Goal: Task Accomplishment & Management: Manage account settings

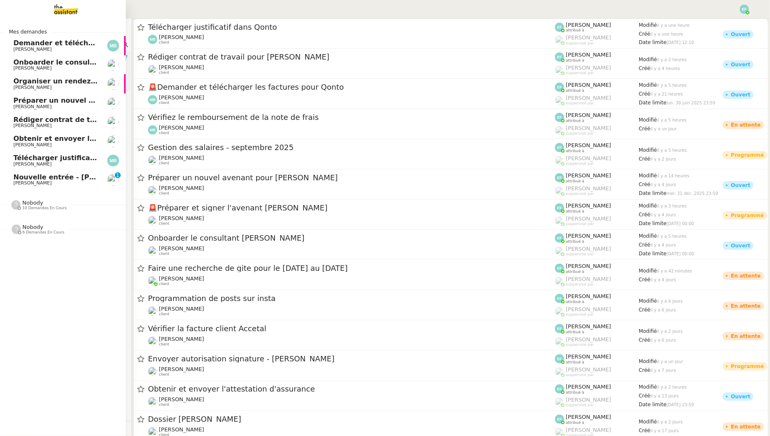
click at [30, 184] on span "[PERSON_NAME]" at bounding box center [32, 182] width 38 height 5
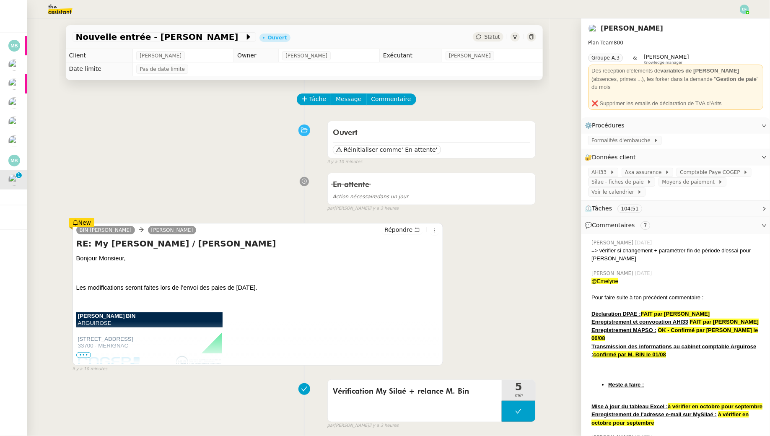
click at [87, 353] on span "•••" at bounding box center [83, 355] width 15 height 6
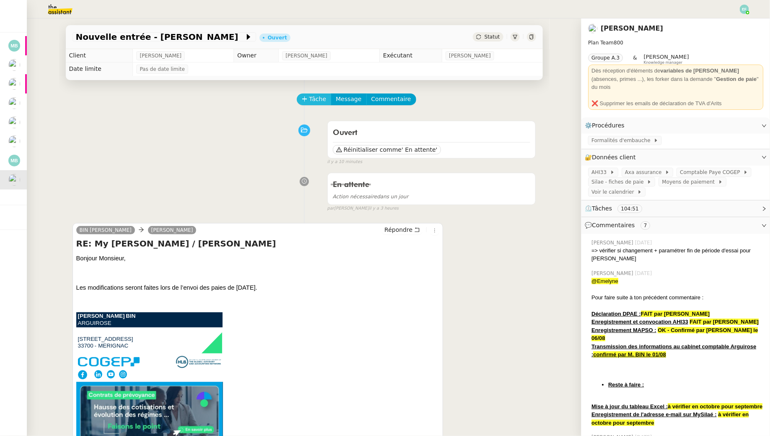
click at [319, 99] on span "Tâche" at bounding box center [317, 99] width 17 height 10
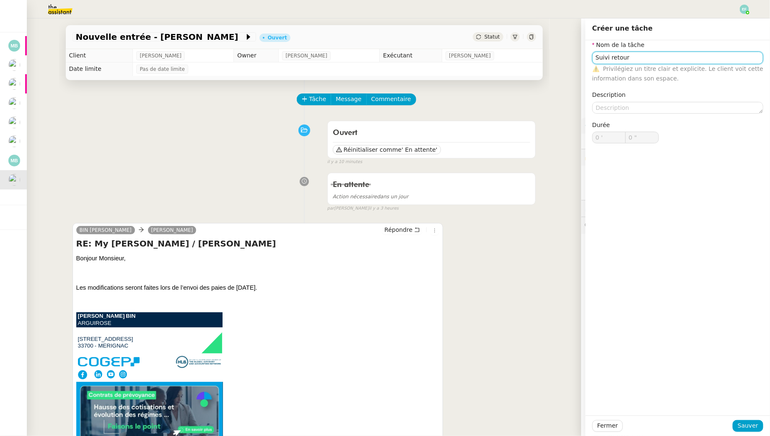
type input "Suivi retour"
click at [732, 424] on div at bounding box center [678, 426] width 110 height 12
click at [746, 424] on span "Sauver" at bounding box center [748, 426] width 21 height 10
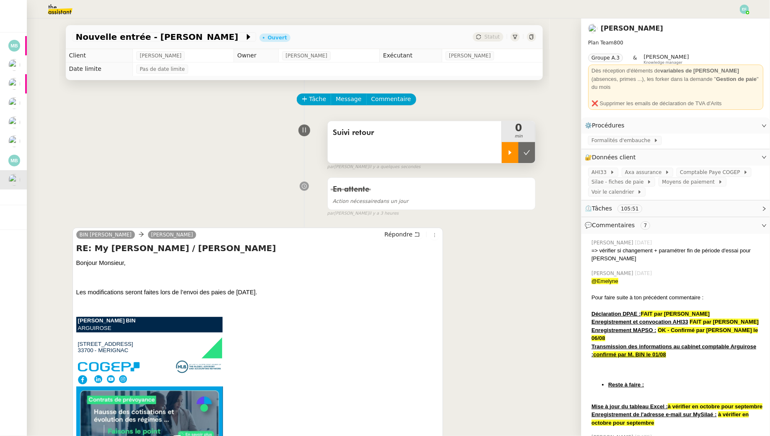
click at [509, 150] on icon at bounding box center [510, 152] width 7 height 7
click at [524, 151] on div at bounding box center [519, 152] width 34 height 21
click at [525, 152] on icon at bounding box center [527, 152] width 7 height 7
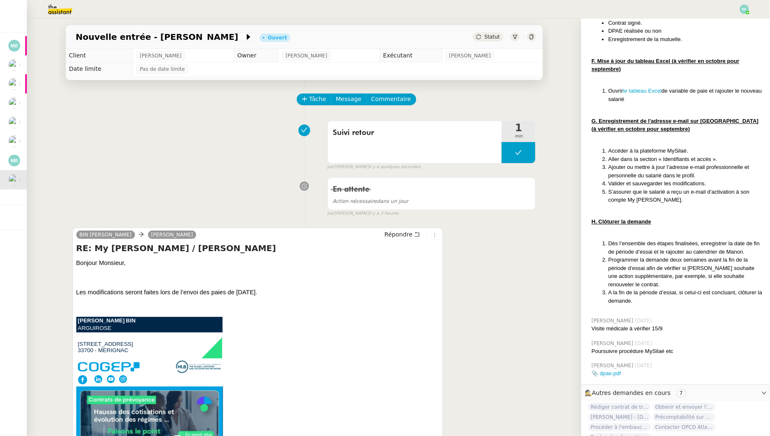
scroll to position [1046, 0]
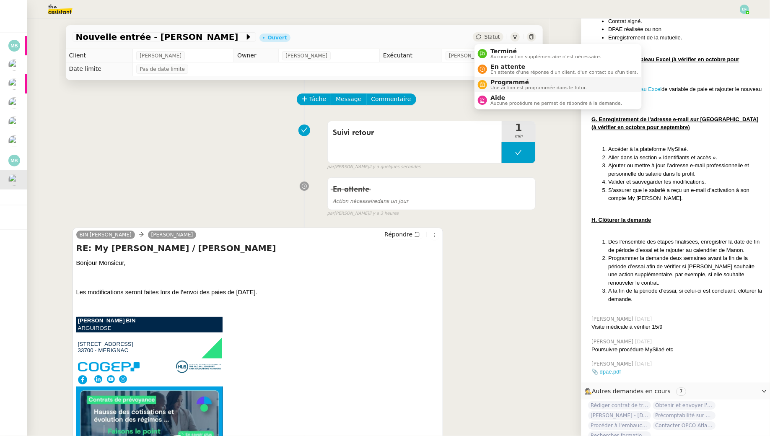
click at [496, 85] on span "Programmé" at bounding box center [538, 82] width 96 height 7
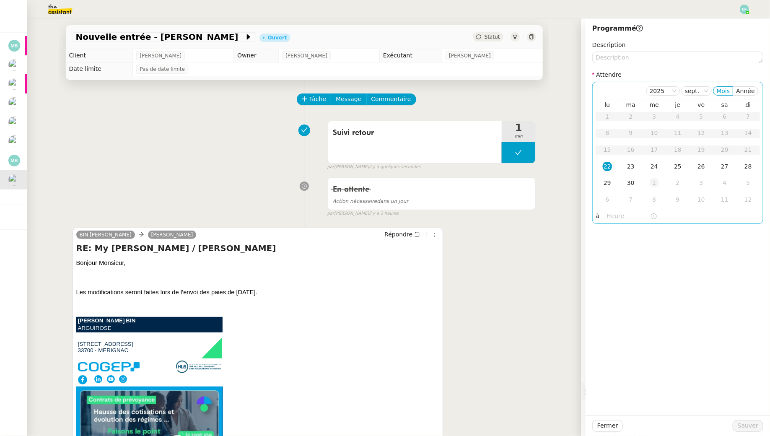
click at [656, 183] on div "1" at bounding box center [654, 182] width 9 height 9
click at [681, 114] on div "2" at bounding box center [677, 116] width 9 height 9
click at [747, 426] on span "Sauver" at bounding box center [748, 426] width 21 height 10
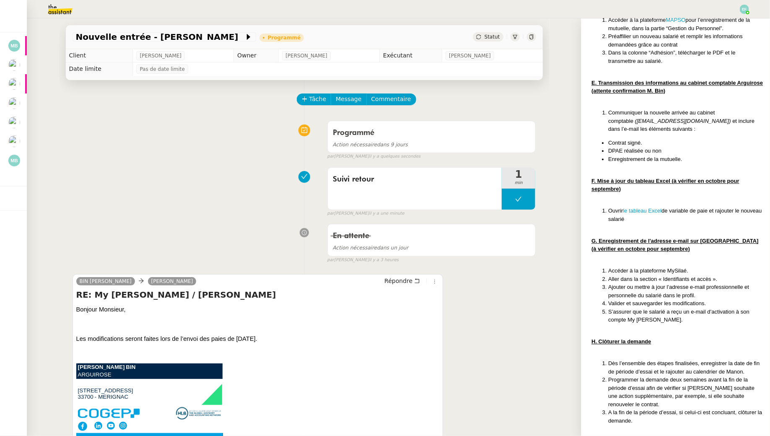
scroll to position [922, 0]
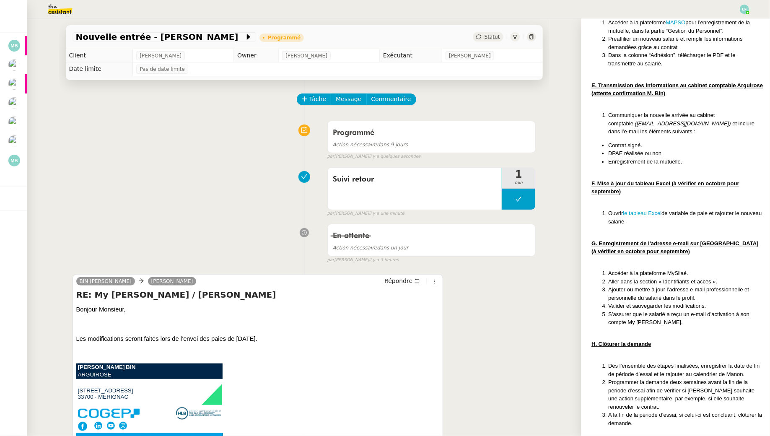
click at [174, 156] on div "Programmé Action nécessaire dans 9 jours false par Emelyne F. il y a quelques s…" at bounding box center [305, 138] width 464 height 43
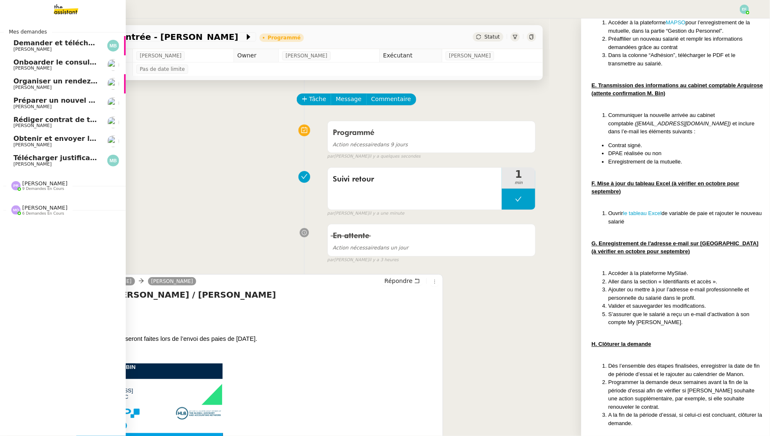
click at [18, 163] on span "[PERSON_NAME]" at bounding box center [32, 163] width 38 height 5
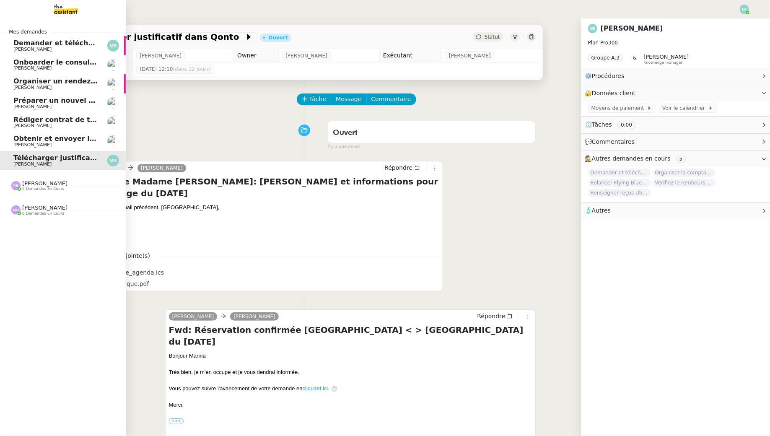
click at [69, 9] on img at bounding box center [59, 9] width 65 height 18
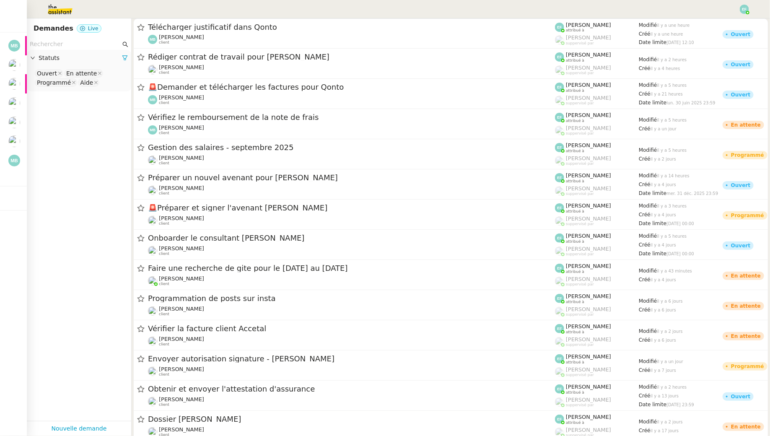
click at [104, 50] on div "Statuts" at bounding box center [79, 58] width 104 height 16
click at [101, 49] on input "text" at bounding box center [75, 44] width 91 height 10
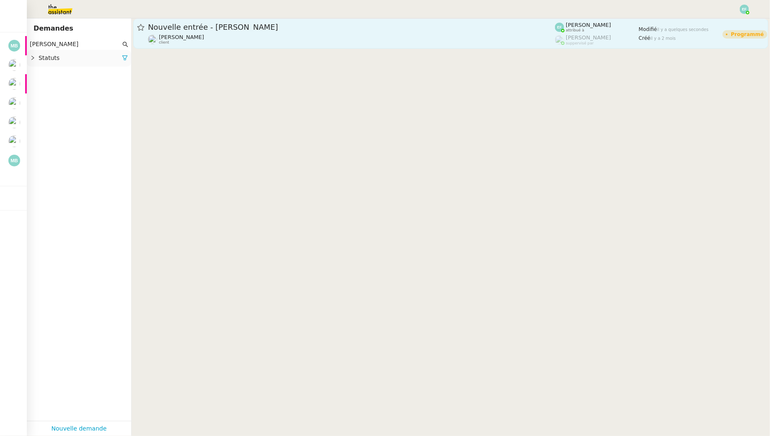
type input "elise coste"
click at [262, 30] on span "Nouvelle entrée - [PERSON_NAME]" at bounding box center [351, 27] width 407 height 8
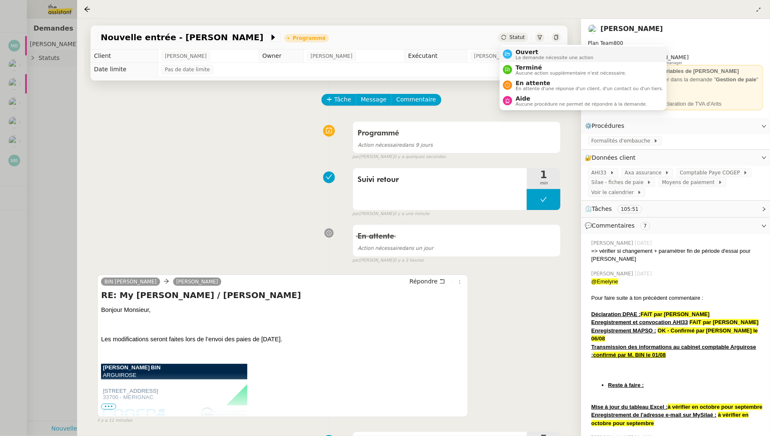
click at [524, 52] on span "Ouvert" at bounding box center [555, 52] width 78 height 7
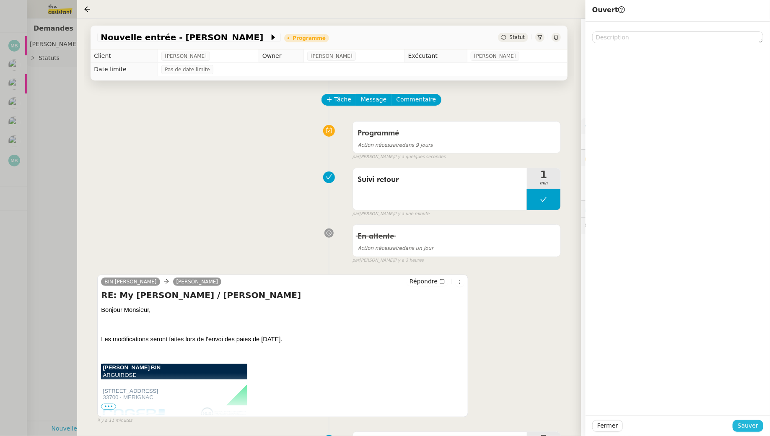
click at [752, 426] on span "Sauver" at bounding box center [748, 426] width 21 height 10
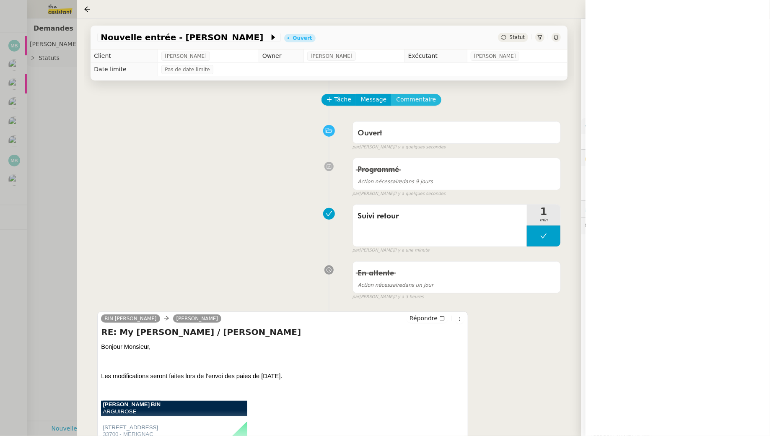
click at [422, 100] on span "Commentaire" at bounding box center [416, 100] width 40 height 10
click at [635, 43] on div at bounding box center [677, 44] width 171 height 8
click at [559, 367] on div "BIN Christophe Sam Répondre RE: My Silaé Alexis Missire / Elise Costes Bonjour …" at bounding box center [329, 382] width 464 height 157
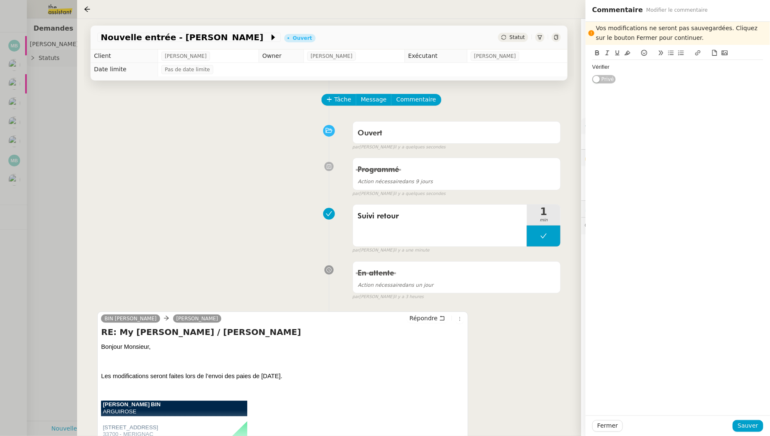
click at [531, 320] on div "BIN Christophe Sam Répondre RE: My Silaé Alexis Missire / Elise Costes Bonjour …" at bounding box center [329, 382] width 464 height 157
click at [612, 426] on span "Fermer" at bounding box center [607, 426] width 21 height 10
click at [677, 404] on span "Ok" at bounding box center [681, 403] width 8 height 8
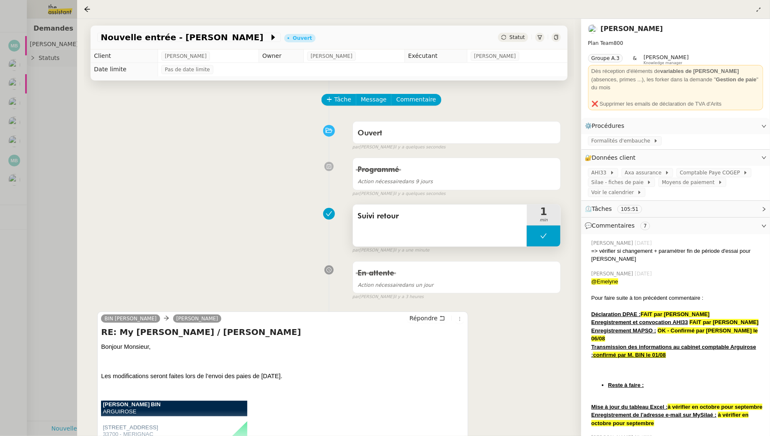
click at [547, 234] on icon at bounding box center [543, 236] width 7 height 7
click at [541, 233] on div at bounding box center [535, 236] width 17 height 21
click at [750, 153] on link "Modifier" at bounding box center [741, 158] width 24 height 10
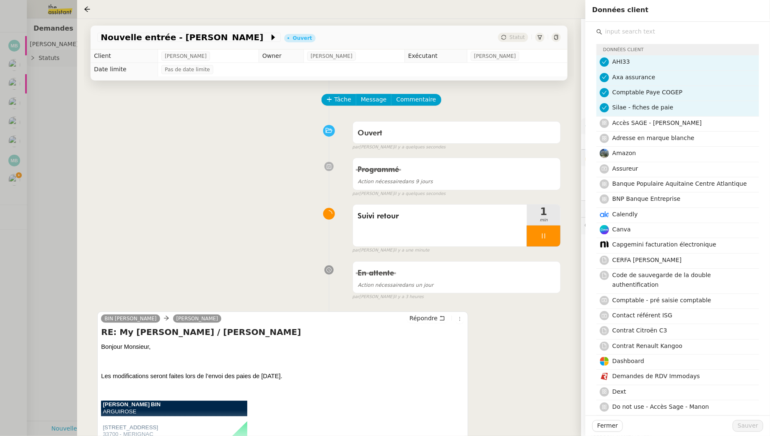
click at [657, 27] on input "text" at bounding box center [680, 31] width 157 height 11
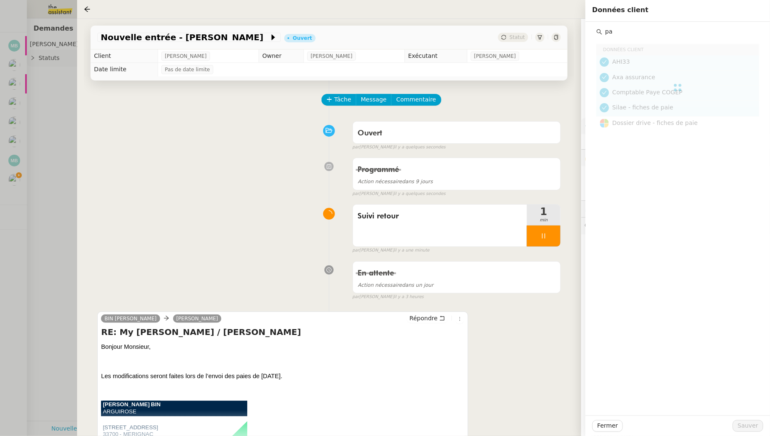
type input "p"
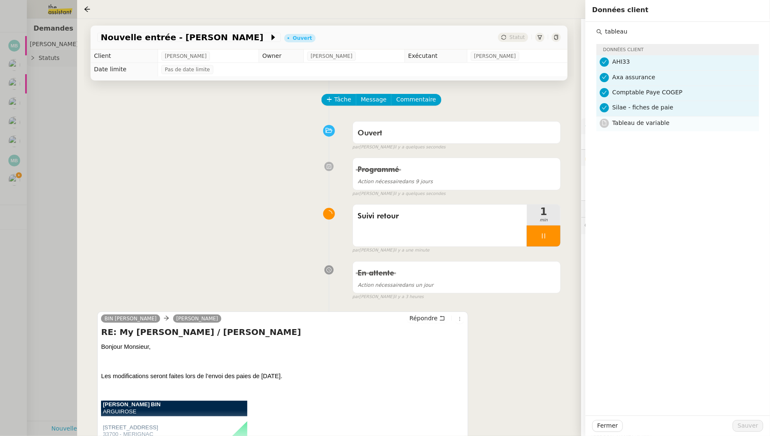
type input "tableau"
click at [628, 130] on nz-list-item "Tableau de variable" at bounding box center [678, 124] width 163 height 15
click at [757, 422] on span "Sauver" at bounding box center [748, 426] width 21 height 10
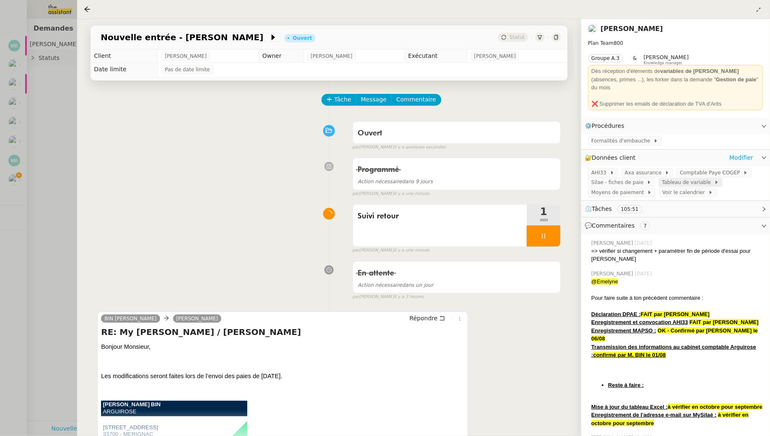
click at [679, 178] on span "Tableau de variable" at bounding box center [688, 182] width 52 height 8
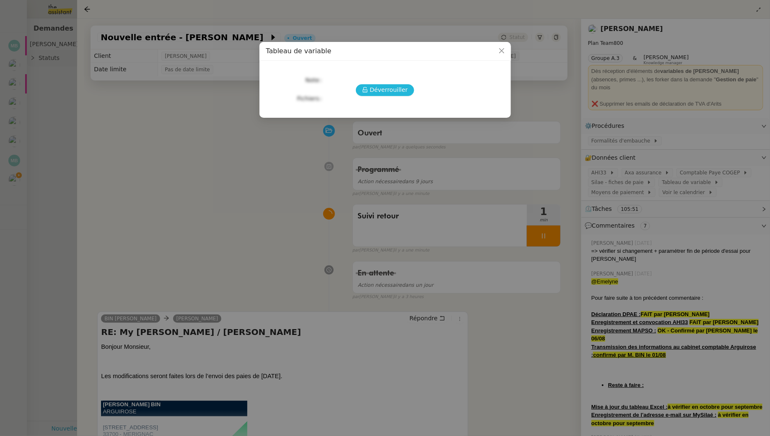
click at [381, 91] on span "Déverrouiller" at bounding box center [389, 90] width 38 height 10
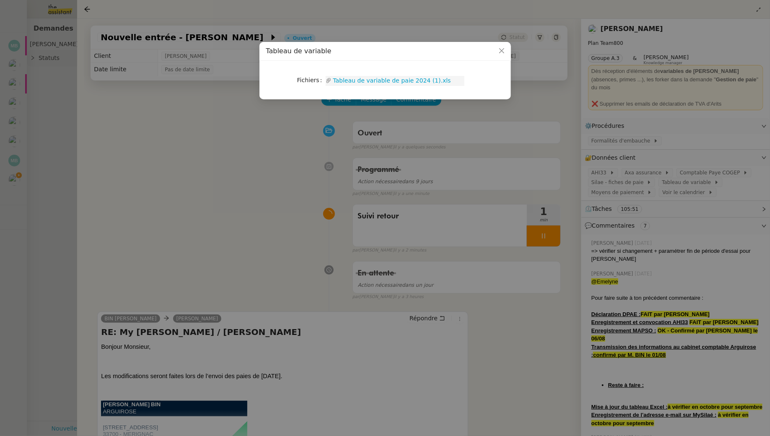
click at [372, 77] on link "Tableau de variable de paie 2024 (1).xls" at bounding box center [398, 81] width 133 height 10
click at [301, 200] on nz-modal-container "Tableau de variable Fichiers Upload Tableau de variable de paie 2024 (1).xls" at bounding box center [385, 218] width 770 height 436
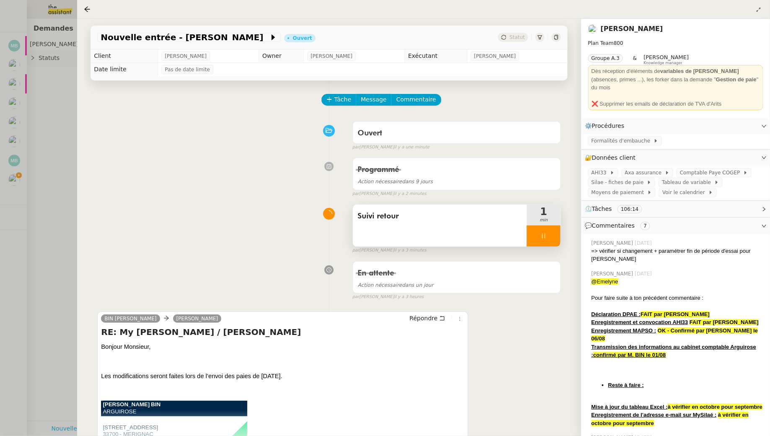
click at [549, 233] on div at bounding box center [544, 236] width 34 height 21
click at [555, 235] on icon at bounding box center [552, 236] width 7 height 7
click at [347, 95] on span "Tâche" at bounding box center [342, 100] width 17 height 10
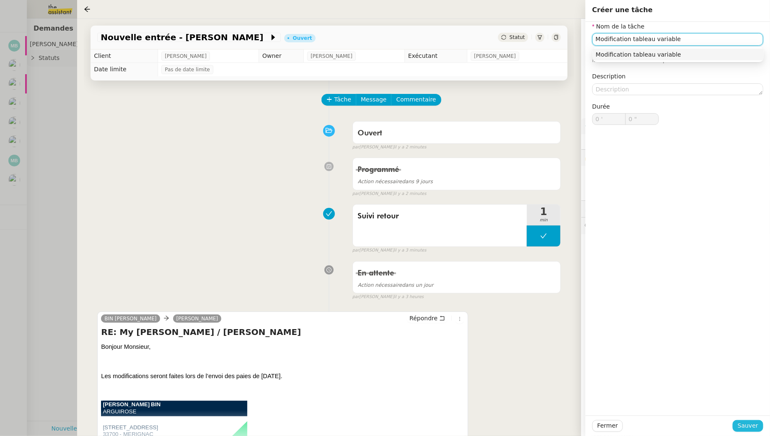
type input "Modification tableau variable"
click at [752, 427] on span "Sauver" at bounding box center [748, 426] width 21 height 10
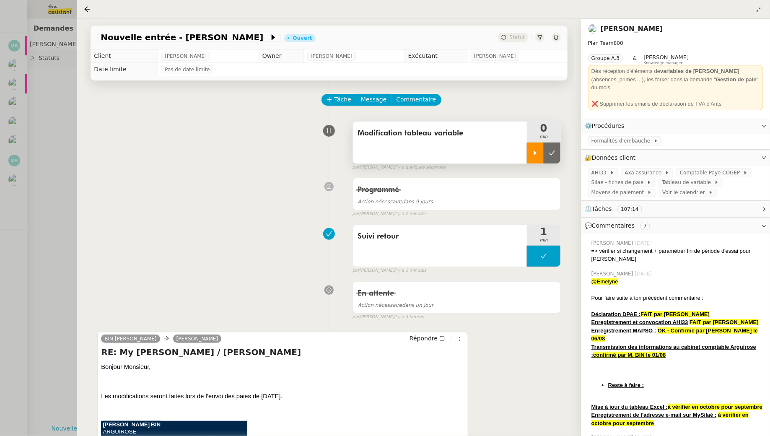
click at [539, 149] on div at bounding box center [535, 153] width 17 height 21
click at [651, 138] on span at bounding box center [652, 141] width 3 height 6
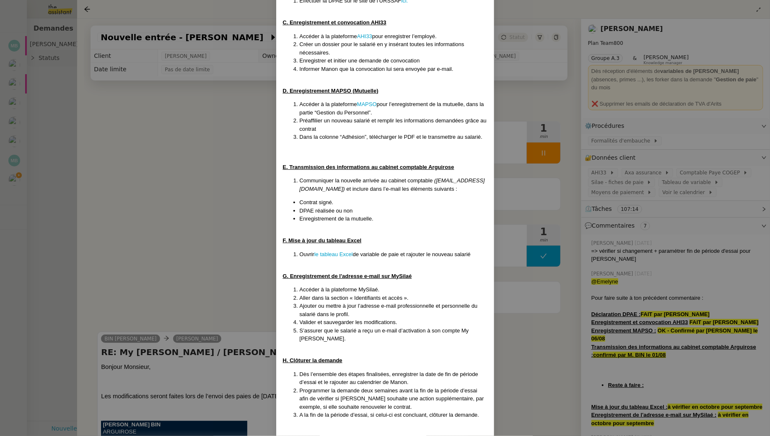
scroll to position [297, 0]
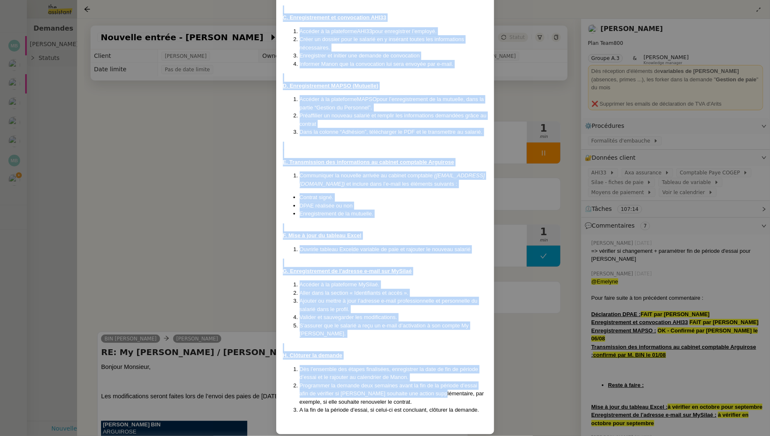
drag, startPoint x: 284, startPoint y: 20, endPoint x: 440, endPoint y: 387, distance: 398.0
click at [440, 387] on div "Créée le 17/3/25 Mise à jour 26/3/25 Contexte : La cliente souhaite que l'on s’…" at bounding box center [385, 90] width 205 height 676
click at [371, 265] on div at bounding box center [385, 263] width 205 height 8
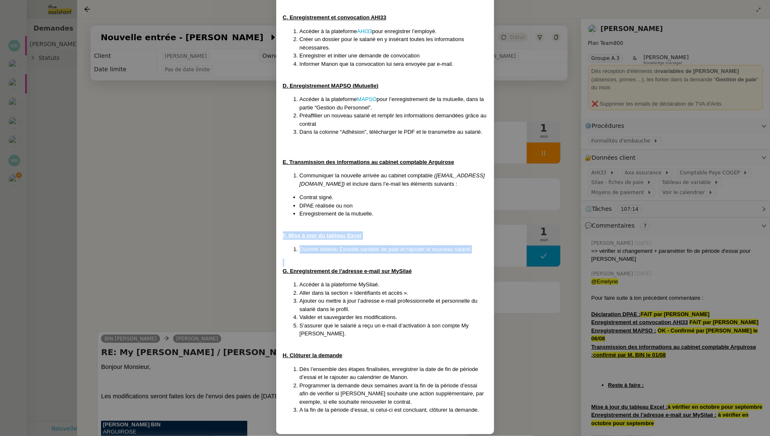
drag, startPoint x: 280, startPoint y: 234, endPoint x: 498, endPoint y: 254, distance: 219.8
click at [498, 254] on nz-modal-container "Créée le 17/3/25 Mise à jour 26/3/25 Contexte : La cliente souhaite que l'on s’…" at bounding box center [385, 218] width 770 height 436
copy div "F. Mise à jour du tableau Excel Ouvrir le tableau Excel de variable de paie et …"
click at [139, 197] on nz-modal-container "Créée le 17/3/25 Mise à jour 26/3/25 Contexte : La cliente souhaite que l'on s’…" at bounding box center [385, 218] width 770 height 436
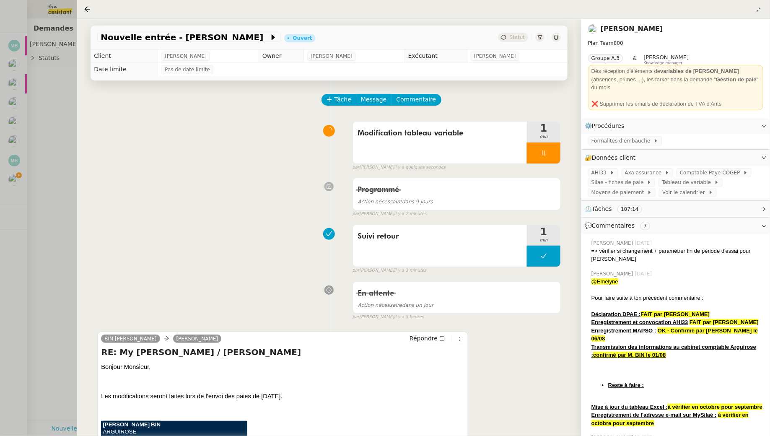
scroll to position [255, 0]
click at [335, 98] on span "Tâche" at bounding box center [342, 100] width 17 height 10
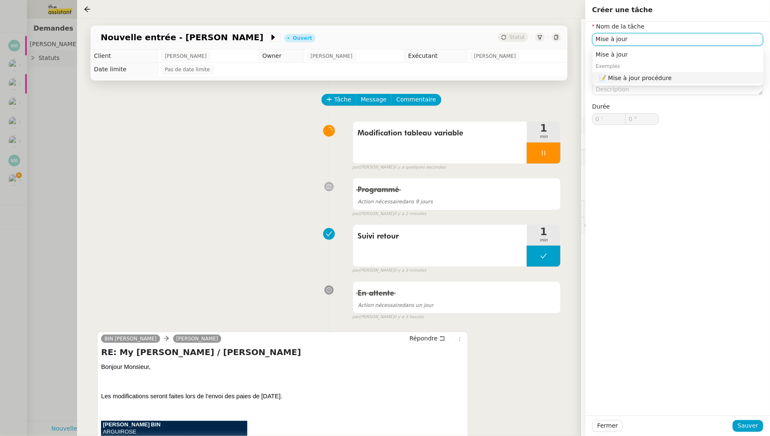
click at [667, 78] on div "📝 Mise à jour procédure" at bounding box center [679, 78] width 161 height 8
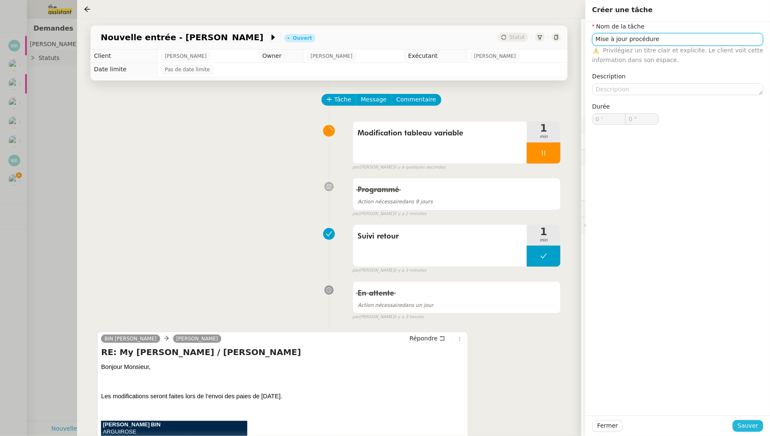
type input "Mise à jour procédure"
click at [748, 426] on span "Sauver" at bounding box center [748, 426] width 21 height 10
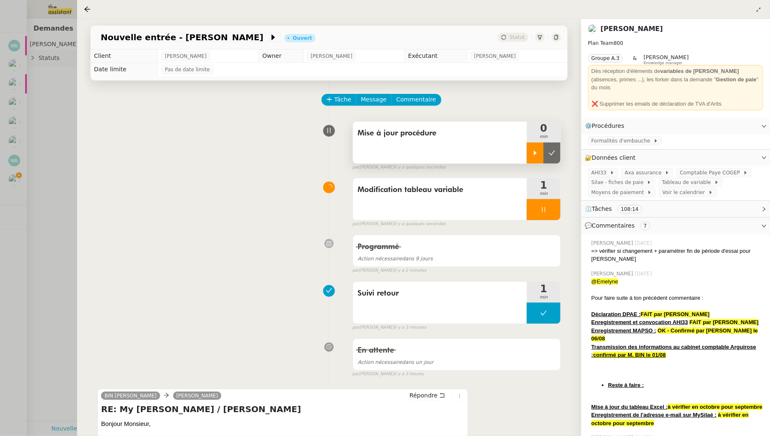
click at [542, 148] on div at bounding box center [535, 153] width 17 height 21
click at [545, 217] on div at bounding box center [544, 209] width 34 height 21
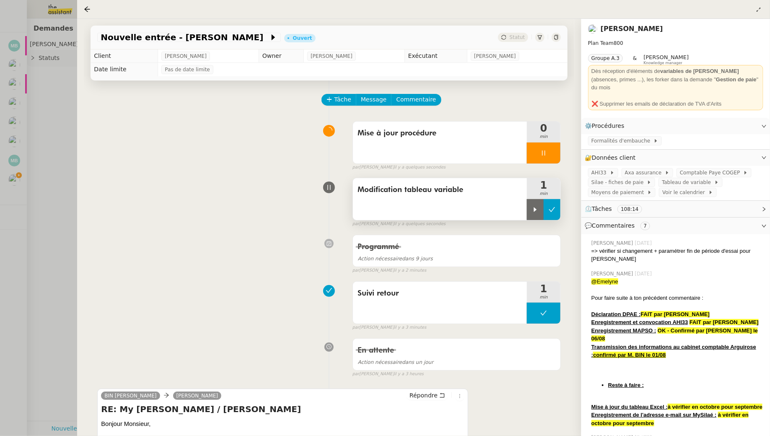
click at [554, 213] on icon at bounding box center [552, 209] width 7 height 7
click at [420, 102] on span "Commentaire" at bounding box center [416, 100] width 40 height 10
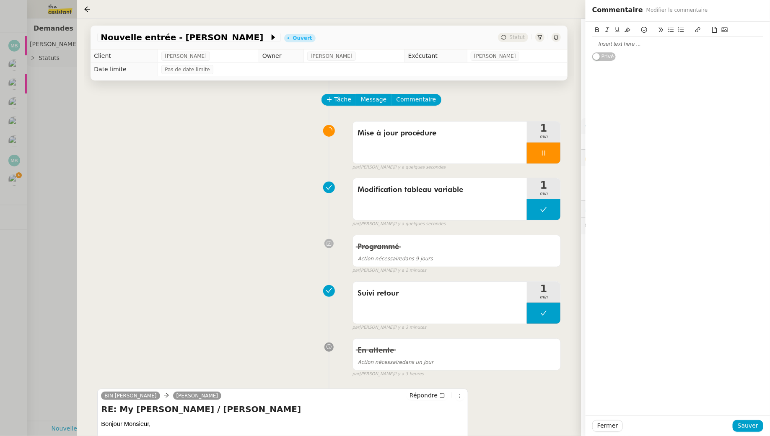
click at [635, 44] on div at bounding box center [677, 44] width 171 height 8
click at [649, 59] on link "le tableau Excel" at bounding box center [642, 59] width 39 height 6
click at [618, 74] on link "https://libu33-my.sharepoint.com/:x:/g/personal/manon_loustau_libu_fr/EfIXl3rAv…" at bounding box center [622, 74] width 57 height 11
click at [706, 122] on div "F. Mise à jour du tableau Excel Ouvrir le tableau Excel de variable de paie et …" at bounding box center [678, 219] width 184 height 394
drag, startPoint x: 664, startPoint y: 60, endPoint x: 625, endPoint y: 61, distance: 38.2
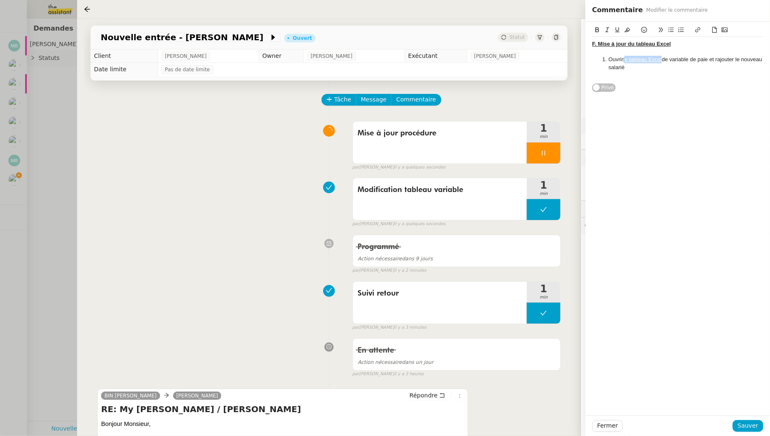
click at [625, 61] on li "Ouvrir le tableau Excel de variable de paie et rajouter le nouveau salarié" at bounding box center [682, 64] width 163 height 16
click at [698, 58] on li "Ouvrir le tableau de variable de paie et rajouter le nouveau salarié" at bounding box center [682, 64] width 163 height 16
click at [617, 57] on li "Ouvrir le tableau de variable de paie sur le CF et rajouter le nouveau salarié" at bounding box center [682, 64] width 163 height 16
click at [734, 58] on li "Télécharger le tableau de variable de paie sur le CF et rajouter le nouveau sal…" at bounding box center [682, 64] width 163 height 16
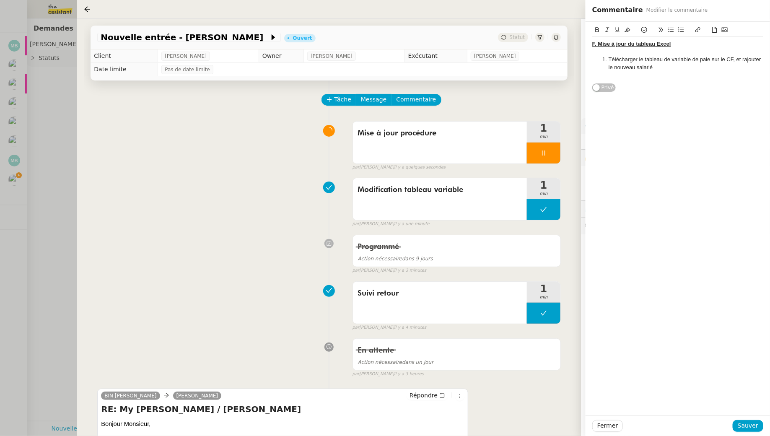
click at [743, 60] on li "Télécharger le tableau de variable de paie sur le CF, et rajouter le nouveau sa…" at bounding box center [682, 64] width 163 height 16
click at [700, 72] on div at bounding box center [677, 75] width 171 height 8
click at [694, 69] on li "Télécharger le tableau de variable de paie sur le CF, ajouter le nouveau salarié" at bounding box center [682, 64] width 163 height 16
click at [664, 67] on li "Télécharger le tableau de variable de paie sur le CF, ajouter le nouveau salarié" at bounding box center [682, 64] width 163 height 16
click at [747, 427] on span "Sauver" at bounding box center [748, 426] width 21 height 10
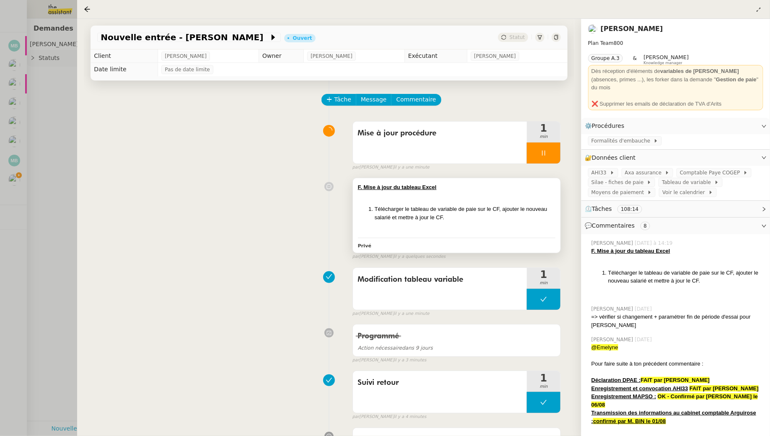
click at [529, 200] on div "F. Mise à jour du tableau Excel Télécharger le tableau de variable de paie sur …" at bounding box center [457, 209] width 198 height 52
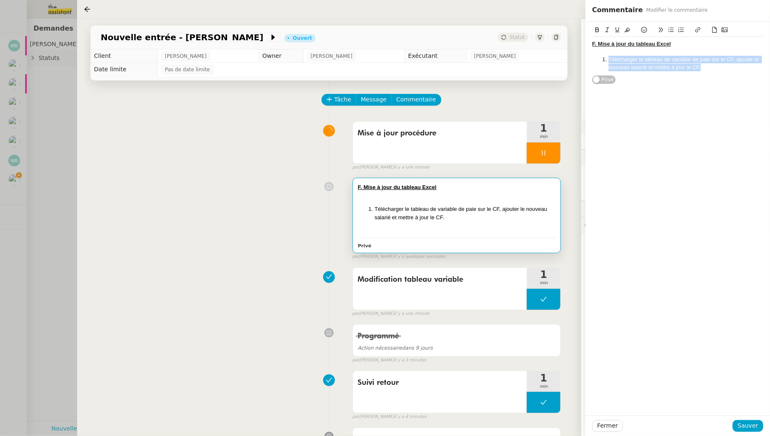
drag, startPoint x: 711, startPoint y: 70, endPoint x: 605, endPoint y: 59, distance: 107.1
click at [605, 59] on li "Télécharger le tableau de variable de paie sur le CF, ajouter le nouveau salari…" at bounding box center [682, 64] width 163 height 16
click at [628, 30] on icon at bounding box center [628, 30] width 6 height 5
click at [706, 63] on li "Télécharger le tableau de variable de paie sur le CF, ajouter le nouveau salari…" at bounding box center [682, 64] width 163 height 16
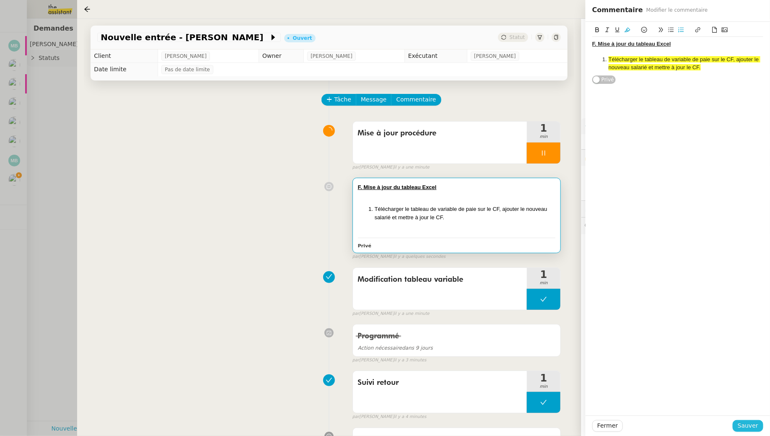
click at [755, 424] on span "Sauver" at bounding box center [748, 426] width 21 height 10
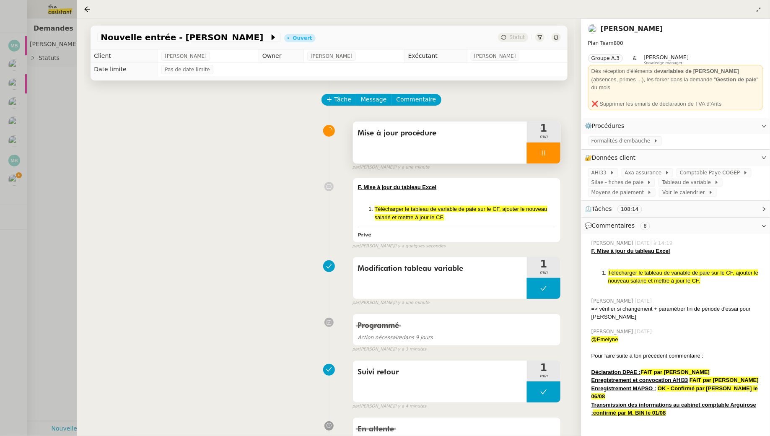
click at [543, 149] on div at bounding box center [544, 153] width 34 height 21
click at [555, 151] on icon at bounding box center [552, 153] width 7 height 7
click at [422, 97] on span "Commentaire" at bounding box center [416, 100] width 40 height 10
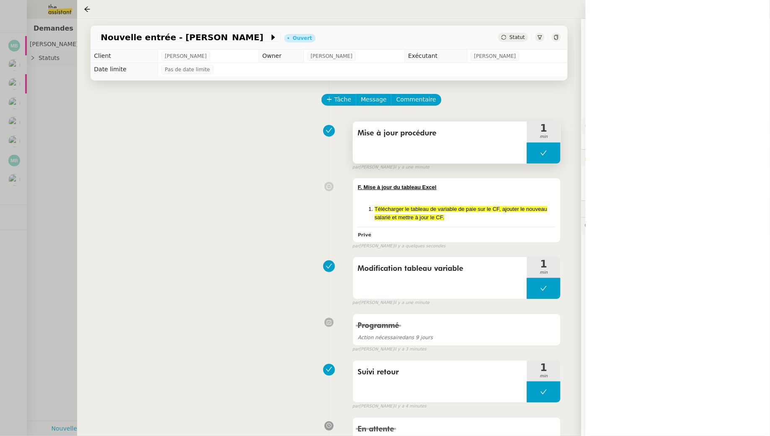
click at [548, 161] on button at bounding box center [544, 153] width 34 height 21
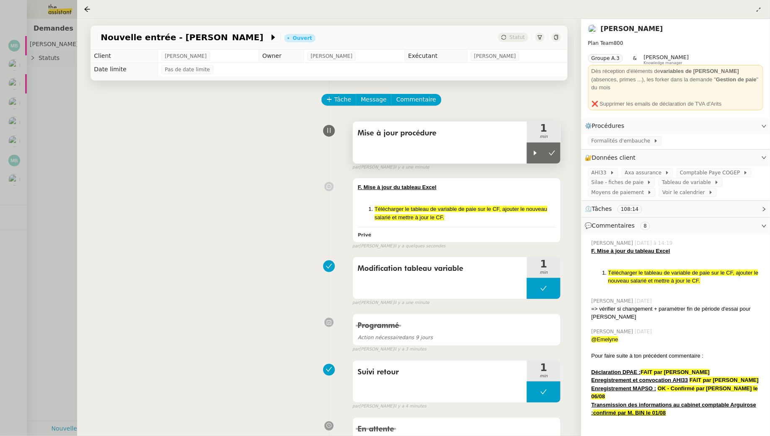
click at [526, 150] on div "Mise à jour procédure" at bounding box center [440, 143] width 174 height 42
click at [530, 158] on div at bounding box center [535, 153] width 17 height 21
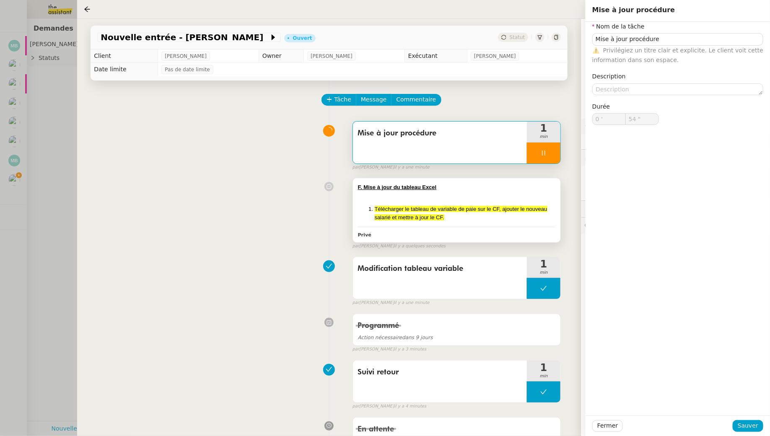
type input "Mise à jour procédure"
type input "0 '"
type input "54 ""
click at [522, 184] on div "F. Mise à jour du tableau Excel" at bounding box center [457, 187] width 198 height 8
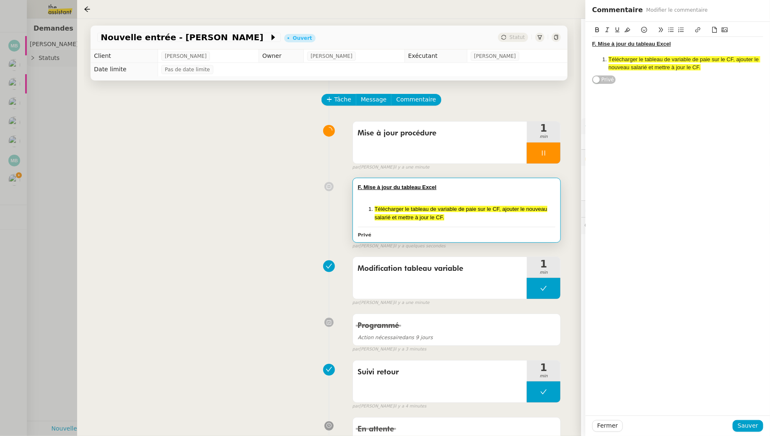
click at [712, 67] on li "Télécharger le tableau de variable de paie sur le CF, ajouter le nouveau salari…" at bounding box center [682, 64] width 163 height 16
click at [714, 29] on icon at bounding box center [715, 30] width 6 height 6
click at [594, 83] on link "📎 Tableau de variable de paie 2024 (1) (4).xls" at bounding box center [648, 83] width 113 height 6
click at [609, 81] on div "=> à mettre dans CF 📎 Tableau de variable de paie 2024 (1) (4).xls" at bounding box center [677, 83] width 171 height 8
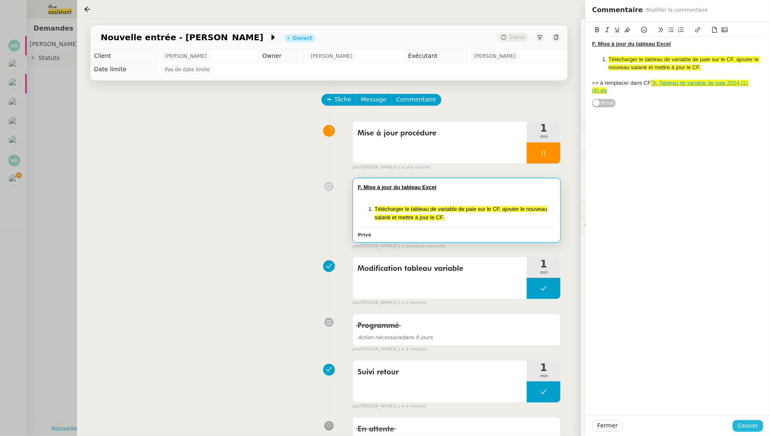
click at [752, 424] on span "Sauver" at bounding box center [748, 426] width 21 height 10
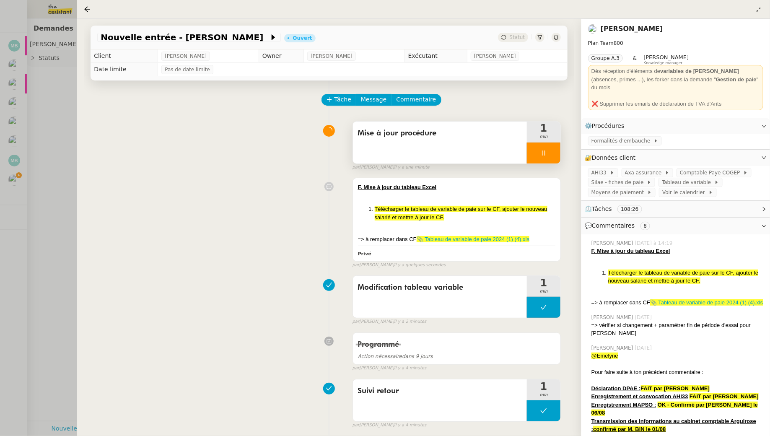
click at [542, 156] on div at bounding box center [544, 153] width 34 height 21
click at [556, 156] on button at bounding box center [552, 153] width 17 height 21
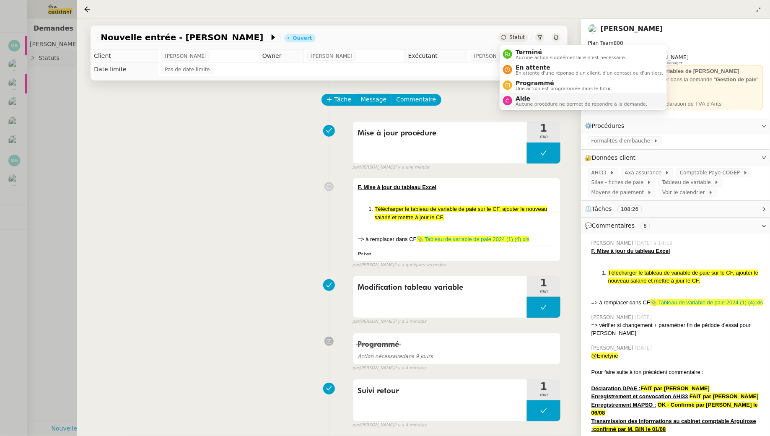
click at [525, 99] on span "Aide" at bounding box center [582, 98] width 132 height 7
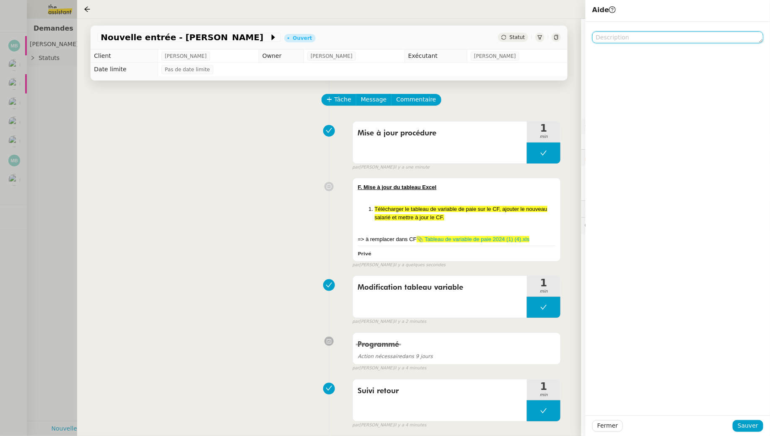
click at [631, 37] on textarea at bounding box center [677, 37] width 171 height 12
type textarea "@CDP pour màj procédure + màj CF"
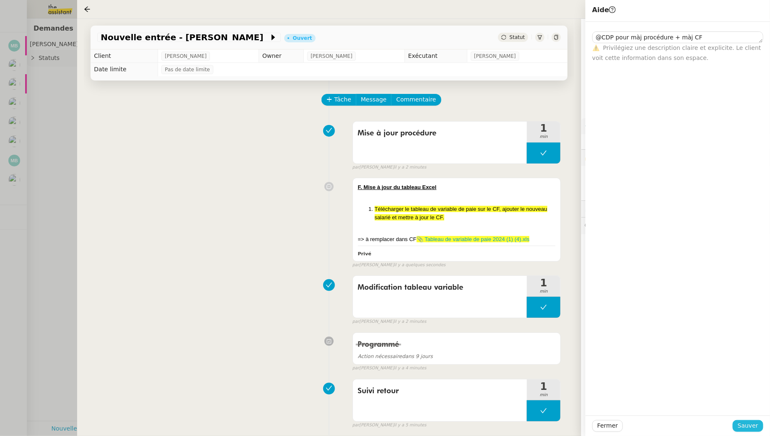
click at [750, 424] on span "Sauver" at bounding box center [748, 426] width 21 height 10
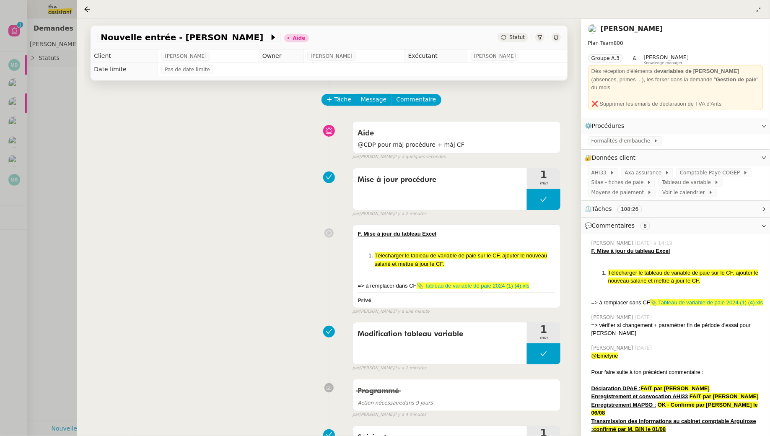
click at [72, 135] on div at bounding box center [385, 218] width 770 height 436
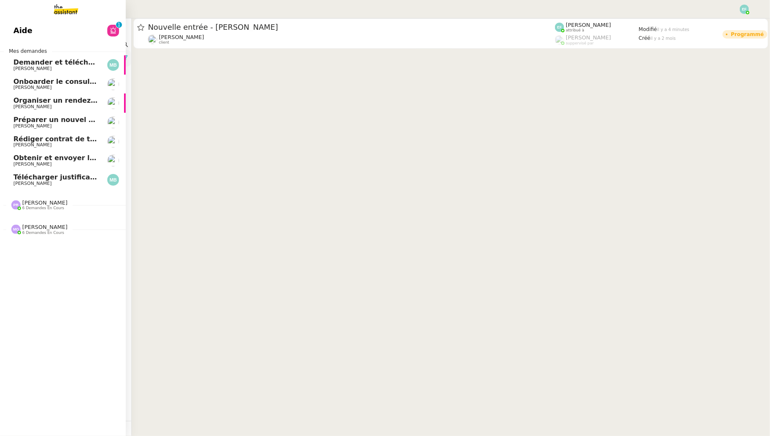
click at [26, 184] on span "[PERSON_NAME]" at bounding box center [32, 183] width 38 height 5
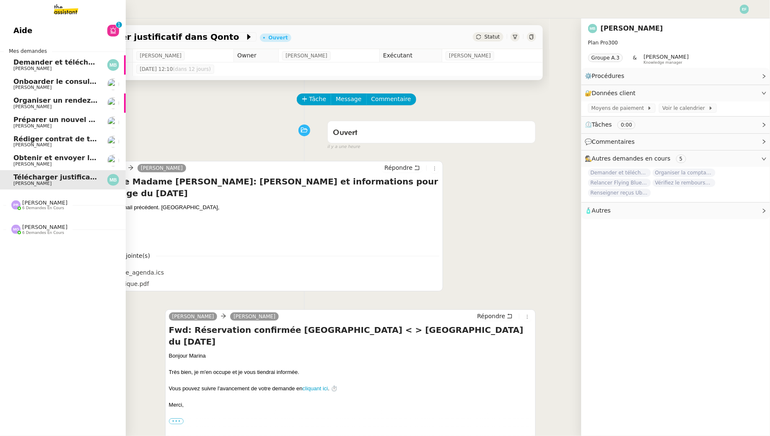
click at [81, 64] on span "Demander et télécharger les factures pour Qonto" at bounding box center [106, 62] width 187 height 8
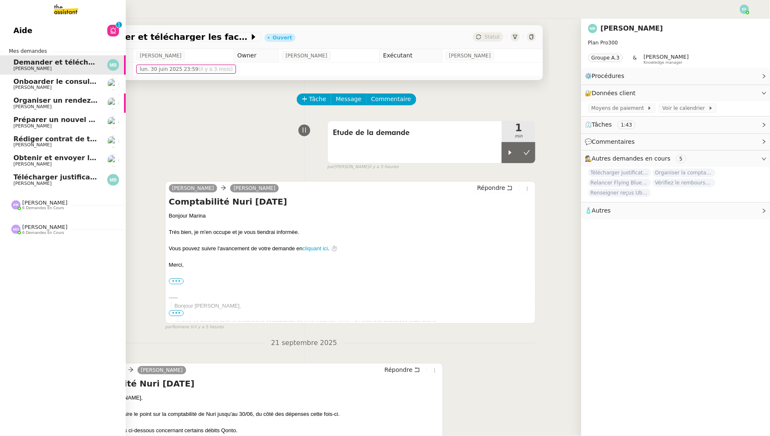
click at [62, 30] on link "Aide 0 1 2 3 4 5 6 7 8 9" at bounding box center [63, 30] width 126 height 19
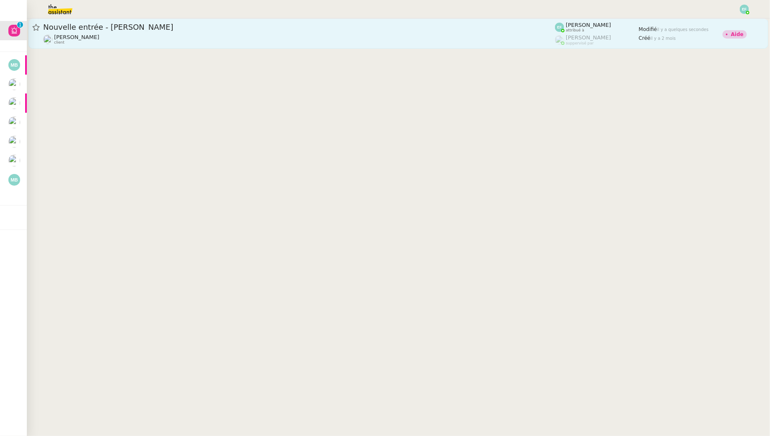
click at [255, 42] on div "Manon Loustau client" at bounding box center [299, 39] width 512 height 11
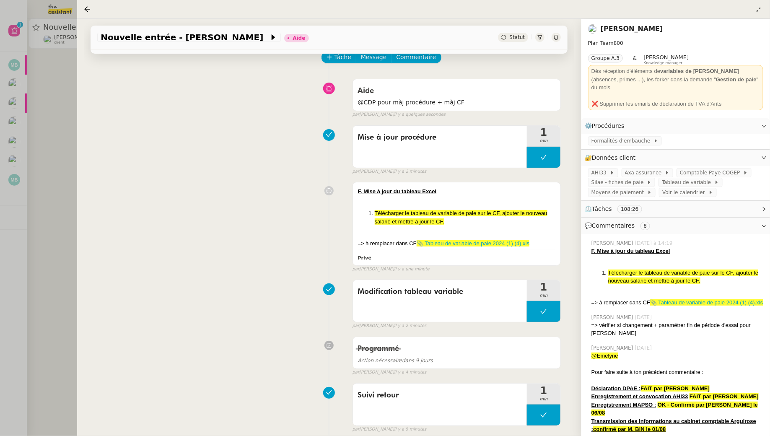
scroll to position [47, 0]
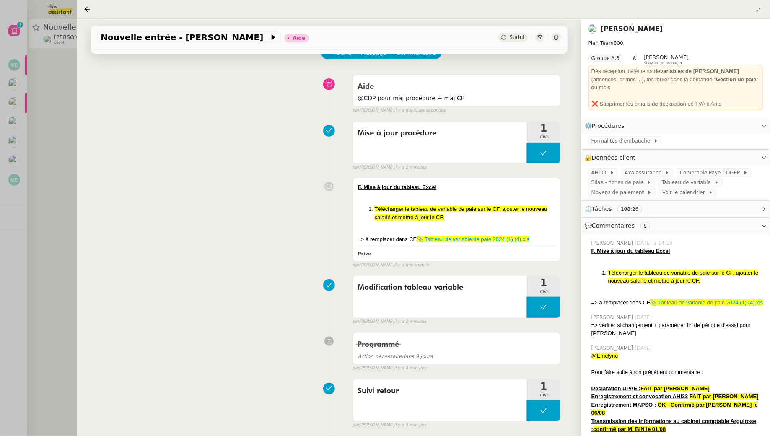
click at [64, 136] on div at bounding box center [385, 218] width 770 height 436
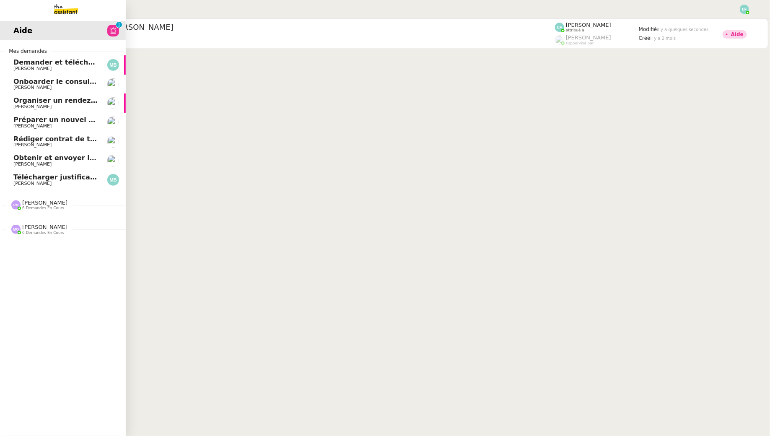
click at [53, 180] on span "Télécharger justificatif dans Qonto" at bounding box center [78, 177] width 131 height 8
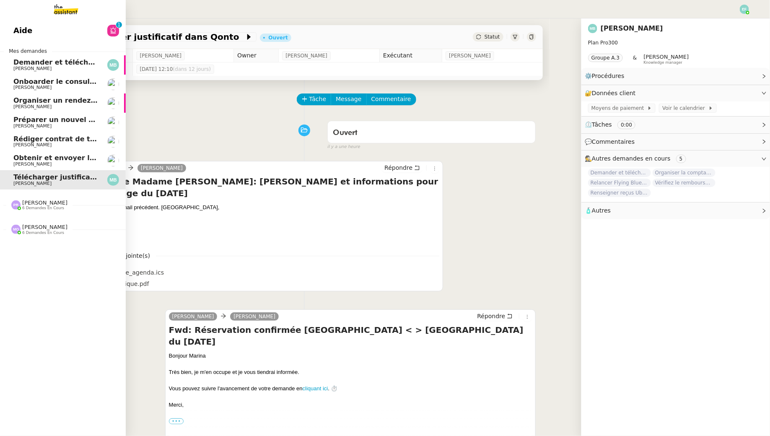
click at [79, 66] on span "[PERSON_NAME]" at bounding box center [55, 68] width 85 height 5
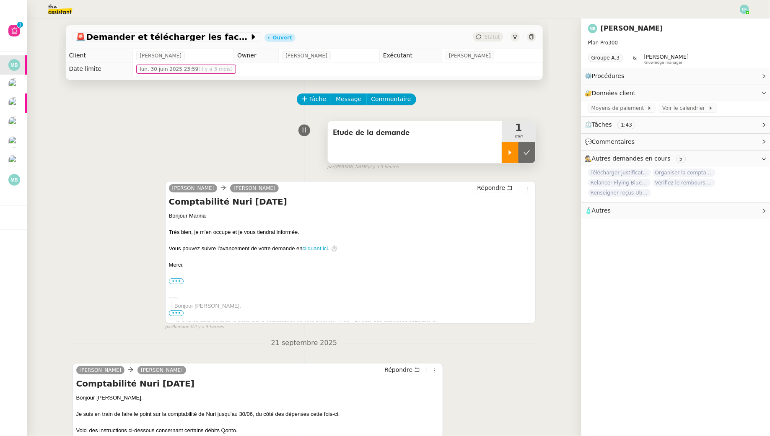
click at [506, 158] on div at bounding box center [510, 152] width 17 height 21
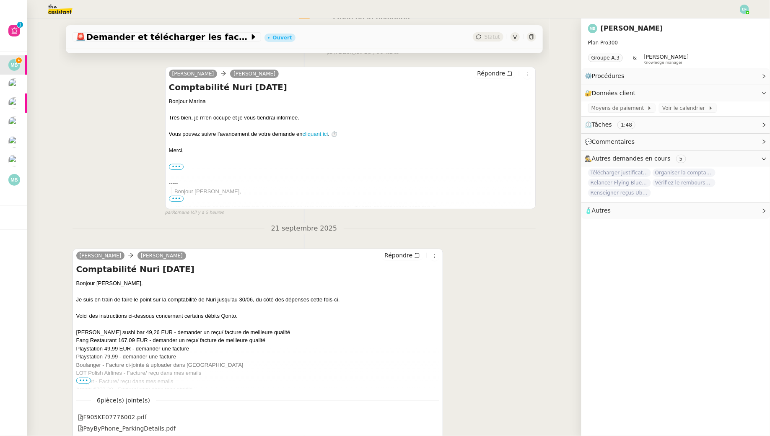
scroll to position [158, 0]
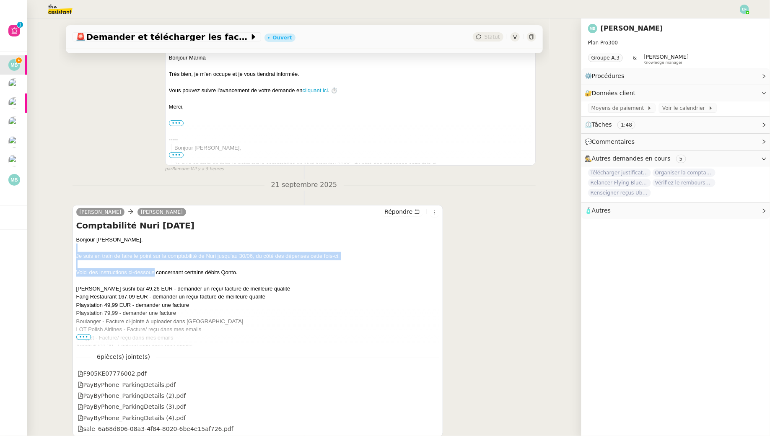
drag, startPoint x: 156, startPoint y: 251, endPoint x: 153, endPoint y: 270, distance: 19.4
click at [153, 270] on div "Bonjour Hélène, Je suis en train de faire le point sur la comptabilité de Nuri …" at bounding box center [257, 358] width 363 height 245
click at [149, 272] on div "Voici des instructions ci-dessous concernant certains débits Qonto." at bounding box center [257, 272] width 363 height 8
click at [87, 334] on span "•••" at bounding box center [83, 337] width 15 height 6
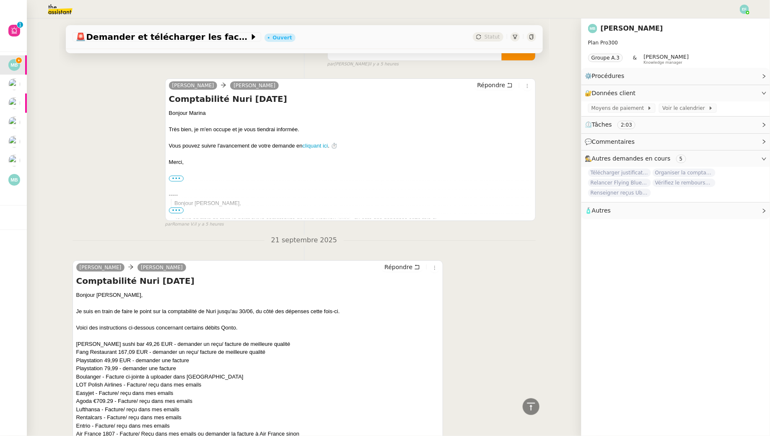
scroll to position [0, 0]
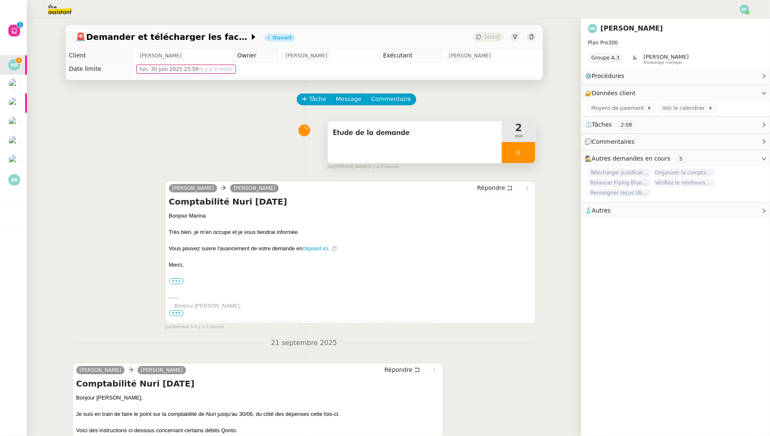
click at [516, 157] on div at bounding box center [519, 152] width 34 height 21
click at [523, 157] on button at bounding box center [527, 152] width 17 height 21
click at [529, 154] on button at bounding box center [519, 152] width 34 height 21
click at [516, 153] on div at bounding box center [510, 152] width 17 height 21
click at [524, 148] on div at bounding box center [519, 152] width 34 height 21
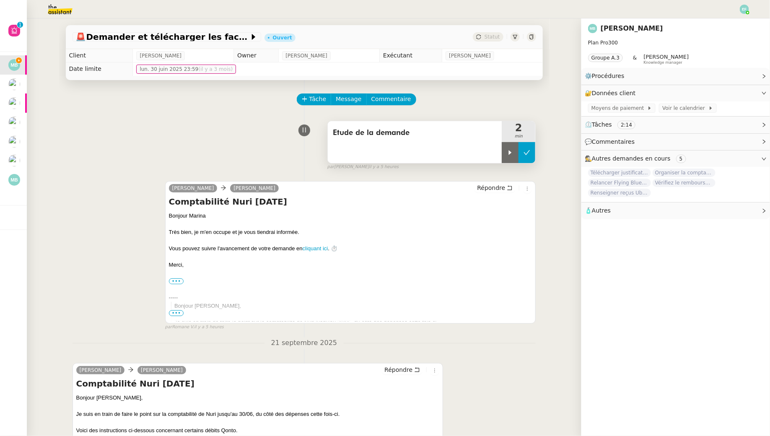
click at [527, 150] on icon at bounding box center [527, 152] width 7 height 7
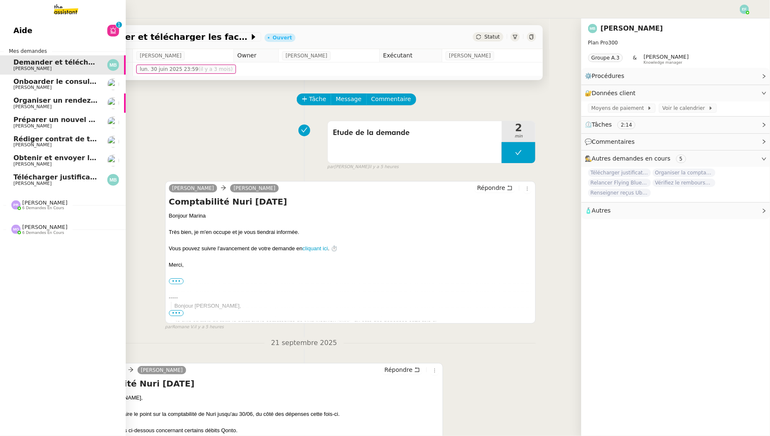
click at [42, 178] on span "Télécharger justificatif dans Qonto" at bounding box center [78, 177] width 131 height 8
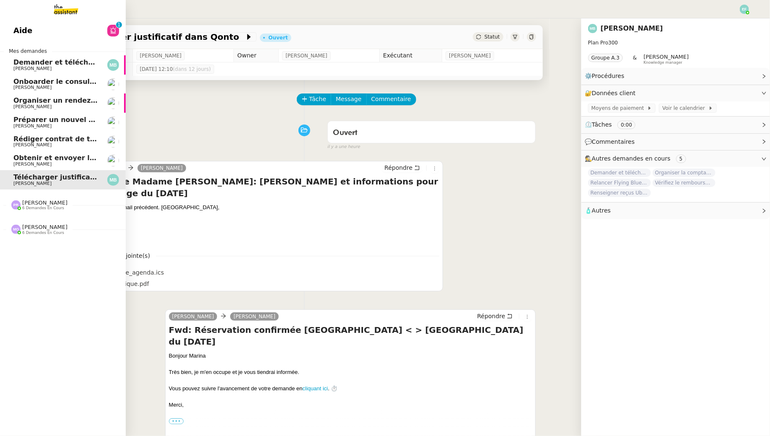
click at [42, 66] on span "[PERSON_NAME]" at bounding box center [32, 68] width 38 height 5
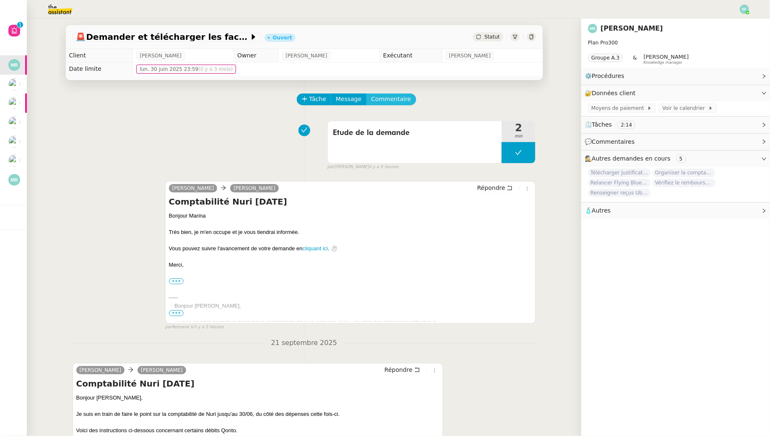
click at [385, 96] on span "Commentaire" at bounding box center [391, 99] width 40 height 10
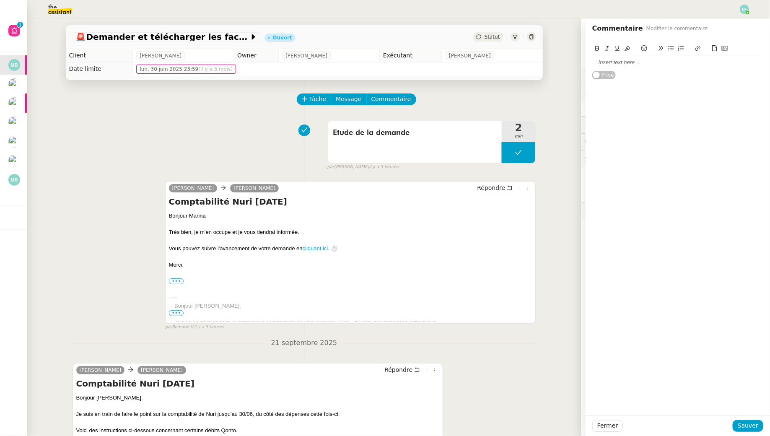
click at [603, 57] on div at bounding box center [677, 62] width 171 height 14
drag, startPoint x: 603, startPoint y: 57, endPoint x: 663, endPoint y: 244, distance: 197.0
click at [663, 244] on div "Faire un tableau sheets et tout mettre dessus pour suivi Privé" at bounding box center [678, 227] width 184 height 375
click at [755, 425] on span "Sauver" at bounding box center [748, 426] width 21 height 10
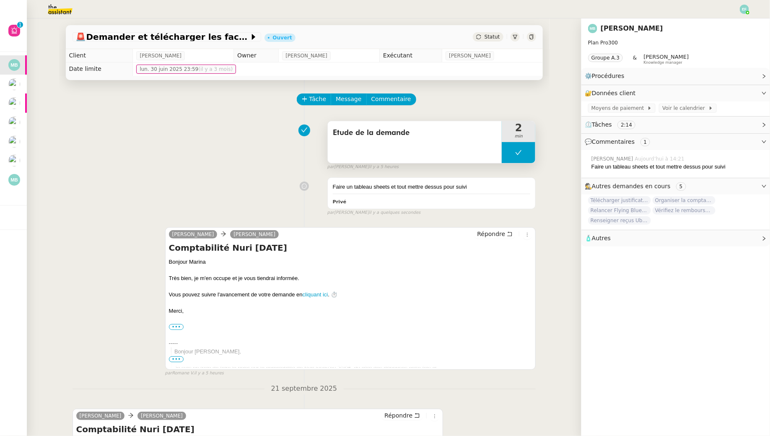
click at [520, 155] on icon at bounding box center [518, 152] width 7 height 7
click at [512, 156] on icon at bounding box center [510, 152] width 7 height 7
click at [460, 147] on div "Etude de la demande" at bounding box center [415, 142] width 174 height 42
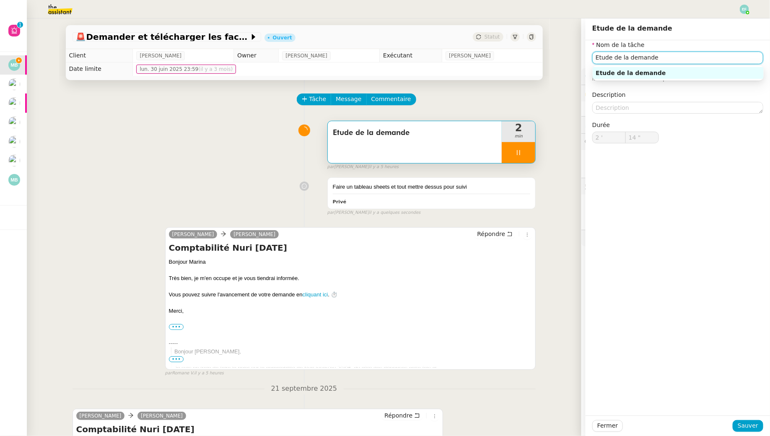
click at [709, 60] on input "Etude de la demande" at bounding box center [677, 58] width 171 height 12
type input "Etude de la demande +"
type input "15 ""
type input "Etude de la demande + création t"
type input "16 ""
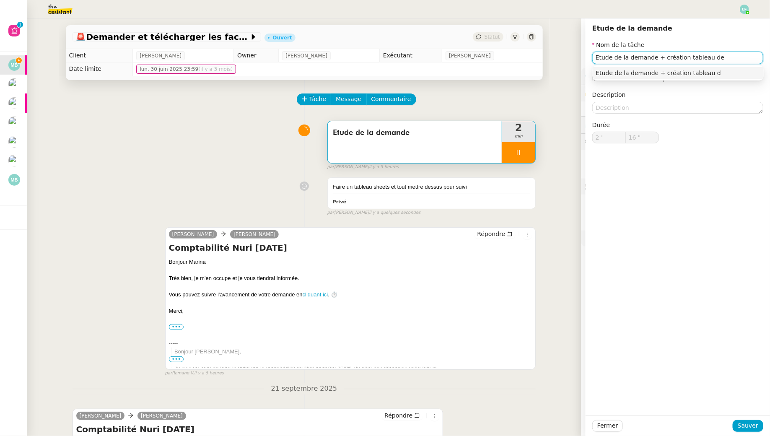
type input "Etude de la demande + création tableau de"
type input "17 ""
type input "Etude de la demande + création tableau de suivi"
type input "18 ""
type input "Etude de la demande + création tableau de suivi"
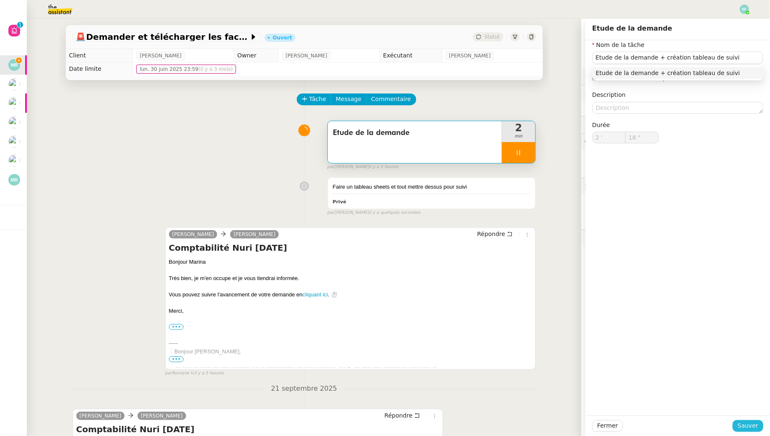
click at [749, 424] on span "Sauver" at bounding box center [748, 426] width 21 height 10
type input "19 ""
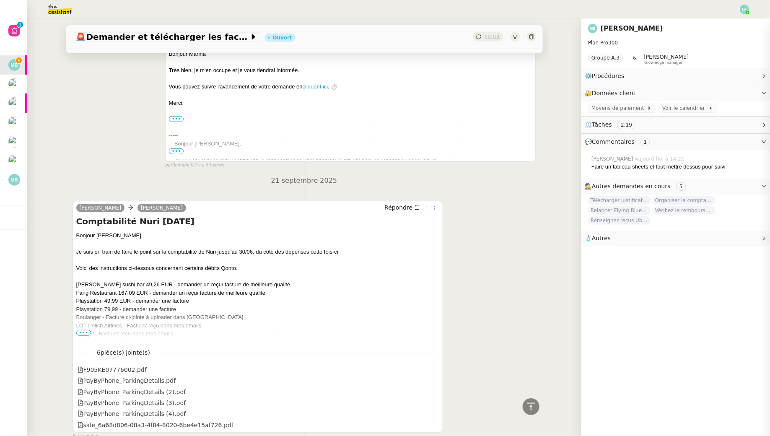
scroll to position [251, 0]
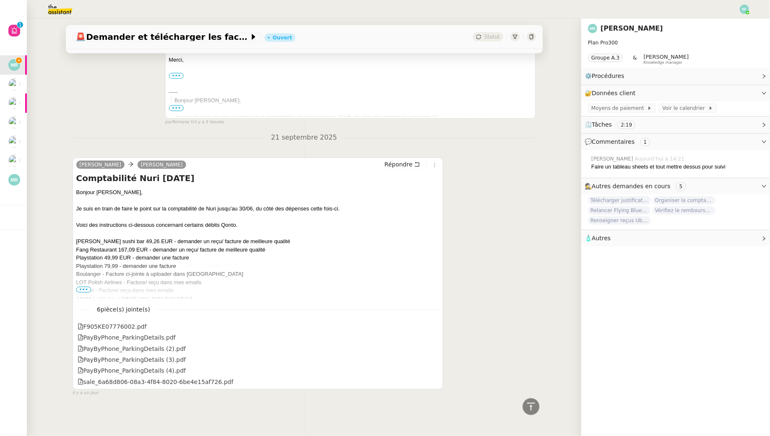
click at [83, 289] on span "•••" at bounding box center [83, 290] width 15 height 6
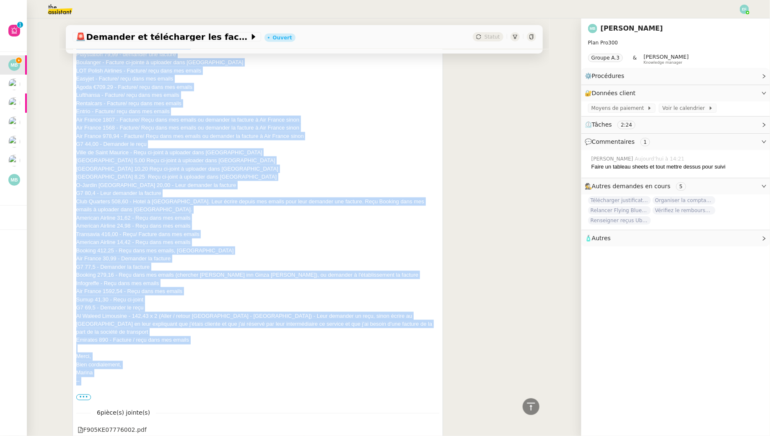
scroll to position [525, 0]
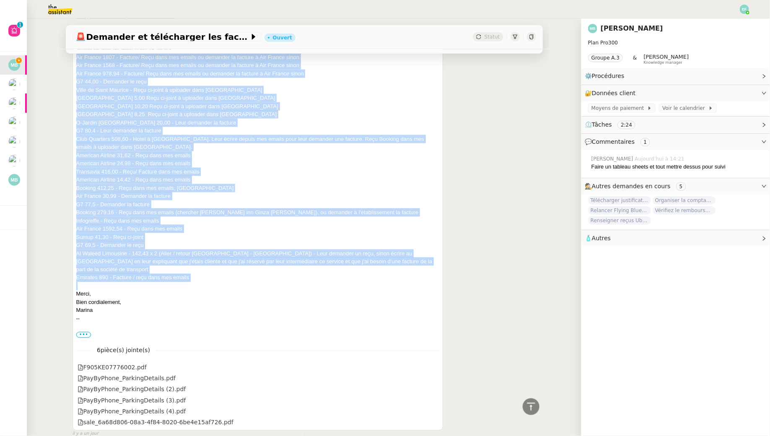
drag, startPoint x: 76, startPoint y: 175, endPoint x: 224, endPoint y: 276, distance: 179.8
click at [224, 276] on div "Bonjour Hélène, Je suis en train de faire le point sur la comptabilité de Nuri …" at bounding box center [257, 126] width 363 height 425
copy div "Akiko's sushi bar 49,26 EUR - demander un reçu/ facture de meilleure qualité Fa…"
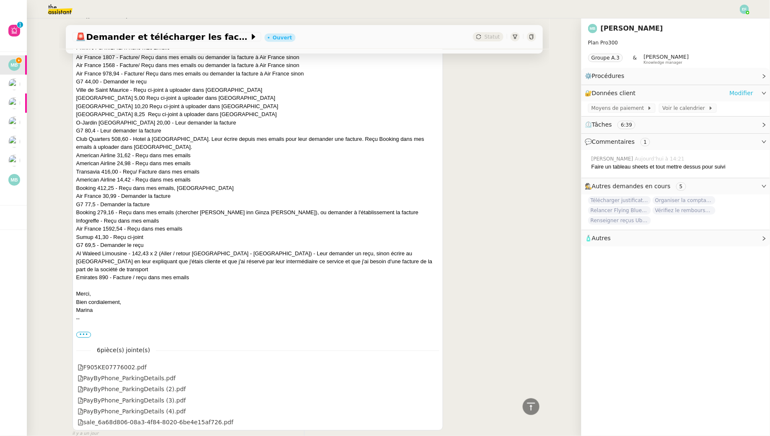
click at [748, 94] on link "Modifier" at bounding box center [741, 93] width 24 height 10
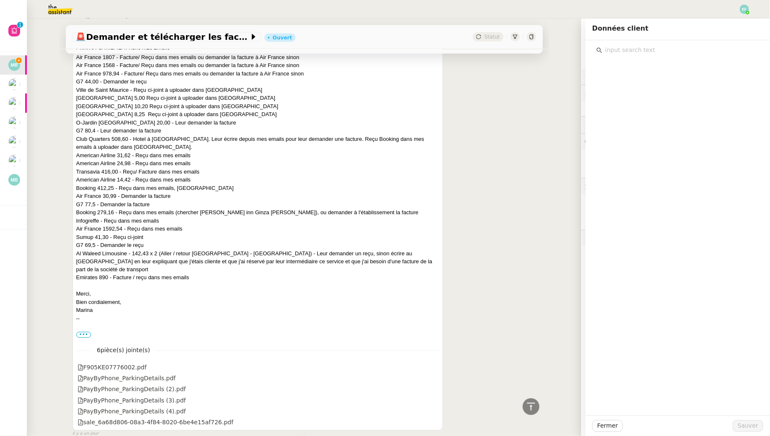
click at [649, 48] on input "text" at bounding box center [680, 49] width 157 height 11
type input "G7"
click at [570, 104] on div "🚨 Demander et télécharger les factures pour Qonto Ouvert Statut Client Marina B…" at bounding box center [304, 227] width 555 height 418
click at [452, 158] on div "Marina Barthelemy Hélène Répondre Comptabilité Nuri 30/06/2025 Bonjour Hélène, …" at bounding box center [305, 157] width 464 height 562
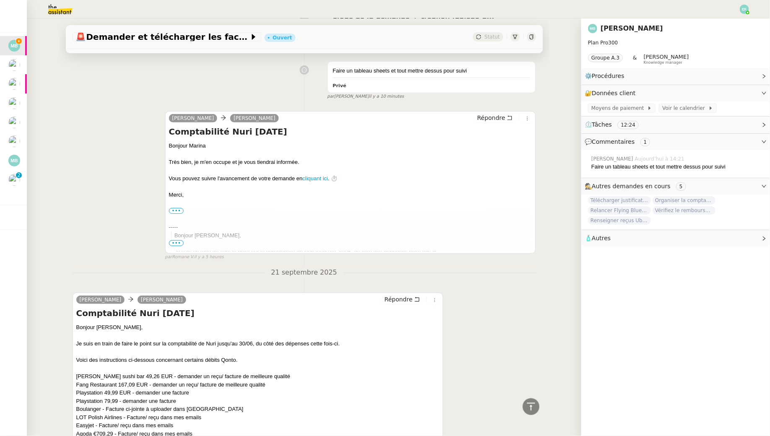
scroll to position [89, 0]
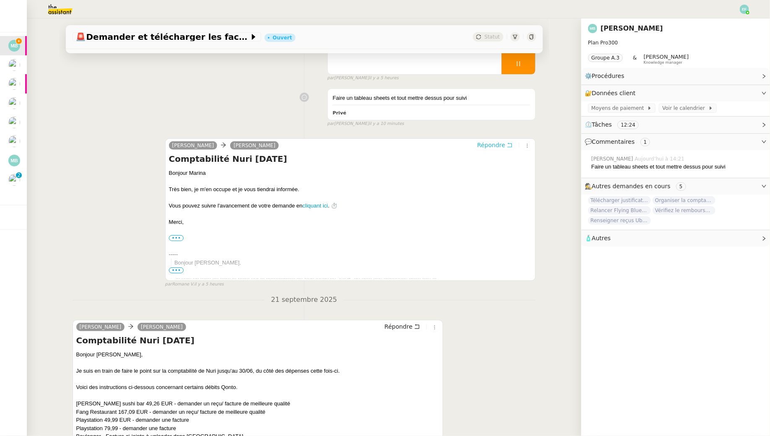
click at [509, 146] on icon at bounding box center [510, 145] width 6 height 6
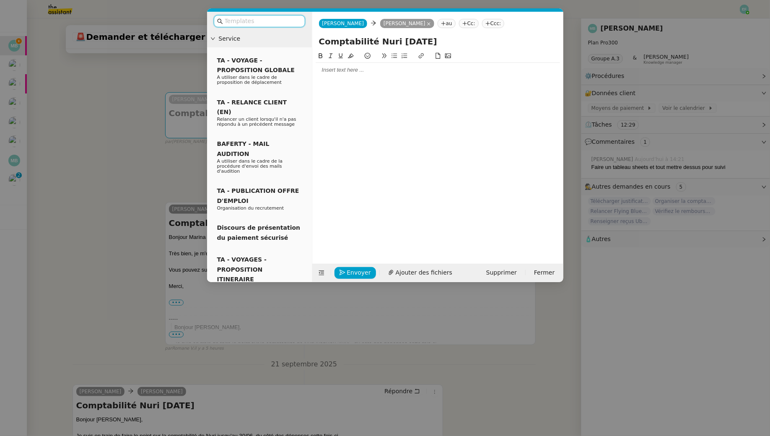
click at [342, 69] on div at bounding box center [438, 70] width 244 height 8
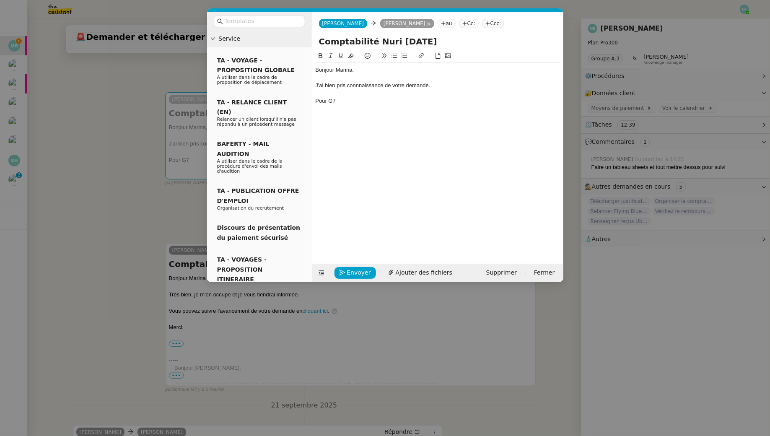
click at [317, 102] on div "Pour G7" at bounding box center [438, 101] width 244 height 8
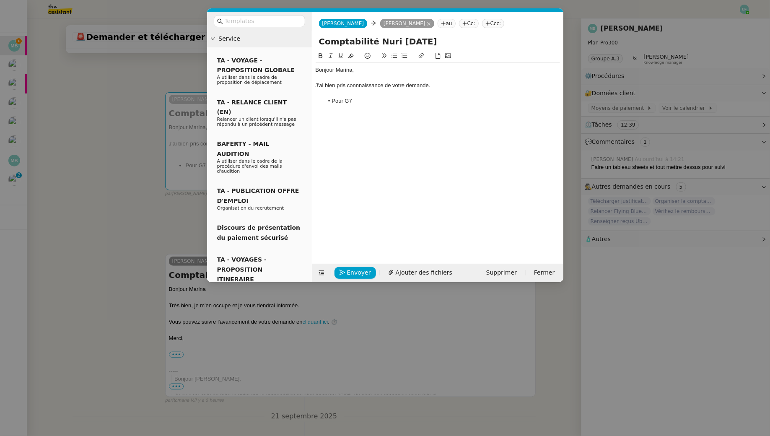
click at [353, 99] on li "Pour G7" at bounding box center [442, 101] width 236 height 8
drag, startPoint x: 393, startPoint y: 102, endPoint x: 238, endPoint y: 29, distance: 171.4
click at [238, 29] on nz-layout "Service TA - VOYAGE - PROPOSITION GLOBALE A utiliser dans le cadre de propositi…" at bounding box center [385, 147] width 356 height 270
copy div "Bonjour Marina, J'ai bien pris connnaissance de votre demande. Pour G7, pourrie…"
click at [239, 19] on input "text" at bounding box center [262, 21] width 75 height 10
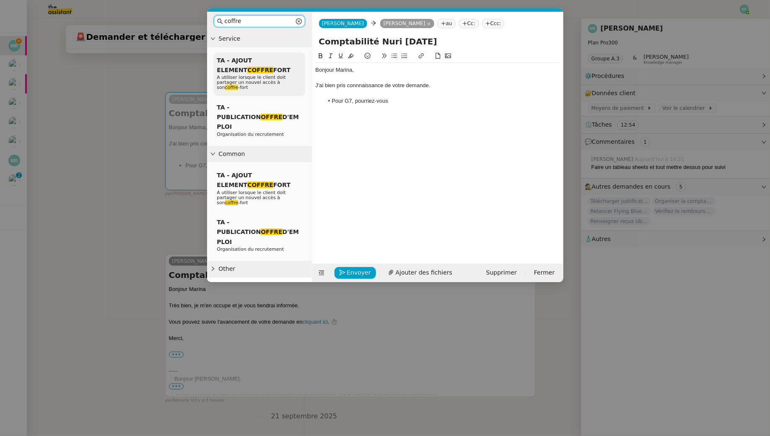
type input "coffre"
click at [258, 75] on span "A utiliser lorsque le client doit partager un nouvel accès à son coffre -fort" at bounding box center [251, 83] width 69 height 16
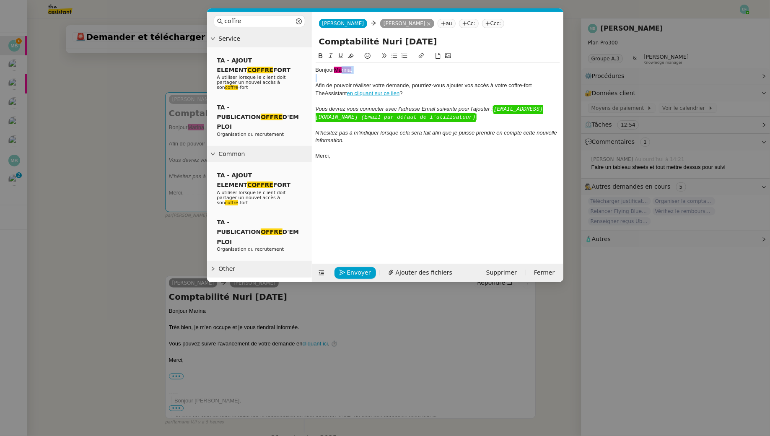
drag, startPoint x: 355, startPoint y: 75, endPoint x: 339, endPoint y: 71, distance: 16.8
click at [339, 71] on div "Bonjour ﻿Marina﻿ , Afin de pouvoir réaliser votre demande, pourriez-vous ajoute…" at bounding box center [438, 113] width 244 height 100
click at [490, 86] on div "Afin de pouvoir réaliser votre demande, pourriez-vous ajouter vos accès à votre…" at bounding box center [438, 90] width 244 height 16
click at [320, 79] on div at bounding box center [438, 78] width 244 height 8
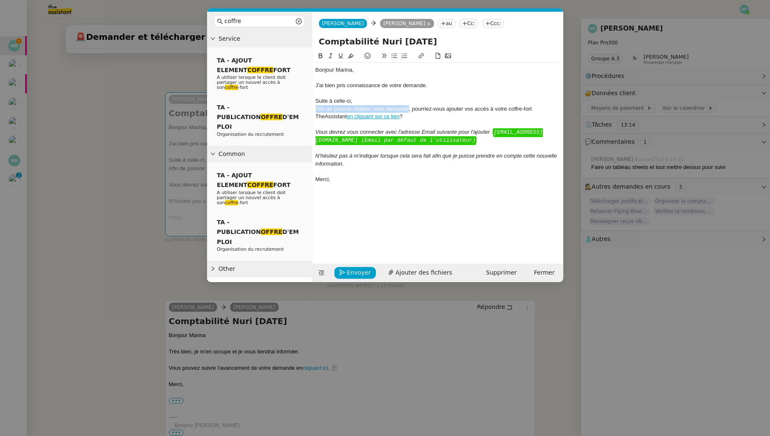
drag, startPoint x: 409, startPoint y: 110, endPoint x: 306, endPoint y: 107, distance: 102.8
click at [306, 107] on nz-layout "coffre Service TA - AJOUT ELEMENT COFFRE FORT A utiliser lorsque le client doit…" at bounding box center [385, 147] width 356 height 270
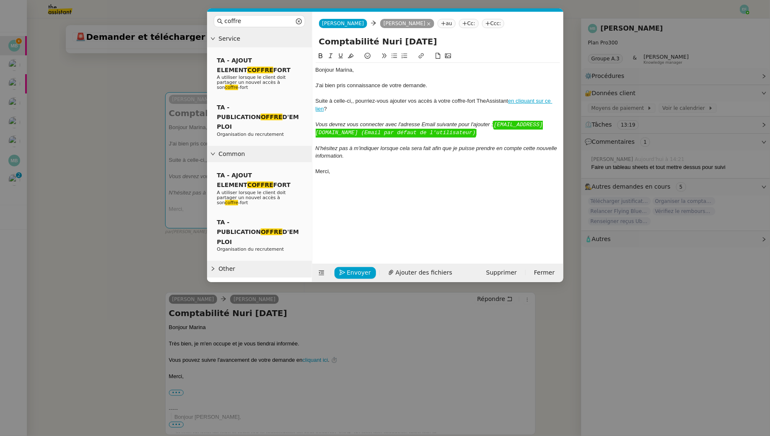
click at [432, 99] on div "Suite à celle-ci,, pourriez-vous ajouter vos accès à votre coffre-fort TheAssis…" at bounding box center [438, 105] width 244 height 16
click at [367, 121] on em "Vous devrez vous connecter avec l'adresse Email suivante pour l'ajouter :" at bounding box center [405, 124] width 178 height 6
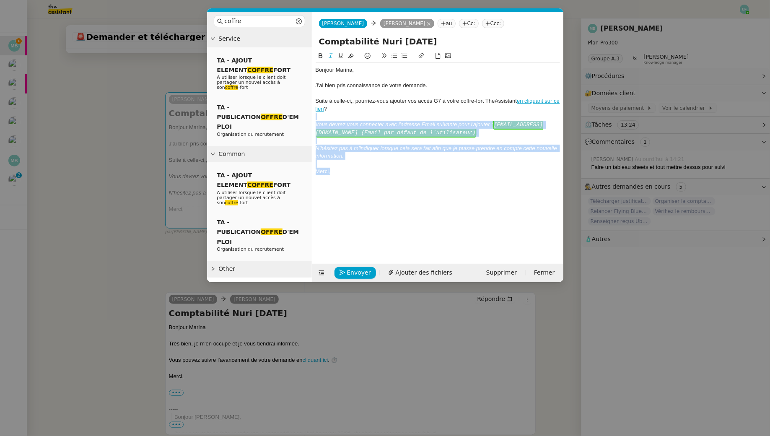
drag, startPoint x: 371, startPoint y: 116, endPoint x: 382, endPoint y: 177, distance: 62.6
click at [382, 177] on div "Bonjour Marina, J'ai bien pris connaissance de votre demande. Suite à celle-ci,…" at bounding box center [438, 121] width 244 height 116
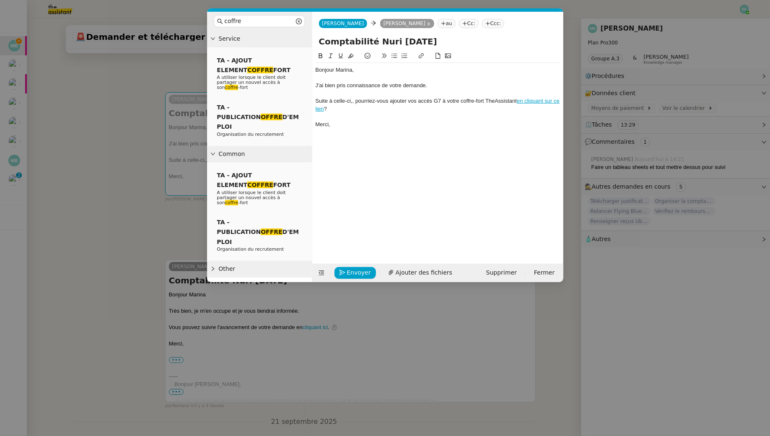
click at [350, 101] on div "Suite à celle-ci,, pourriez-vous ajouter vos accès G7 à votre coffre-fort TheAs…" at bounding box center [438, 105] width 244 height 16
click at [358, 114] on div at bounding box center [438, 117] width 244 height 8
click at [34, 112] on nz-modal-container "coffre Service TA - AJOUT ELEMENT COFFRE FORT A utiliser lorsque le client doit…" at bounding box center [385, 218] width 770 height 436
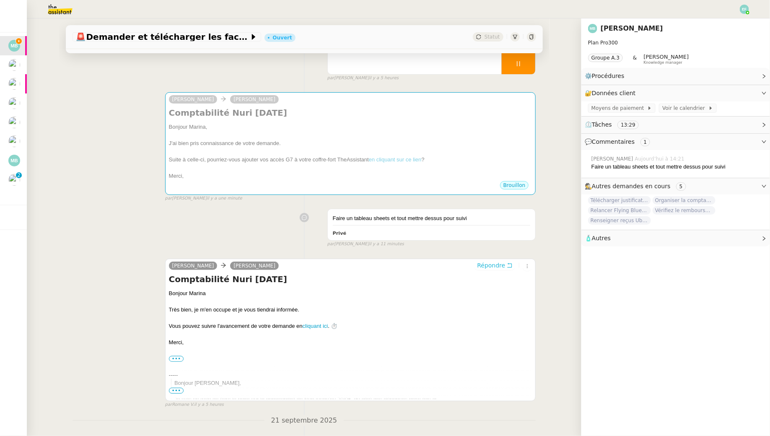
scroll to position [0, 0]
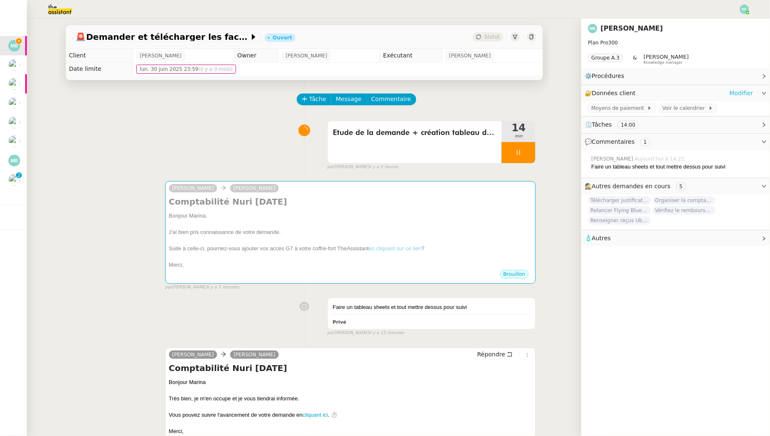
click at [738, 93] on link "Modifier" at bounding box center [741, 93] width 24 height 10
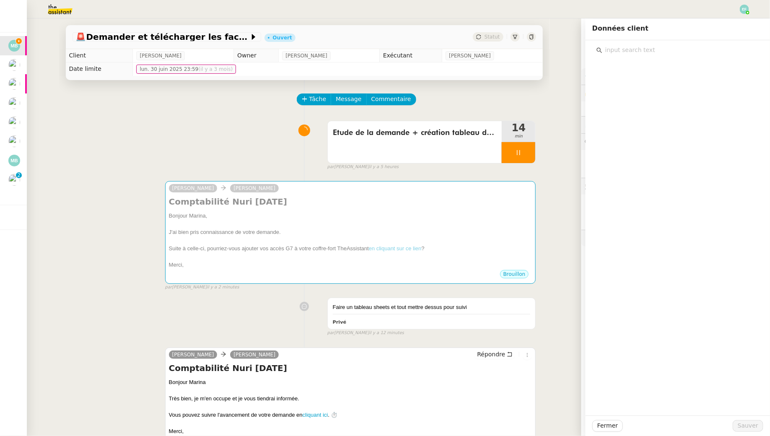
click at [612, 50] on input "text" at bounding box center [680, 49] width 157 height 11
type input "flying"
click at [228, 160] on div "Etude de la demande + création tableau de suivi 14 min false par Emelyne F. il …" at bounding box center [305, 144] width 464 height 54
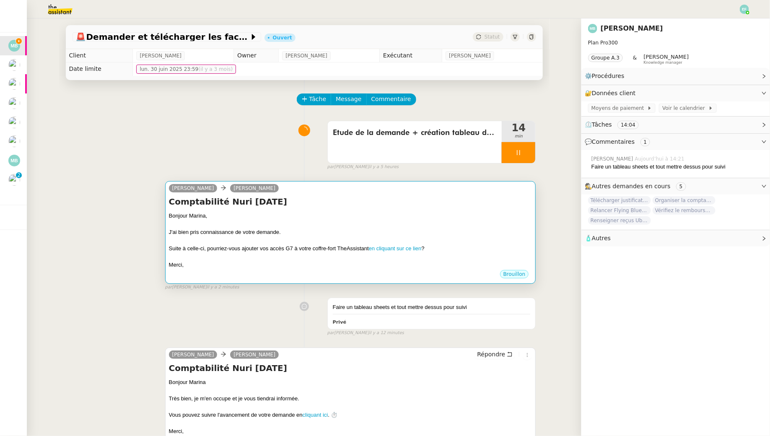
click at [324, 199] on h4 "Comptabilité Nuri [DATE]" at bounding box center [350, 202] width 363 height 12
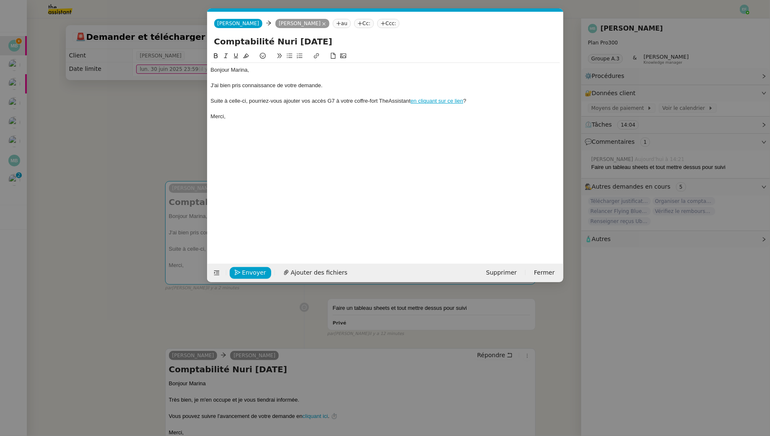
scroll to position [0, 34]
click at [336, 99] on div "Suite à celle-ci, pourriez-vous ajouter vos accès G7 à votre coffre-fort TheAss…" at bounding box center [385, 101] width 349 height 8
click at [142, 155] on nz-modal-container "coffre Service TA - AJOUT ELEMENT COFFRE FORT A utiliser lorsque le client doit…" at bounding box center [385, 218] width 770 height 436
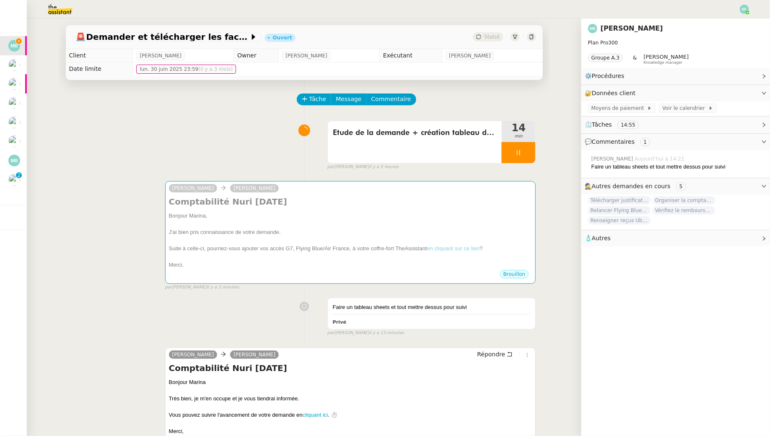
click at [524, 163] on div "par Emelyne F. il y a 5 heures" at bounding box center [431, 166] width 209 height 7
click at [526, 160] on div at bounding box center [519, 152] width 34 height 21
click at [531, 158] on button at bounding box center [527, 152] width 17 height 21
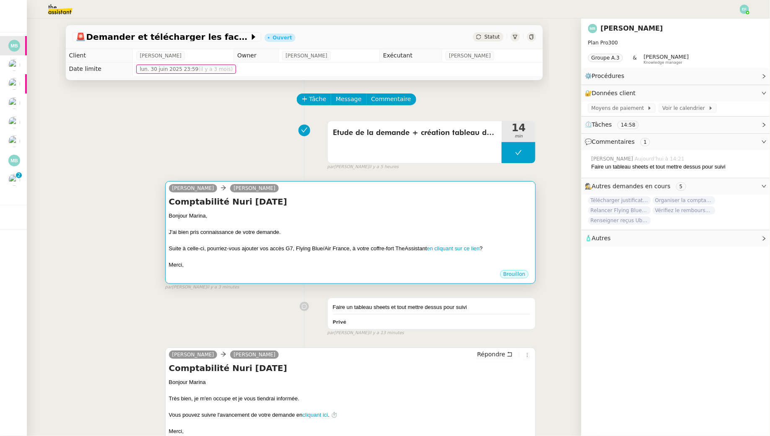
click at [341, 216] on div "Bonjour Marina," at bounding box center [350, 216] width 363 height 8
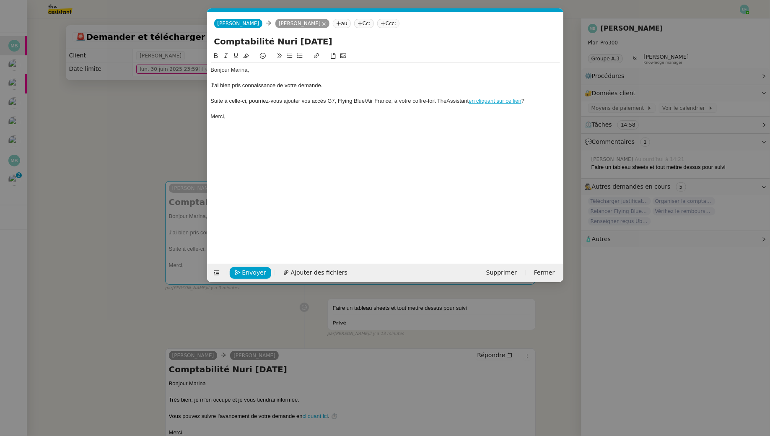
click at [142, 95] on nz-modal-container "coffre Service TA - AJOUT ELEMENT COFFRE FORT A utiliser lorsque le client doit…" at bounding box center [385, 218] width 770 height 436
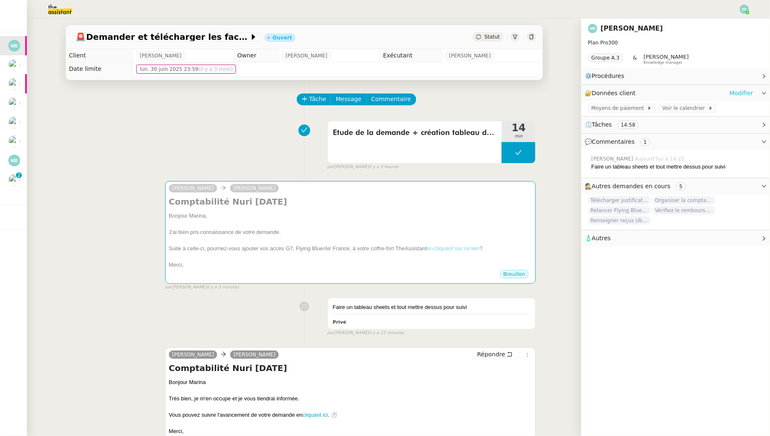
click at [741, 93] on link "Modifier" at bounding box center [741, 93] width 24 height 10
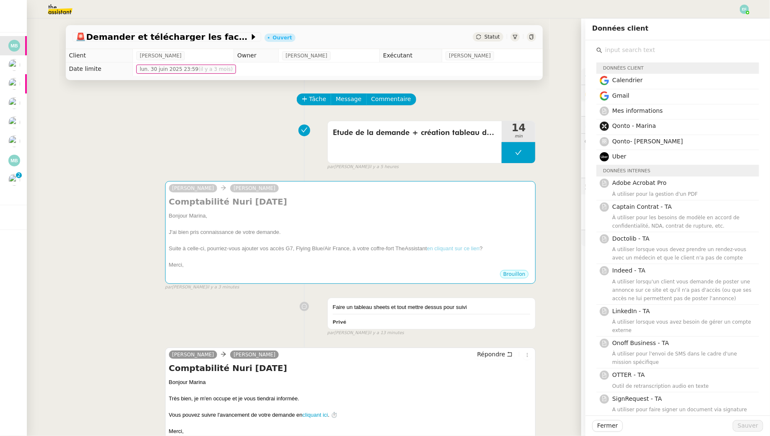
click at [221, 121] on div "Etude de la demande + création tableau de suivi 14 min false par Emelyne F. il …" at bounding box center [305, 144] width 464 height 54
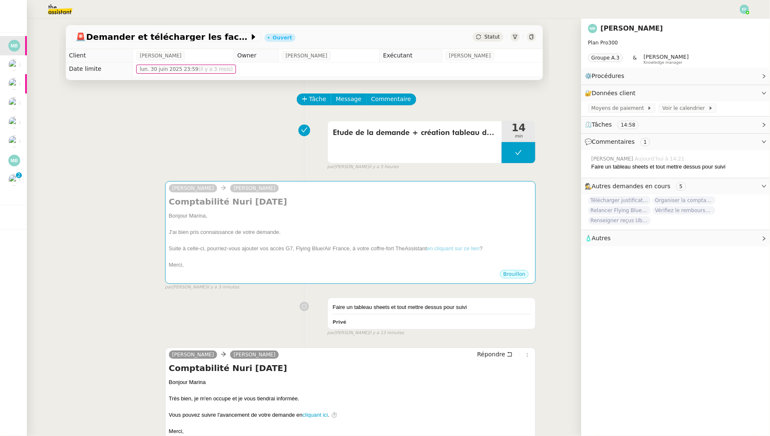
click at [229, 133] on div "Etude de la demande + création tableau de suivi 14 min false par Emelyne F. il …" at bounding box center [305, 144] width 464 height 54
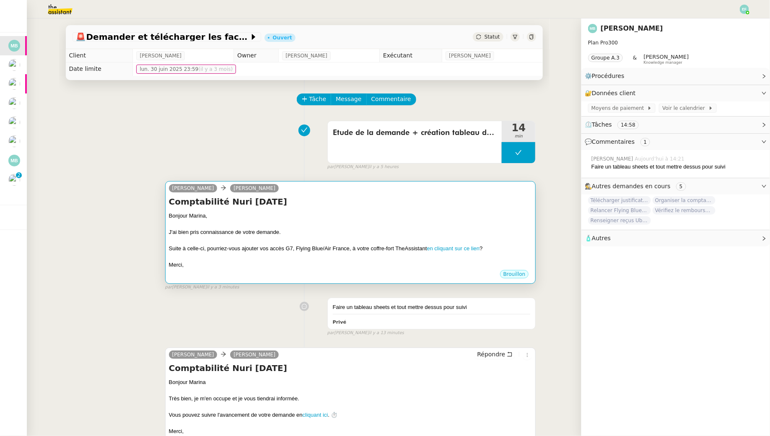
click at [289, 218] on div "Bonjour Marina," at bounding box center [350, 216] width 363 height 8
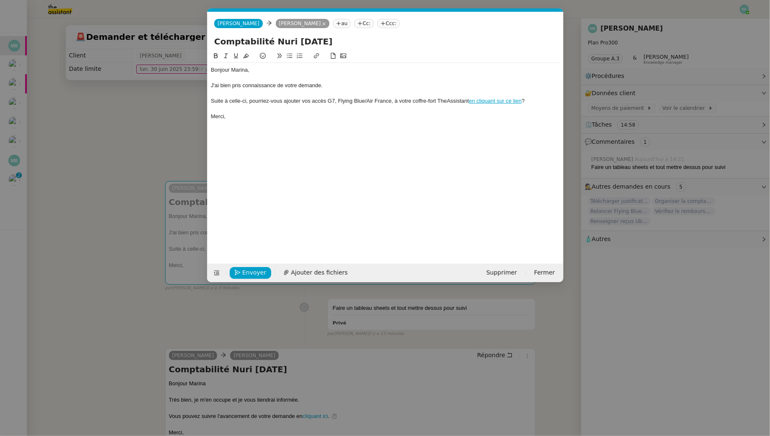
scroll to position [0, 34]
click at [150, 306] on nz-modal-container "coffre Service TA - AJOUT ELEMENT COFFRE FORT A utiliser lorsque le client doit…" at bounding box center [385, 218] width 770 height 436
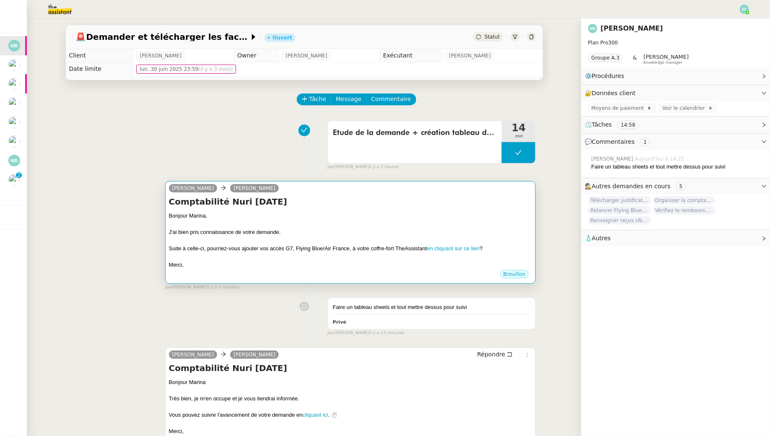
click at [376, 213] on div "Bonjour Marina," at bounding box center [350, 216] width 363 height 8
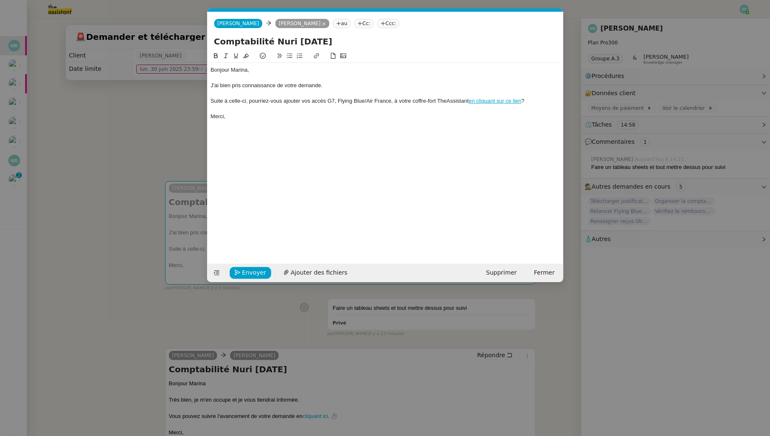
click at [309, 80] on div at bounding box center [385, 78] width 349 height 8
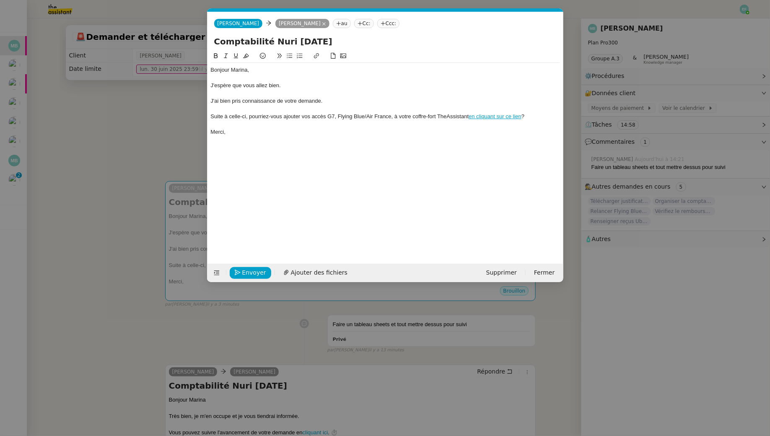
click at [307, 83] on div "J'espère que vous allez bien." at bounding box center [385, 86] width 349 height 8
click at [211, 117] on div "Suite à celle-ci, pourriez-vous ajouter vos accès G7, Flying Blue/Air France, à…" at bounding box center [385, 117] width 349 height 8
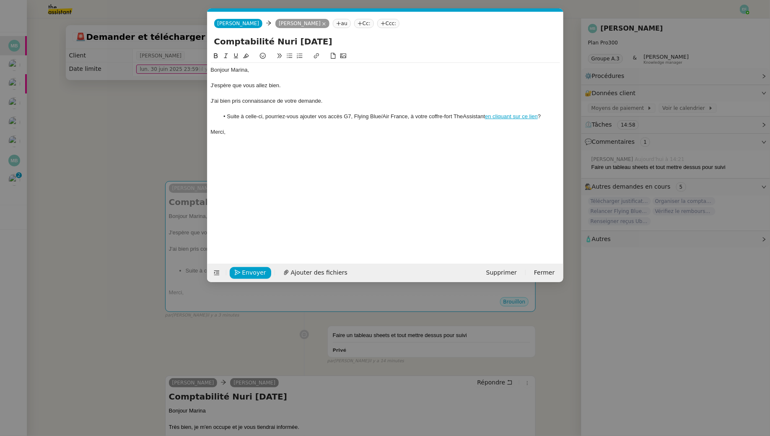
click at [297, 126] on div at bounding box center [385, 125] width 349 height 8
click at [247, 104] on div "J'ai bien pris connaissance de votre demande." at bounding box center [385, 101] width 349 height 8
click at [240, 110] on div at bounding box center [385, 109] width 349 height 8
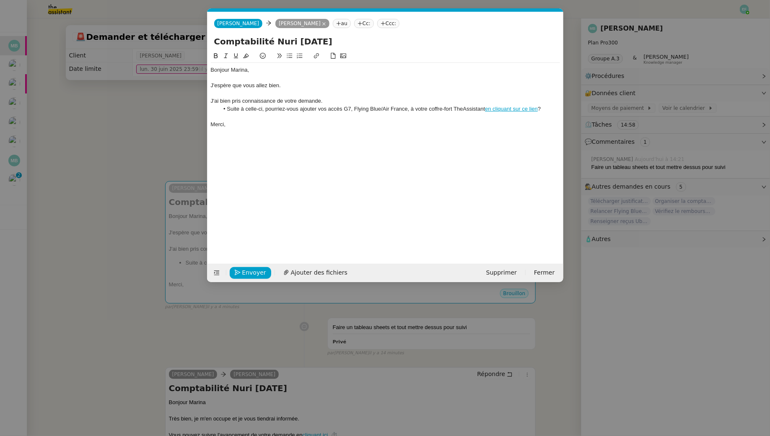
click at [353, 108] on li "Suite à celle-ci, pourriez-vous ajouter vos accès G7, Flying Blue/Air France, à…" at bounding box center [389, 109] width 341 height 8
click at [251, 273] on span "Envoyer" at bounding box center [254, 273] width 24 height 10
click at [251, 273] on span "Confirmer l'envoi" at bounding box center [267, 273] width 50 height 10
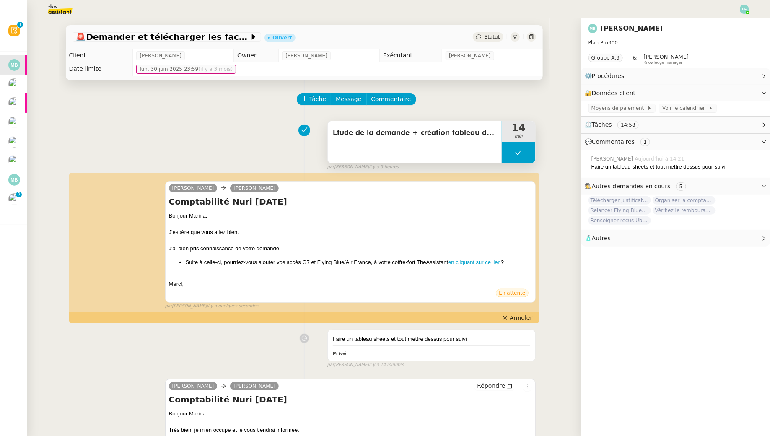
click at [462, 144] on div "Etude de la demande + création tableau de suivi" at bounding box center [415, 142] width 174 height 42
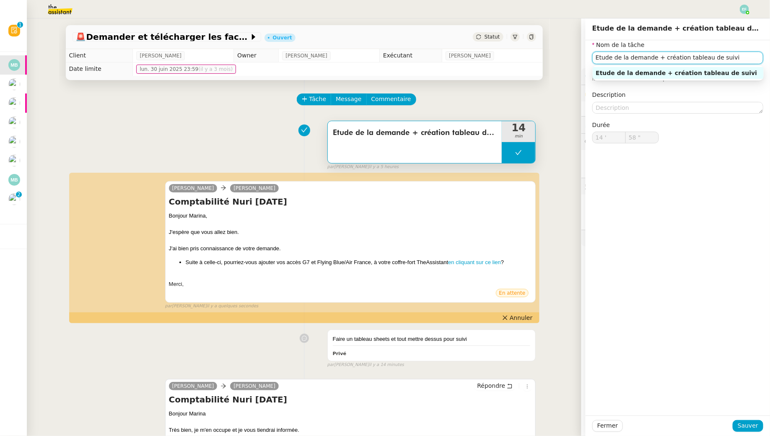
click at [733, 57] on input "Etude de la demande + création tableau de suivi" at bounding box center [677, 58] width 171 height 12
type input "Etude de la demande + création tableau de suivi + envoi d'email"
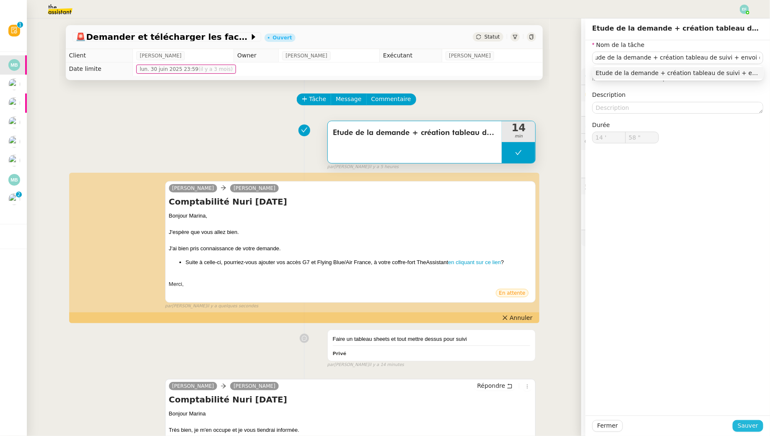
click at [756, 423] on span "Sauver" at bounding box center [748, 426] width 21 height 10
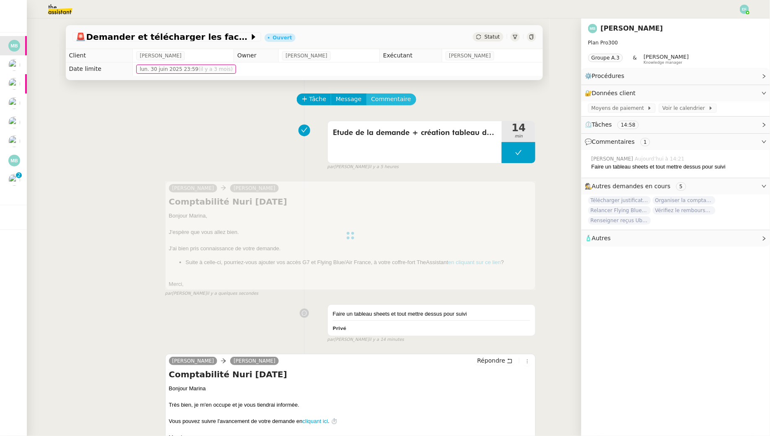
click at [397, 100] on span "Commentaire" at bounding box center [391, 99] width 40 height 10
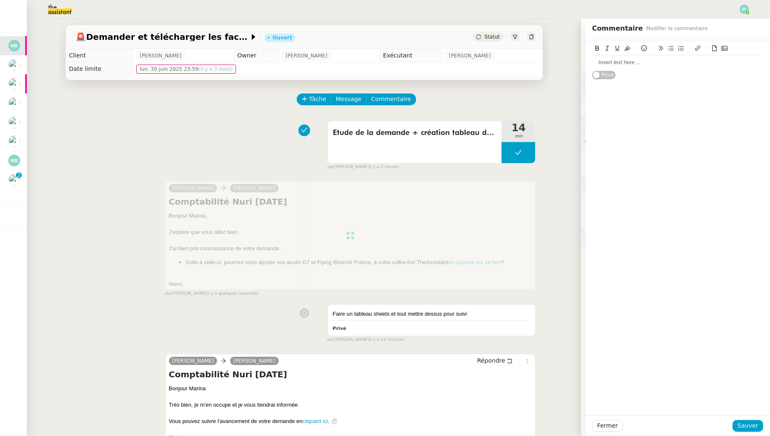
click at [628, 60] on div at bounding box center [677, 63] width 171 height 8
click at [752, 423] on span "Sauver" at bounding box center [748, 426] width 21 height 10
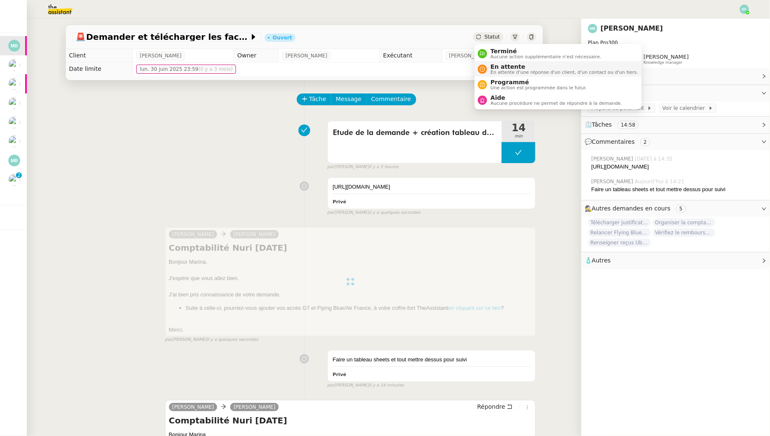
click at [495, 68] on span "En attente" at bounding box center [564, 66] width 148 height 7
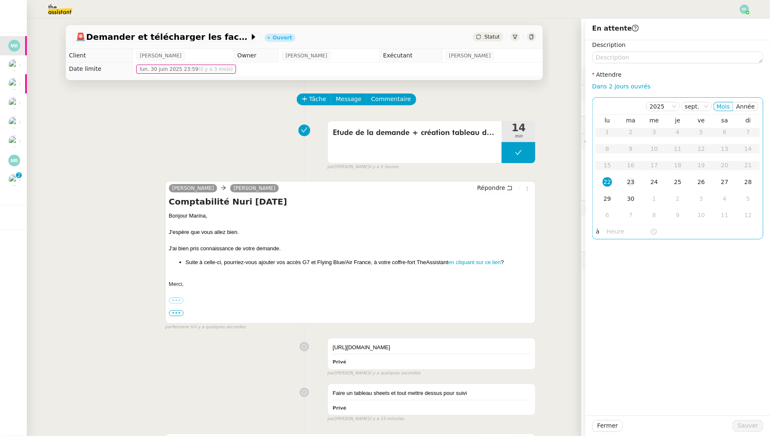
click at [633, 182] on div "23" at bounding box center [630, 181] width 9 height 9
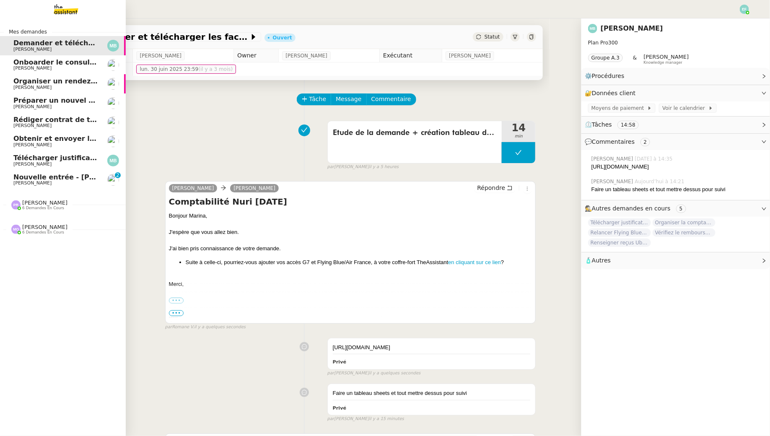
click at [26, 188] on link "Nouvelle entrée - Elise Costes Manon Loustau 0 1 2 3 4 5 6 7 8 9" at bounding box center [63, 179] width 126 height 19
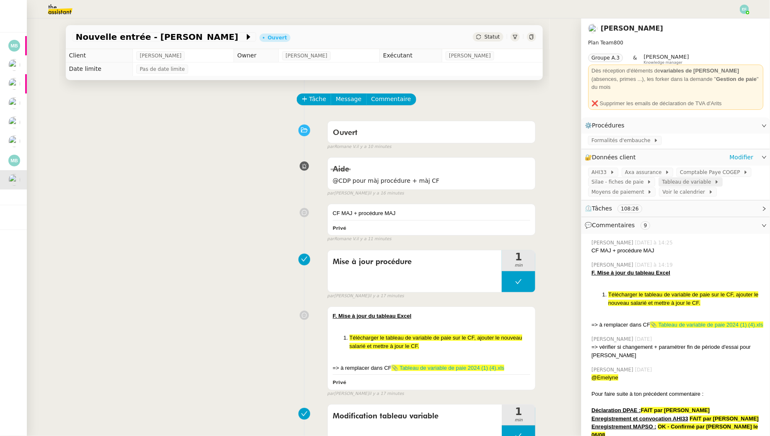
click at [698, 178] on span "Tableau de variable" at bounding box center [688, 182] width 52 height 8
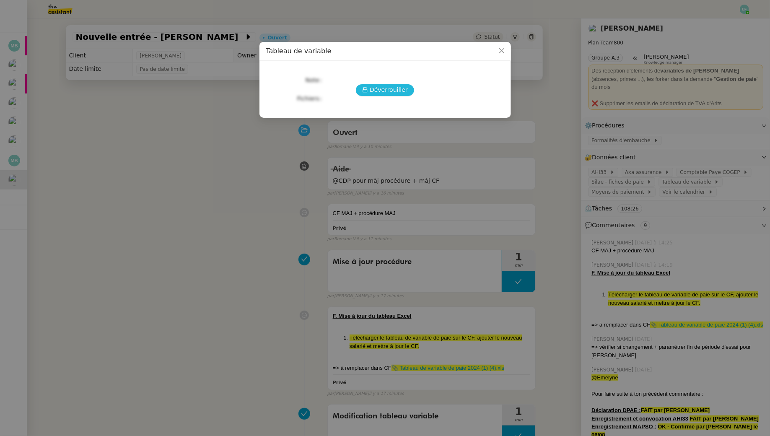
click at [371, 86] on button "Déverrouiller" at bounding box center [385, 90] width 58 height 12
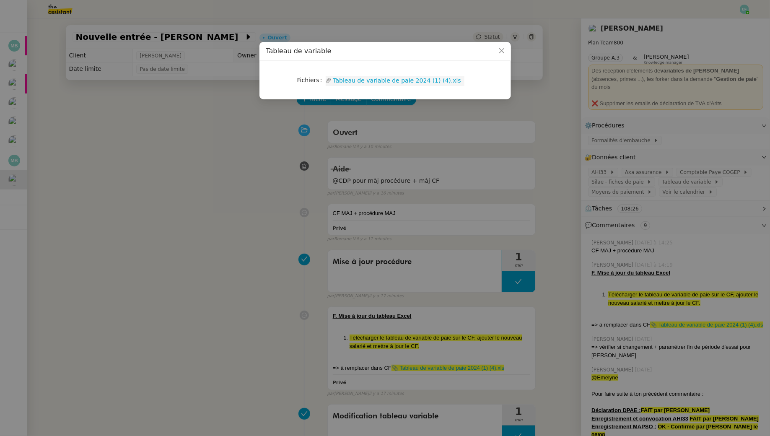
click at [391, 83] on link "Tableau de variable de paie 2024 (1) (4).xls" at bounding box center [398, 81] width 133 height 10
click at [187, 156] on nz-modal-container "Tableau de variable Fichiers Upload Tableau de variable de paie 2024 (1) (4).xls" at bounding box center [385, 218] width 770 height 436
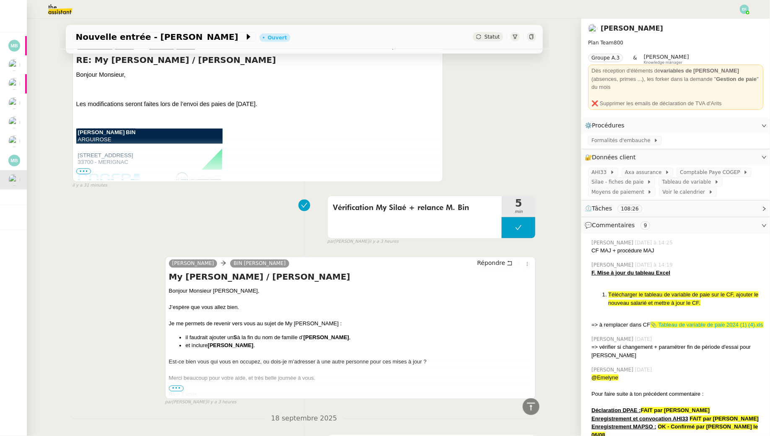
scroll to position [614, 0]
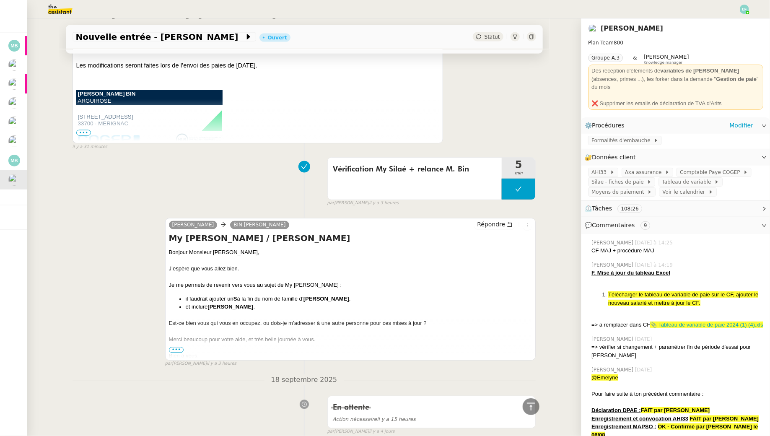
click at [622, 138] on div "Formalités d'embauche" at bounding box center [675, 141] width 189 height 15
click at [620, 136] on span "Formalités d'embauche" at bounding box center [623, 140] width 62 height 8
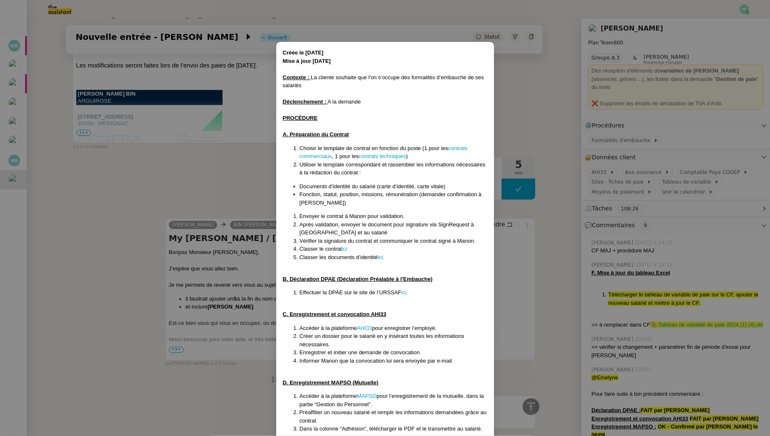
click at [532, 275] on nz-modal-container "Créée le 17/3/25 Mise à jour 22/09/25 Contexte : La cliente souhaite que l'on s…" at bounding box center [385, 218] width 770 height 436
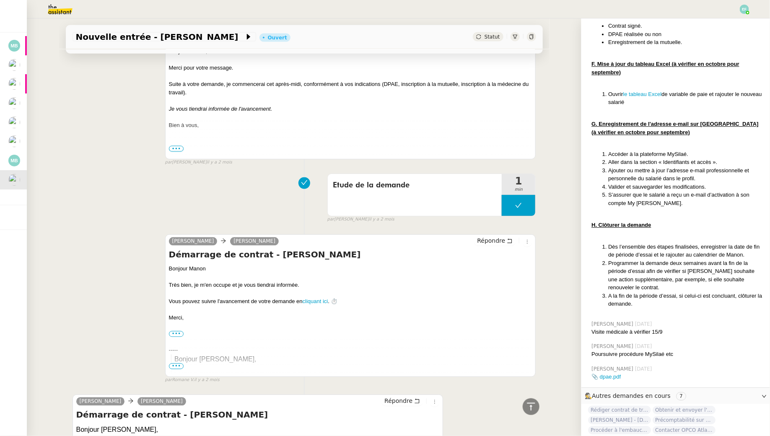
scroll to position [8472, 0]
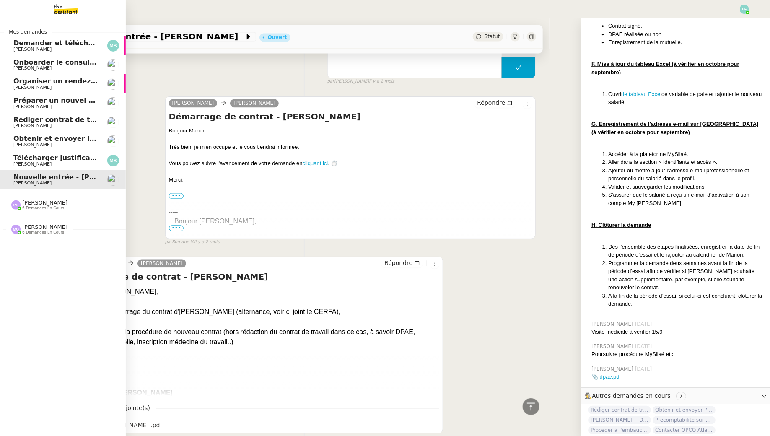
click at [46, 123] on span "Rédiger contrat de travail pour Orlane Fernandez" at bounding box center [104, 120] width 182 height 8
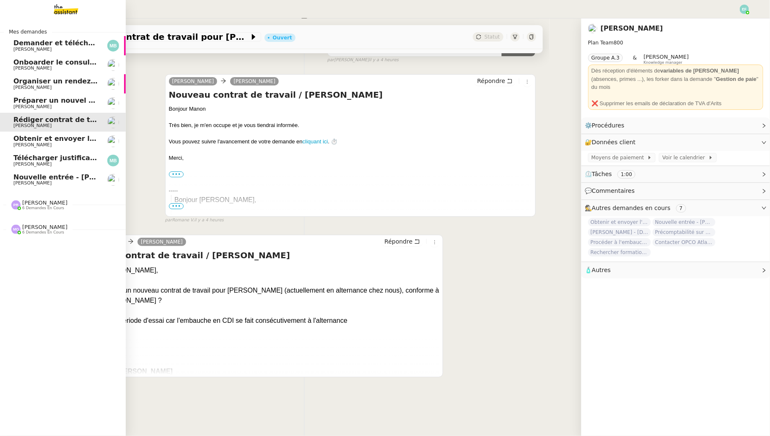
click at [19, 182] on span "Manon Loustau" at bounding box center [32, 182] width 38 height 5
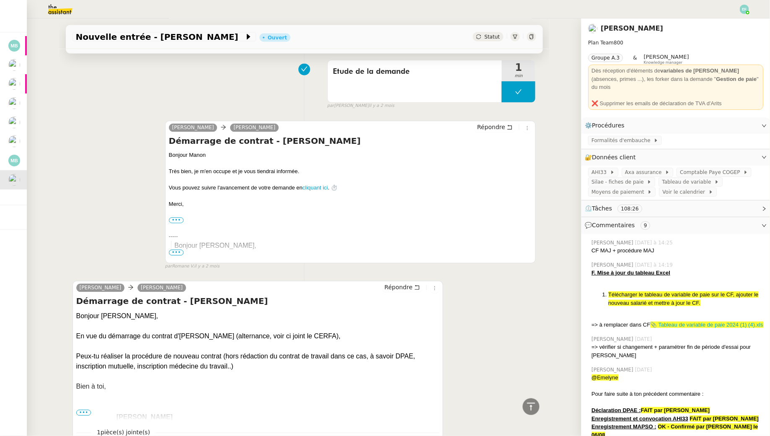
scroll to position [8472, 0]
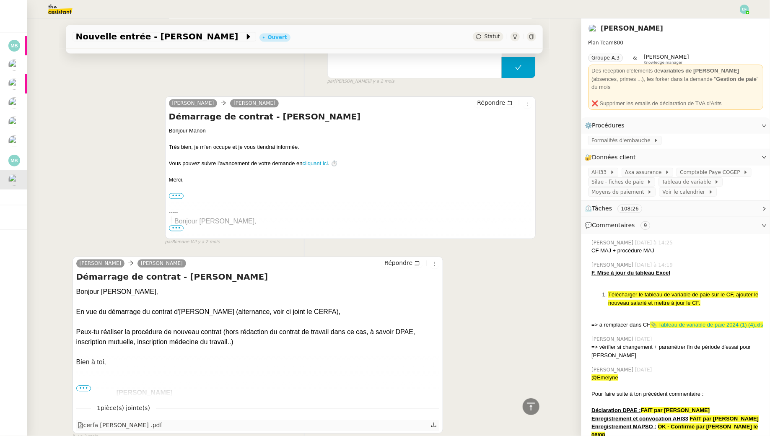
click at [433, 420] on link at bounding box center [434, 425] width 6 height 10
click at [435, 422] on icon at bounding box center [434, 425] width 6 height 6
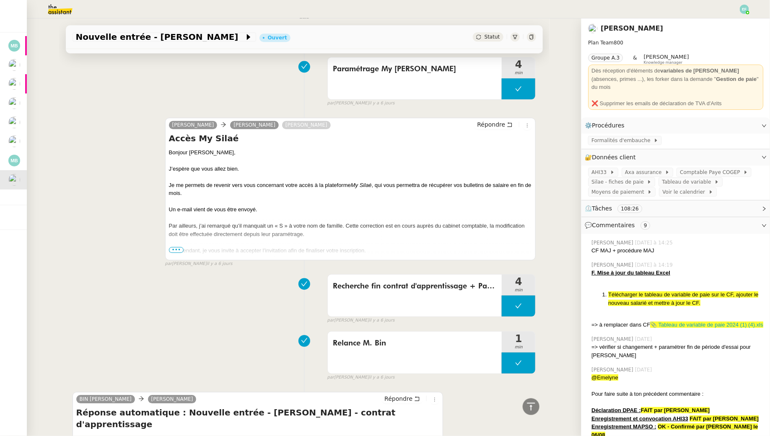
scroll to position [1071, 0]
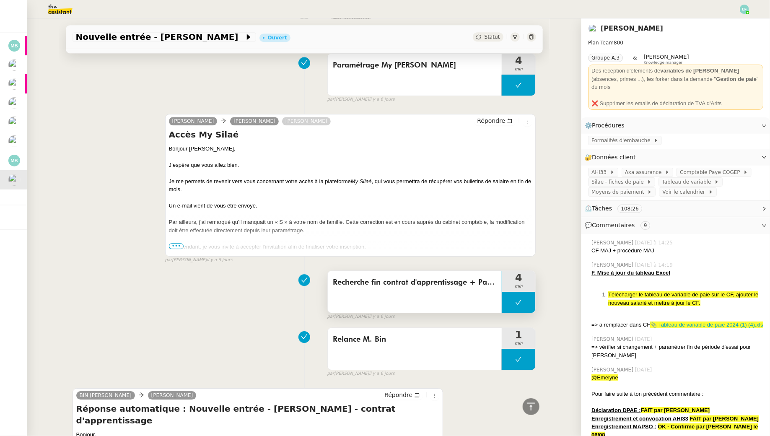
click at [419, 291] on div "Recherche fin contrat d'apprentissage + Paramétrage fin de contrat" at bounding box center [415, 292] width 174 height 42
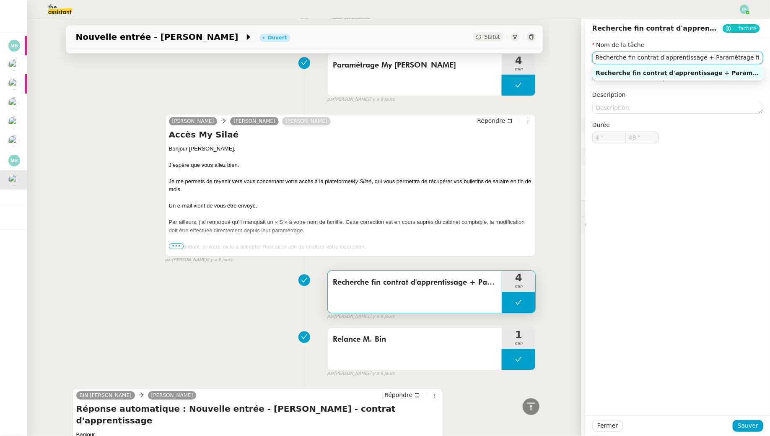
scroll to position [0, 18]
drag, startPoint x: 701, startPoint y: 60, endPoint x: 770, endPoint y: 61, distance: 68.8
click at [770, 61] on div "Nom de la tâche Recherche fin contrat d'apprentissage + Paramétrage fin de cont…" at bounding box center [678, 98] width 184 height 117
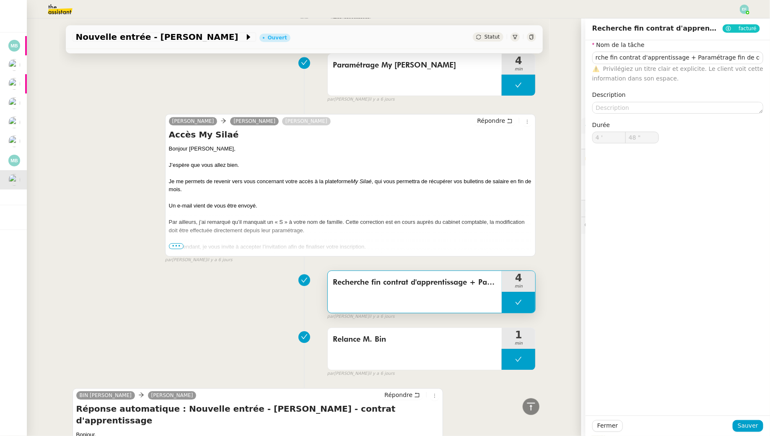
click at [199, 340] on div "Relance M. Bin 1 min false par Emelyne F. il y a 6 jours" at bounding box center [305, 351] width 464 height 54
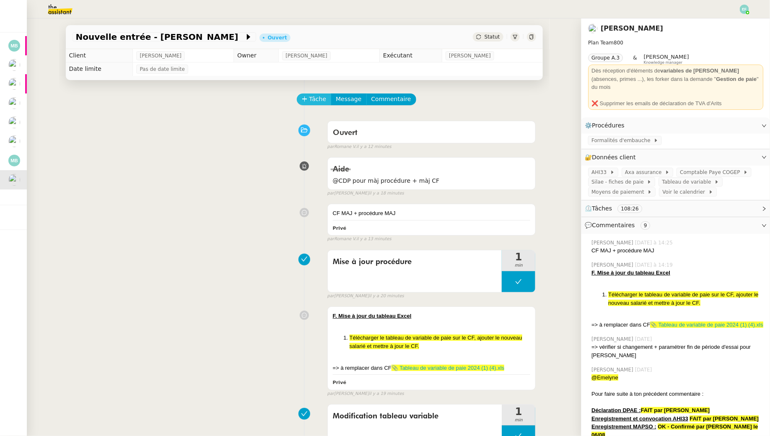
click at [317, 103] on span "Tâche" at bounding box center [317, 99] width 17 height 10
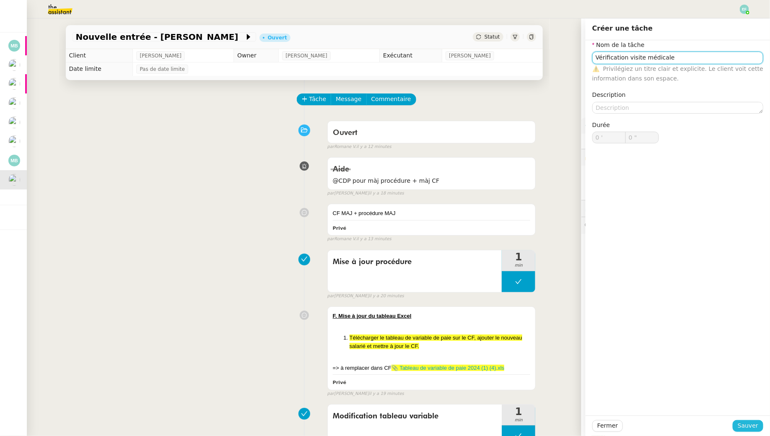
type input "Vérification visite médicale"
click at [745, 424] on span "Sauver" at bounding box center [748, 426] width 21 height 10
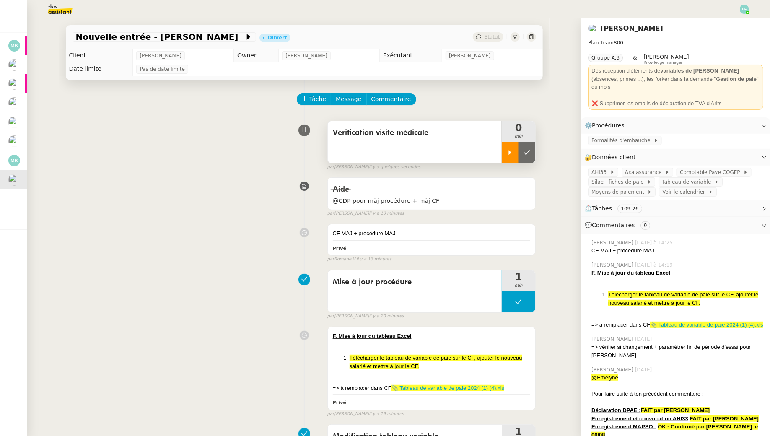
click at [510, 150] on icon at bounding box center [510, 152] width 7 height 7
click at [608, 169] on span at bounding box center [608, 172] width 3 height 6
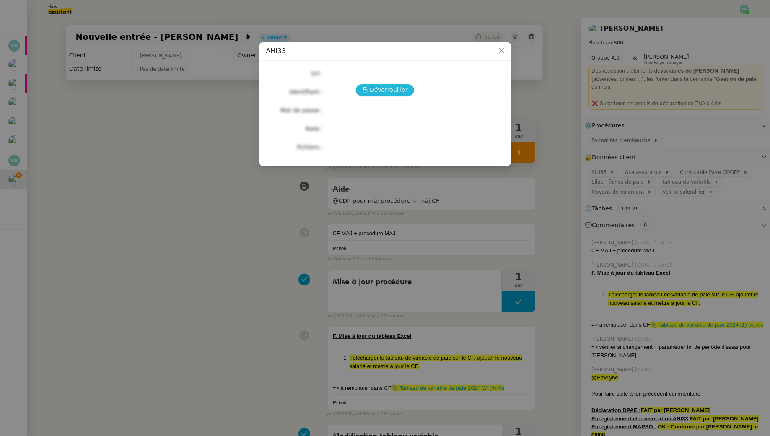
click at [388, 91] on span "Déverrouiller" at bounding box center [389, 90] width 38 height 10
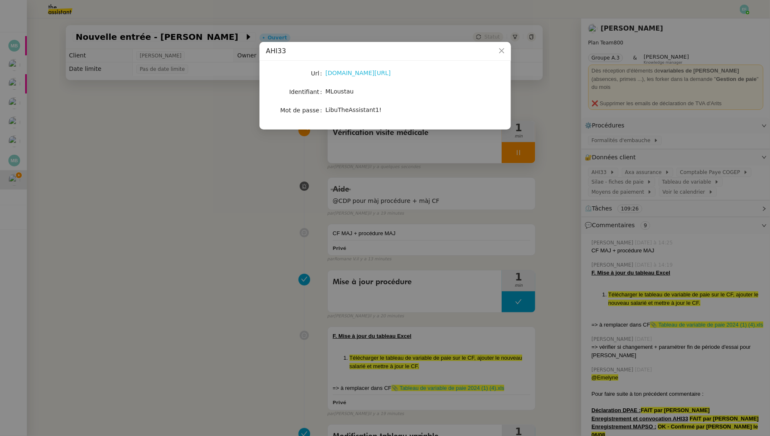
click at [379, 73] on link "portailahi33.pulseprevention.com/" at bounding box center [358, 73] width 65 height 7
click at [267, 274] on nz-modal-container "AHI33 Url portailahi33.pulseprevention.com/ Identifiant MLoustau Mot de passe L…" at bounding box center [385, 218] width 770 height 436
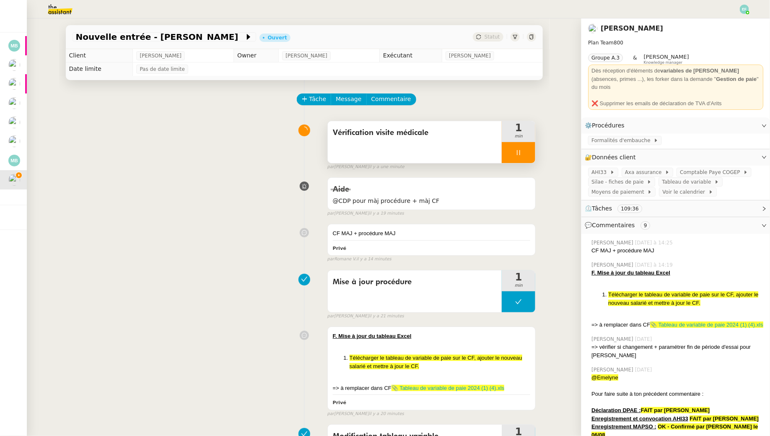
click at [402, 151] on div "Vérification visite médicale" at bounding box center [415, 142] width 174 height 42
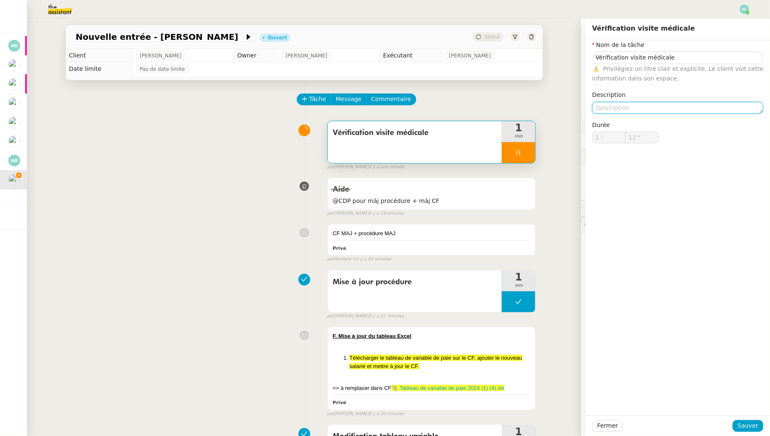
click at [656, 102] on textarea at bounding box center [677, 108] width 171 height 12
type input "13 ""
type textarea "Réalisé"
type input "14 ""
type textarea "Réalisée le 1"
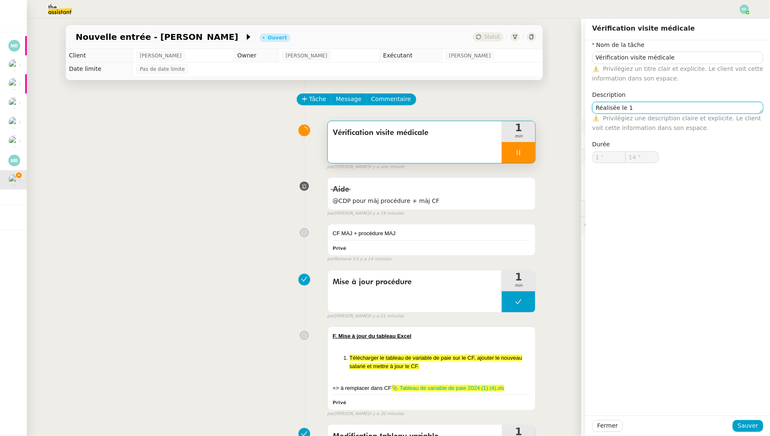
type input "15 ""
type textarea "Réalisée le 19"
type input "16 ""
type textarea "Réalisée le 19/09"
type input "17 ""
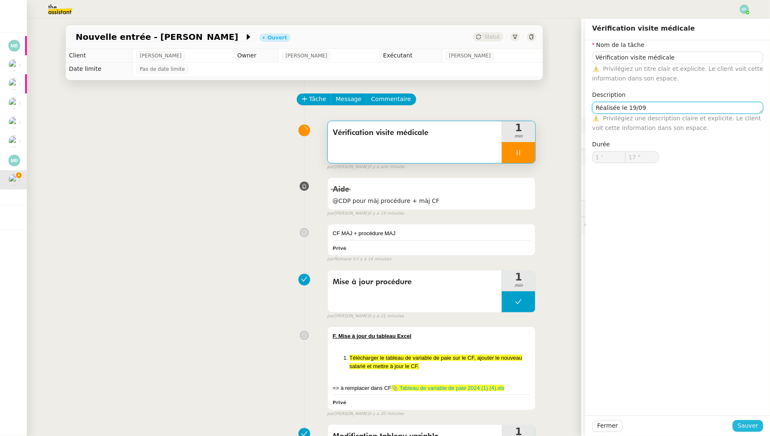
type textarea "Réalisée le 19/09"
click at [753, 423] on span "Sauver" at bounding box center [748, 426] width 21 height 10
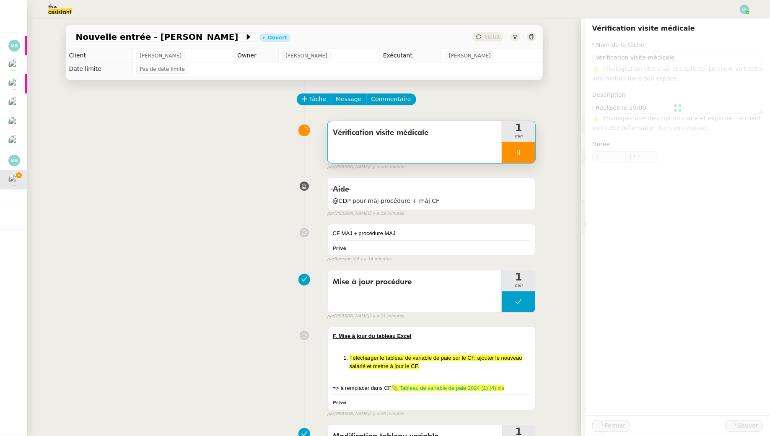
type input "18 ""
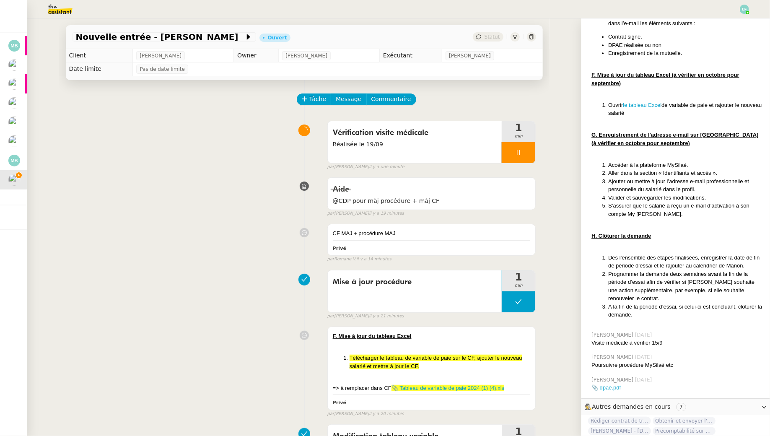
scroll to position [1126, 0]
click at [521, 154] on icon at bounding box center [518, 152] width 7 height 7
click at [527, 154] on icon at bounding box center [527, 152] width 6 height 5
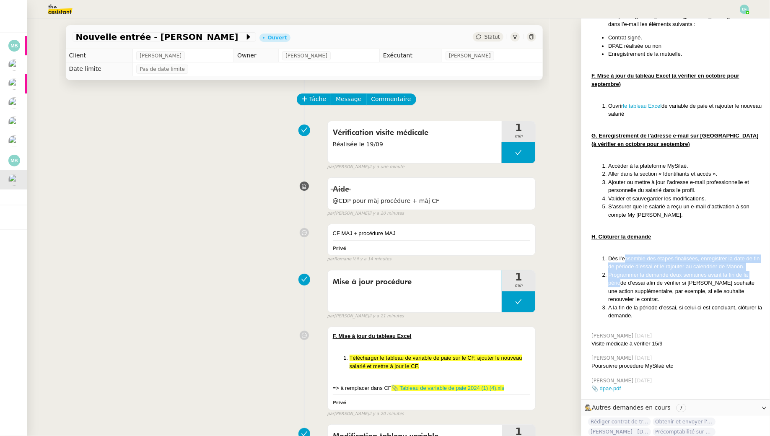
drag, startPoint x: 624, startPoint y: 239, endPoint x: 621, endPoint y: 266, distance: 26.5
click at [621, 266] on ol "Dès l’ensemble des étapes finalisées, enregistrer la date de fin de période d’e…" at bounding box center [678, 286] width 172 height 65
click at [621, 271] on li "Programmer la demande deux semaines avant la fin de la période d’essai afin de …" at bounding box center [685, 287] width 155 height 33
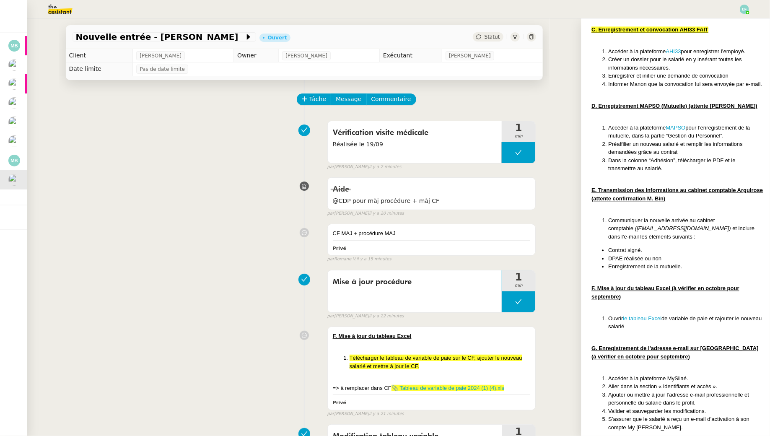
scroll to position [708, 0]
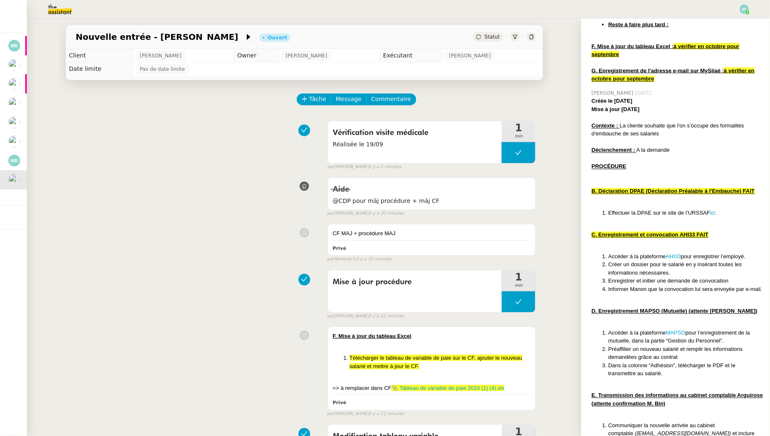
click at [540, 78] on div "Nouvelle entrée - Elise Costes Ouvert Statut Client Manon Loustau Owner Romane …" at bounding box center [304, 227] width 490 height 418
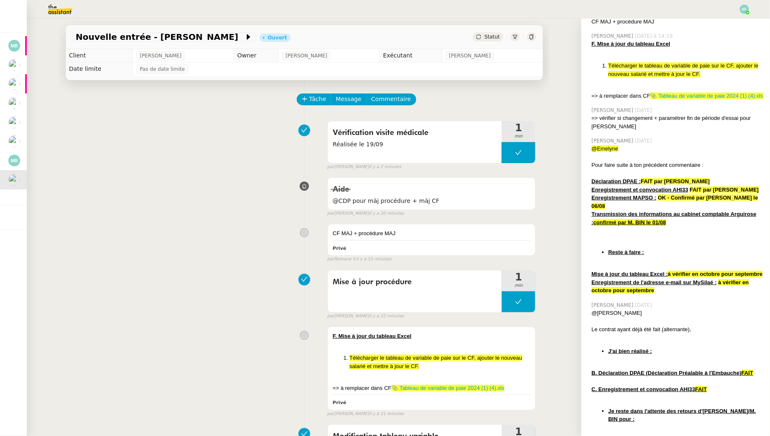
scroll to position [0, 0]
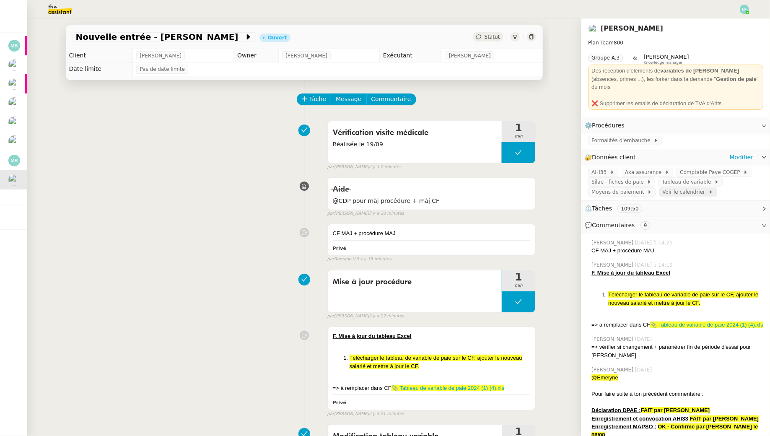
click at [683, 188] on span "Voir le calendrier" at bounding box center [685, 192] width 46 height 8
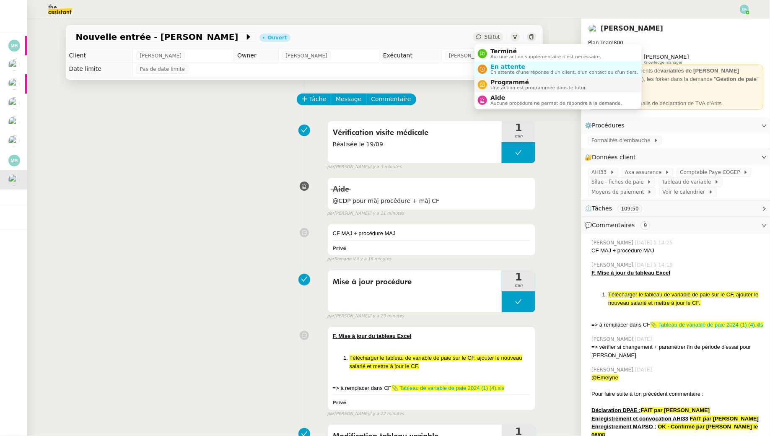
click at [485, 82] on nz-avatar at bounding box center [482, 84] width 9 height 9
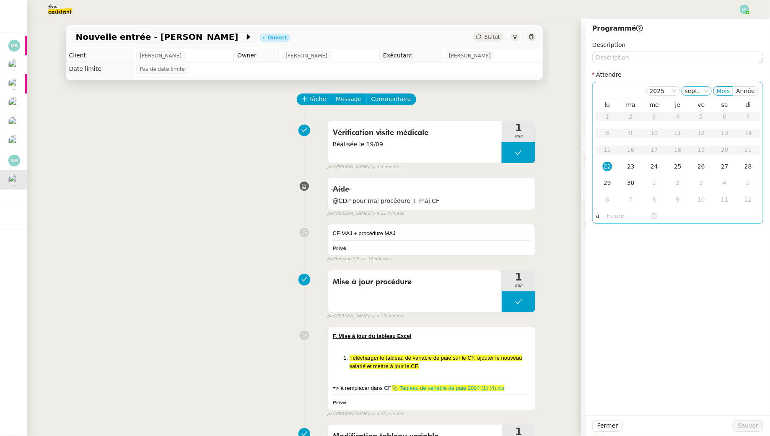
click at [702, 93] on nz-select-item "sept." at bounding box center [696, 91] width 23 height 8
click at [700, 157] on div "oct." at bounding box center [699, 157] width 23 height 8
click at [633, 183] on div "28" at bounding box center [630, 182] width 9 height 9
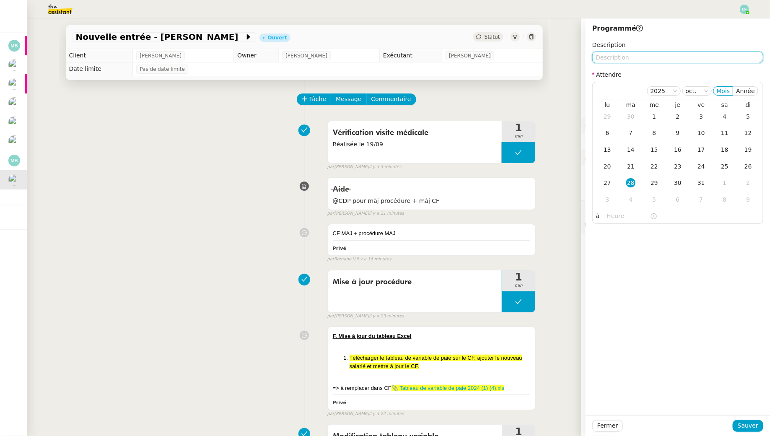
click at [643, 60] on textarea at bounding box center [677, 58] width 171 height 12
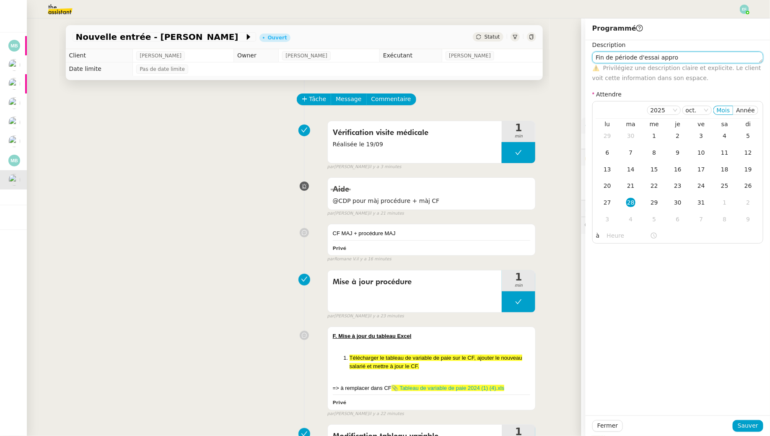
drag, startPoint x: 713, startPoint y: 59, endPoint x: 647, endPoint y: 54, distance: 66.0
click at [647, 54] on textarea "Fin de période d'essai appro" at bounding box center [677, 58] width 171 height 12
click at [655, 57] on textarea "Fin de période d'essai appro" at bounding box center [677, 58] width 171 height 12
click at [655, 54] on textarea "Fin de période d'essai appro" at bounding box center [677, 58] width 171 height 12
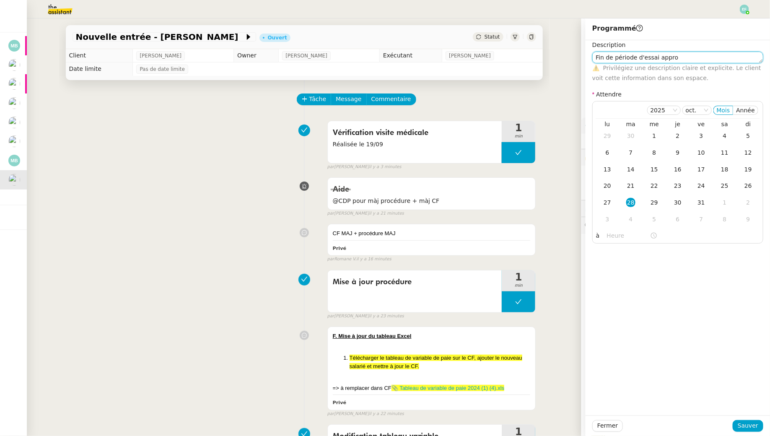
click at [655, 54] on textarea "Fin de période d'essai appro" at bounding box center [677, 58] width 171 height 12
drag, startPoint x: 651, startPoint y: 64, endPoint x: 647, endPoint y: 60, distance: 5.7
click at [648, 63] on div "⚠️ Privilégiez une description claire et explicite. Le client voit cette inform…" at bounding box center [677, 73] width 171 height 20
drag, startPoint x: 640, startPoint y: 59, endPoint x: 539, endPoint y: 36, distance: 103.5
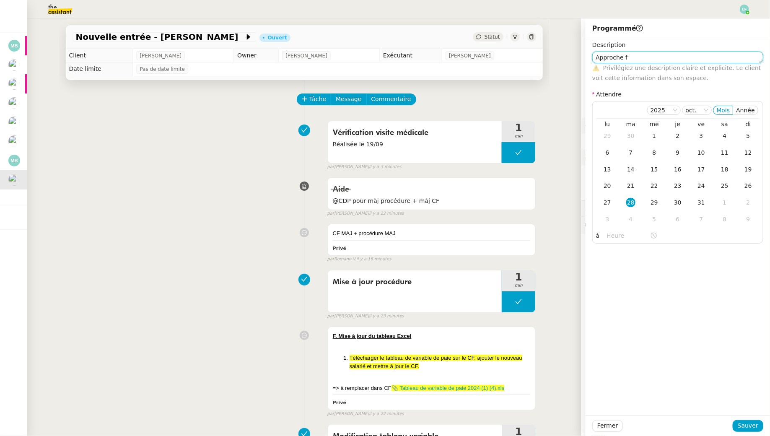
click at [539, 36] on app-ticket "Nouvelle entrée - Elise Costes Ouvert Statut Client Manon Loustau Owner Romane …" at bounding box center [398, 227] width 743 height 418
drag, startPoint x: 658, startPoint y: 58, endPoint x: 705, endPoint y: 59, distance: 47.0
click at [702, 59] on textarea "Fin de période d'essai fin de semaine" at bounding box center [677, 58] width 171 height 12
type textarea "Fin de période d'essai 30/10"
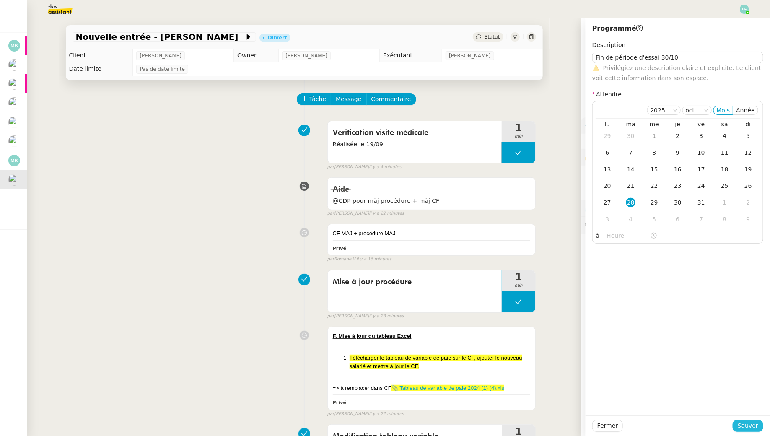
click at [744, 428] on span "Sauver" at bounding box center [748, 426] width 21 height 10
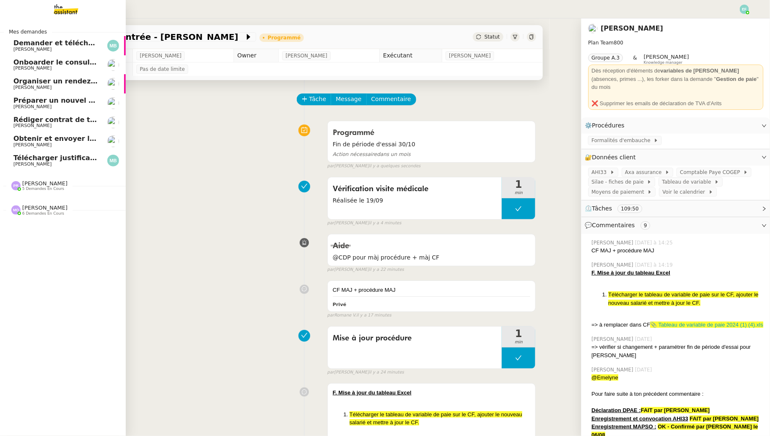
click at [21, 43] on span "Demander et télécharger les factures pour Qonto" at bounding box center [106, 43] width 187 height 8
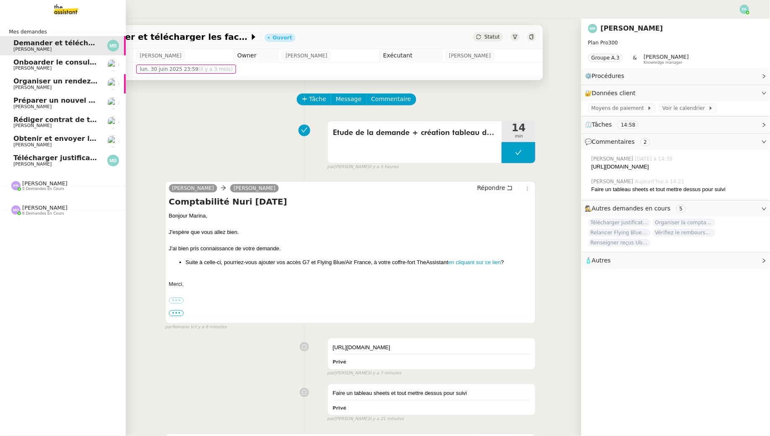
click at [10, 69] on link "Onboarder le consultant [PERSON_NAME] [PERSON_NAME]" at bounding box center [63, 64] width 126 height 19
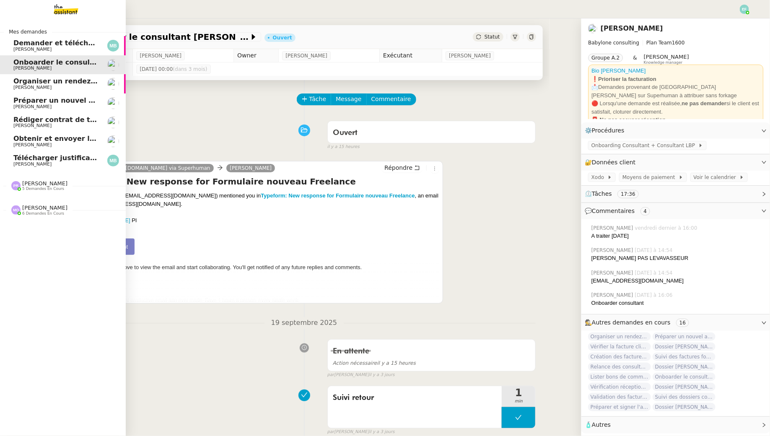
click at [39, 83] on span "Organiser un rendez-vous en visio [PERSON_NAME] / Sofraco" at bounding box center [128, 81] width 230 height 8
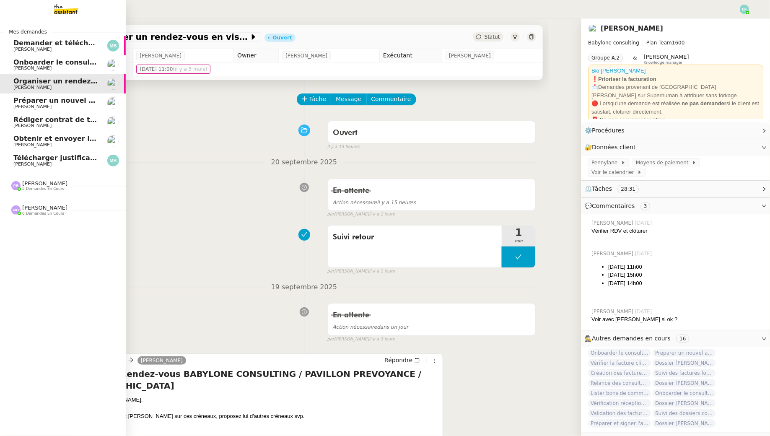
click at [20, 101] on span "Préparer un nouvel avenant pour Laurelle NTA" at bounding box center [108, 100] width 190 height 8
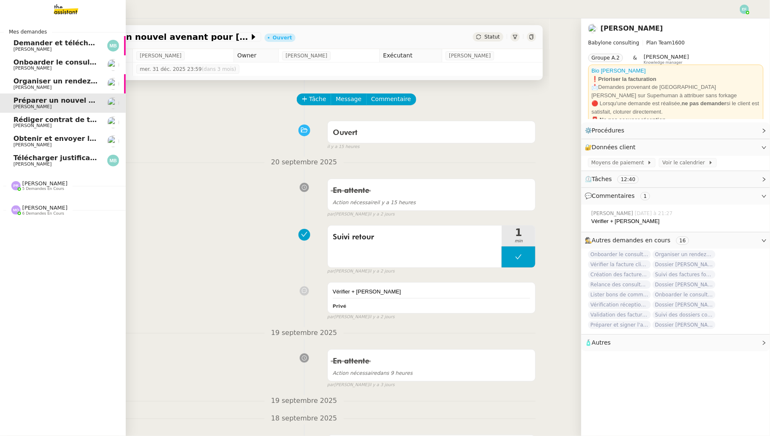
click at [30, 87] on span "[PERSON_NAME]" at bounding box center [32, 87] width 38 height 5
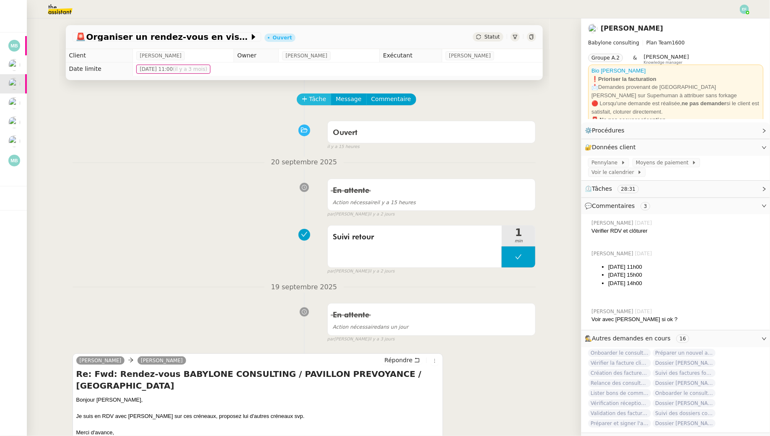
click at [314, 99] on span "Tâche" at bounding box center [317, 99] width 17 height 10
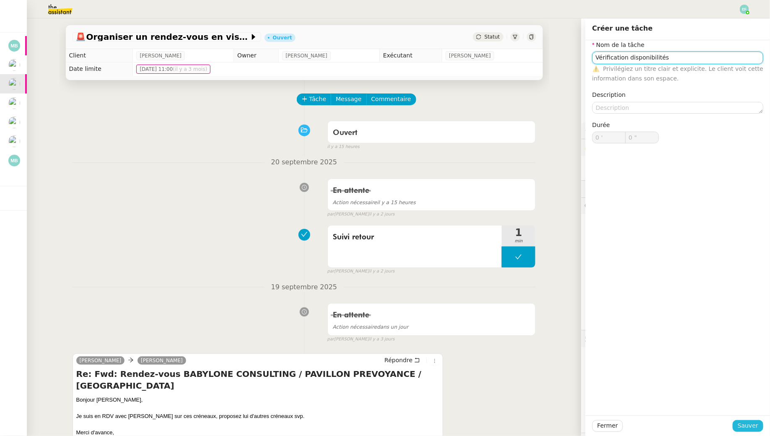
type input "Vérification disponibilités"
click at [747, 429] on span "Sauver" at bounding box center [748, 426] width 21 height 10
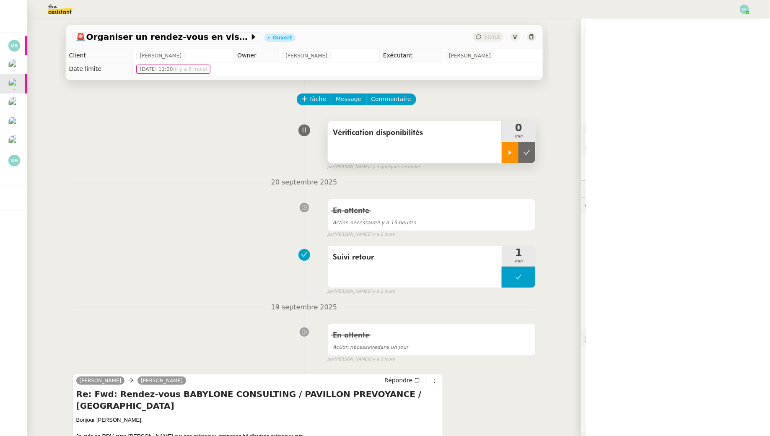
click at [511, 156] on div at bounding box center [510, 152] width 17 height 21
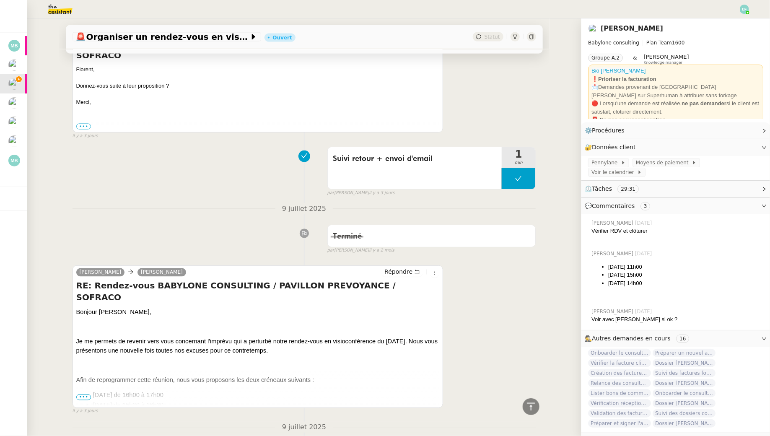
scroll to position [581, 0]
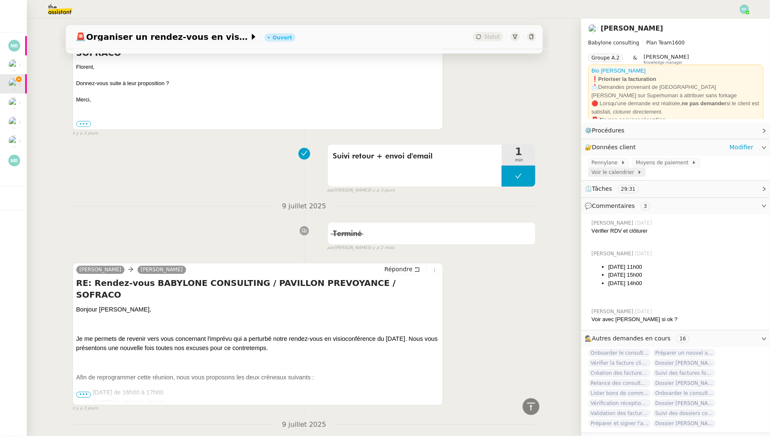
click at [637, 168] on span "Voir le calendrier" at bounding box center [615, 172] width 46 height 8
click at [85, 392] on span "•••" at bounding box center [83, 395] width 15 height 6
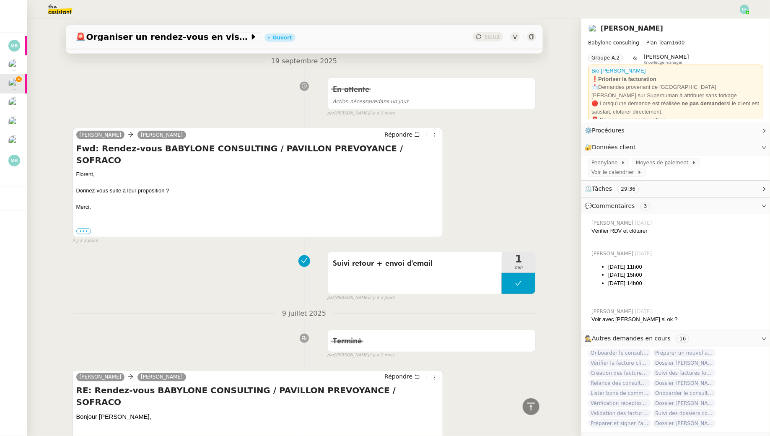
scroll to position [546, 0]
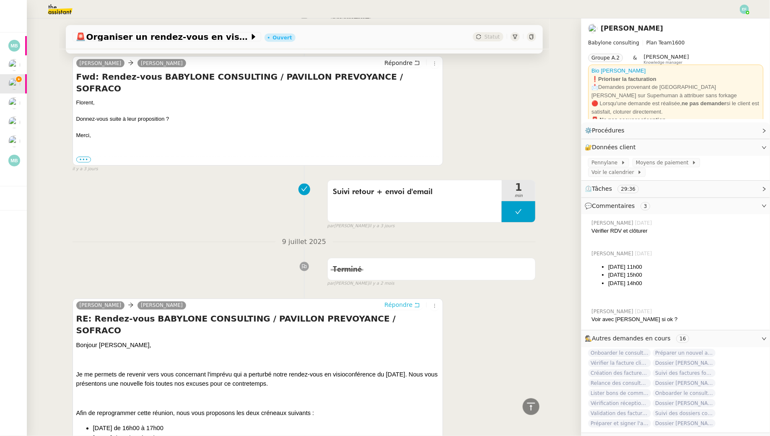
click at [413, 301] on button "Répondre" at bounding box center [402, 305] width 42 height 9
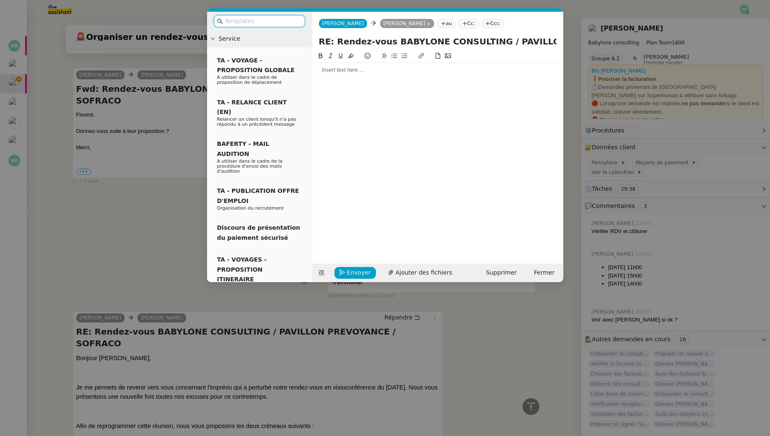
scroll to position [610, 0]
click at [355, 68] on div at bounding box center [438, 70] width 244 height 8
click at [275, 18] on input "text" at bounding box center [262, 21] width 75 height 10
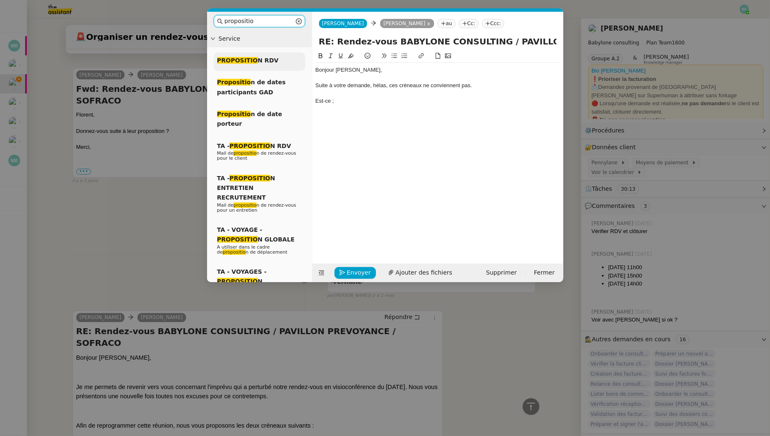
click at [280, 61] on div "PROPOSITIO N RDV" at bounding box center [259, 61] width 91 height 19
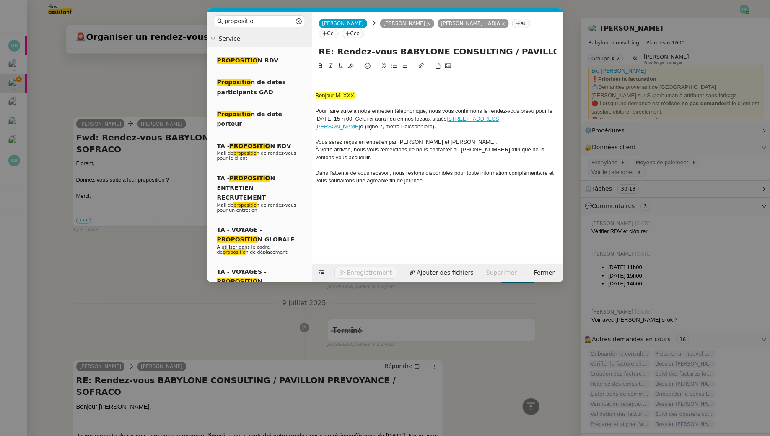
scroll to position [700, 0]
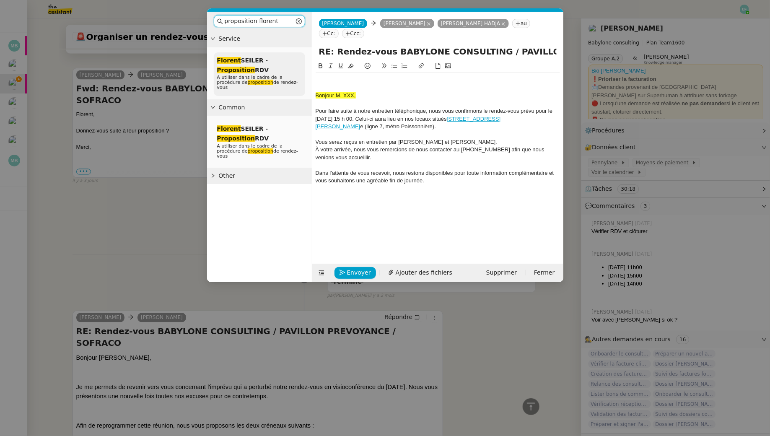
type input "proposition florent"
click at [235, 69] on div "Florent SEILER - Proposition RDV A utiliser dans le cadre de la procédure de pr…" at bounding box center [259, 74] width 91 height 44
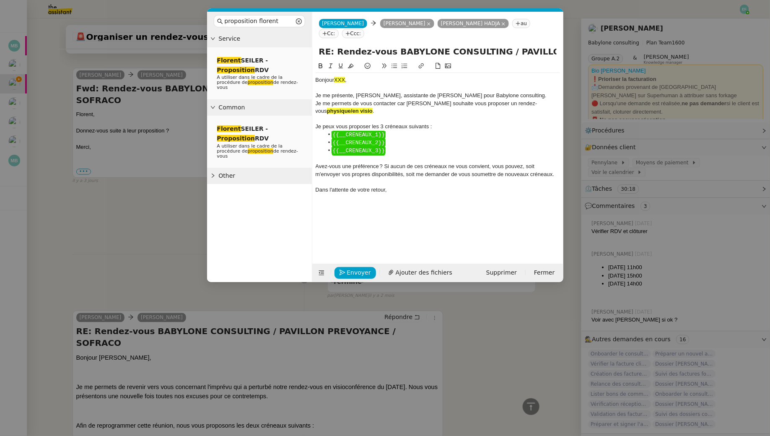
scroll to position [720, 0]
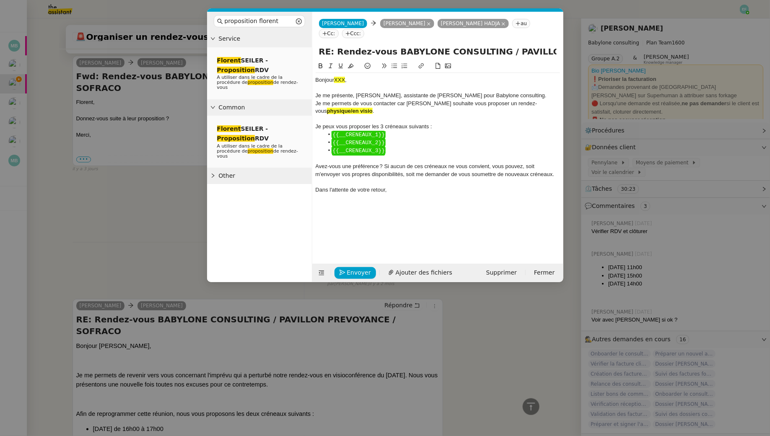
click at [368, 80] on div "Bonjour XXX ," at bounding box center [438, 80] width 244 height 8
drag, startPoint x: 375, startPoint y: 75, endPoint x: 345, endPoint y: 76, distance: 30.2
click at [344, 75] on div "Bonjour XXX , Je me présente, Claudine, assistante de Florent SEILER pour Babyl…" at bounding box center [438, 135] width 244 height 124
drag, startPoint x: 359, startPoint y: 79, endPoint x: 339, endPoint y: 79, distance: 20.1
click at [339, 79] on div "Bonjour XXX ," at bounding box center [438, 80] width 244 height 8
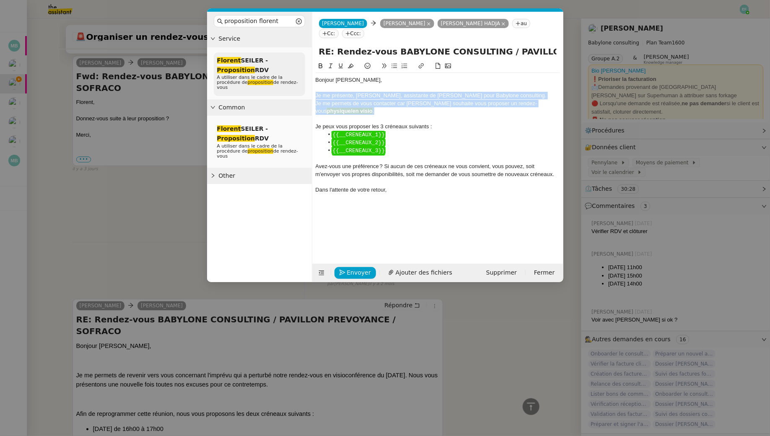
drag, startPoint x: 338, startPoint y: 109, endPoint x: 303, endPoint y: 94, distance: 38.1
click at [303, 94] on nz-layout "proposition florent Service Florent SEILER - Proposition RDV A utiliser dans le…" at bounding box center [385, 147] width 356 height 270
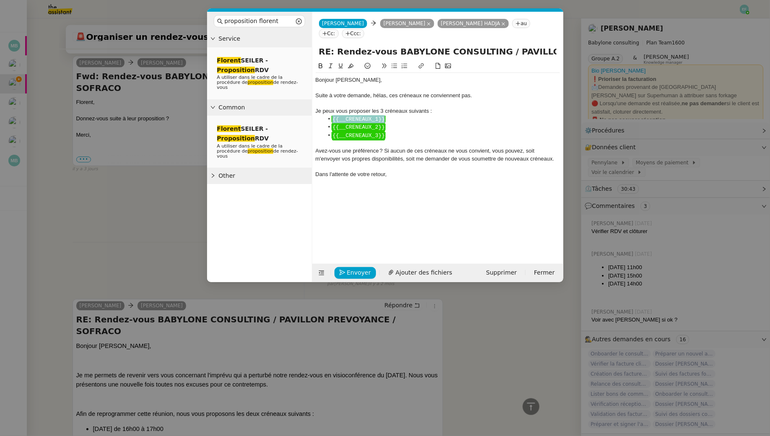
drag, startPoint x: 410, startPoint y: 117, endPoint x: 335, endPoint y: 117, distance: 75.9
click at [335, 117] on li "﻿ {{__CRENEAUX_1}} ﻿" at bounding box center [442, 119] width 236 height 8
drag, startPoint x: 407, startPoint y: 121, endPoint x: 353, endPoint y: 121, distance: 54.5
click at [353, 121] on li "﻿ {{__CRENEAUX_1}} ﻿" at bounding box center [442, 119] width 236 height 8
click at [360, 121] on li "Mardi 21 octovre à" at bounding box center [442, 119] width 236 height 8
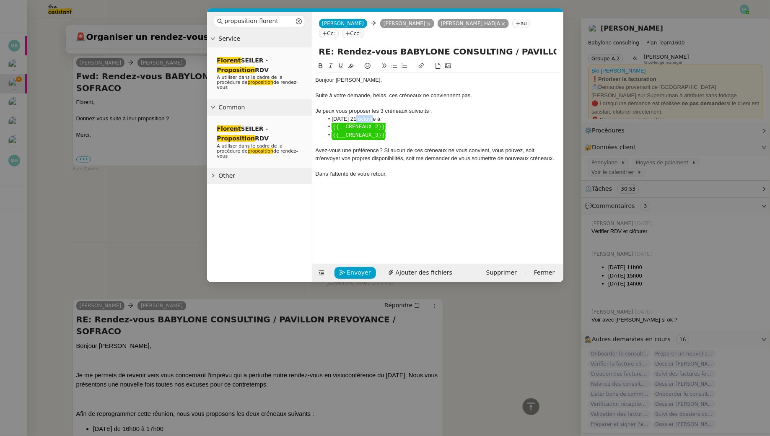
click at [360, 121] on li "Mardi 21 octovre à" at bounding box center [442, 119] width 236 height 8
click at [394, 119] on li "Mardi 21 octobre à" at bounding box center [442, 119] width 236 height 8
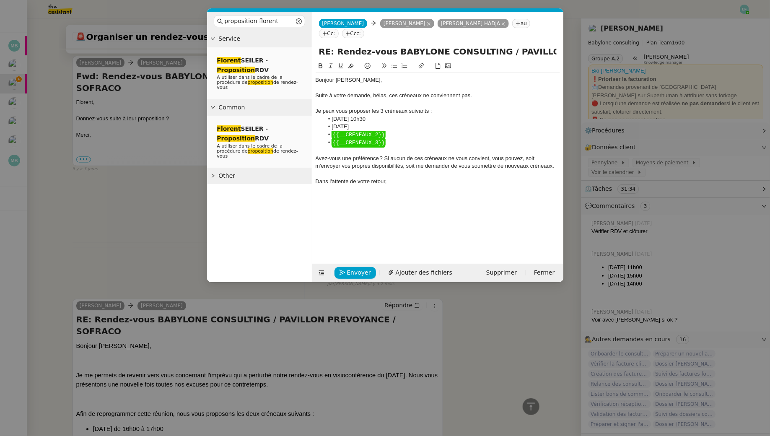
click at [402, 133] on li "﻿ {{__CRENEAUX_2}} ﻿" at bounding box center [442, 135] width 236 height 8
drag, startPoint x: 405, startPoint y: 133, endPoint x: 324, endPoint y: 130, distance: 81.4
click at [324, 130] on ul "Mardi 21 octobre à 10h30 Mercredi 22 octobre ﻿ {{__CRENEAUX_2}} ﻿ ﻿ {{__CRENEAU…" at bounding box center [438, 131] width 244 height 32
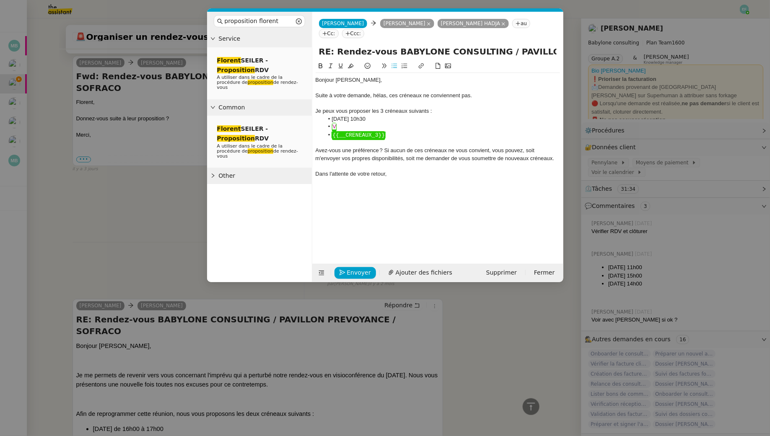
click at [364, 128] on li "﻿ V ﻿ ﻿" at bounding box center [442, 127] width 236 height 8
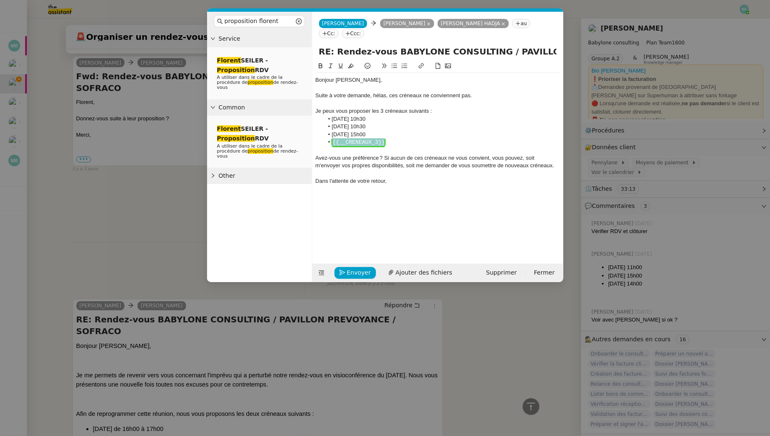
drag, startPoint x: 401, startPoint y: 146, endPoint x: 320, endPoint y: 142, distance: 81.0
click at [320, 142] on div "Bonjour Audrey, Suite à votre demande, hélas, ces créneaux ne conviennent pas. …" at bounding box center [438, 130] width 244 height 115
drag, startPoint x: 399, startPoint y: 143, endPoint x: 308, endPoint y: 140, distance: 91.0
click at [308, 140] on nz-layout "proposition florent Service Florent SEILER - Proposition RDV A utiliser dans le…" at bounding box center [385, 147] width 356 height 270
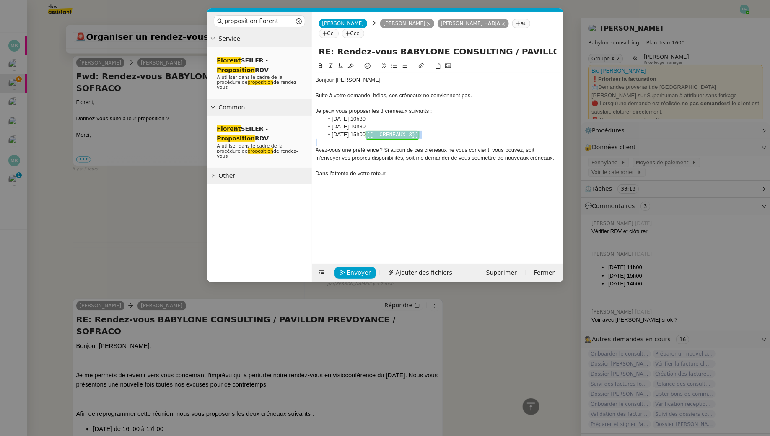
drag, startPoint x: 464, startPoint y: 139, endPoint x: 397, endPoint y: 135, distance: 68.0
click at [397, 135] on div "Bonjour Audrey, Suite à votre demande, hélas, ces créneaux ne conviennent pas. …" at bounding box center [438, 127] width 244 height 108
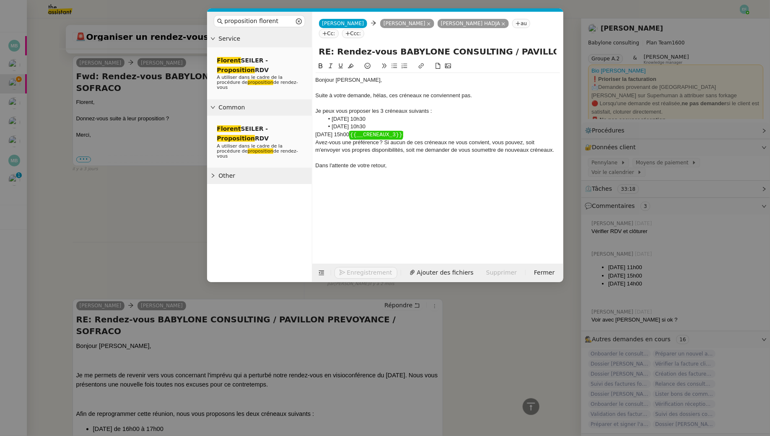
scroll to position [719, 0]
drag, startPoint x: 438, startPoint y: 136, endPoint x: 376, endPoint y: 134, distance: 61.2
click at [376, 134] on div "Mardi 28 octobre à 15h00 ﻿ {{__CRENEAUX_3}} ﻿" at bounding box center [438, 135] width 244 height 8
click at [387, 132] on div "Mardi 28 octobre à 15h00 ﻿" at bounding box center [438, 135] width 244 height 8
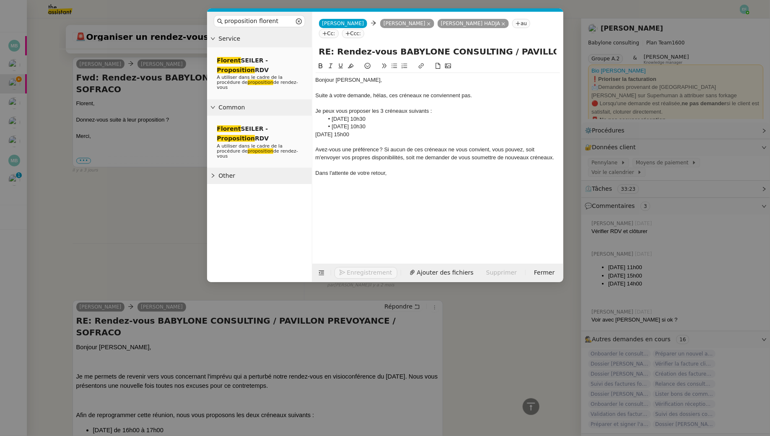
scroll to position [720, 0]
click at [316, 134] on div "Mardi 28 octobre à 15h00" at bounding box center [438, 135] width 244 height 8
click at [394, 94] on div "Suite à votre demande, hélas, ces créneaux ne conviennent pas." at bounding box center [438, 96] width 244 height 8
click at [423, 94] on div "Suite à votre demande, hélas, les créneaux ne conviennent pas." at bounding box center [438, 96] width 244 height 8
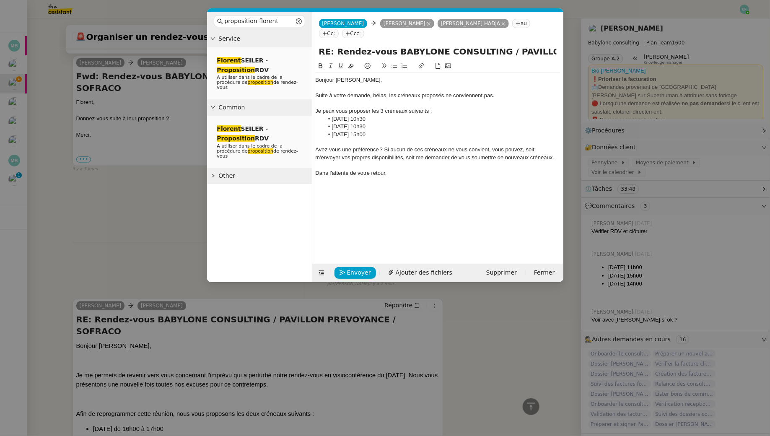
click at [320, 110] on div "Je peux vous proposer les 3 créneaux suivants :" at bounding box center [438, 111] width 244 height 8
click at [351, 145] on div at bounding box center [438, 142] width 244 height 8
click at [197, 192] on nz-modal-container "proposition florent Service Florent SEILER - Proposition RDV A utiliser dans le…" at bounding box center [385, 218] width 770 height 436
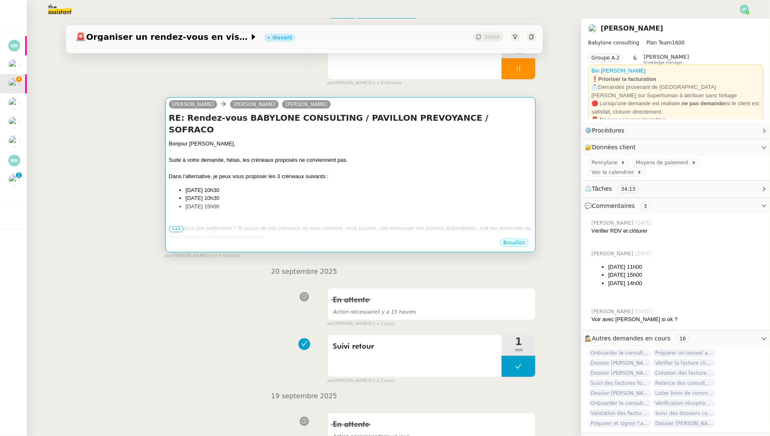
scroll to position [0, 0]
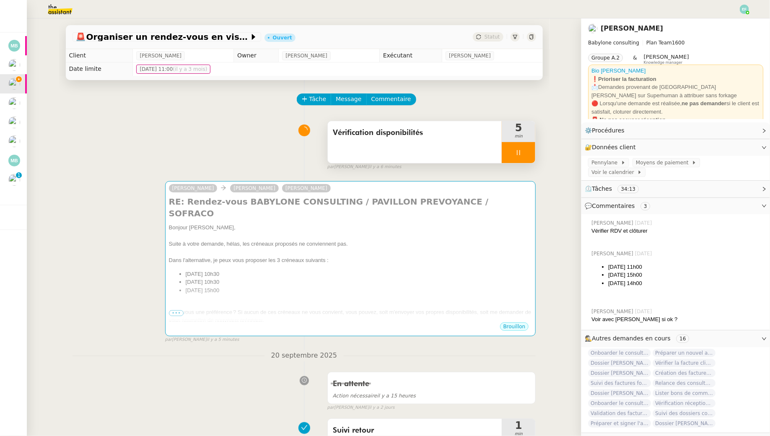
click at [522, 152] on icon at bounding box center [518, 152] width 7 height 7
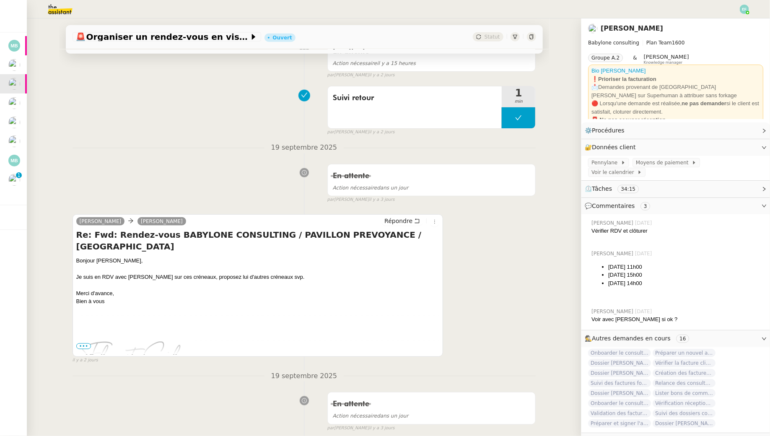
scroll to position [484, 0]
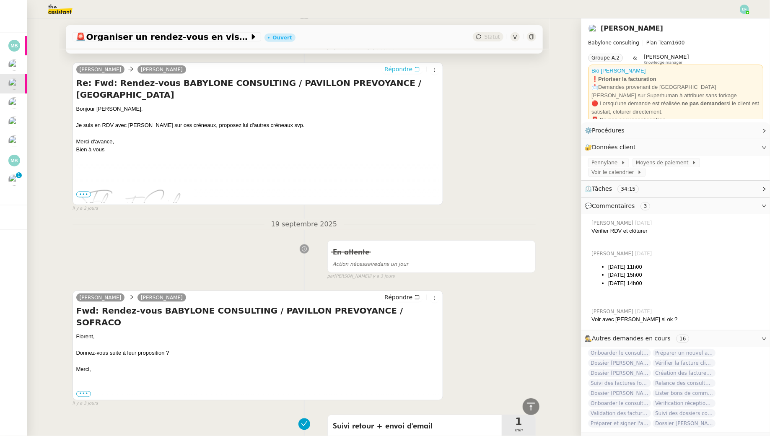
click at [415, 67] on icon at bounding box center [417, 69] width 6 height 6
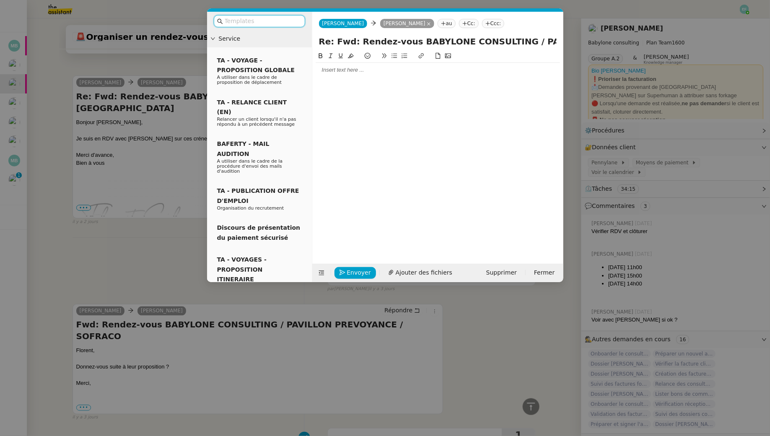
scroll to position [549, 0]
click at [158, 236] on nz-modal-container "Service TA - VOYAGE - PROPOSITION GLOBALE A utiliser dans le cadre de propositi…" at bounding box center [385, 218] width 770 height 436
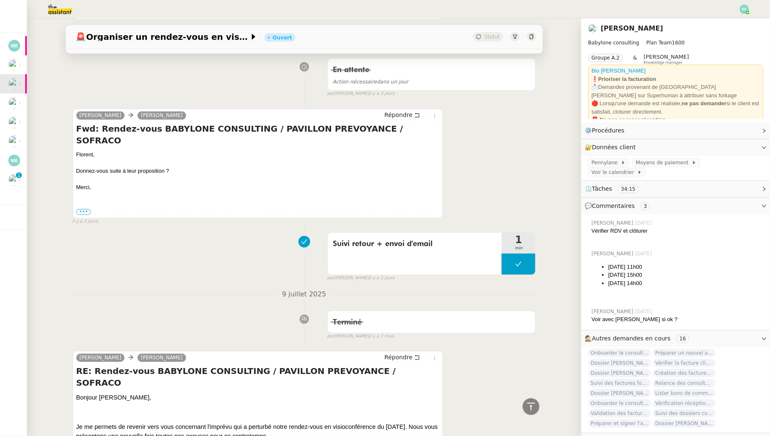
scroll to position [771, 0]
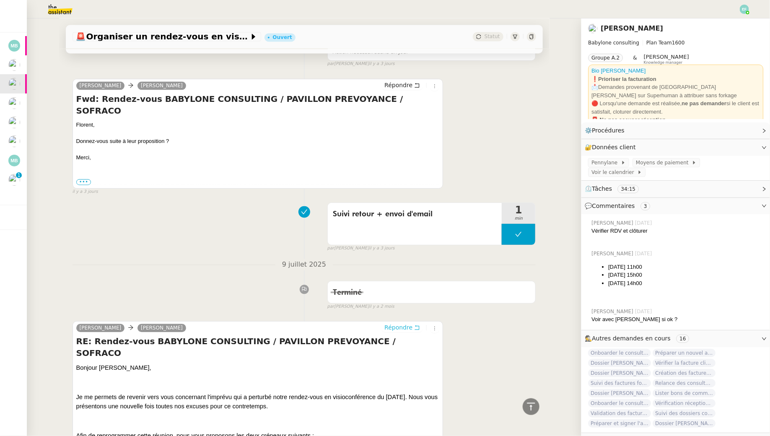
click at [408, 324] on span "Répondre" at bounding box center [398, 328] width 28 height 8
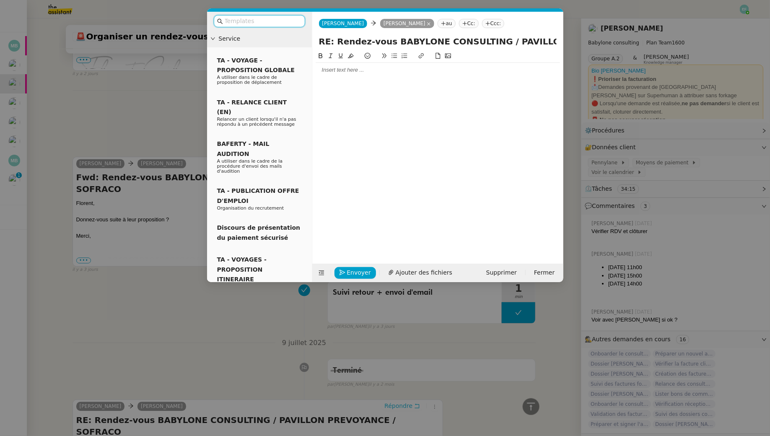
scroll to position [837, 0]
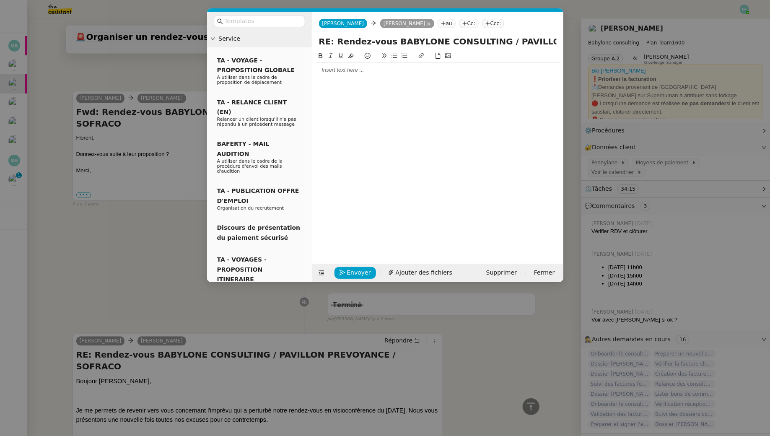
click at [117, 254] on nz-modal-container "Service TA - VOYAGE - PROPOSITION GLOBALE A utiliser dans le cadre de propositi…" at bounding box center [385, 218] width 770 height 436
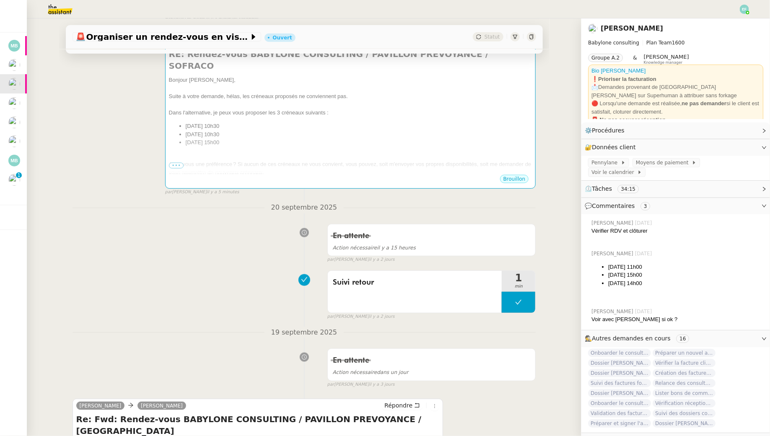
scroll to position [0, 0]
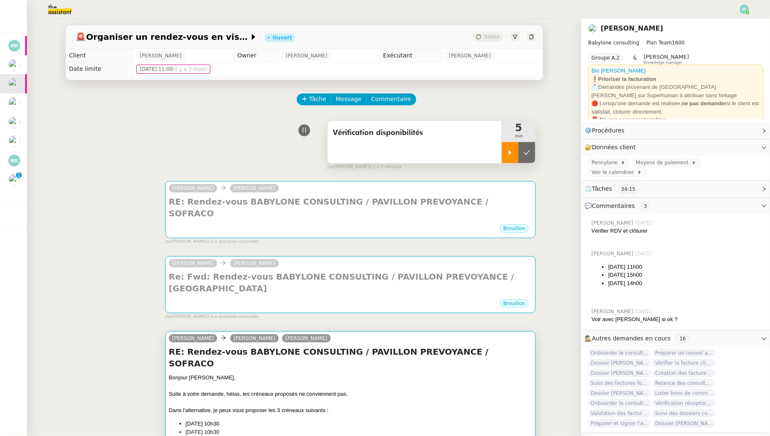
click at [374, 390] on div "Suite à votre demande, hélas, les créneaux proposés ne conviennent pas." at bounding box center [350, 394] width 363 height 8
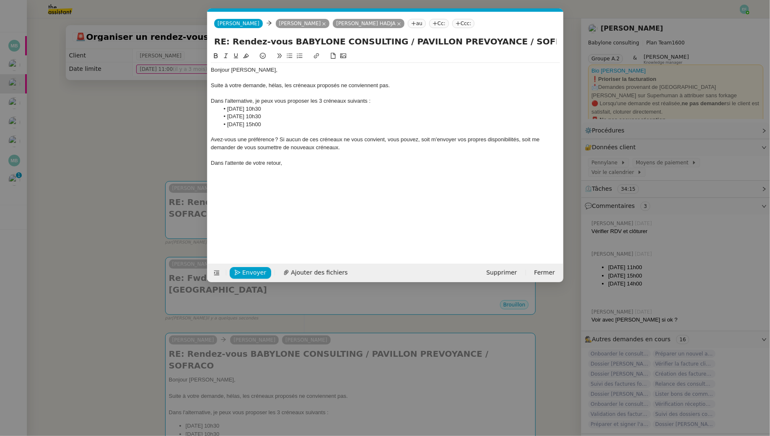
scroll to position [0, 67]
click at [397, 23] on icon at bounding box center [398, 23] width 3 height 3
click at [264, 73] on div "Bonjour Audrey," at bounding box center [385, 70] width 349 height 8
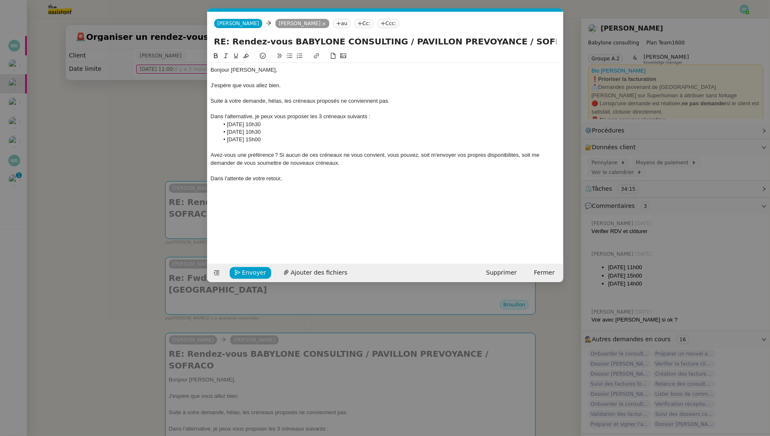
click at [304, 182] on div "Dans l'attente de votre retour," at bounding box center [385, 179] width 349 height 8
click at [246, 269] on span "Envoyer" at bounding box center [254, 273] width 24 height 10
click at [246, 269] on span "Confirmer l'envoi" at bounding box center [267, 273] width 50 height 10
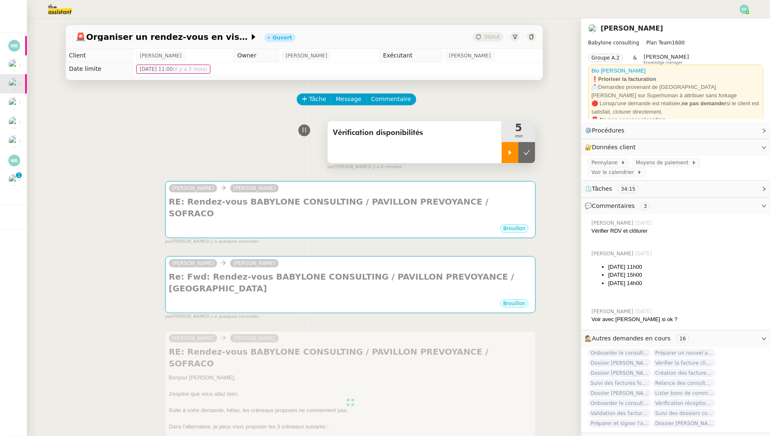
click at [466, 132] on span "Vérification disponibilités" at bounding box center [415, 133] width 164 height 13
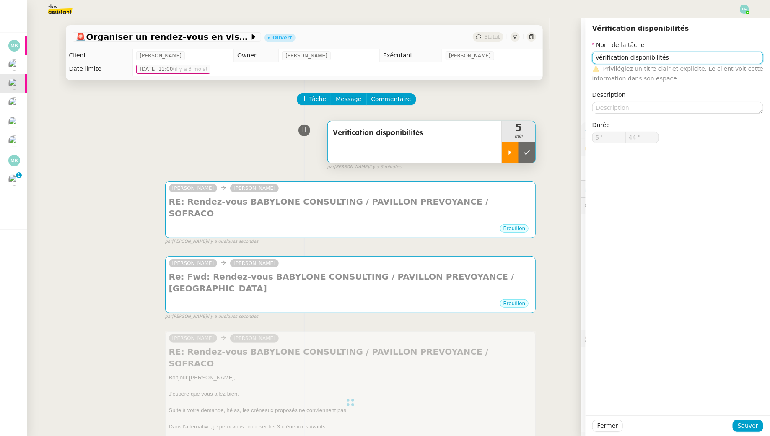
click at [689, 52] on input "Vérification disponibilités" at bounding box center [677, 58] width 171 height 12
type input "Vérification disponibilités"
type input "5 '"
type input "44 ""
type input "Vérification disponibilités + envoi d'email"
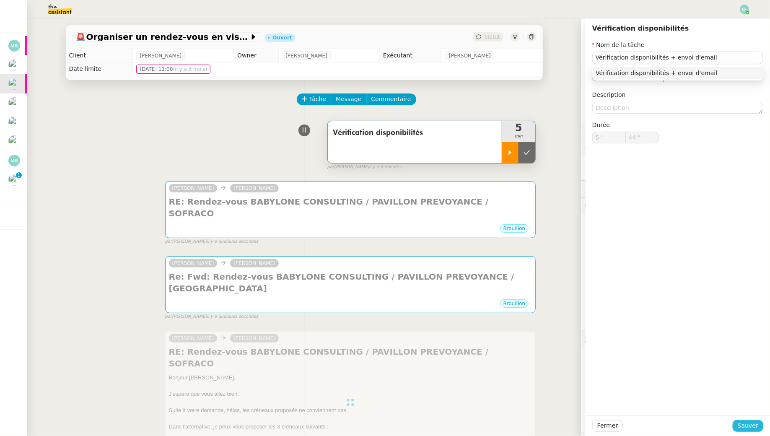
click at [746, 426] on span "Sauver" at bounding box center [748, 426] width 21 height 10
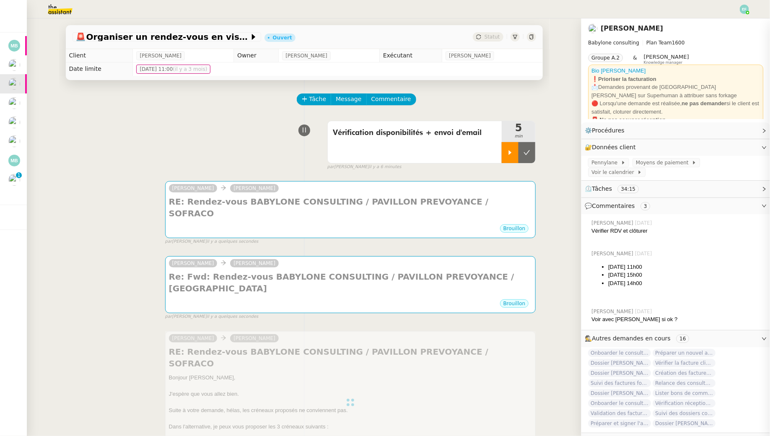
click at [511, 142] on div at bounding box center [510, 152] width 17 height 21
click at [525, 156] on div at bounding box center [519, 152] width 34 height 21
click at [525, 156] on button at bounding box center [527, 152] width 17 height 21
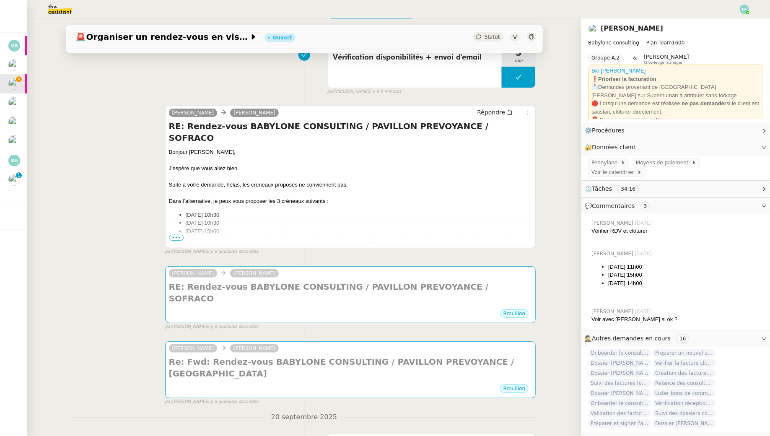
scroll to position [106, 0]
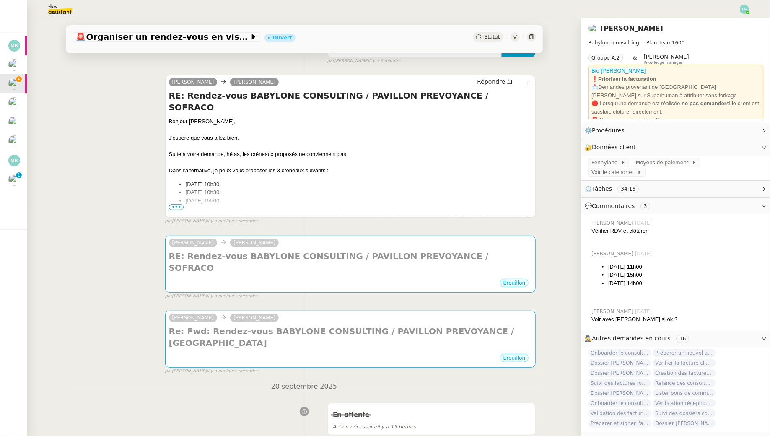
click at [493, 278] on div "Brouillon" at bounding box center [350, 284] width 363 height 13
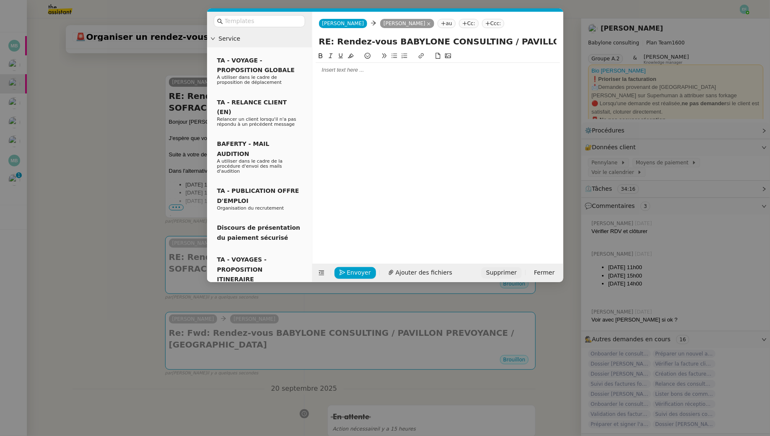
click at [511, 277] on button "Supprimer" at bounding box center [501, 273] width 41 height 12
click at [576, 249] on span "OK" at bounding box center [580, 250] width 8 height 8
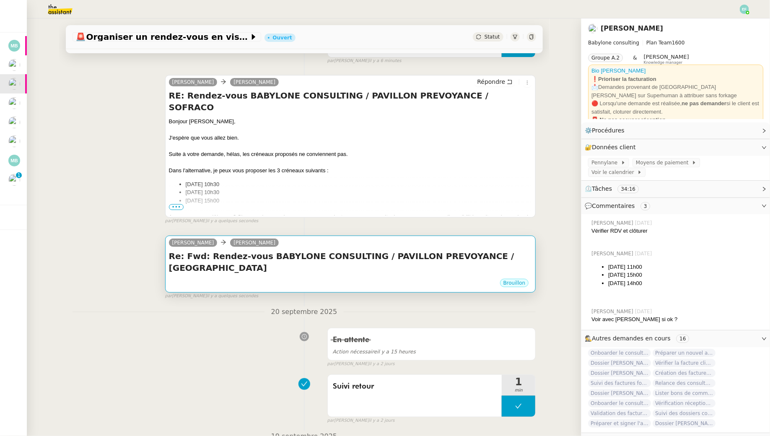
click at [453, 256] on h4 "Re: Fwd: Rendez-vous BABYLONE CONSULTING / PAVILLON PREVOYANCE / SOFRACO" at bounding box center [350, 261] width 363 height 23
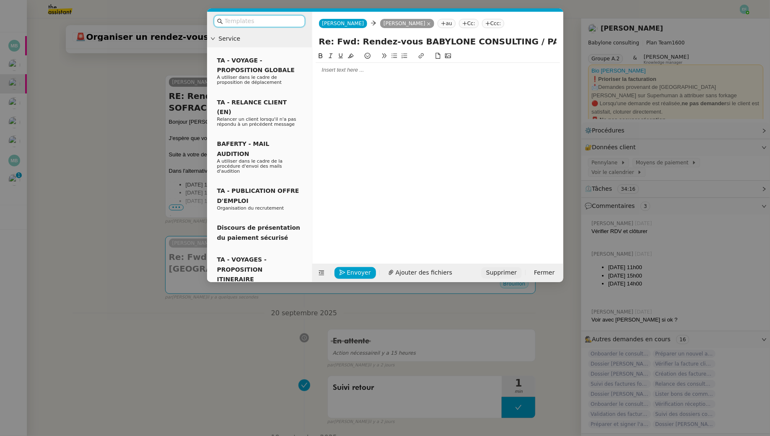
click at [502, 272] on span "Supprimer" at bounding box center [501, 273] width 31 height 10
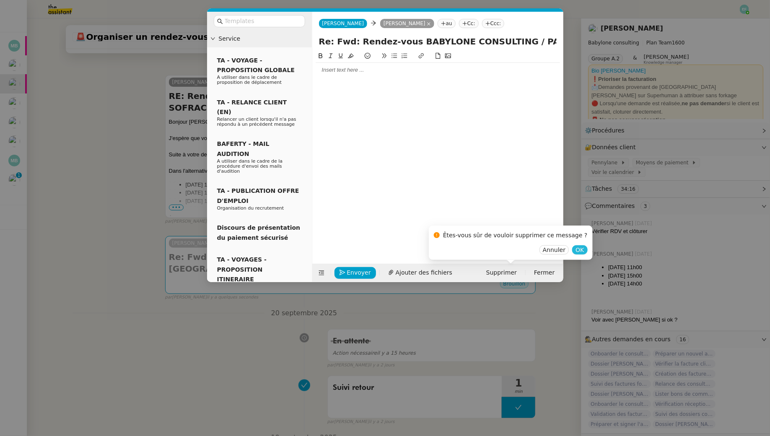
click at [576, 249] on span "OK" at bounding box center [580, 250] width 8 height 8
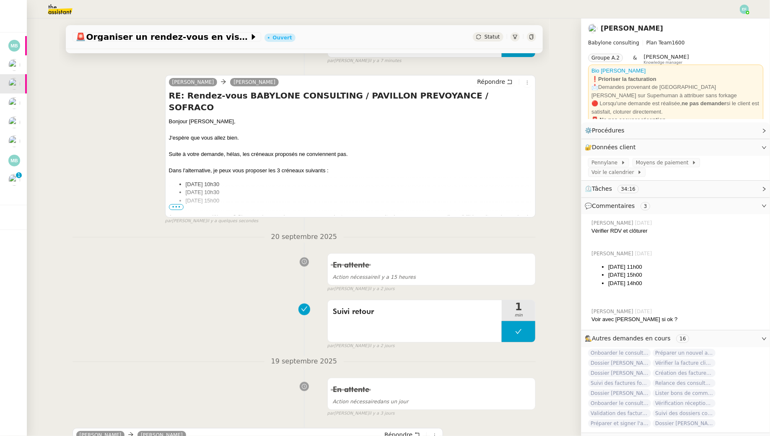
scroll to position [0, 0]
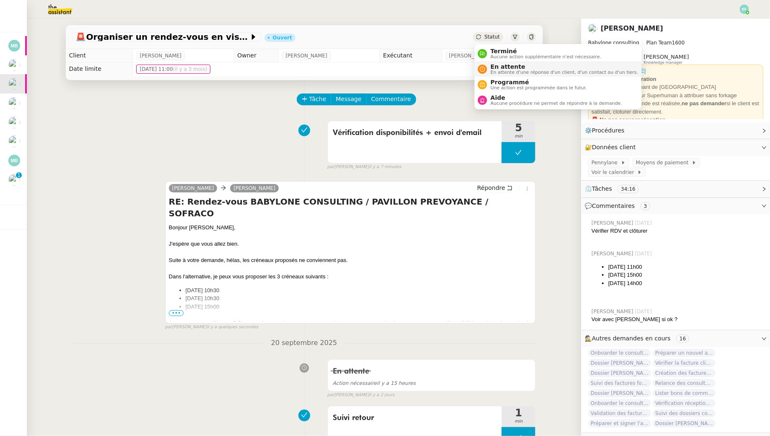
click at [497, 70] on span "En attente d'une réponse d'un client, d'un contact ou d'un tiers." at bounding box center [564, 72] width 148 height 5
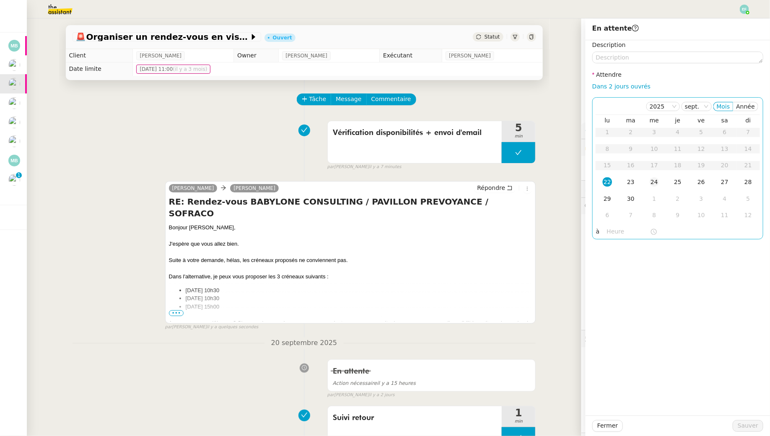
click at [659, 187] on td "24" at bounding box center [654, 182] width 23 height 17
click at [756, 429] on span "Sauver" at bounding box center [748, 426] width 21 height 10
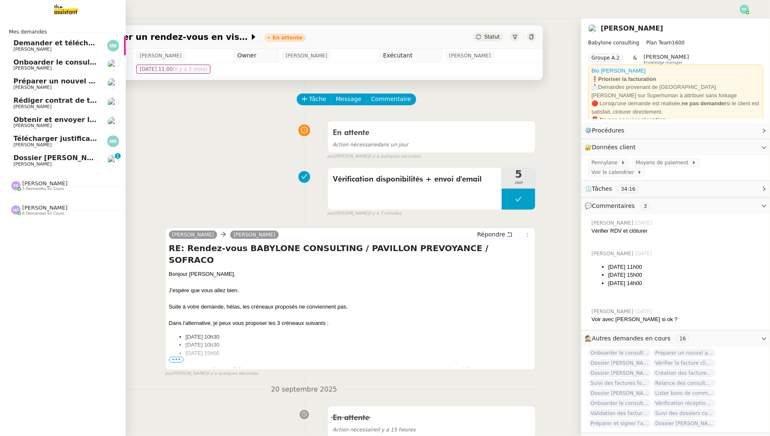
click at [27, 166] on span "[PERSON_NAME]" at bounding box center [32, 163] width 38 height 5
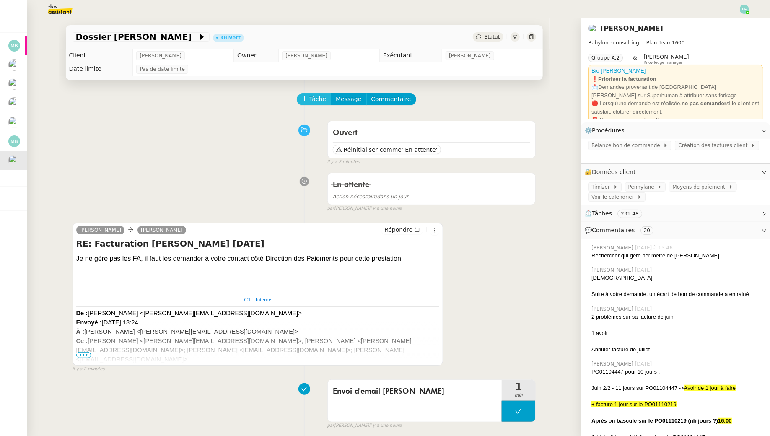
click at [318, 97] on span "Tâche" at bounding box center [317, 99] width 17 height 10
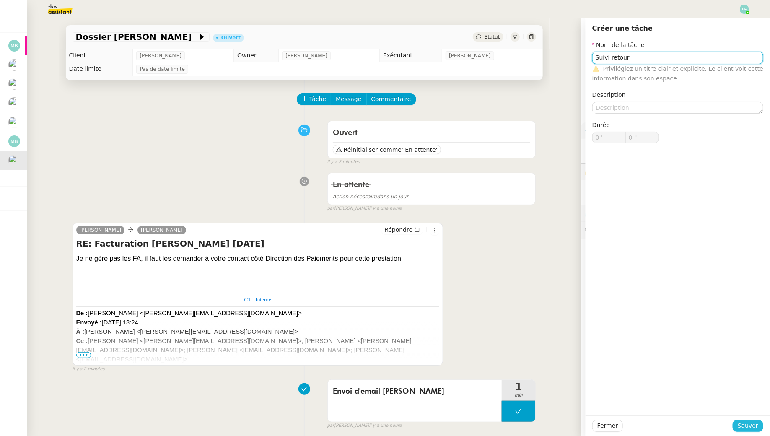
type input "Suivi retour"
click at [748, 422] on span "Sauver" at bounding box center [748, 426] width 21 height 10
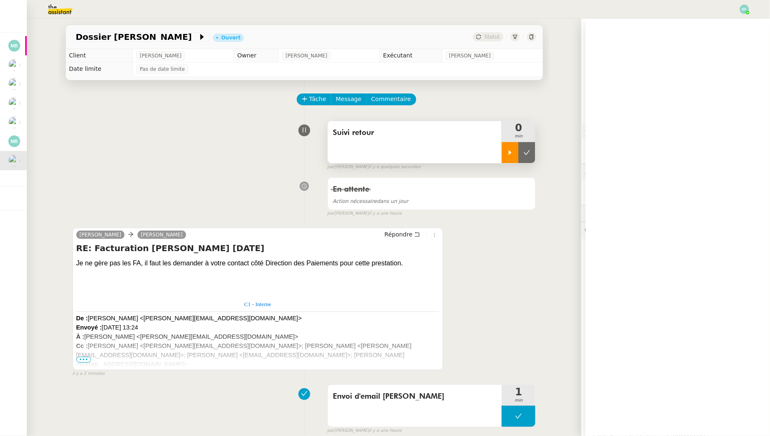
click at [510, 149] on icon at bounding box center [510, 152] width 7 height 7
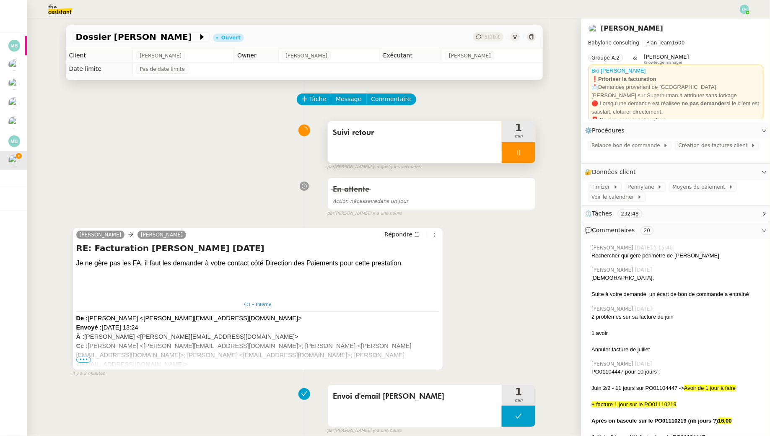
click at [89, 360] on span "•••" at bounding box center [83, 360] width 15 height 6
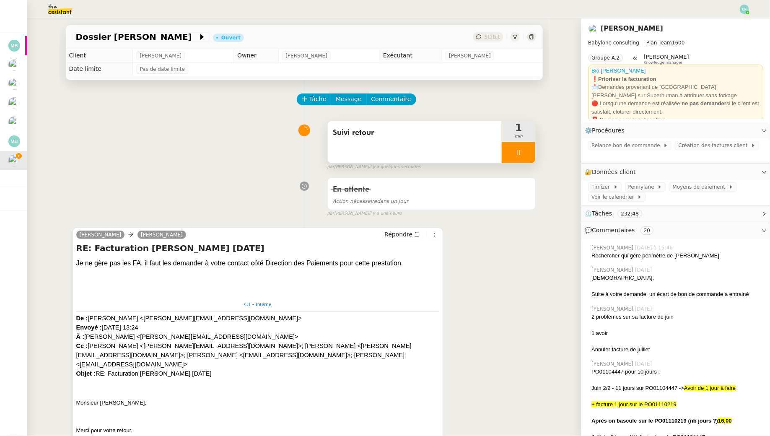
click at [525, 155] on div at bounding box center [519, 152] width 34 height 21
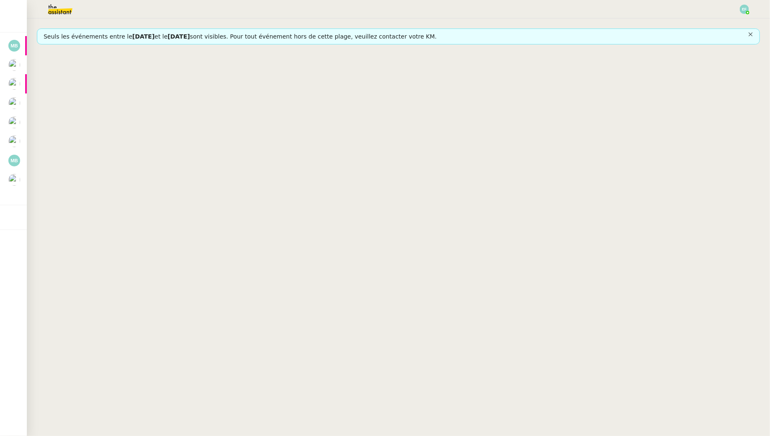
click at [751, 35] on icon "button" at bounding box center [750, 34] width 5 height 5
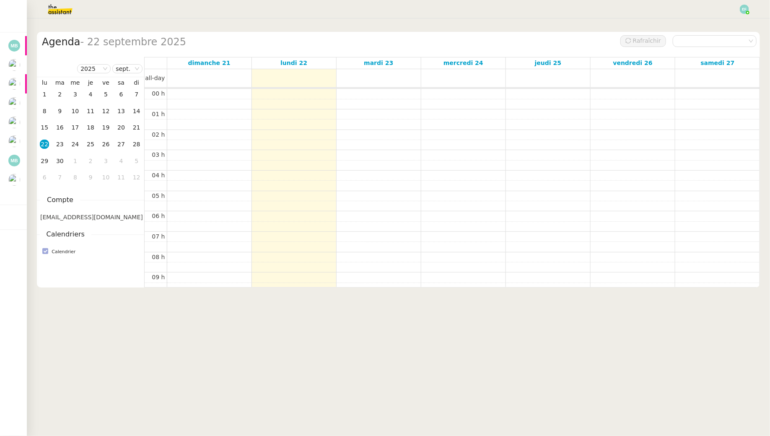
scroll to position [121, 0]
click at [61, 157] on div "30" at bounding box center [59, 160] width 9 height 9
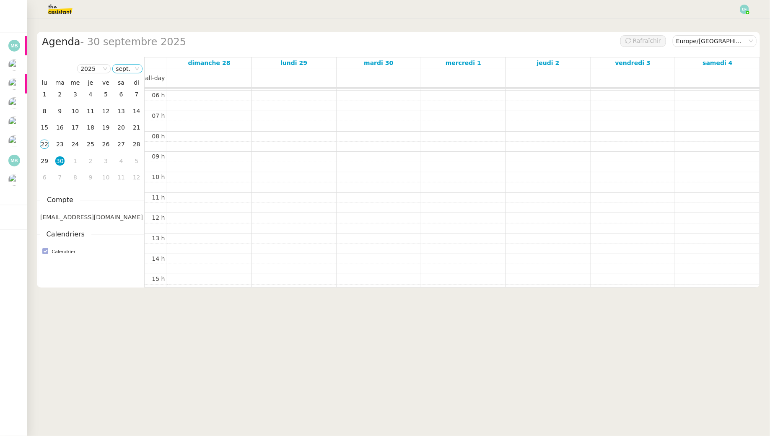
click at [126, 69] on nz-select-item "sept." at bounding box center [127, 69] width 23 height 8
click at [135, 137] on div "oct." at bounding box center [128, 135] width 23 height 8
click at [75, 158] on div "29" at bounding box center [74, 160] width 9 height 9
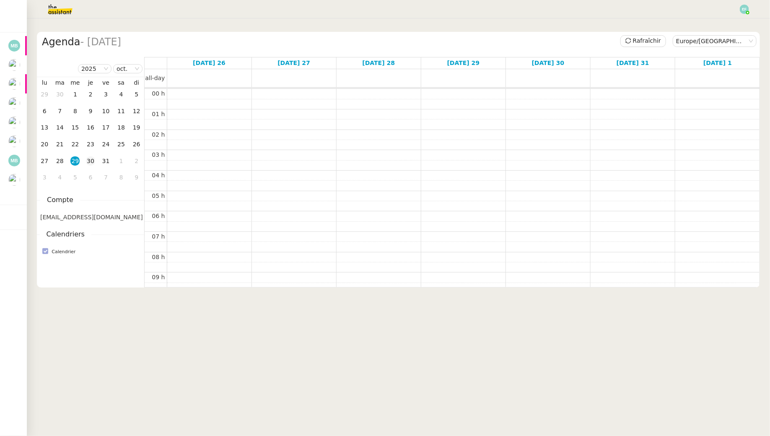
click at [89, 162] on div "30" at bounding box center [90, 160] width 9 height 9
click at [47, 143] on div "20" at bounding box center [44, 144] width 9 height 9
click at [103, 67] on nz-select-item "2025" at bounding box center [94, 69] width 27 height 8
click at [122, 73] on nz-select-item "oct." at bounding box center [128, 69] width 23 height 8
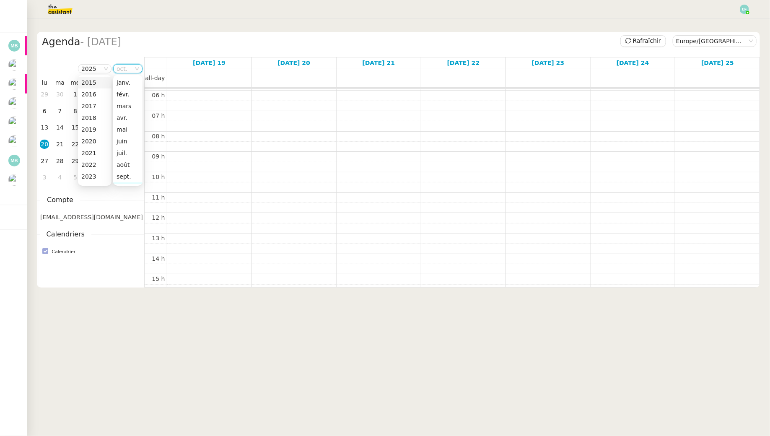
scroll to position [53, 0]
click at [131, 125] on div "sept." at bounding box center [128, 123] width 23 height 8
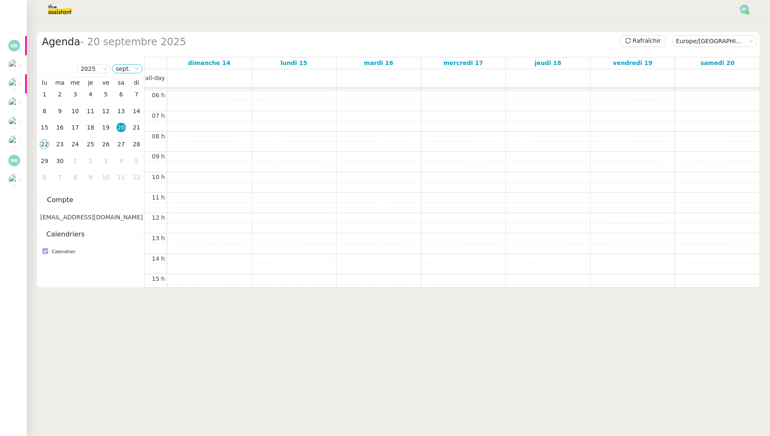
click at [129, 67] on nz-select-item "sept." at bounding box center [127, 69] width 23 height 8
click at [130, 133] on div "oct." at bounding box center [128, 135] width 23 height 8
click at [44, 126] on div "13" at bounding box center [44, 127] width 9 height 9
click at [44, 109] on div "6" at bounding box center [44, 110] width 9 height 9
click at [42, 123] on div "13" at bounding box center [44, 127] width 9 height 9
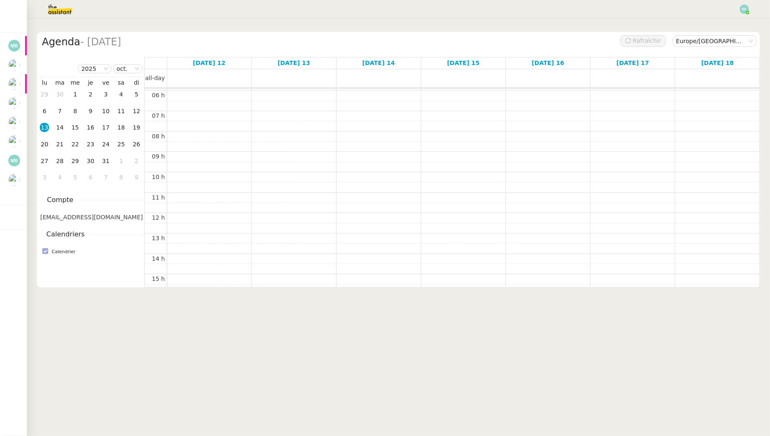
click at [46, 138] on td "20" at bounding box center [45, 144] width 16 height 17
click at [47, 154] on td "27" at bounding box center [45, 161] width 16 height 17
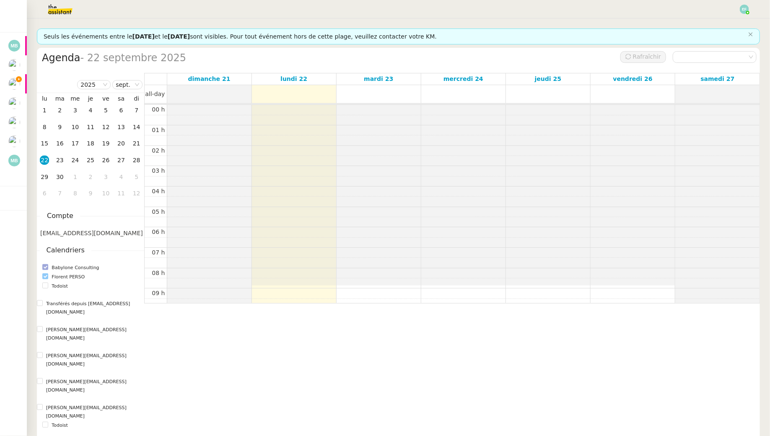
scroll to position [121, 0]
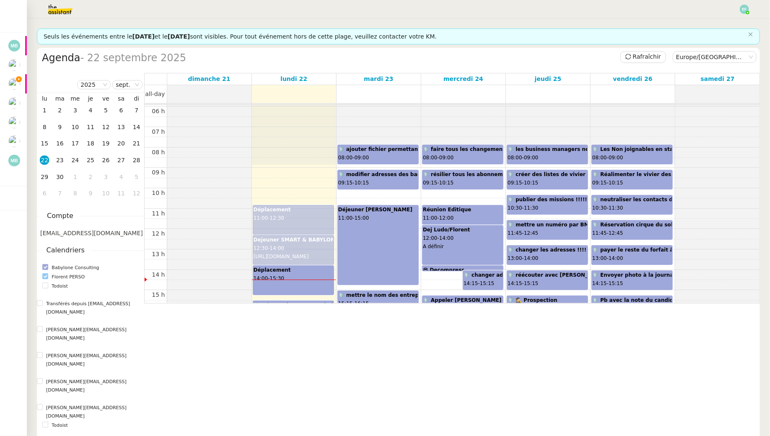
click at [126, 78] on div "2025 sept. Mois Année" at bounding box center [90, 85] width 107 height 16
click at [126, 85] on nz-select-item "sept." at bounding box center [127, 84] width 23 height 8
click at [127, 151] on div "oct." at bounding box center [128, 151] width 23 height 8
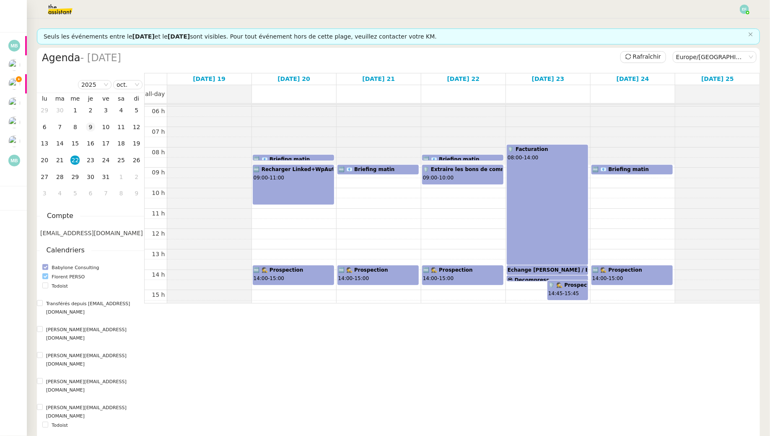
click at [93, 121] on td "9" at bounding box center [91, 127] width 16 height 17
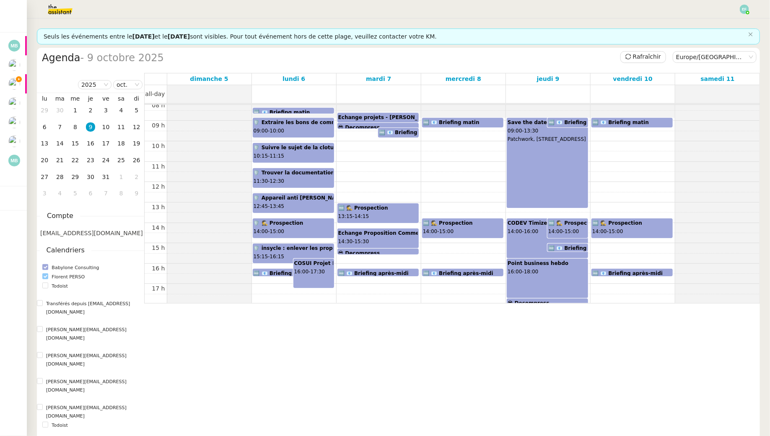
scroll to position [166, 0]
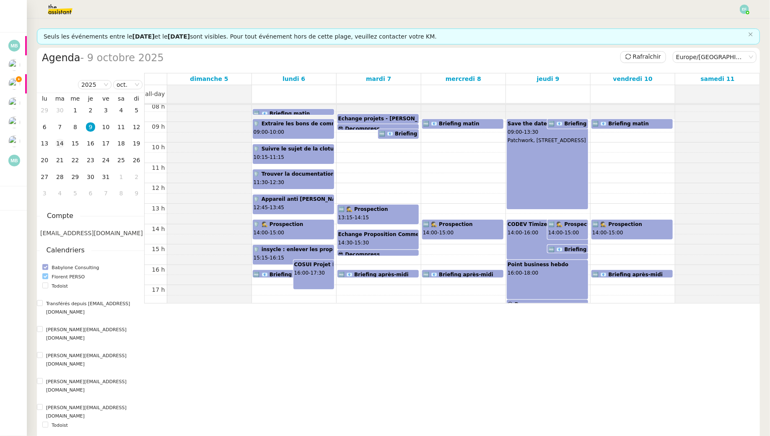
click at [59, 144] on div "14" at bounding box center [59, 143] width 9 height 9
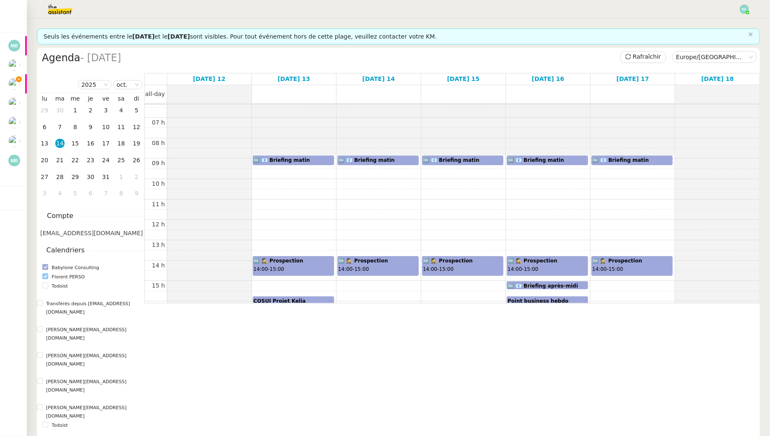
scroll to position [127, 0]
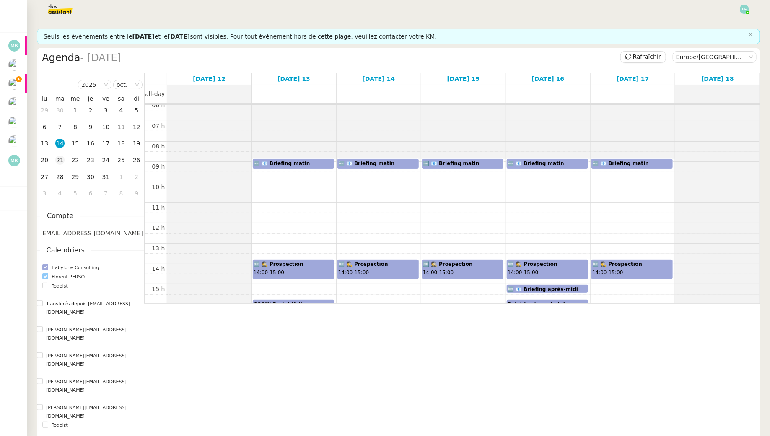
click at [58, 161] on div "21" at bounding box center [59, 160] width 9 height 9
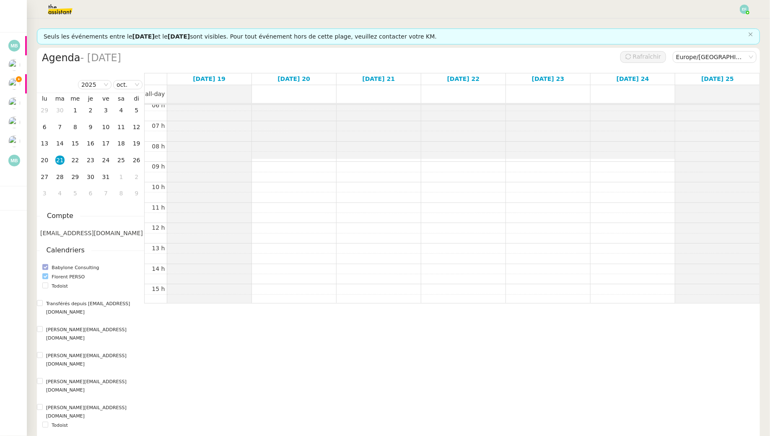
scroll to position [121, 0]
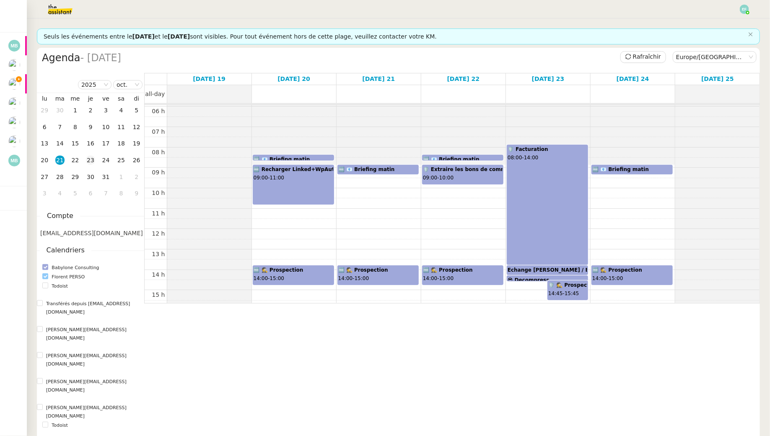
click at [88, 161] on div "23" at bounding box center [90, 160] width 9 height 9
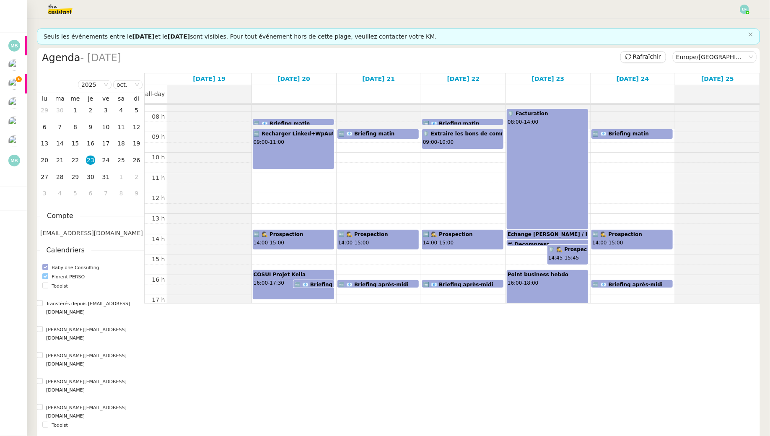
scroll to position [156, 0]
click at [63, 176] on div "28" at bounding box center [59, 176] width 9 height 9
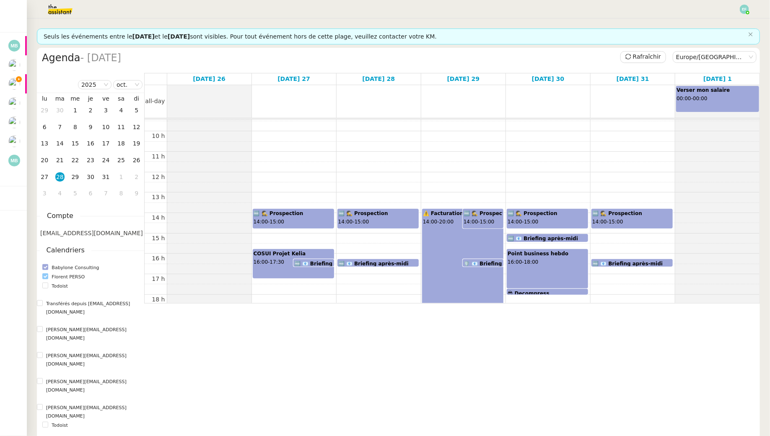
scroll to position [192, 0]
click at [365, 261] on b "🆓 📧 Briefing après-midi" at bounding box center [373, 264] width 70 height 6
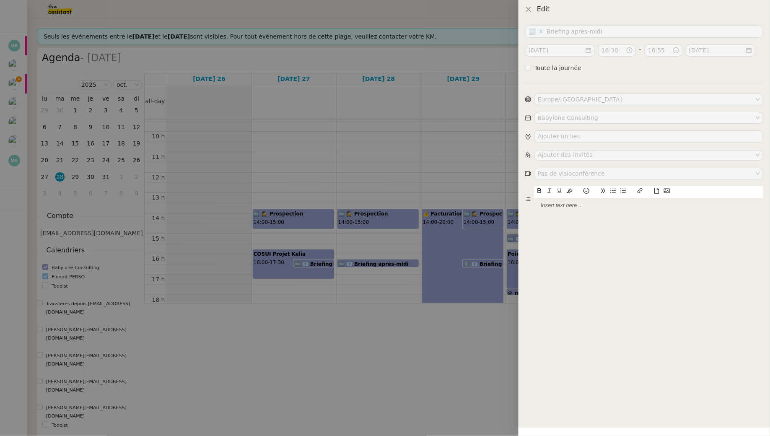
click at [356, 277] on div at bounding box center [385, 218] width 770 height 436
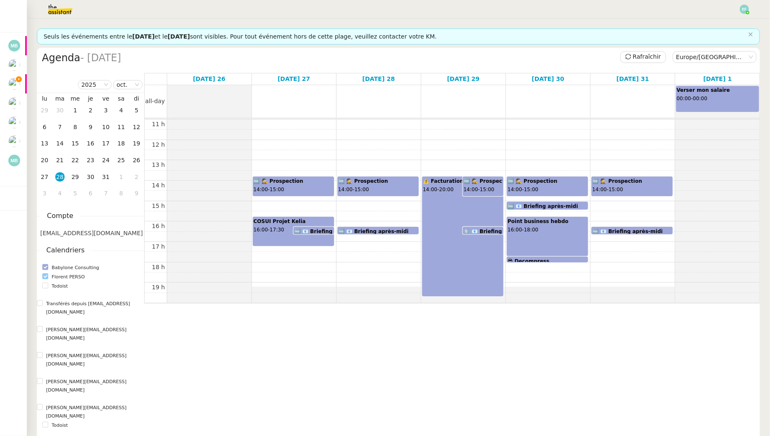
scroll to position [225, 0]
click at [340, 228] on b "🆓 📧 Briefing après-midi" at bounding box center [373, 231] width 70 height 6
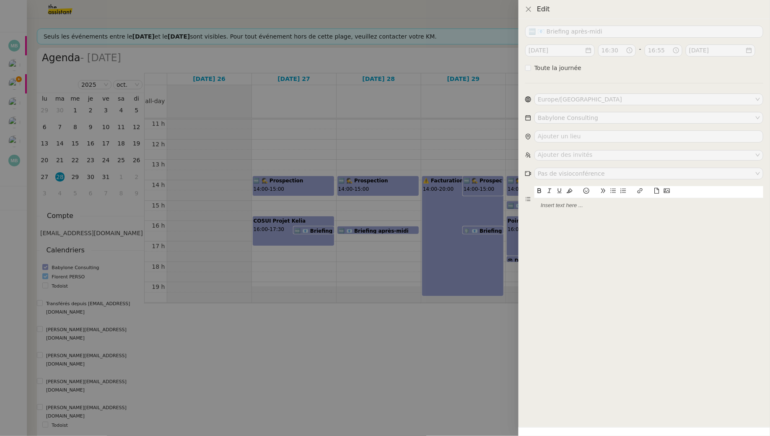
click at [358, 246] on div at bounding box center [385, 218] width 770 height 436
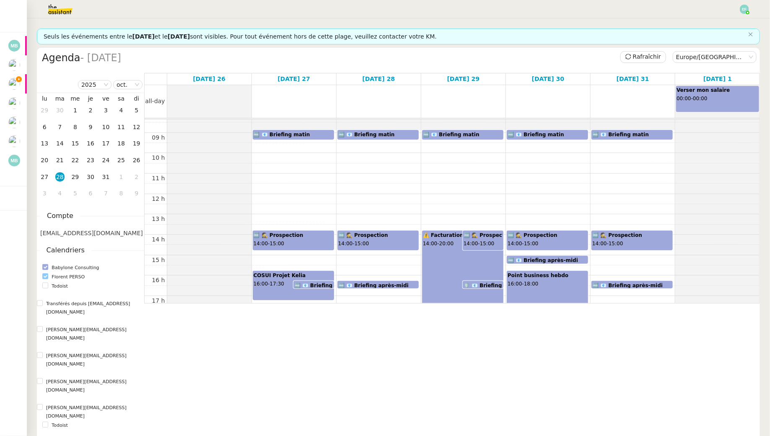
scroll to position [169, 0]
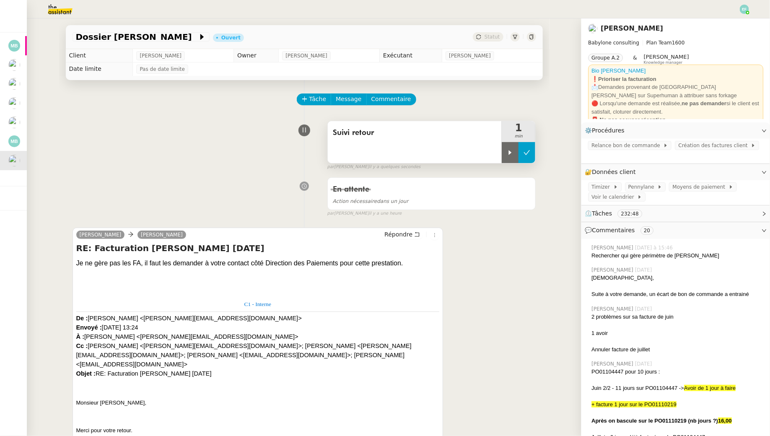
click at [526, 153] on icon at bounding box center [527, 152] width 7 height 7
click at [316, 101] on span "Tâche" at bounding box center [317, 99] width 17 height 10
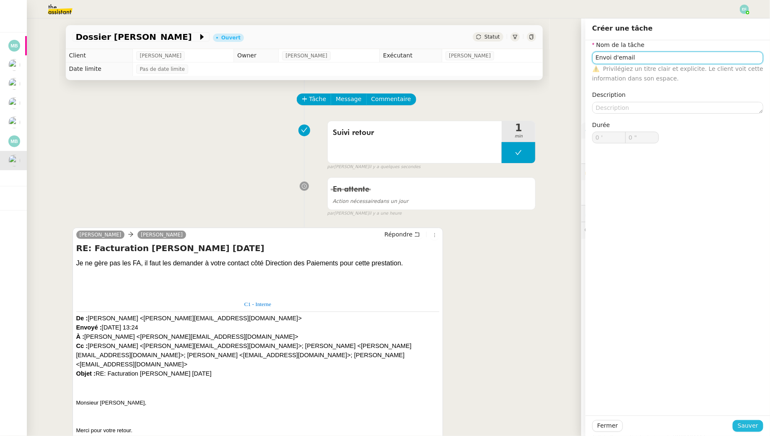
type input "Envoi d'email"
click at [748, 427] on span "Sauver" at bounding box center [748, 426] width 21 height 10
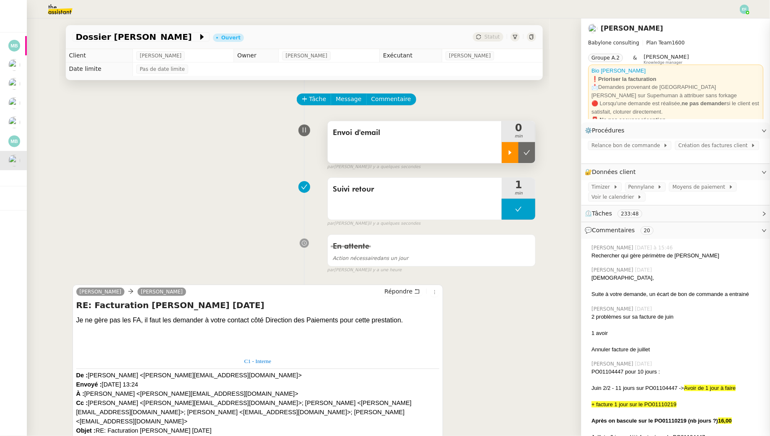
click at [506, 145] on div at bounding box center [510, 152] width 17 height 21
click at [418, 289] on icon at bounding box center [417, 291] width 5 height 5
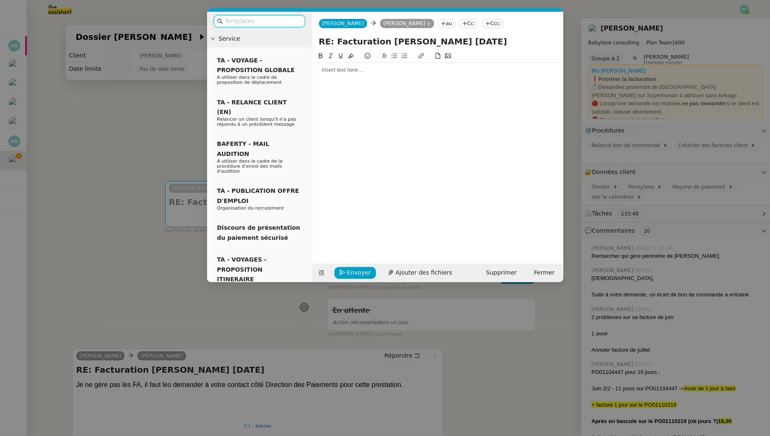
click at [360, 73] on div at bounding box center [438, 70] width 244 height 8
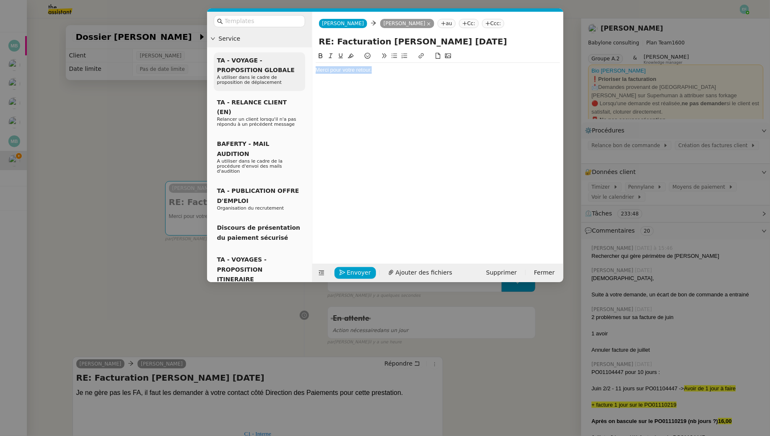
drag, startPoint x: 380, startPoint y: 68, endPoint x: 299, endPoint y: 61, distance: 80.8
click at [299, 61] on nz-layout "Service TA - VOYAGE - PROPOSITION GLOBALE A utiliser dans le cadre de propositi…" at bounding box center [385, 147] width 356 height 270
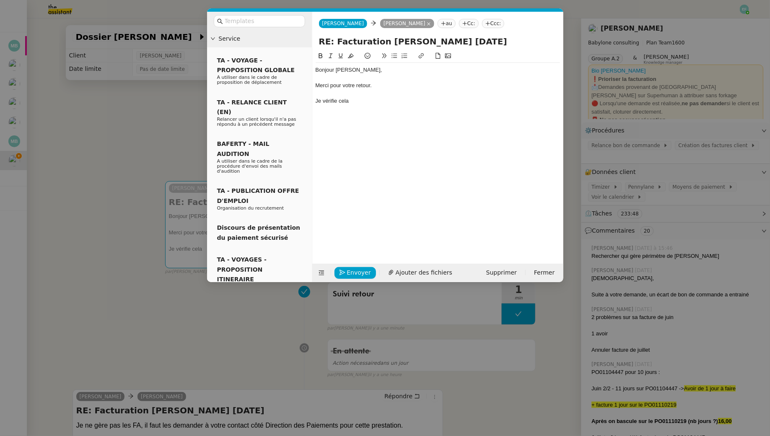
drag, startPoint x: 359, startPoint y: 102, endPoint x: 314, endPoint y: 102, distance: 45.3
click at [314, 102] on nz-spin "Bonjour Jérôme, Merci pour votre retour. Je vérifie cela" at bounding box center [437, 152] width 251 height 203
drag, startPoint x: 419, startPoint y: 99, endPoint x: 308, endPoint y: 103, distance: 111.2
click at [308, 103] on nz-layout "Service TA - VOYAGE - PROPOSITION GLOBALE A utiliser dans le cadre de propositi…" at bounding box center [385, 147] width 356 height 270
click at [163, 133] on nz-modal-container "Service TA - VOYAGE - PROPOSITION GLOBALE A utiliser dans le cadre de propositi…" at bounding box center [385, 218] width 770 height 436
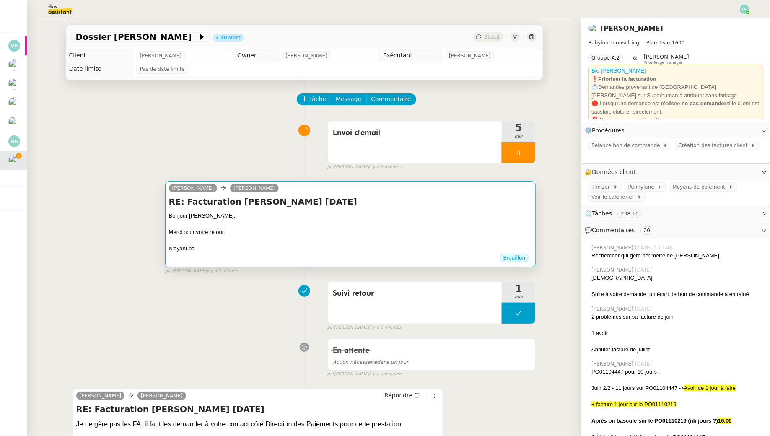
click at [332, 227] on div at bounding box center [350, 224] width 363 height 8
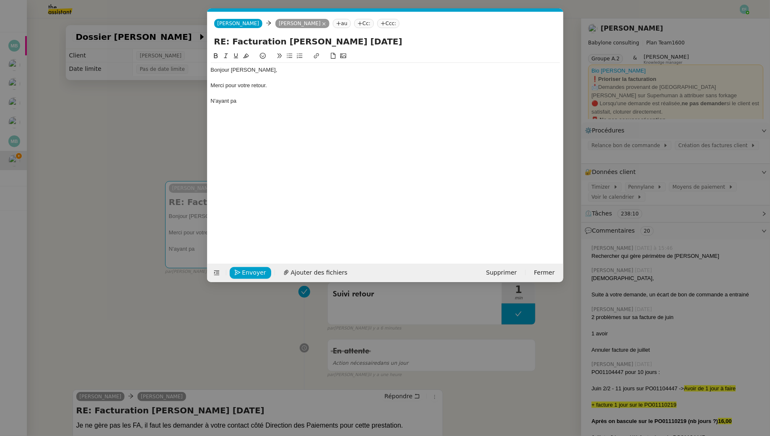
scroll to position [0, 18]
drag, startPoint x: 262, startPoint y: 100, endPoint x: 192, endPoint y: 68, distance: 76.2
click at [192, 68] on nz-modal-container "Service TA - VOYAGE - PROPOSITION GLOBALE A utiliser dans le cadre de propositi…" at bounding box center [385, 218] width 770 height 436
click at [115, 156] on nz-modal-container "Service TA - VOYAGE - PROPOSITION GLOBALE A utiliser dans le cadre de propositi…" at bounding box center [385, 218] width 770 height 436
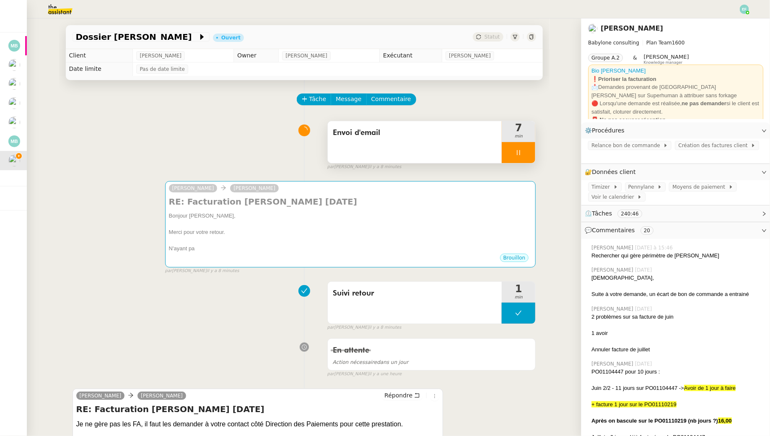
click at [528, 156] on div at bounding box center [519, 152] width 34 height 21
click at [528, 156] on button at bounding box center [527, 152] width 17 height 21
click at [456, 147] on div "Envoi d'email" at bounding box center [415, 142] width 174 height 42
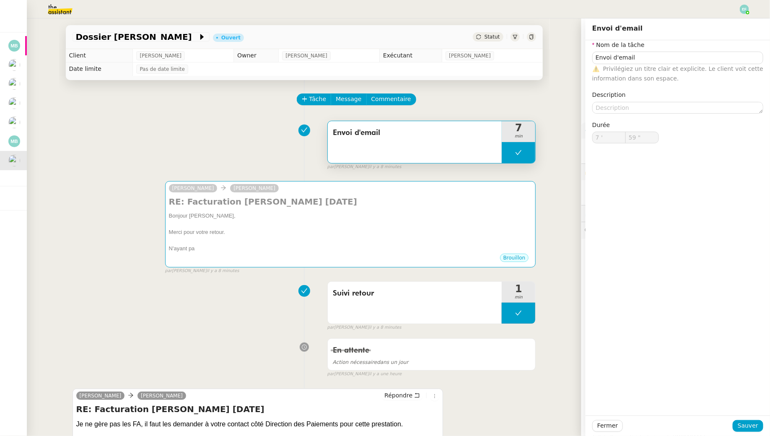
click at [259, 144] on div "Envoi d'email 7 min false par Emelyne F. il y a 8 minutes" at bounding box center [305, 144] width 464 height 54
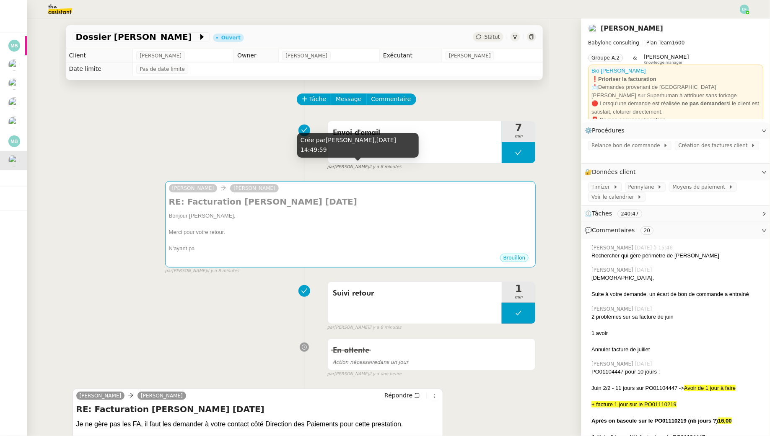
scroll to position [62, 0]
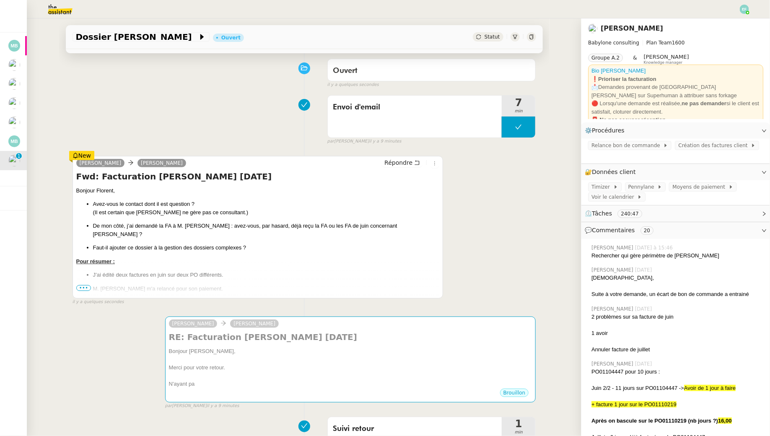
click at [85, 288] on span "•••" at bounding box center [83, 288] width 15 height 6
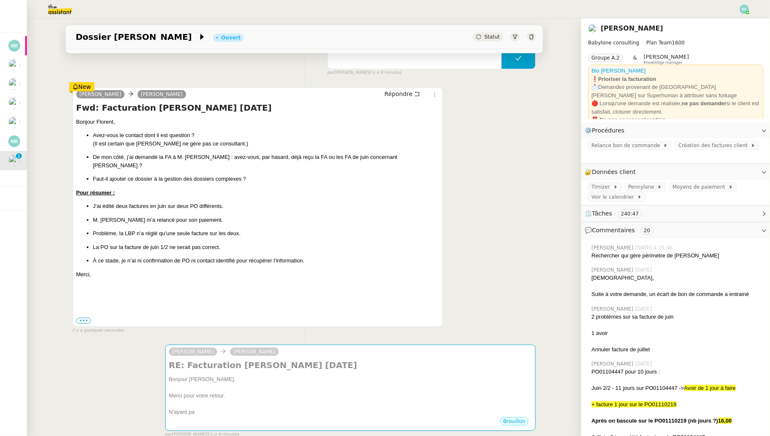
scroll to position [148, 0]
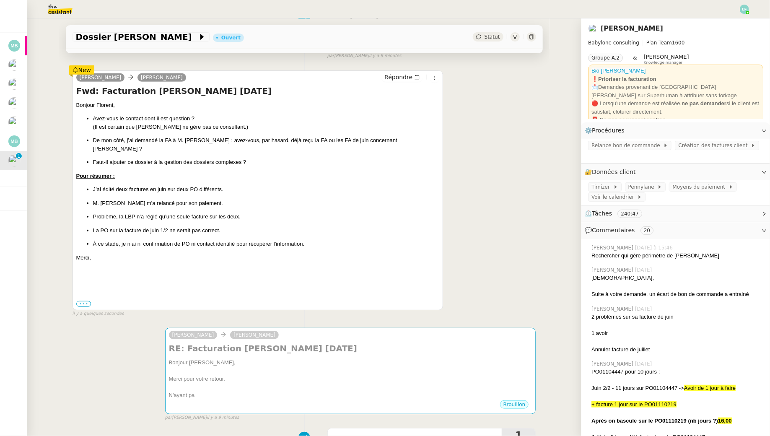
click at [83, 301] on label "•••" at bounding box center [83, 304] width 15 height 6
click at [0, 0] on input "•••" at bounding box center [0, 0] width 0 height 0
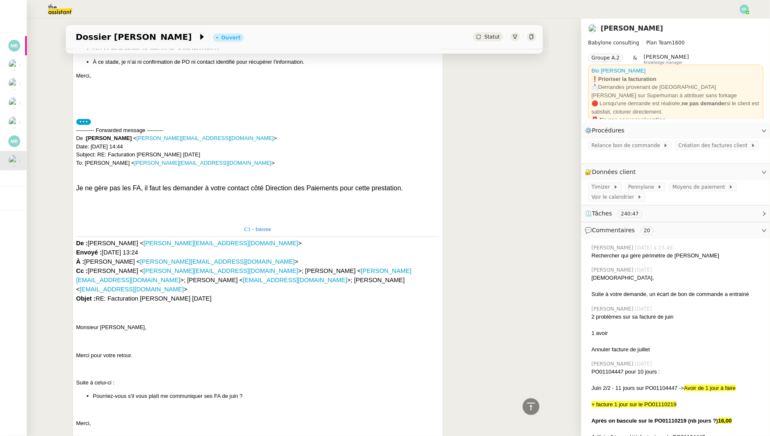
scroll to position [0, 0]
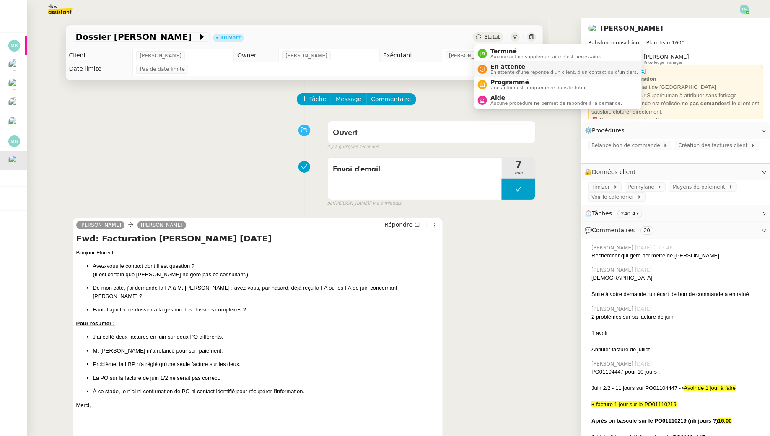
click at [500, 66] on span "En attente" at bounding box center [564, 66] width 148 height 7
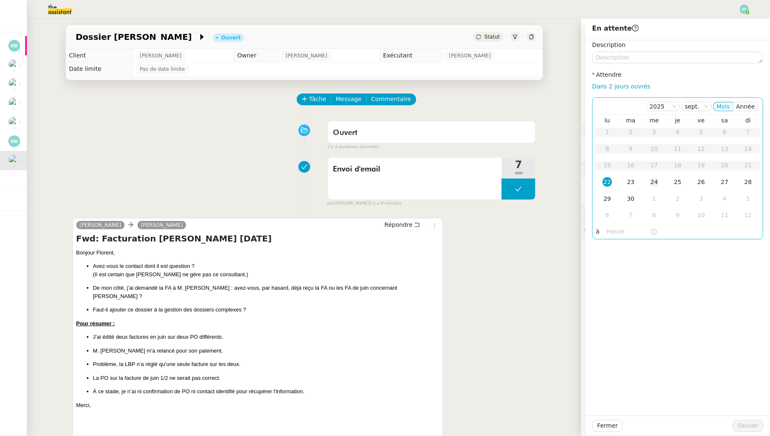
click at [654, 182] on div "24" at bounding box center [654, 181] width 9 height 9
click at [753, 423] on span "Sauver" at bounding box center [748, 426] width 21 height 10
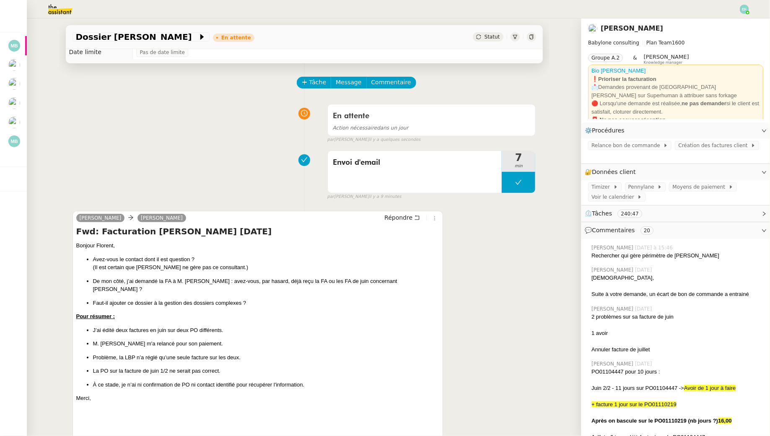
scroll to position [21, 0]
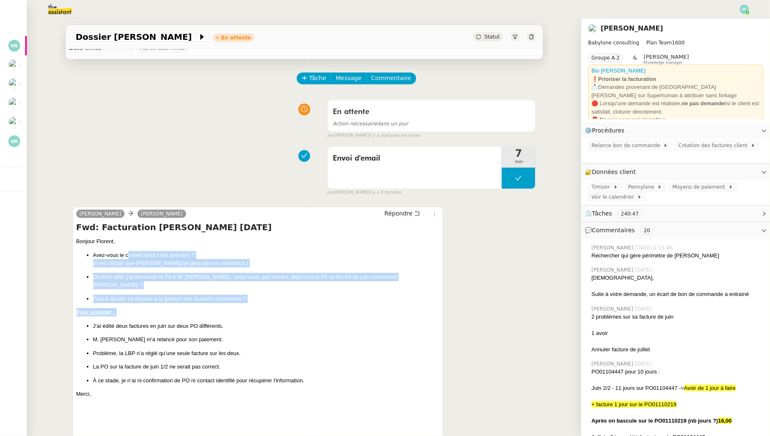
drag, startPoint x: 127, startPoint y: 254, endPoint x: 129, endPoint y: 314, distance: 60.4
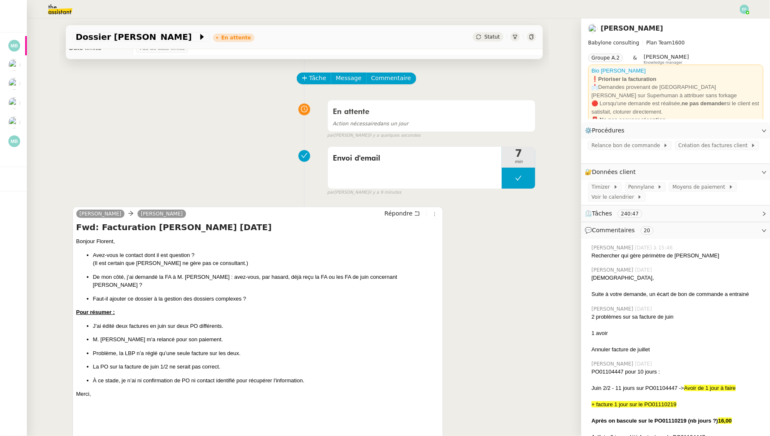
click at [129, 322] on p "J’ai édité deux factures en juin sur deux PO différents." at bounding box center [266, 326] width 347 height 8
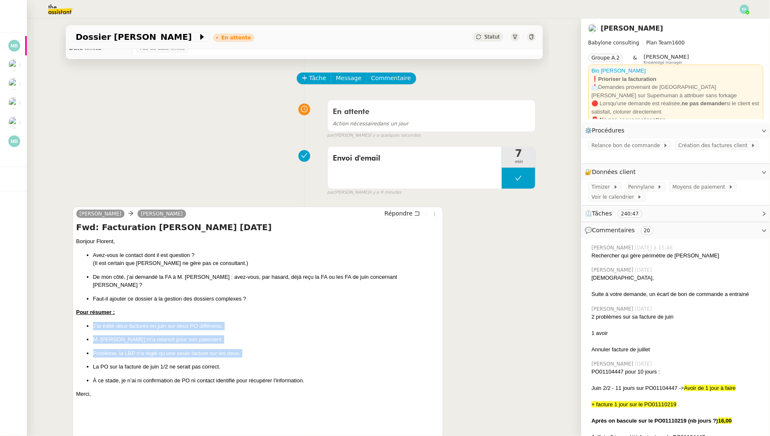
drag, startPoint x: 138, startPoint y: 311, endPoint x: 135, endPoint y: 350, distance: 39.0
click at [135, 350] on ul "J’ai édité deux factures en juin sur deux PO différents. M. Taohid m'a relancé …" at bounding box center [257, 353] width 363 height 63
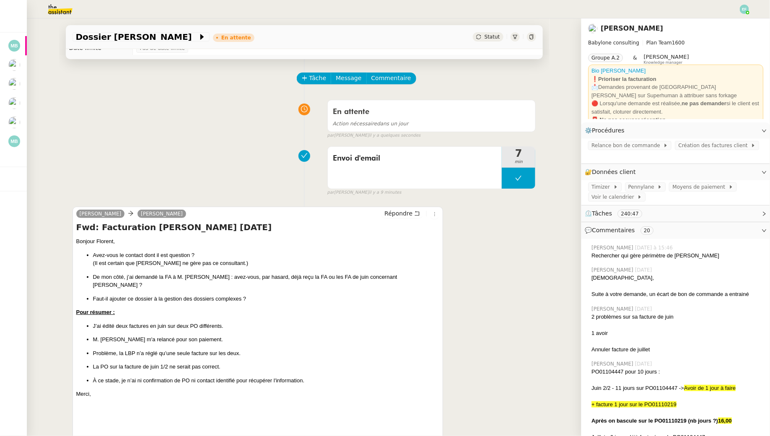
scroll to position [0, 0]
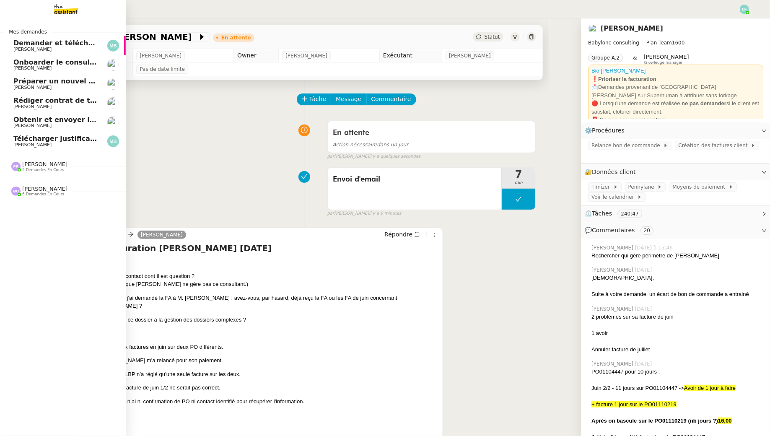
click at [39, 151] on div "Pauline Ribas 5 demandes en cours" at bounding box center [63, 163] width 126 height 24
click at [39, 144] on span "[PERSON_NAME]" at bounding box center [32, 144] width 38 height 5
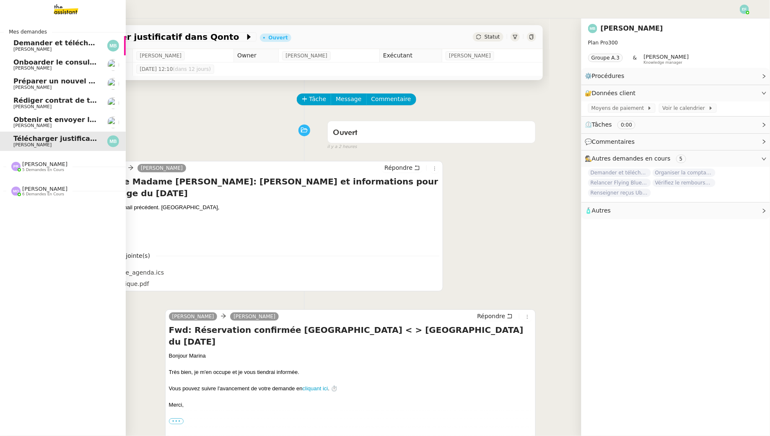
click at [36, 43] on span "Demander et télécharger les factures pour Qonto" at bounding box center [106, 43] width 187 height 8
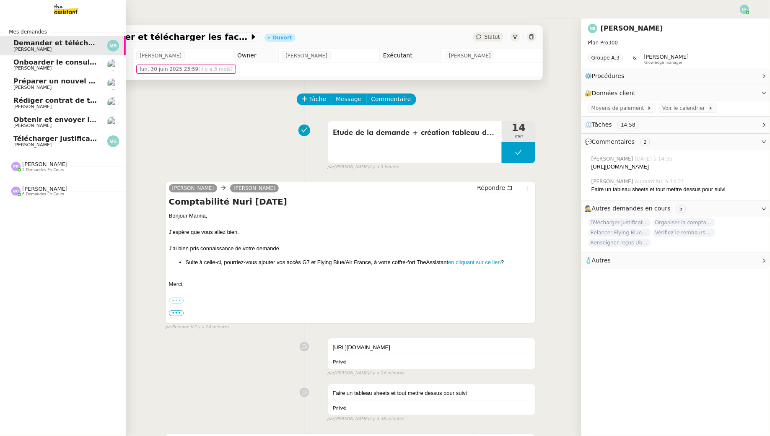
click at [63, 160] on span "Pauline Ribas 5 demandes en cours" at bounding box center [66, 163] width 126 height 18
click at [60, 134] on link "Télécharger justificatif dans Qonto Marina Barthelemy" at bounding box center [63, 141] width 126 height 19
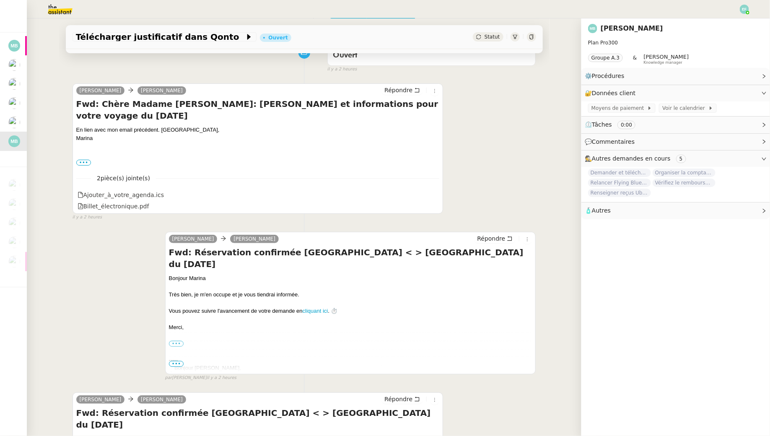
scroll to position [198, 0]
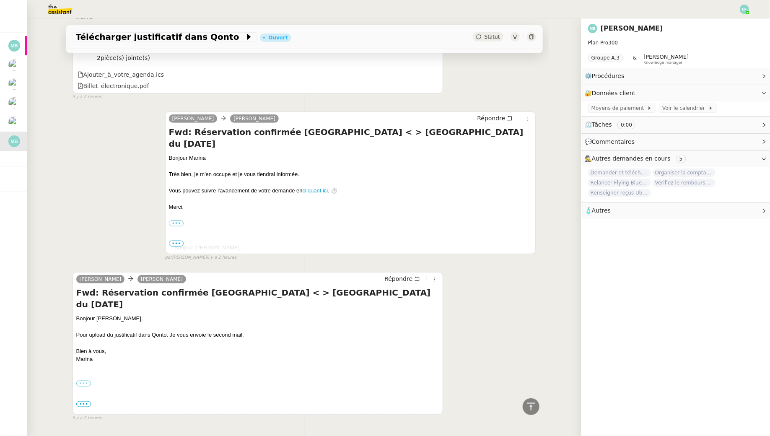
click at [87, 381] on label "•••" at bounding box center [83, 384] width 15 height 6
click at [0, 0] on input "•••" at bounding box center [0, 0] width 0 height 0
click at [86, 406] on span "•••" at bounding box center [83, 404] width 15 height 6
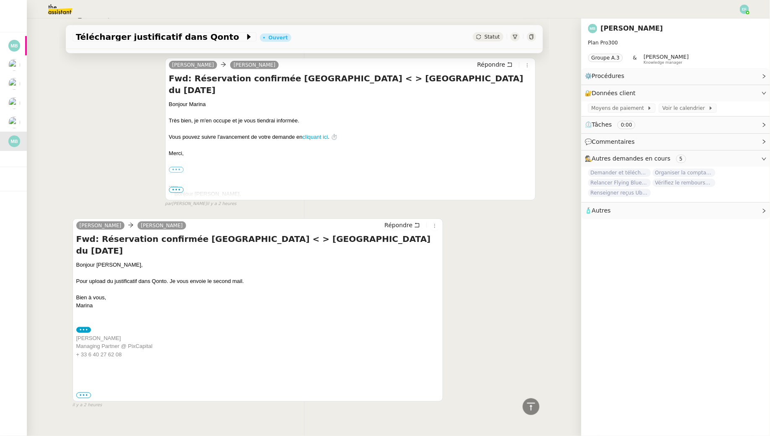
scroll to position [0, 0]
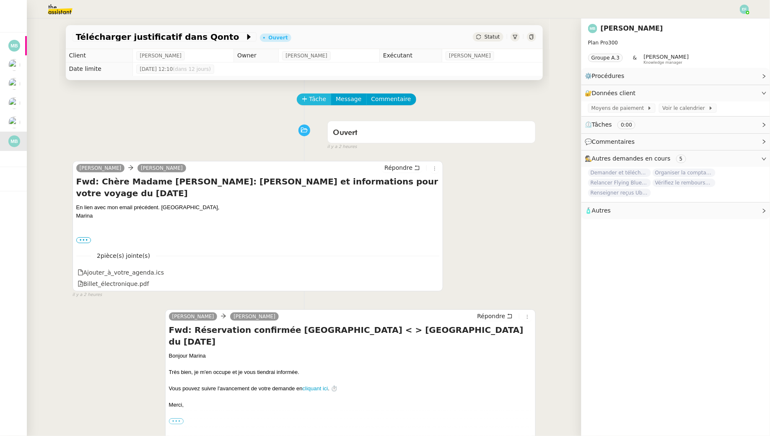
click at [311, 96] on span "Tâche" at bounding box center [317, 99] width 17 height 10
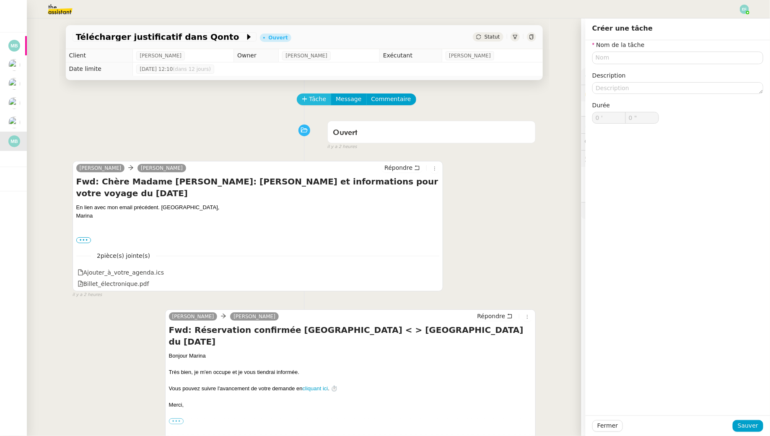
click at [314, 101] on span "Tâche" at bounding box center [317, 99] width 17 height 10
click at [605, 59] on input "text" at bounding box center [677, 58] width 171 height 12
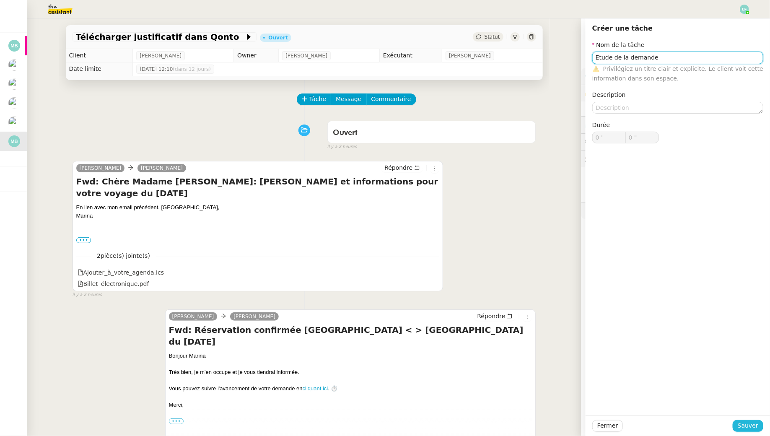
type input "Etude de la demande"
click at [739, 420] on button "Sauver" at bounding box center [748, 426] width 31 height 12
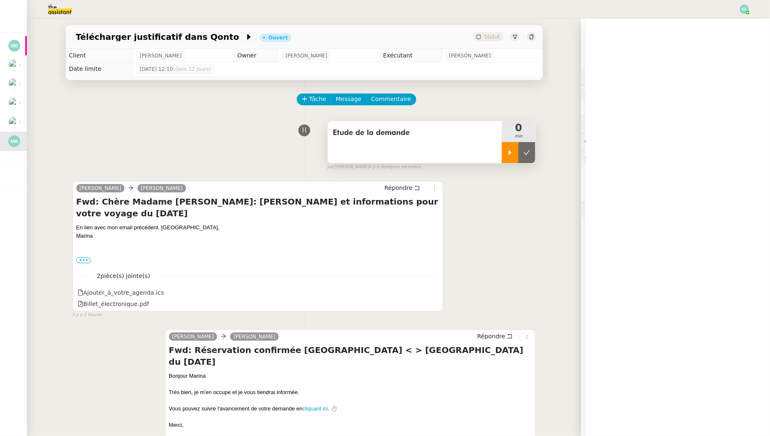
click at [505, 155] on div at bounding box center [510, 152] width 17 height 21
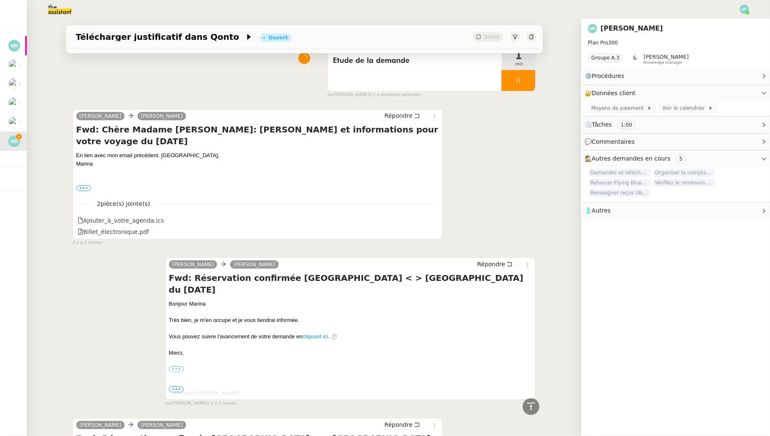
scroll to position [48, 0]
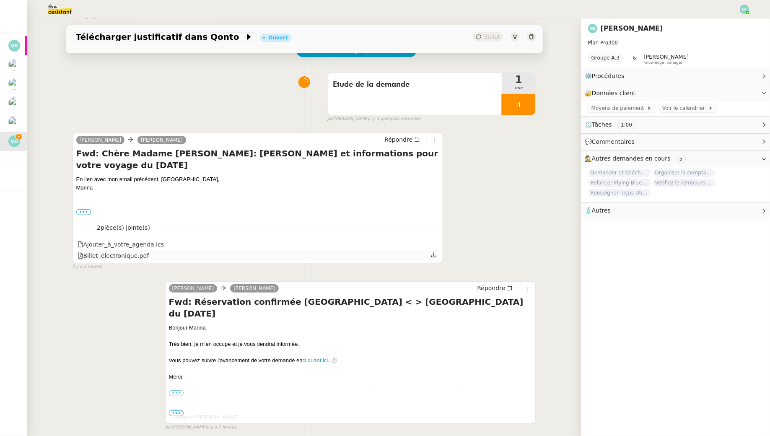
click at [432, 253] on icon at bounding box center [434, 255] width 6 height 6
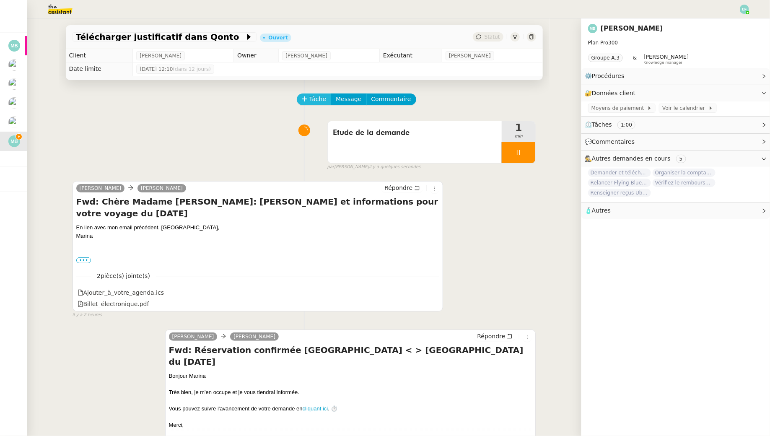
click at [321, 93] on nz-button-group "Tâche Message Commentaire" at bounding box center [356, 99] width 119 height 12
click at [316, 98] on span "Tâche" at bounding box center [317, 99] width 17 height 10
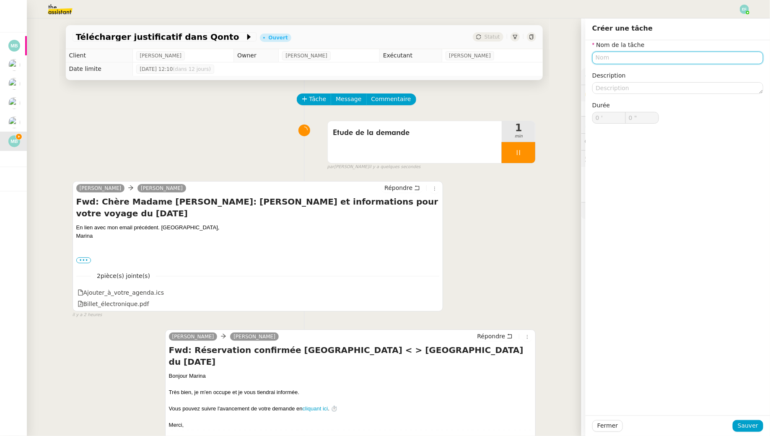
click at [654, 60] on input "text" at bounding box center [677, 58] width 171 height 12
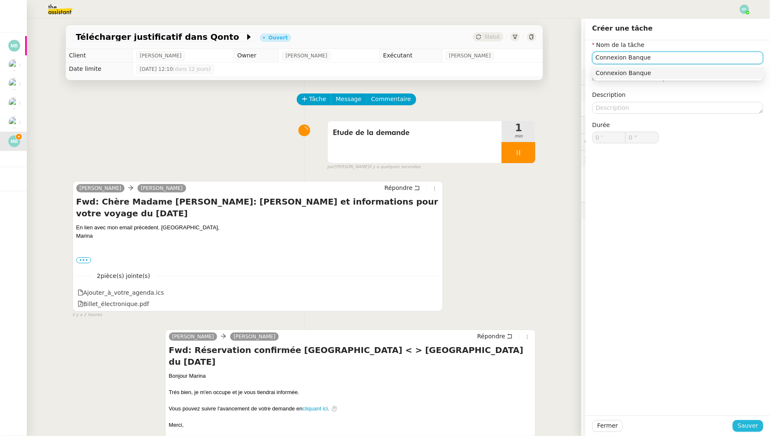
type input "Connexion Banque"
click at [750, 428] on span "Sauver" at bounding box center [748, 426] width 21 height 10
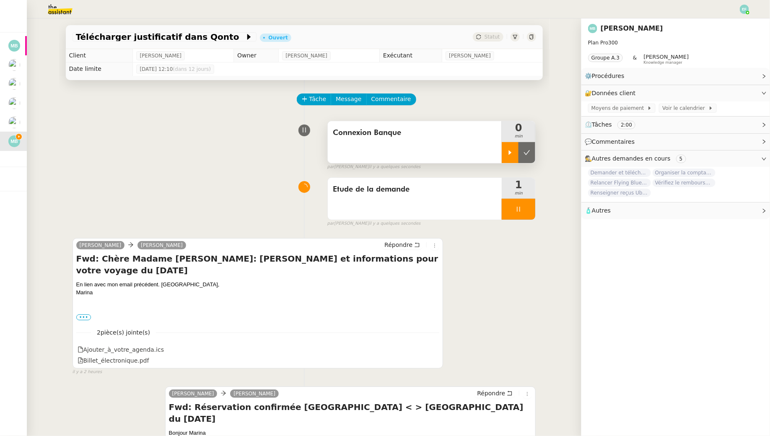
click at [509, 156] on div at bounding box center [510, 152] width 17 height 21
click at [522, 209] on div at bounding box center [519, 209] width 34 height 21
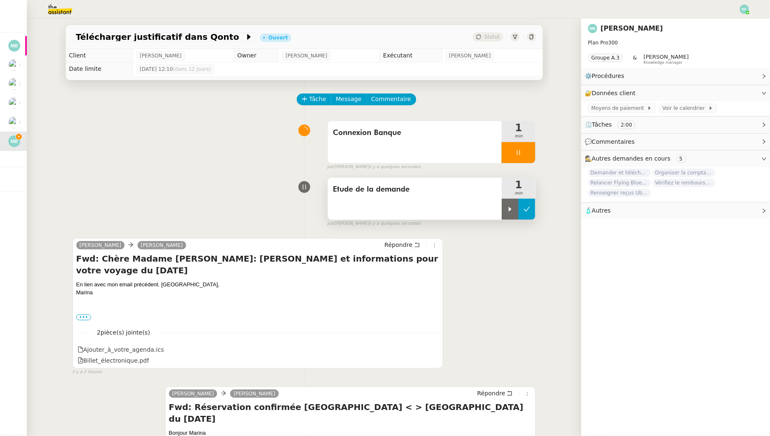
click at [526, 209] on icon at bounding box center [527, 209] width 7 height 7
click at [306, 96] on icon at bounding box center [305, 99] width 6 height 6
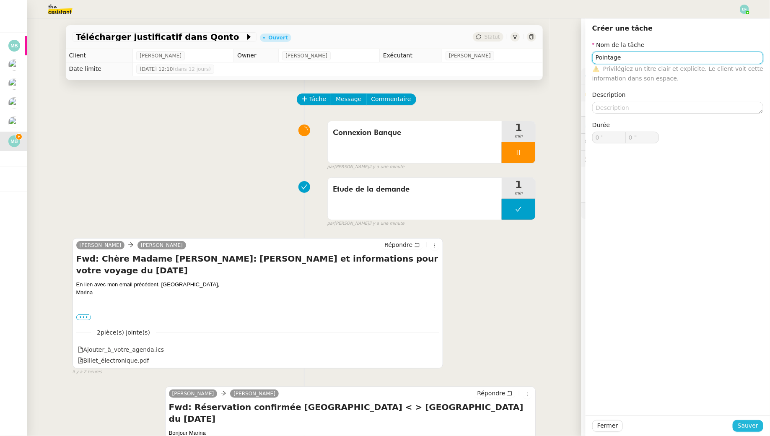
type input "Pointage"
click at [740, 431] on button "Sauver" at bounding box center [748, 426] width 31 height 12
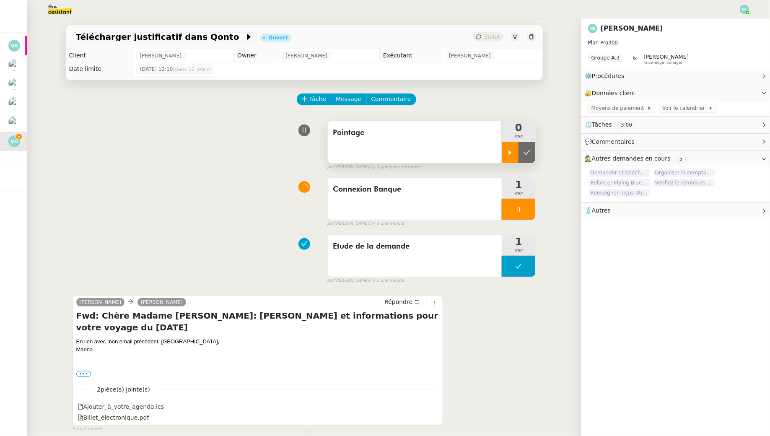
click at [503, 156] on div at bounding box center [510, 152] width 17 height 21
click at [527, 206] on div at bounding box center [519, 209] width 34 height 21
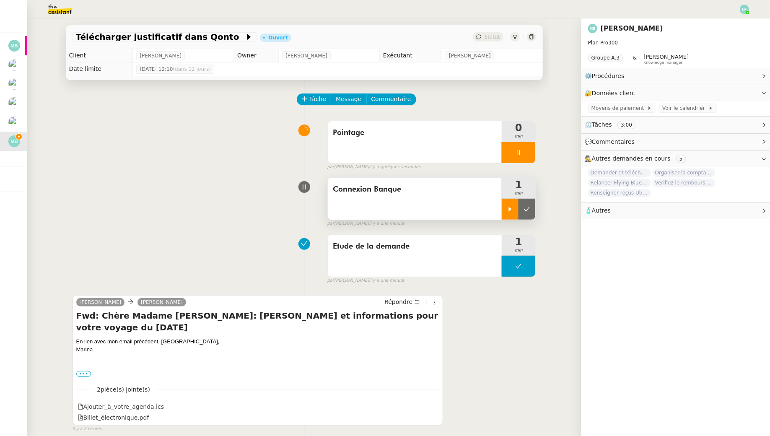
click at [527, 206] on icon at bounding box center [527, 209] width 7 height 7
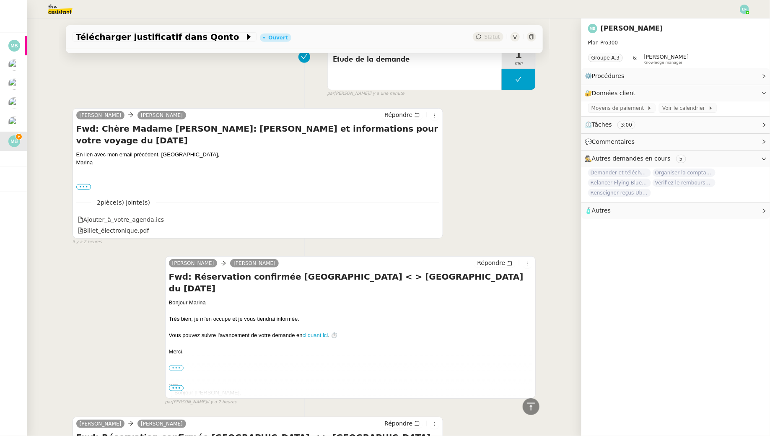
scroll to position [193, 0]
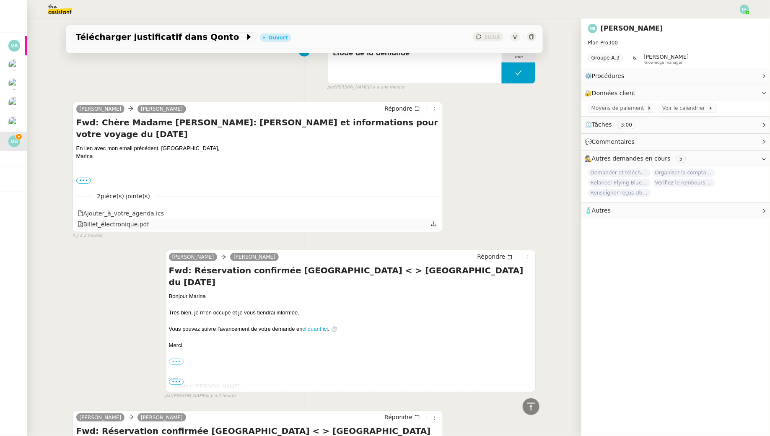
click at [436, 223] on icon at bounding box center [434, 224] width 6 height 6
click at [103, 257] on div "Hélène Marina Barthelemy Répondre Fwd: Réservation confirmée Paris < > Tokyo du…" at bounding box center [305, 320] width 464 height 157
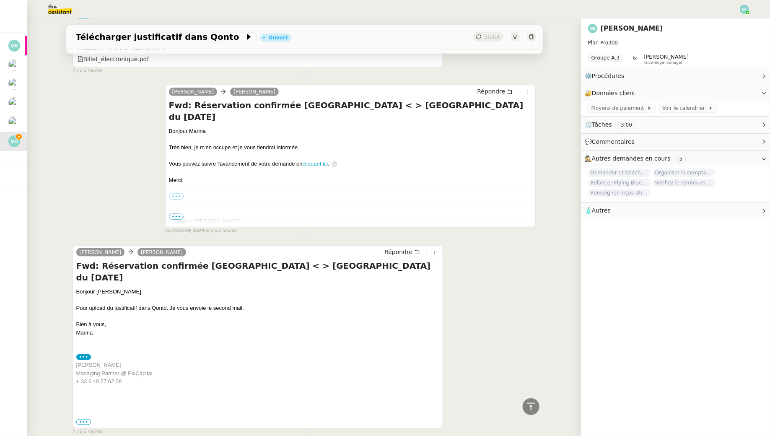
scroll to position [385, 0]
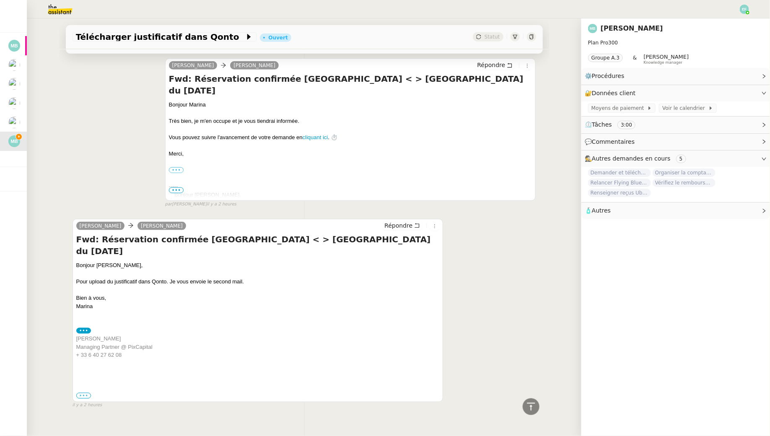
click at [85, 393] on label "•••" at bounding box center [83, 396] width 15 height 6
click at [0, 0] on input "•••" at bounding box center [0, 0] width 0 height 0
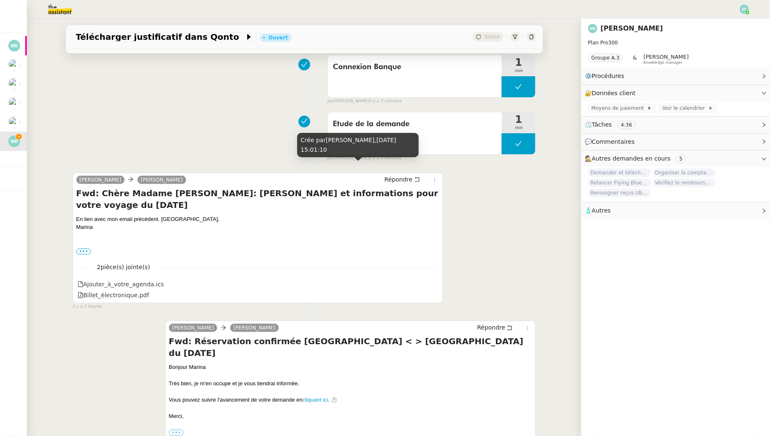
scroll to position [140, 0]
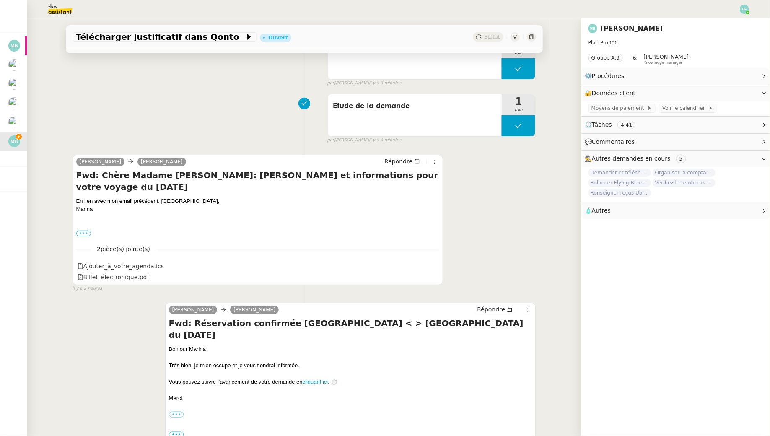
click at [80, 232] on label "•••" at bounding box center [83, 234] width 15 height 6
click at [0, 0] on input "•••" at bounding box center [0, 0] width 0 height 0
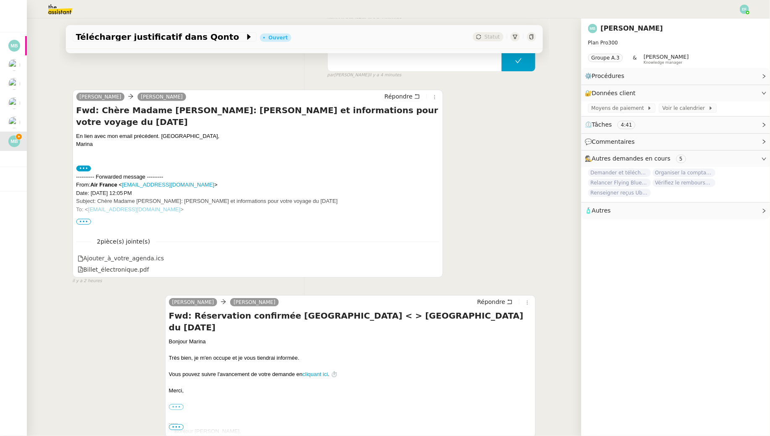
scroll to position [223, 0]
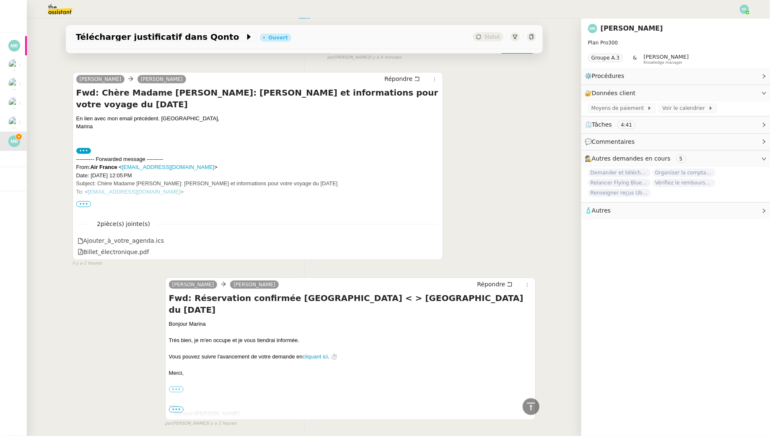
click at [84, 203] on span "•••" at bounding box center [83, 204] width 15 height 6
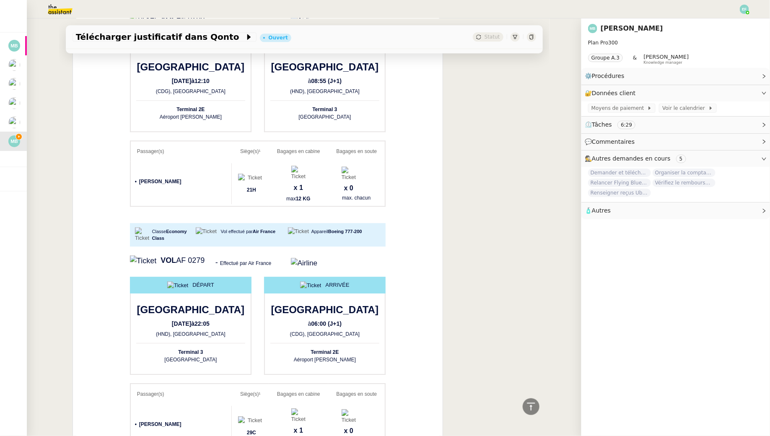
scroll to position [0, 0]
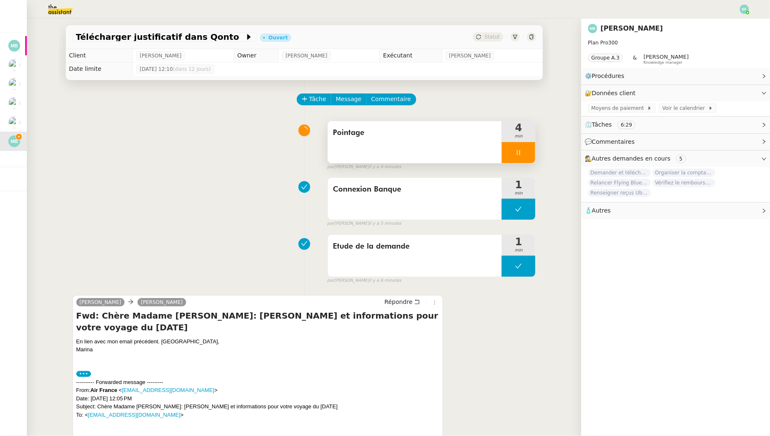
click at [525, 156] on div at bounding box center [519, 152] width 34 height 21
click at [515, 153] on div at bounding box center [510, 152] width 17 height 21
click at [526, 152] on div at bounding box center [519, 152] width 34 height 21
click at [526, 152] on icon at bounding box center [527, 152] width 7 height 7
click at [462, 142] on div "Pointage" at bounding box center [415, 142] width 174 height 42
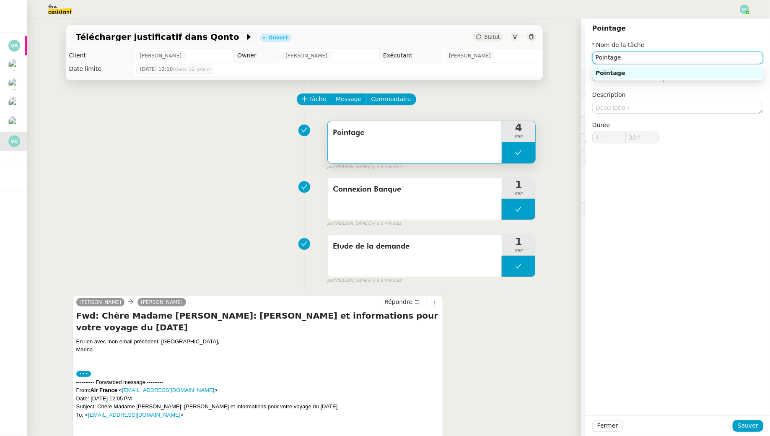
click at [657, 57] on input "Pointage" at bounding box center [677, 58] width 171 height 12
type input "Pointage + recherche + envoi d'email"
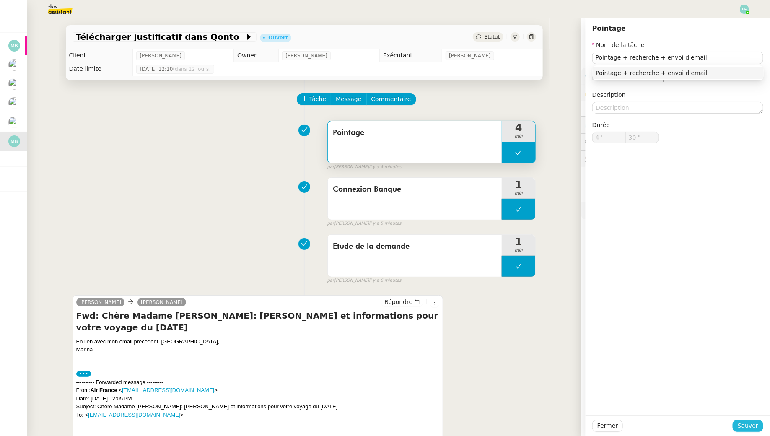
click at [754, 429] on span "Sauver" at bounding box center [748, 426] width 21 height 10
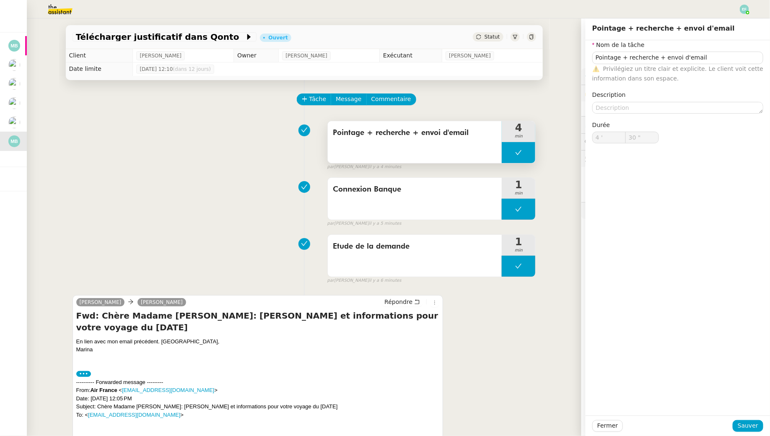
click at [446, 135] on span "Pointage + recherche + envoi d'email" at bounding box center [415, 133] width 164 height 13
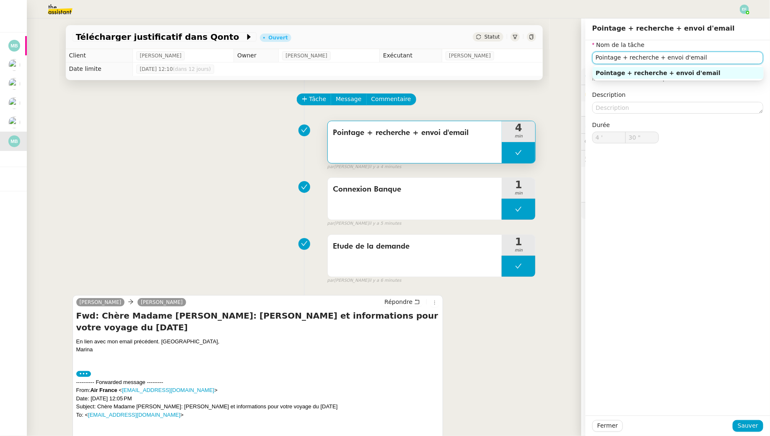
drag, startPoint x: 654, startPoint y: 57, endPoint x: 628, endPoint y: 58, distance: 25.6
click at [628, 58] on input "Pointage + recherche + envoi d'email" at bounding box center [677, 58] width 171 height 12
type input "Pointage + récupération justificatifs + envoi d'email"
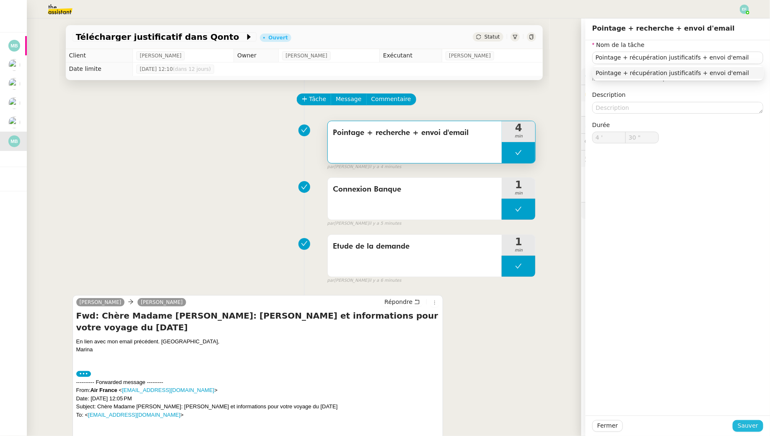
click at [745, 428] on span "Sauver" at bounding box center [748, 426] width 21 height 10
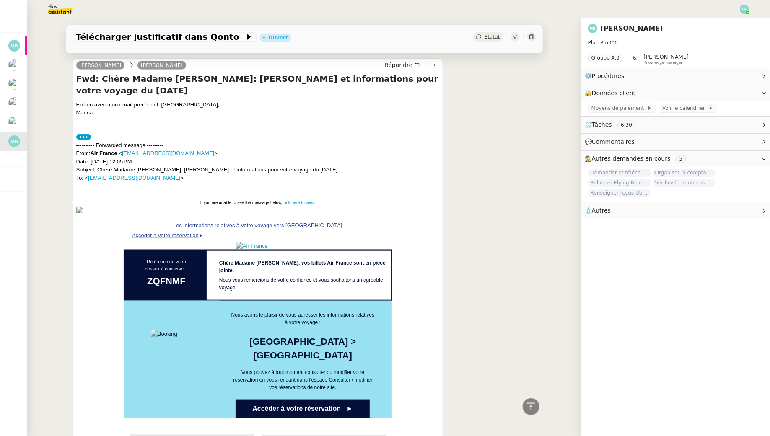
scroll to position [237, 0]
click at [414, 69] on div "Répondre" at bounding box center [410, 65] width 58 height 10
click at [414, 64] on button "Répondre" at bounding box center [402, 64] width 42 height 9
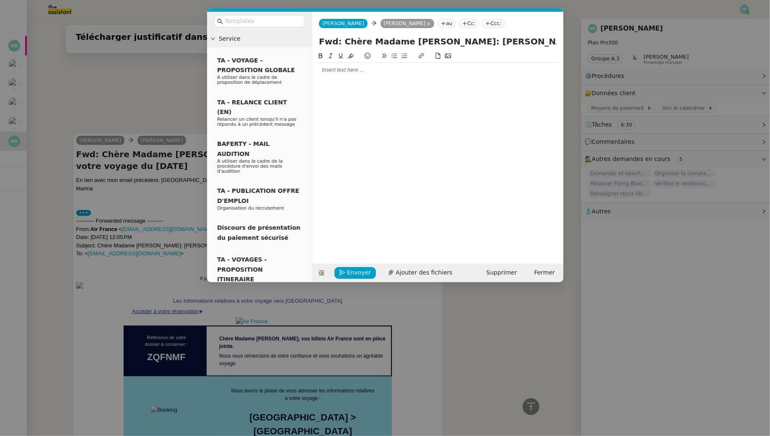
scroll to position [313, 0]
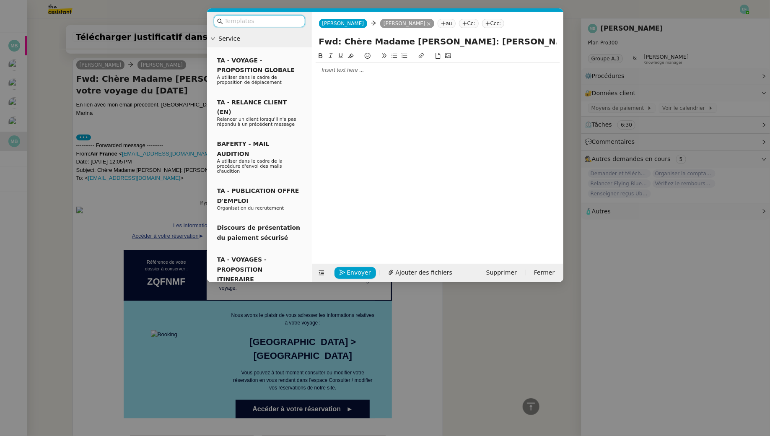
click at [270, 17] on input "text" at bounding box center [262, 21] width 75 height 10
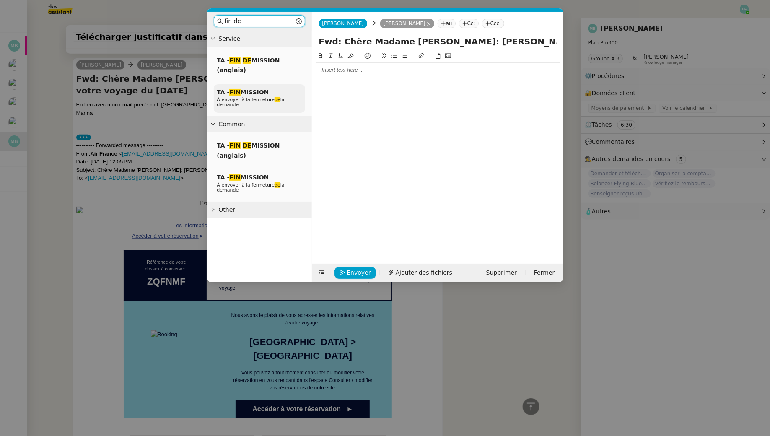
type input "fin de"
click at [278, 100] on span "À envoyer à la fermeture de la demande" at bounding box center [250, 102] width 67 height 10
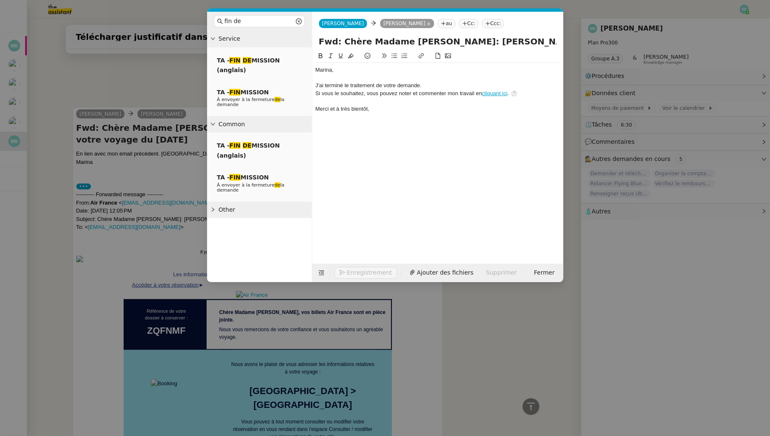
scroll to position [362, 0]
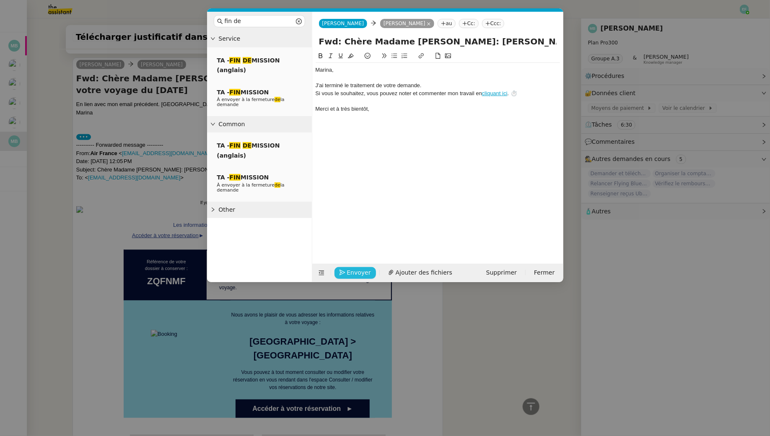
click at [361, 271] on span "Envoyer" at bounding box center [359, 273] width 24 height 10
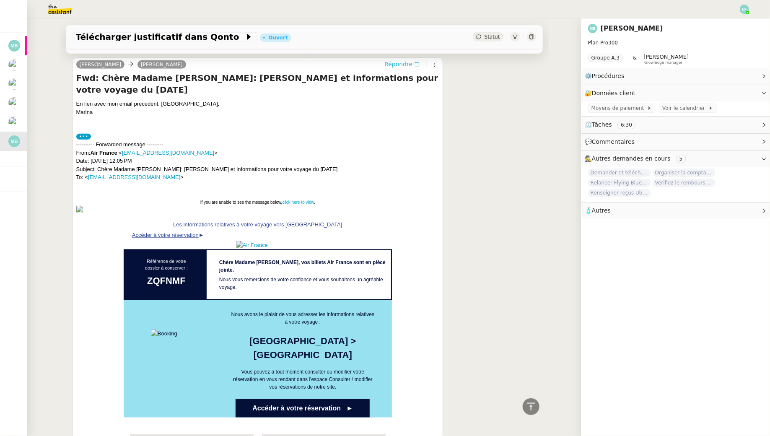
scroll to position [0, 0]
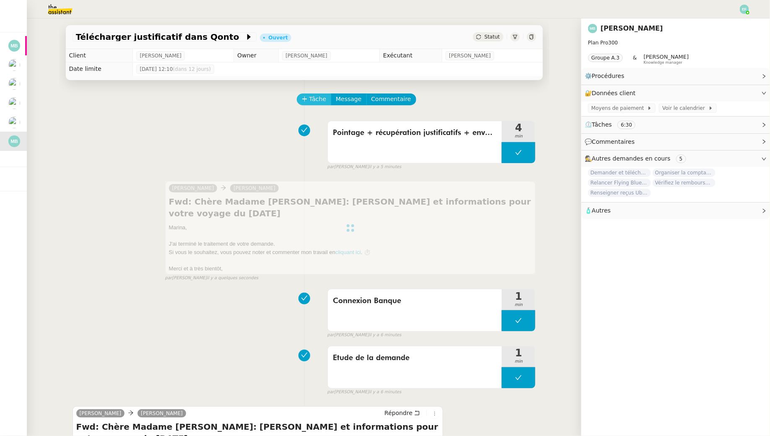
click at [322, 98] on span "Tâche" at bounding box center [317, 99] width 17 height 10
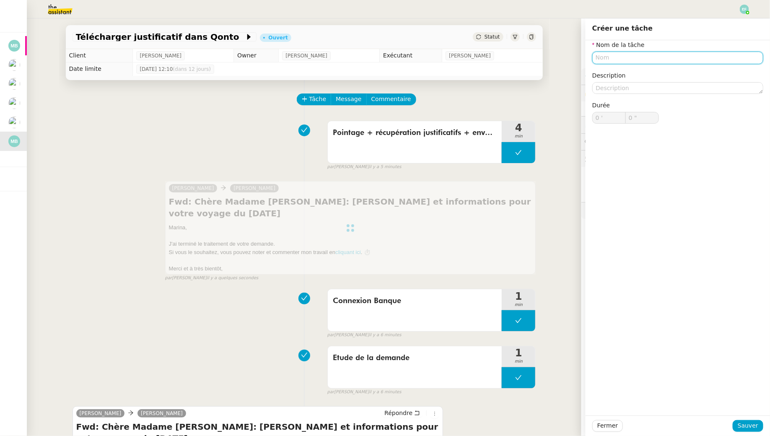
click at [649, 60] on input "text" at bounding box center [677, 58] width 171 height 12
type input "c"
type input "Clôture"
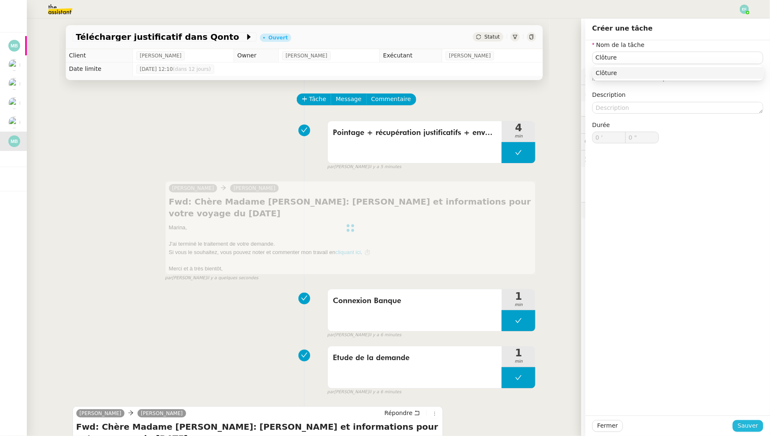
click at [747, 426] on span "Sauver" at bounding box center [748, 426] width 21 height 10
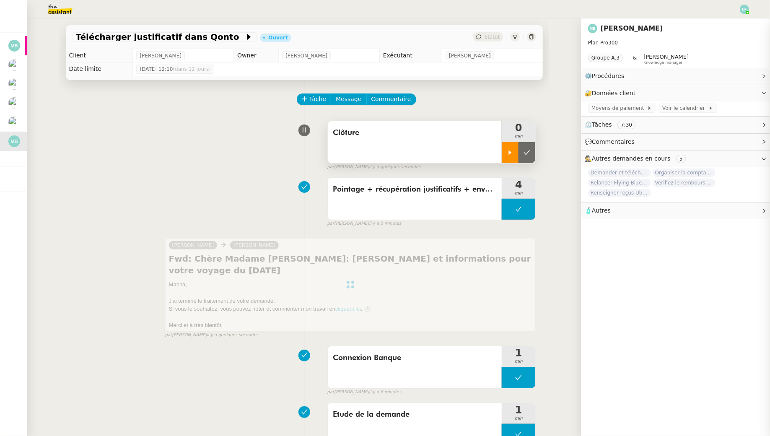
click at [506, 153] on div at bounding box center [510, 152] width 17 height 21
click at [524, 149] on div at bounding box center [519, 152] width 34 height 21
click at [528, 155] on icon at bounding box center [527, 152] width 7 height 7
click at [480, 187] on span "Pointage + récupération justificatifs + envoi d'email" at bounding box center [415, 189] width 164 height 13
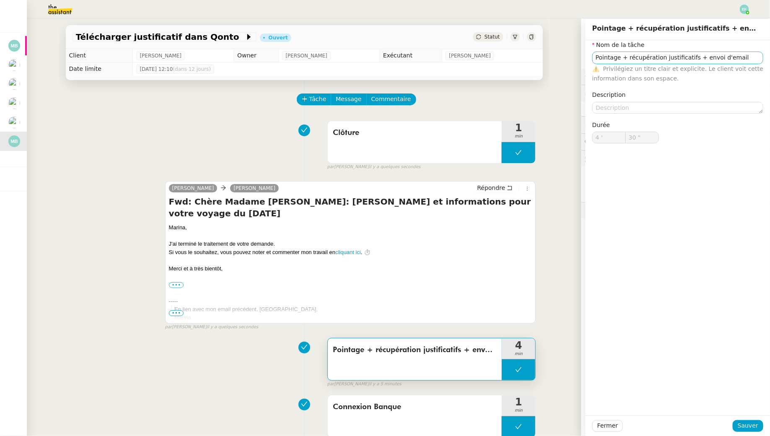
type input "Pointage + récupération justificatifs + envoi d'email"
type input "4 '"
type input "30 ""
type input "Pointage + récupération justificatifs + envoi d'email"
type input "4 '"
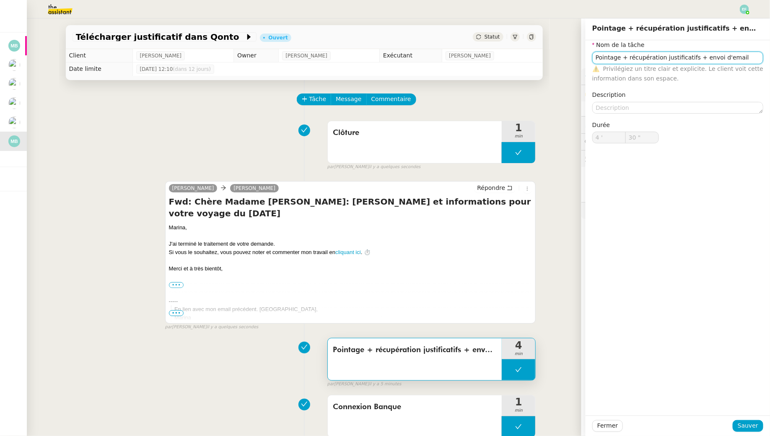
type input "30 ""
type input "Pointage + récupération justificatifs + envoi d'email"
type input "4 '"
type input "30 ""
drag, startPoint x: 736, startPoint y: 59, endPoint x: 695, endPoint y: 60, distance: 41.5
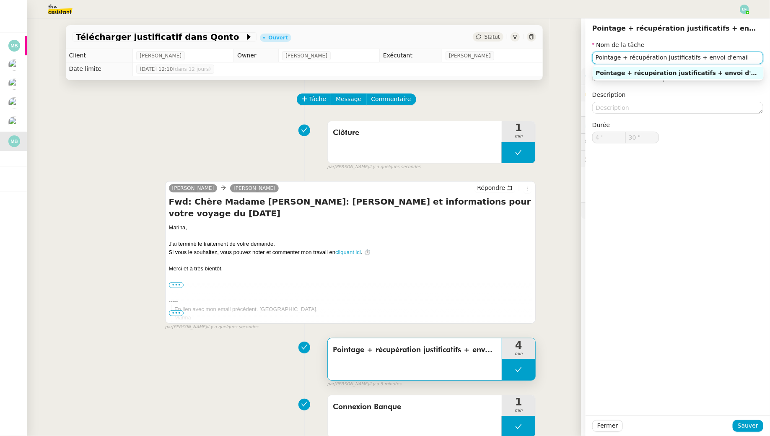
click at [695, 60] on input "Pointage + récupération justificatifs + envoi d'email" at bounding box center [677, 58] width 171 height 12
type input "Pointage + récupération justificatifs"
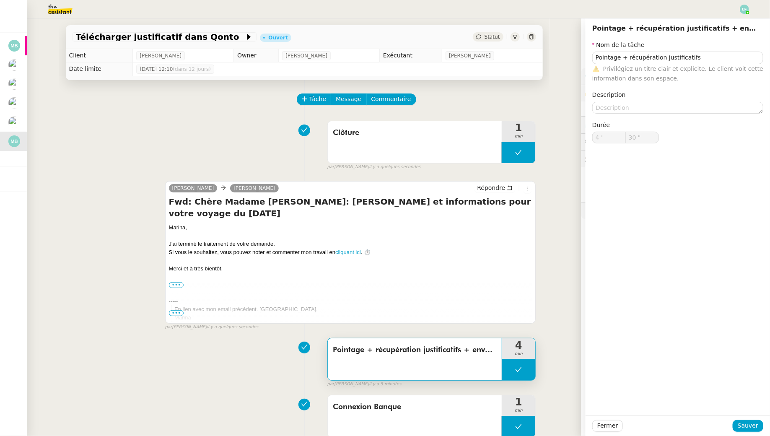
click at [739, 419] on div "Fermer Sauver" at bounding box center [678, 425] width 184 height 21
click at [733, 420] on div at bounding box center [678, 426] width 110 height 12
click at [746, 426] on span "Sauver" at bounding box center [748, 426] width 21 height 10
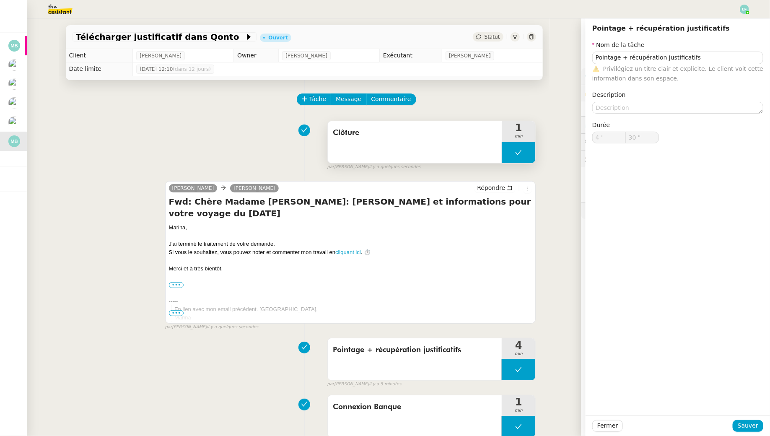
click at [515, 155] on icon at bounding box center [518, 152] width 7 height 7
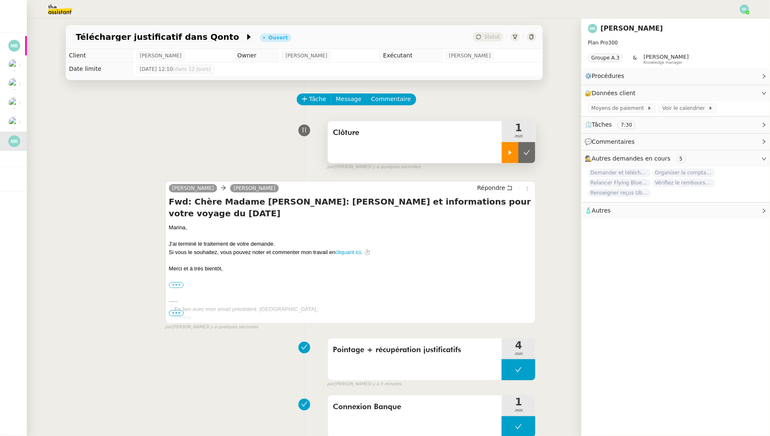
click at [509, 154] on icon at bounding box center [510, 152] width 7 height 7
click at [531, 149] on div at bounding box center [519, 152] width 34 height 21
click at [531, 149] on button at bounding box center [527, 152] width 17 height 21
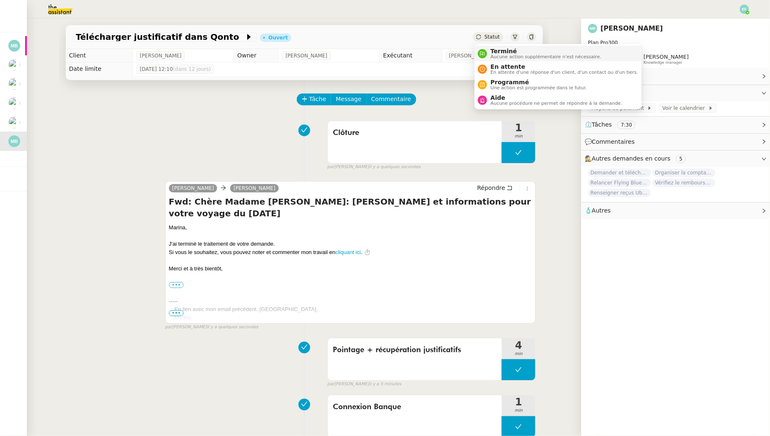
click at [494, 53] on span "Terminé" at bounding box center [545, 51] width 111 height 7
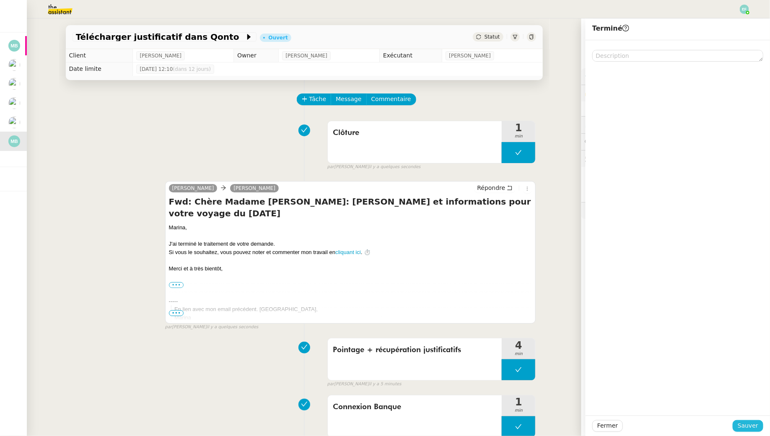
click at [753, 424] on span "Sauver" at bounding box center [748, 426] width 21 height 10
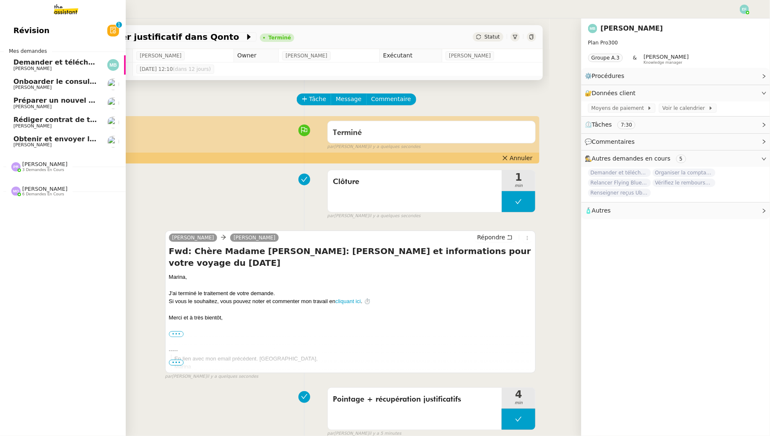
click at [89, 68] on span "[PERSON_NAME]" at bounding box center [55, 68] width 85 height 5
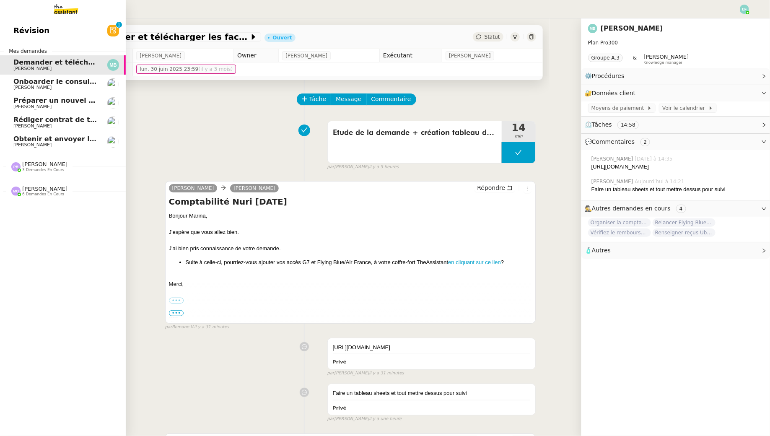
click at [23, 83] on span "Onboarder le consultant [PERSON_NAME]" at bounding box center [91, 82] width 157 height 8
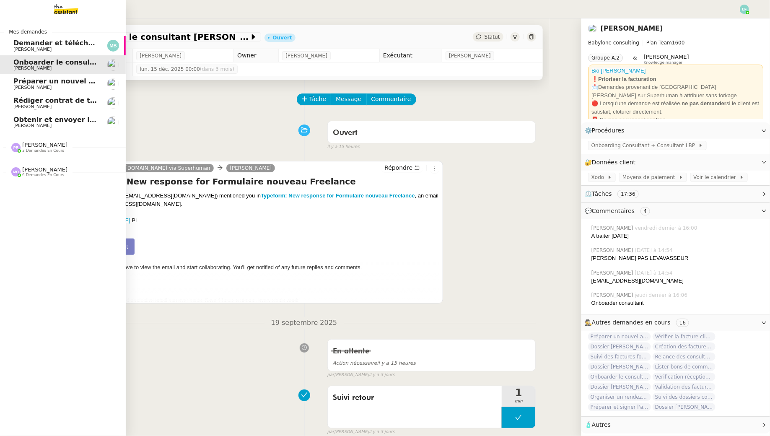
click at [38, 51] on span "[PERSON_NAME]" at bounding box center [32, 49] width 38 height 5
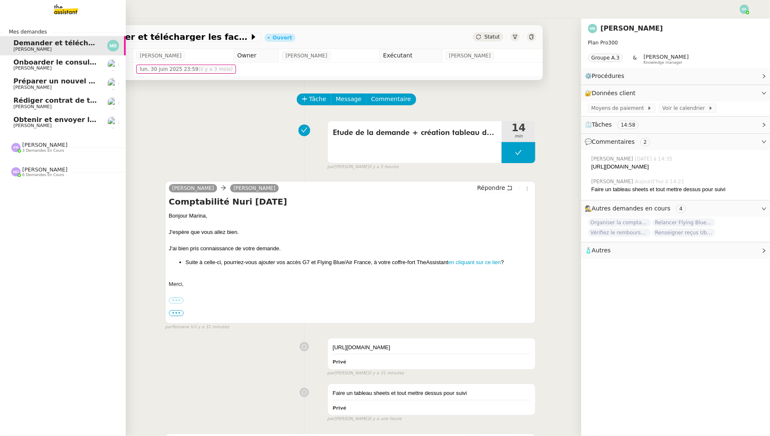
click at [47, 63] on span "Onboarder le consultant [PERSON_NAME]" at bounding box center [91, 62] width 157 height 8
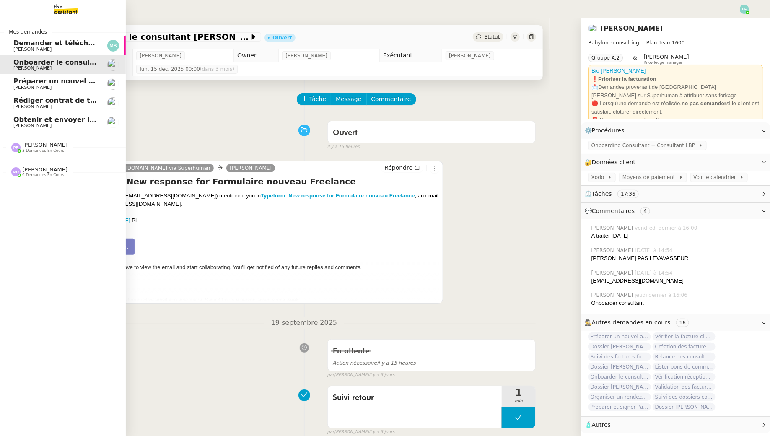
click at [21, 104] on span "Manon Loustau" at bounding box center [32, 106] width 38 height 5
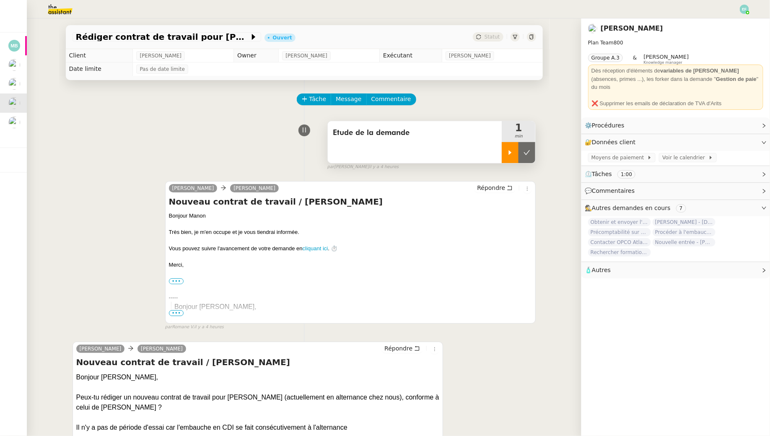
click at [513, 151] on icon at bounding box center [510, 152] width 7 height 7
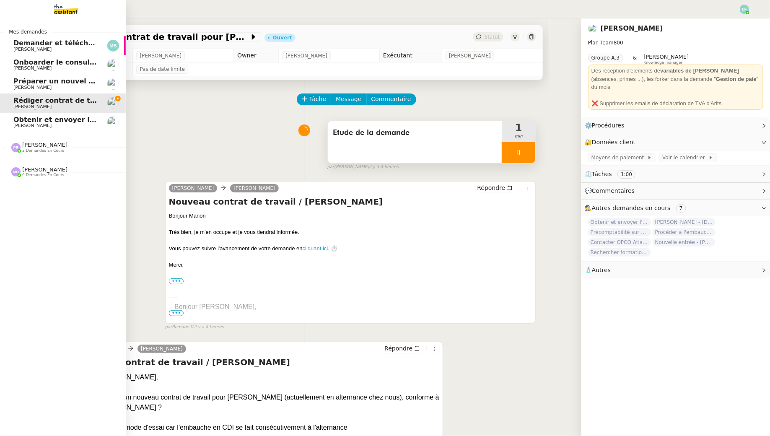
click at [39, 145] on span "[PERSON_NAME]" at bounding box center [44, 145] width 45 height 6
click at [48, 224] on span "[PERSON_NAME]" at bounding box center [44, 227] width 45 height 6
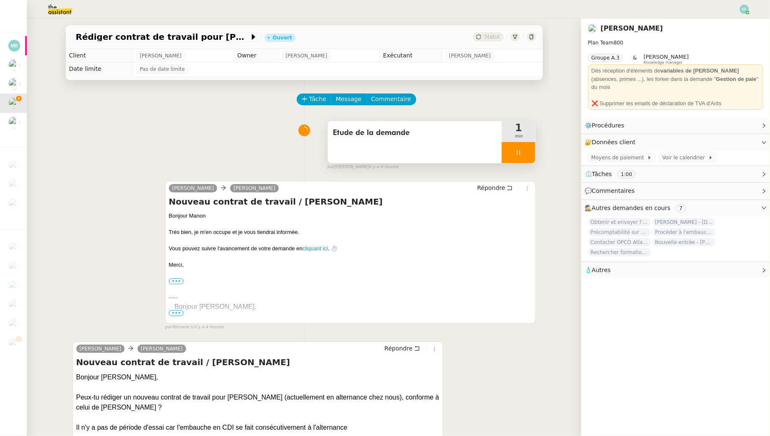
click at [523, 147] on div at bounding box center [519, 152] width 34 height 21
click at [530, 148] on button at bounding box center [527, 152] width 17 height 21
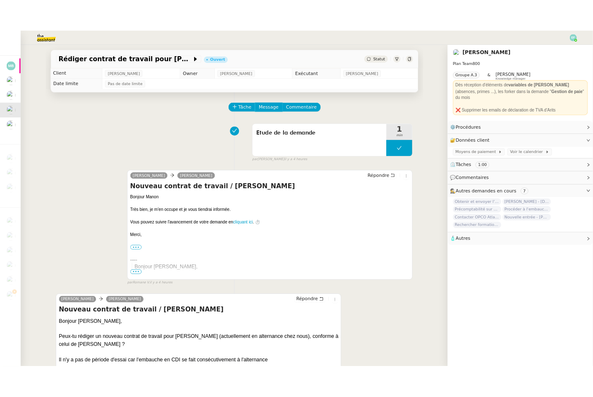
scroll to position [107, 0]
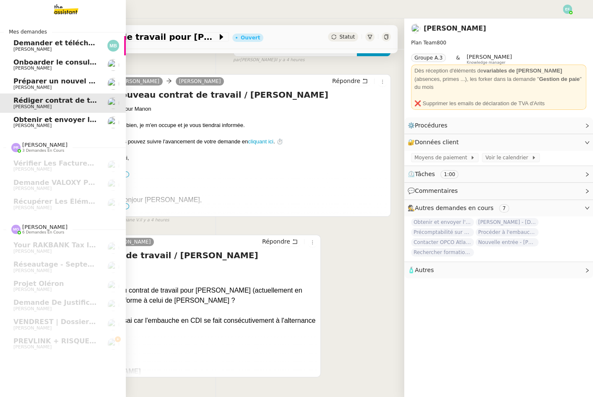
click at [17, 122] on span "Obtenir et envoyer l'attestation d'assurance" at bounding box center [97, 120] width 168 height 8
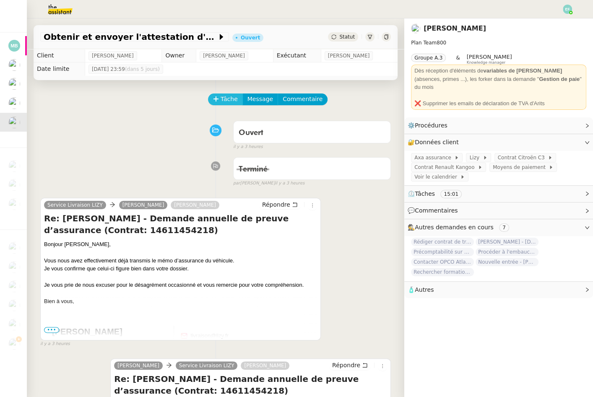
click at [221, 101] on span "Tâche" at bounding box center [229, 99] width 17 height 10
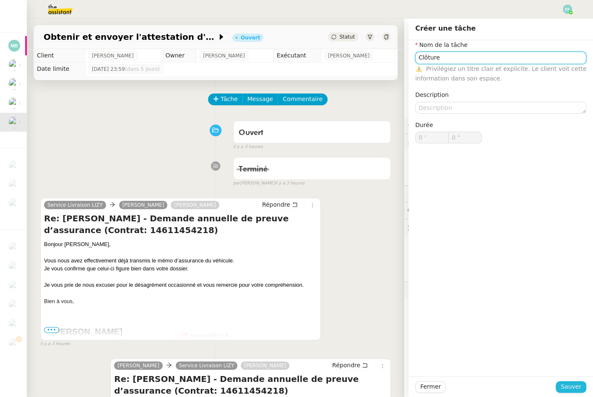
type input "Clôture"
click at [579, 388] on span "Sauver" at bounding box center [570, 387] width 21 height 10
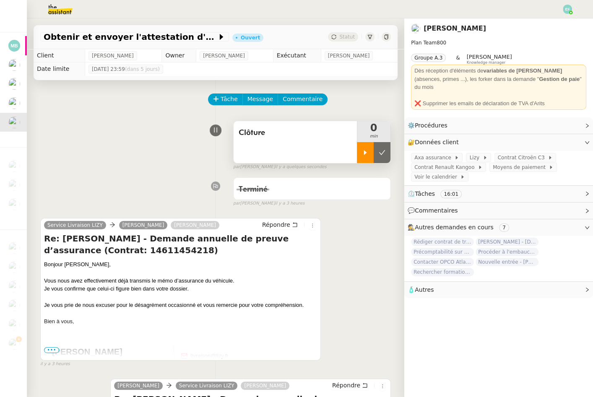
click at [361, 158] on div at bounding box center [365, 152] width 17 height 21
click at [370, 154] on icon at bounding box center [373, 152] width 7 height 7
click at [379, 152] on icon at bounding box center [382, 152] width 7 height 7
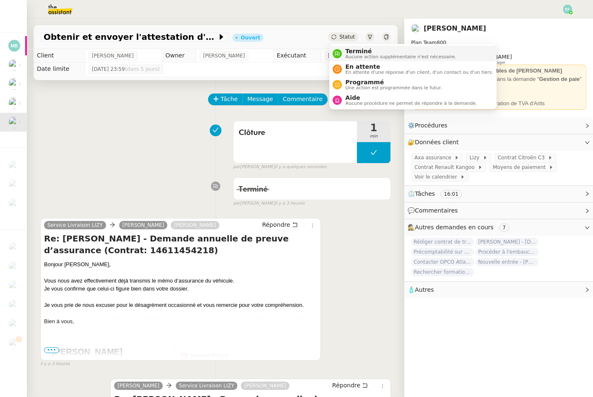
click at [351, 49] on span "Terminé" at bounding box center [400, 51] width 111 height 7
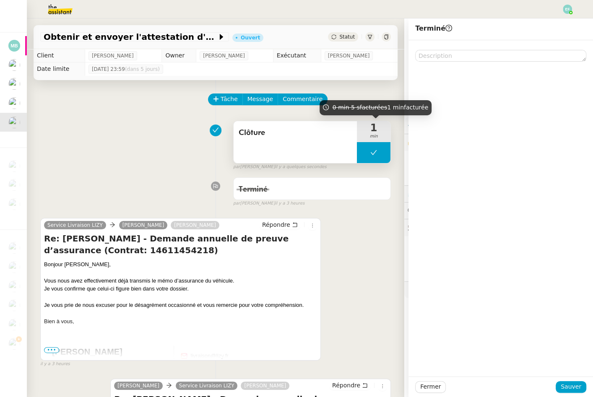
click at [377, 147] on button at bounding box center [374, 152] width 34 height 21
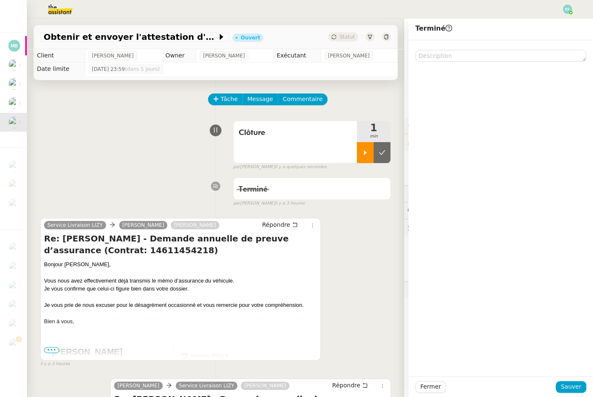
click at [371, 150] on div at bounding box center [365, 152] width 17 height 21
click at [293, 228] on button "Répondre" at bounding box center [280, 224] width 42 height 9
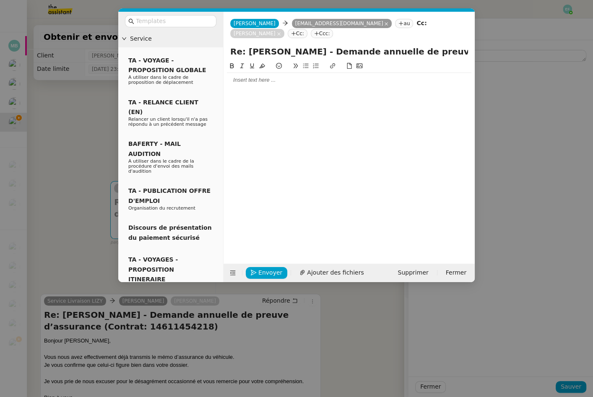
click at [358, 76] on div at bounding box center [349, 80] width 244 height 8
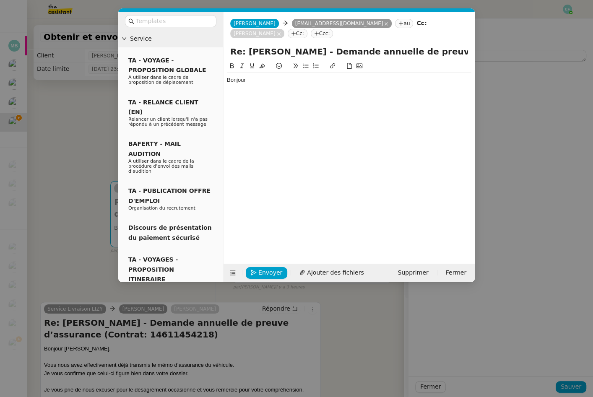
click at [65, 174] on nz-modal-container "Service TA - VOYAGE - PROPOSITION GLOBALE A utiliser dans le cadre de propositi…" at bounding box center [296, 198] width 593 height 397
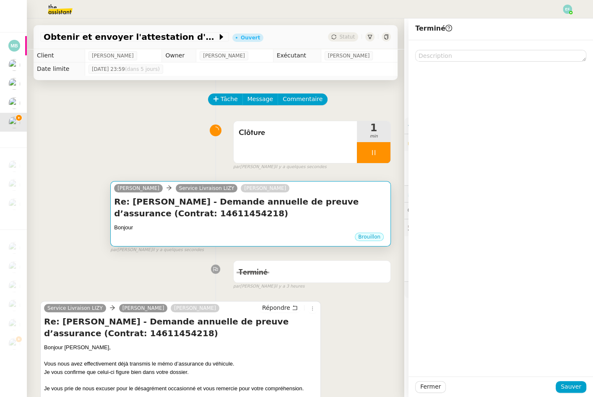
click at [214, 235] on div "Brouillon" at bounding box center [250, 238] width 273 height 13
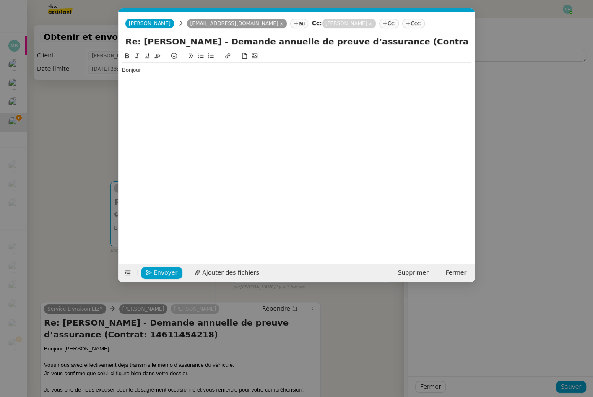
scroll to position [0, 18]
click at [169, 72] on div "Bonjour" at bounding box center [296, 70] width 349 height 8
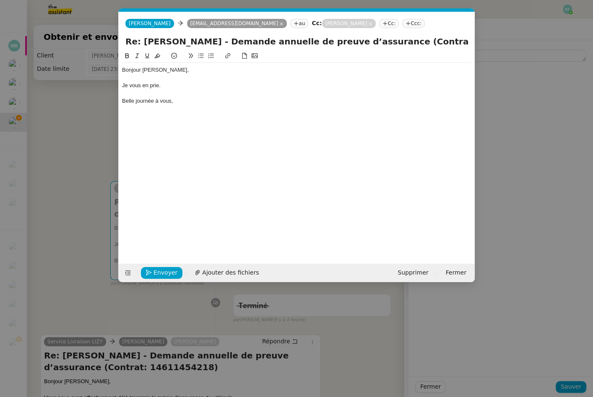
click at [129, 99] on div "Belle journée à vous," at bounding box center [296, 101] width 349 height 8
drag, startPoint x: 195, startPoint y: 103, endPoint x: 112, endPoint y: 101, distance: 83.0
click at [112, 101] on nz-modal-container "Service TA - VOYAGE - PROPOSITION GLOBALE A utiliser dans le cadre de propositi…" at bounding box center [296, 198] width 593 height 397
click at [202, 105] on div "Bonjour Charles, Je vous en prie. Bonne journée à vous," at bounding box center [296, 85] width 349 height 45
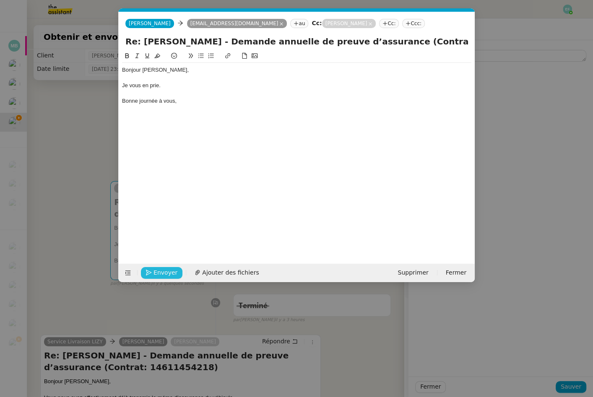
click at [169, 271] on span "Envoyer" at bounding box center [165, 273] width 24 height 10
click at [169, 271] on span "Confirmer l'envoi" at bounding box center [178, 273] width 50 height 10
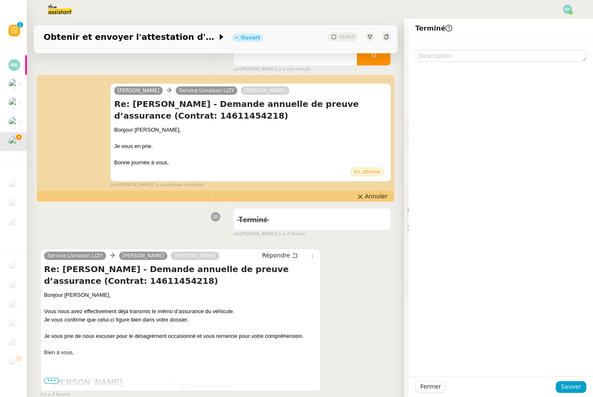
scroll to position [0, 0]
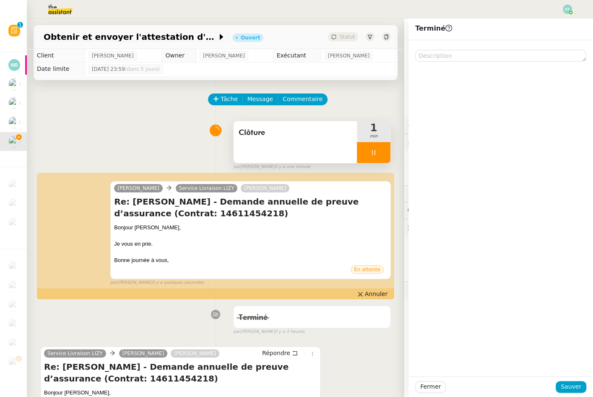
click at [370, 150] on div at bounding box center [374, 152] width 34 height 21
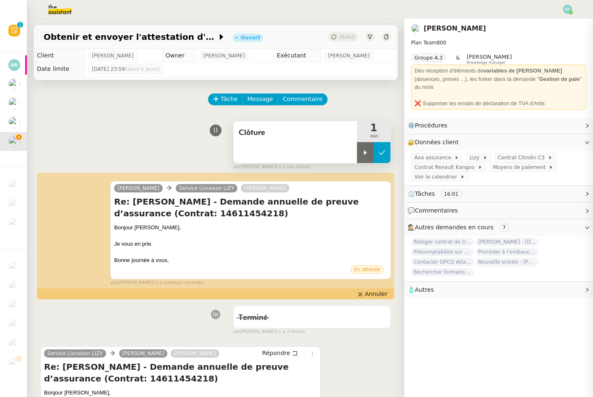
click at [380, 149] on icon at bounding box center [382, 152] width 7 height 7
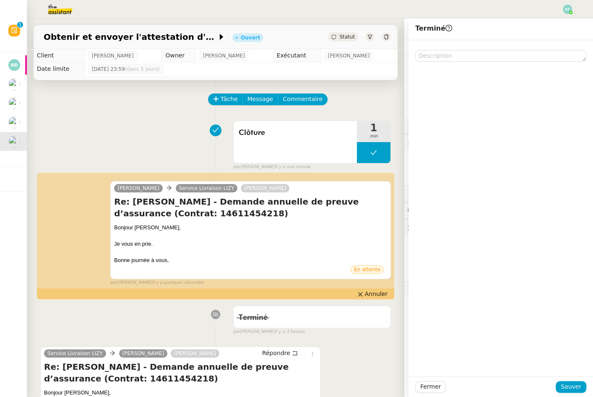
click at [332, 97] on div "Tâche Message Commentaire" at bounding box center [300, 103] width 182 height 20
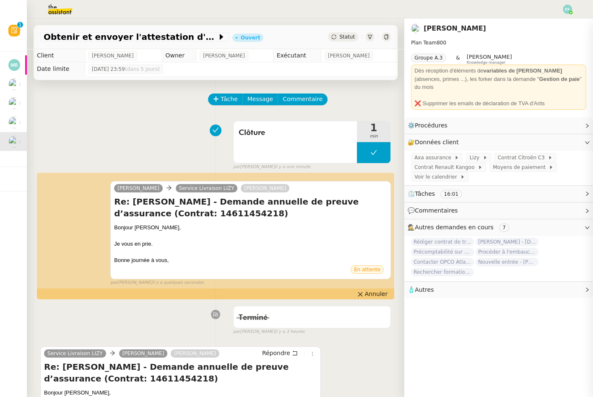
scroll to position [47, 0]
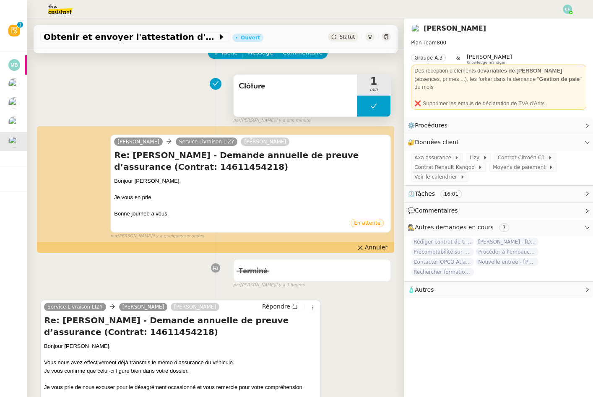
click at [379, 107] on button at bounding box center [374, 106] width 34 height 21
click at [373, 111] on div at bounding box center [365, 106] width 17 height 21
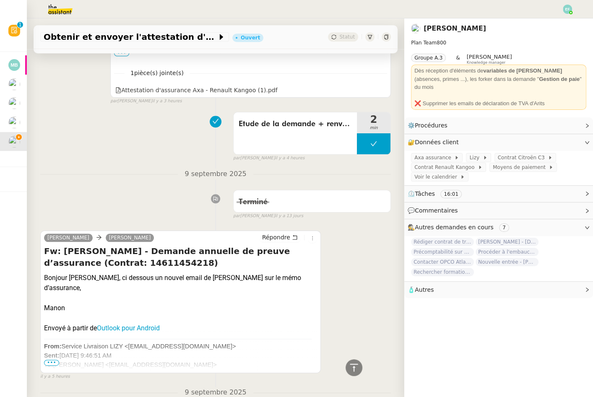
scroll to position [590, 0]
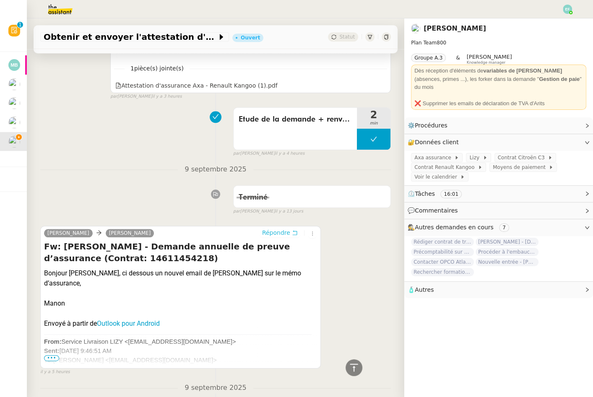
click at [291, 228] on button "Répondre" at bounding box center [280, 232] width 42 height 9
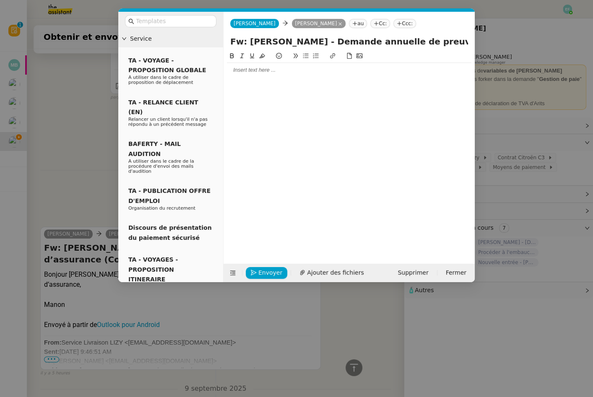
scroll to position [668, 0]
click at [158, 21] on input "text" at bounding box center [173, 21] width 75 height 10
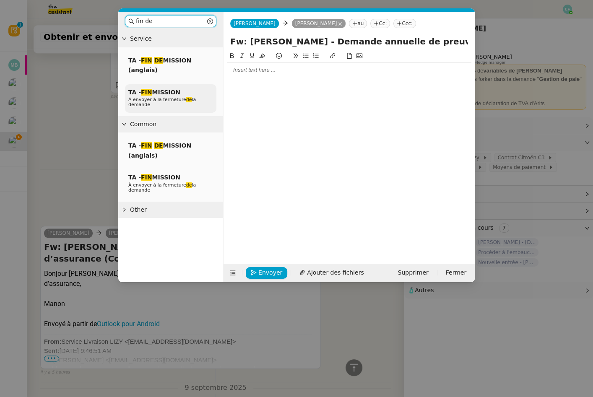
type input "fin de"
click at [160, 99] on span "À envoyer à la fermeture de la demande" at bounding box center [161, 102] width 67 height 10
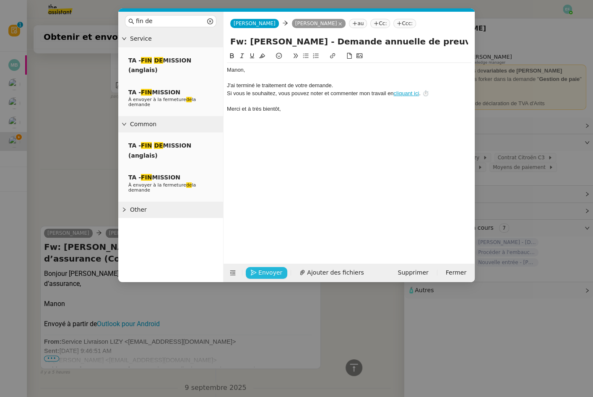
click at [273, 275] on span "Envoyer" at bounding box center [270, 273] width 24 height 10
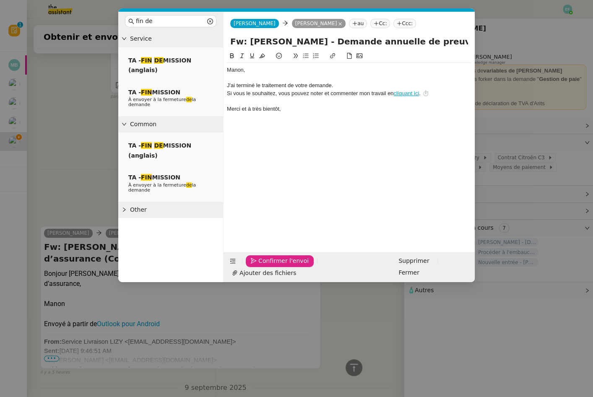
click at [273, 266] on span "Confirmer l'envoi" at bounding box center [283, 261] width 50 height 10
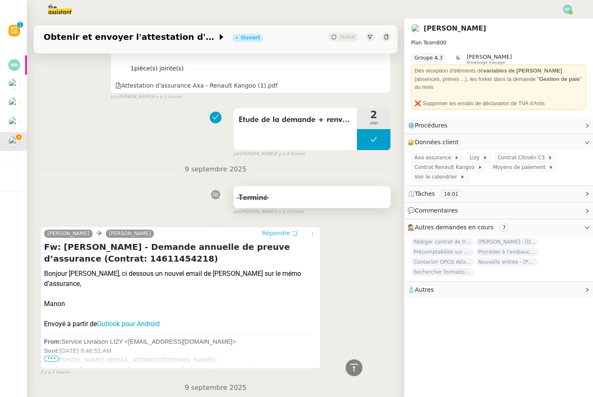
scroll to position [0, 0]
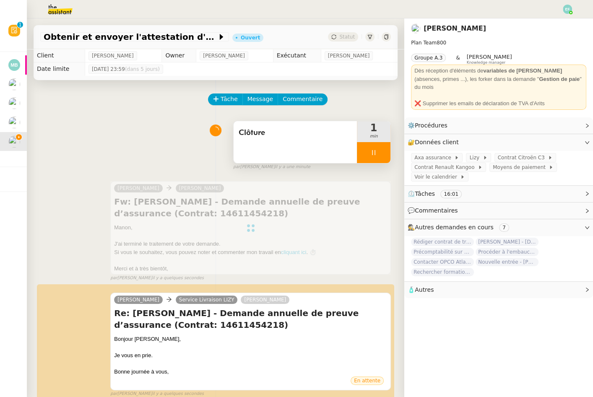
click at [376, 149] on icon at bounding box center [373, 152] width 7 height 7
click at [383, 149] on icon at bounding box center [382, 152] width 7 height 7
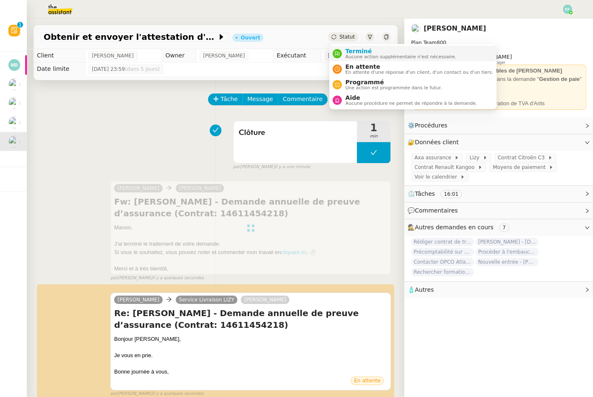
click at [354, 50] on span "Terminé" at bounding box center [400, 51] width 111 height 7
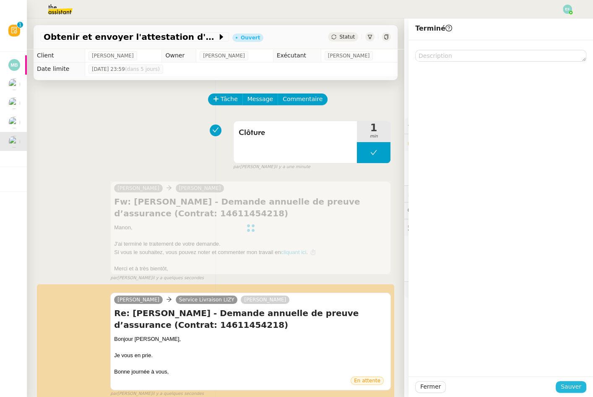
click at [567, 384] on span "Sauver" at bounding box center [570, 387] width 21 height 10
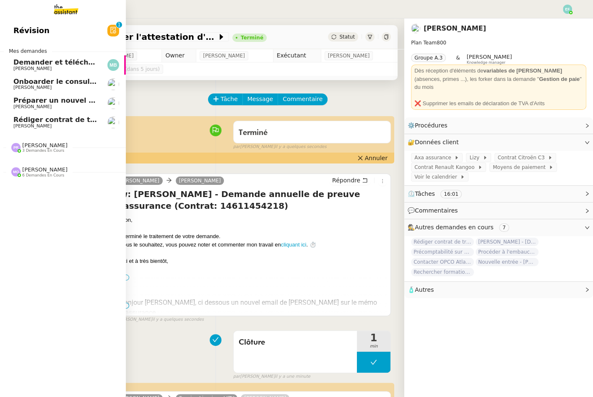
click at [17, 124] on span "Manon Loustau" at bounding box center [32, 125] width 38 height 5
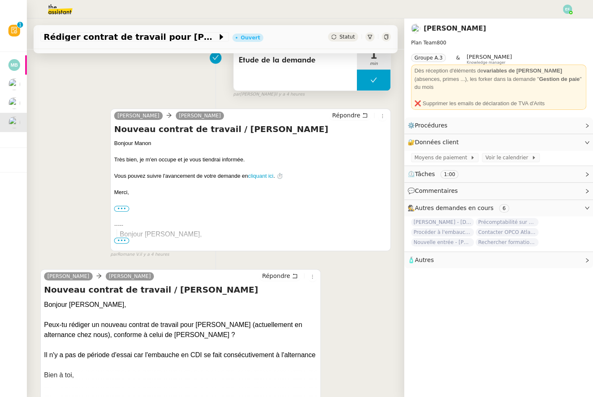
scroll to position [133, 0]
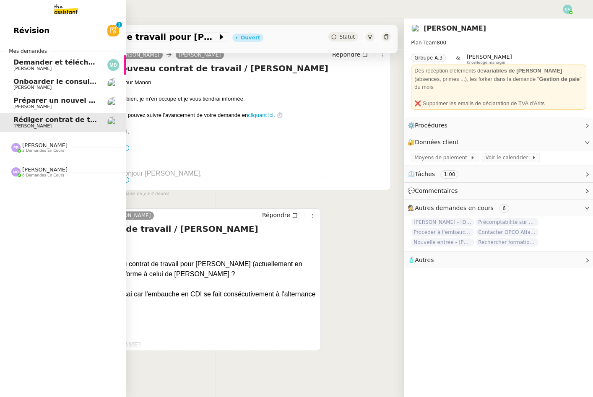
click at [20, 101] on span "Préparer un nouvel avenant pour Laurelle NTA" at bounding box center [108, 100] width 190 height 8
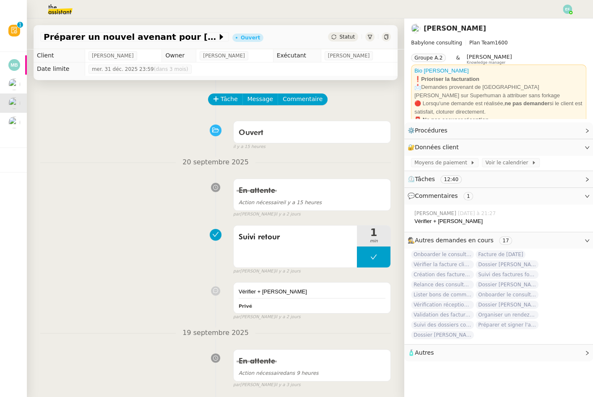
click at [26, 62] on span "Demander et télécharger les factures pour Qonto" at bounding box center [7, 62] width 187 height 8
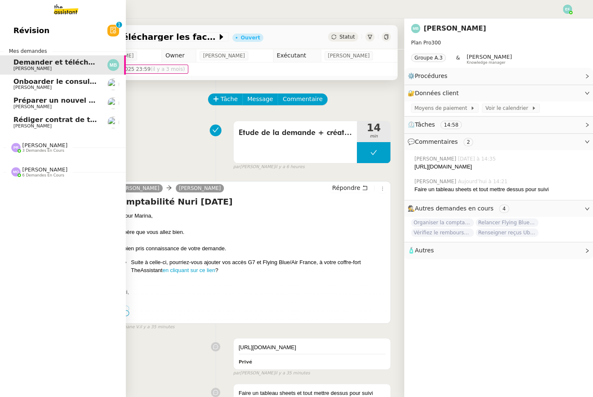
click at [26, 122] on span "Rédiger contrat de travail pour Orlane Fernandez" at bounding box center [104, 120] width 182 height 8
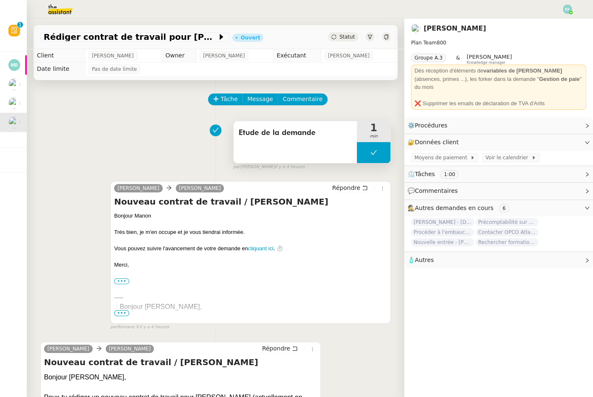
click at [373, 151] on icon at bounding box center [373, 152] width 7 height 7
click at [361, 150] on div at bounding box center [365, 152] width 17 height 21
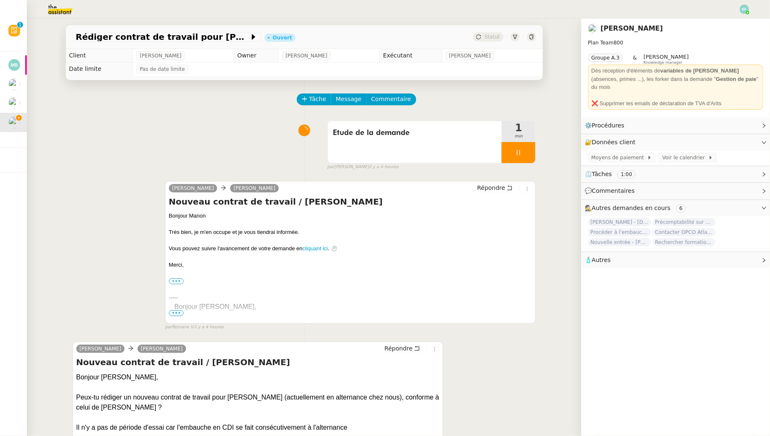
click at [62, 8] on img at bounding box center [53, 9] width 65 height 18
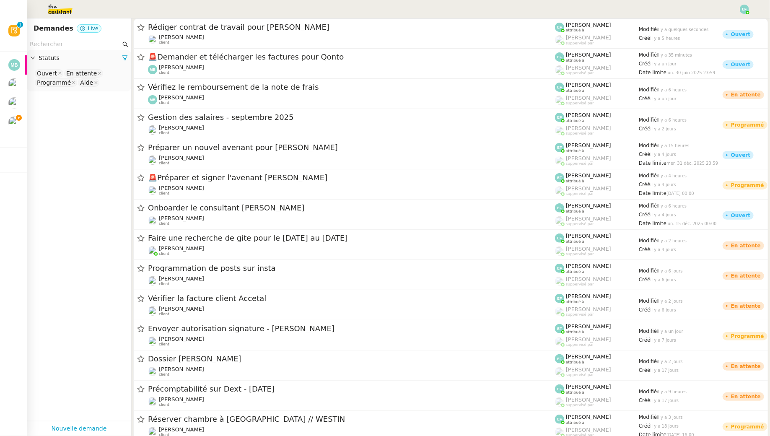
click at [65, 47] on input "text" at bounding box center [75, 44] width 91 height 10
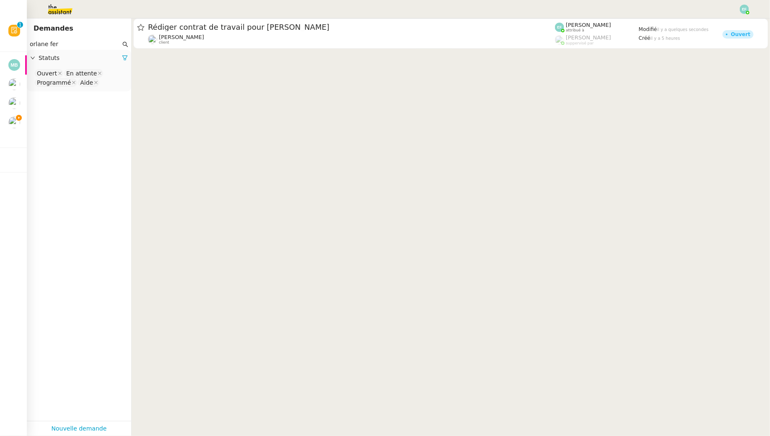
type input "orlane fer"
click at [115, 80] on nz-select-top-control "Ouvert En attente Programmé Aide" at bounding box center [79, 78] width 91 height 20
type input "ter"
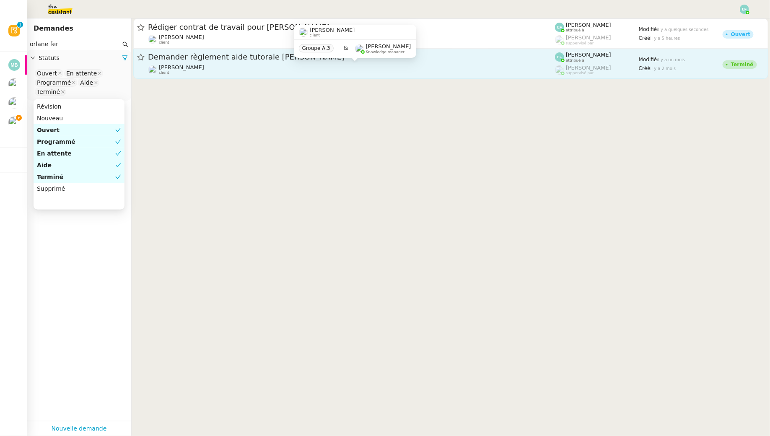
click at [228, 65] on div "Manon Loustau client" at bounding box center [351, 69] width 407 height 11
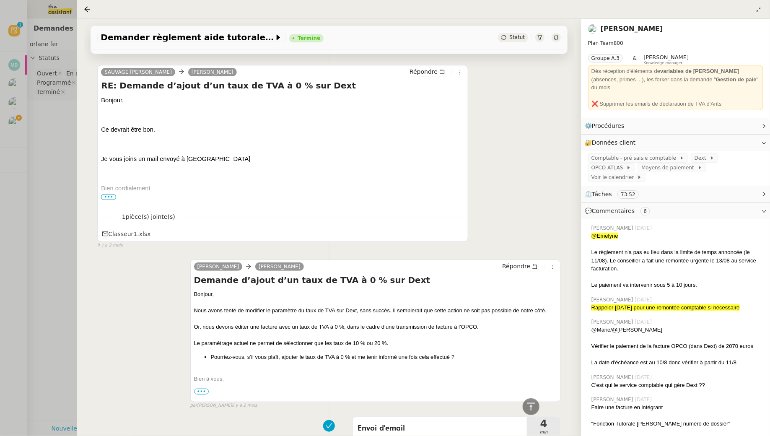
scroll to position [2391, 0]
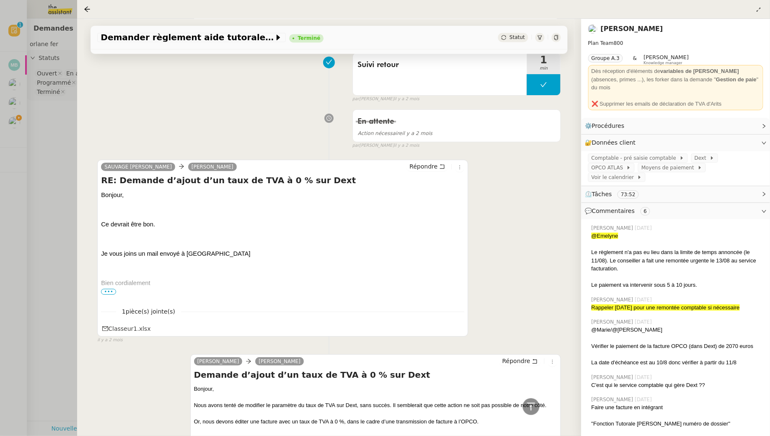
click at [49, 165] on div at bounding box center [385, 218] width 770 height 436
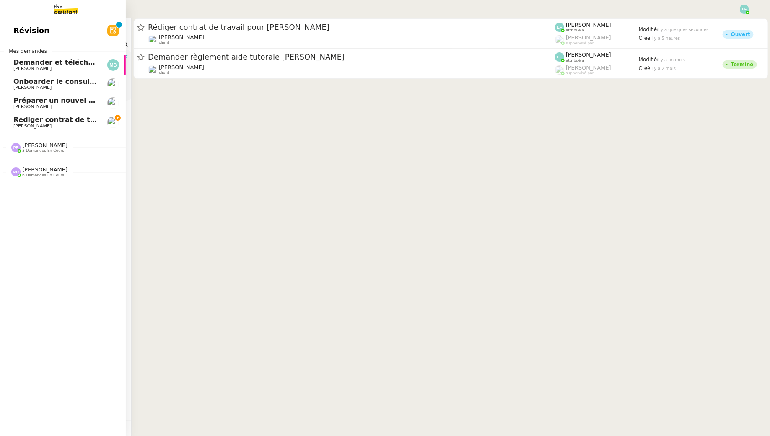
click at [27, 118] on span "Rédiger contrat de travail pour Orlane Fernandez" at bounding box center [104, 120] width 182 height 8
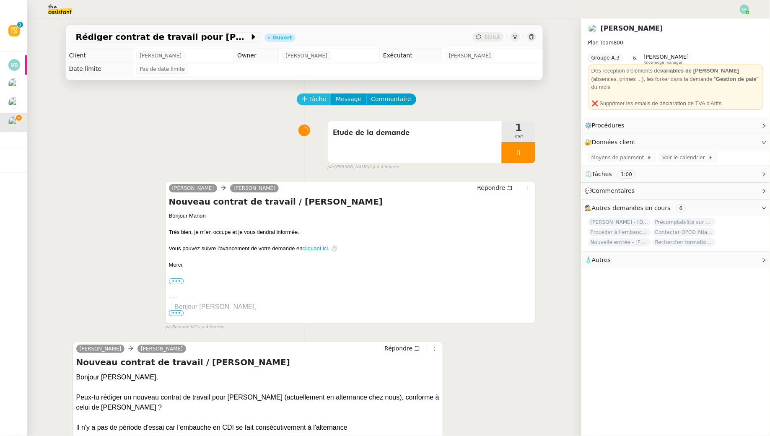
click at [320, 99] on span "Tâche" at bounding box center [317, 99] width 17 height 10
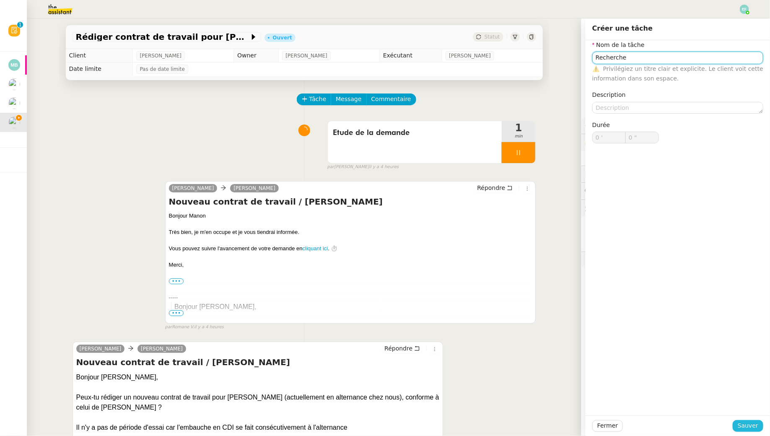
type input "Recherche"
click at [753, 430] on span "Sauver" at bounding box center [748, 426] width 21 height 10
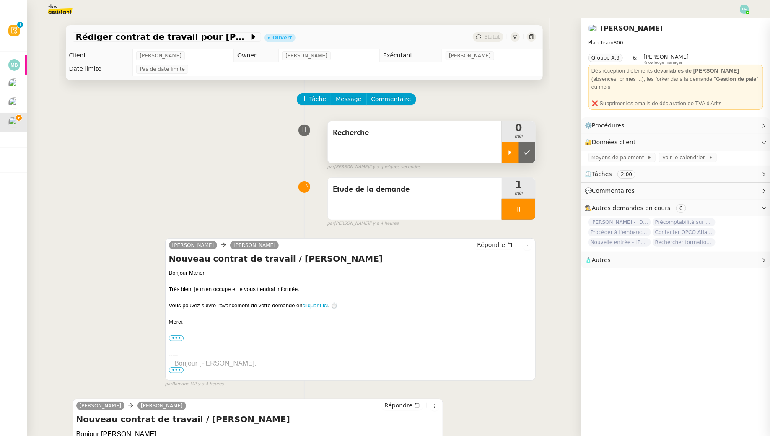
click at [513, 153] on icon at bounding box center [510, 152] width 7 height 7
click at [516, 213] on div at bounding box center [519, 209] width 34 height 21
click at [527, 213] on button at bounding box center [527, 209] width 17 height 21
click at [733, 138] on link "Modifier" at bounding box center [741, 143] width 24 height 10
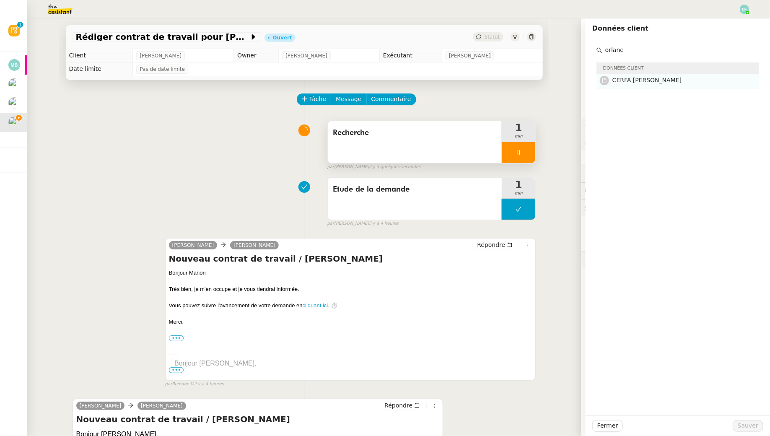
type input "orlane"
click at [649, 84] on h4 "CERFA Orlane Fernandez" at bounding box center [683, 80] width 142 height 10
click at [745, 424] on span "Sauver" at bounding box center [748, 426] width 21 height 10
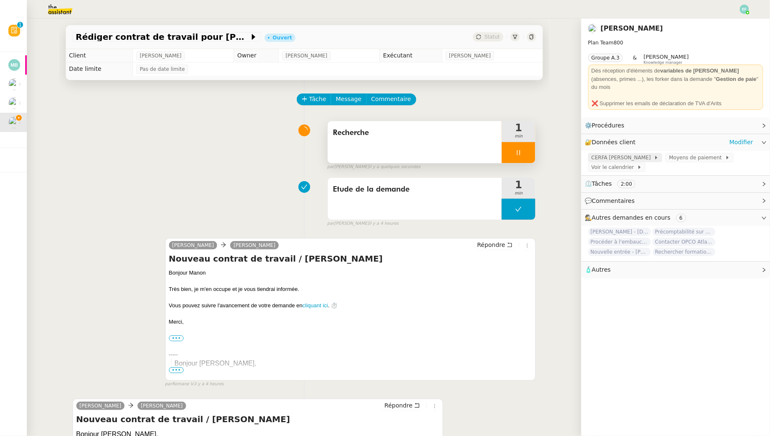
click at [627, 153] on span "CERFA Orlane Fernandez" at bounding box center [623, 157] width 62 height 8
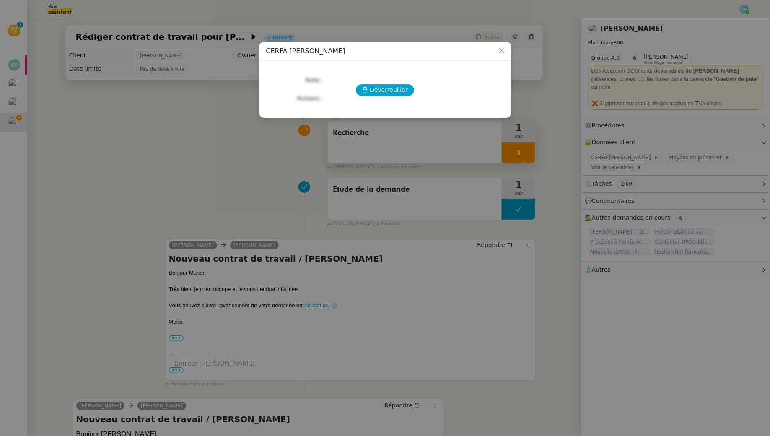
click at [377, 81] on div "Déverrouiller Note Fichiers Upload" at bounding box center [385, 85] width 238 height 37
click at [380, 90] on span "Déverrouiller" at bounding box center [389, 90] width 38 height 10
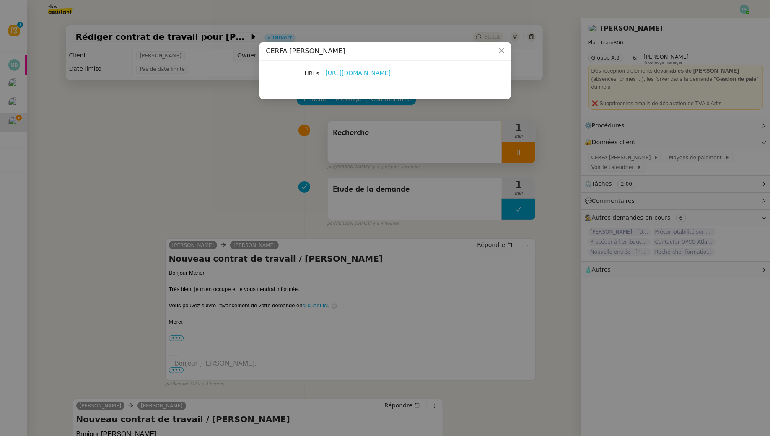
click at [382, 70] on link "https://libu33-my.sharepoint.com/:b:/g/personal/manon_loustau_libu_fr/EcDJV8wdY…" at bounding box center [358, 73] width 65 height 7
click at [223, 195] on nz-modal-container "CERFA Orlane Fernandez URLs https://libu33-my.sharepoint.com/:b:/g/personal/man…" at bounding box center [385, 218] width 770 height 436
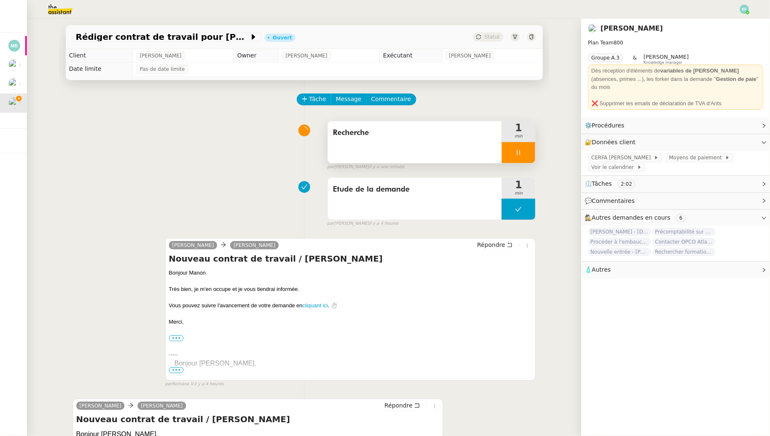
click at [389, 157] on div "Recherche" at bounding box center [415, 142] width 174 height 42
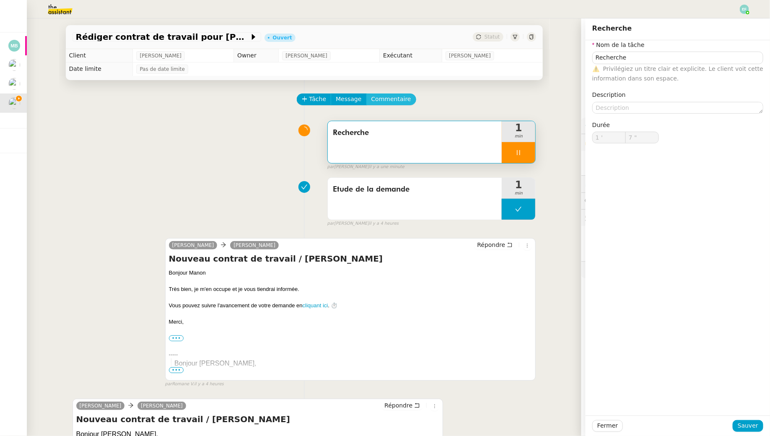
type input "8 ""
click at [393, 99] on span "Commentaire" at bounding box center [391, 99] width 40 height 10
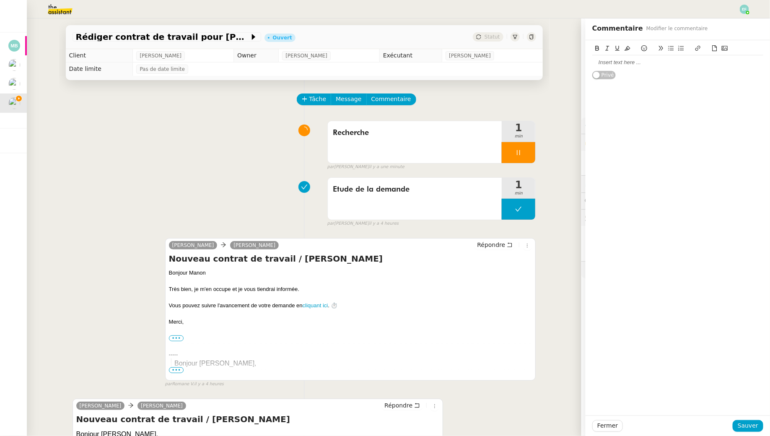
click at [670, 63] on div at bounding box center [677, 63] width 171 height 8
drag, startPoint x: 675, startPoint y: 62, endPoint x: 526, endPoint y: 40, distance: 150.4
click at [526, 40] on app-ticket "Rédiger contrat de travail pour Orlane Fernandez Ouvert Statut Client Manon Lou…" at bounding box center [398, 227] width 743 height 418
click at [754, 429] on span "Sauver" at bounding box center [748, 426] width 21 height 10
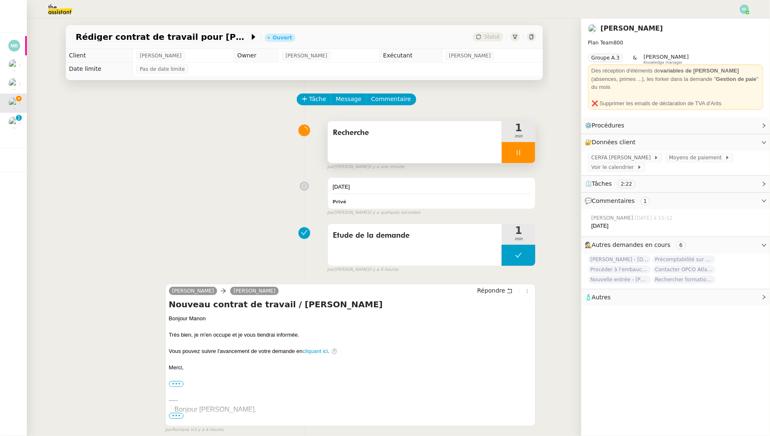
click at [421, 141] on div "Recherche" at bounding box center [415, 142] width 174 height 42
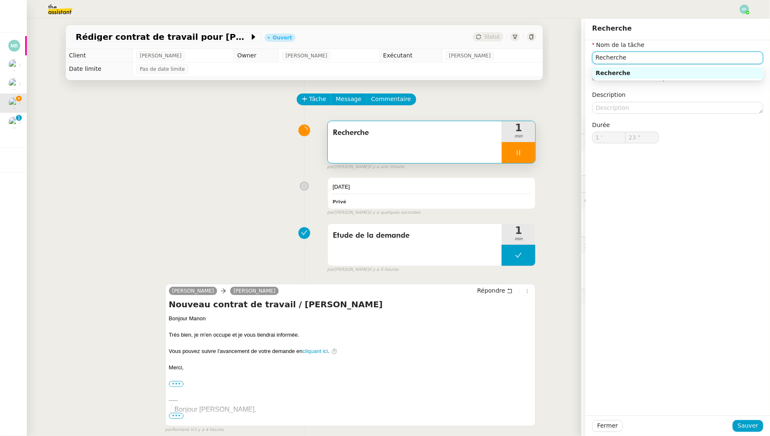
click at [625, 58] on input "Recherche" at bounding box center [677, 58] width 171 height 12
type input "Recherche"
type input "24 ""
type input "Recherche CERFA"
type input "25 ""
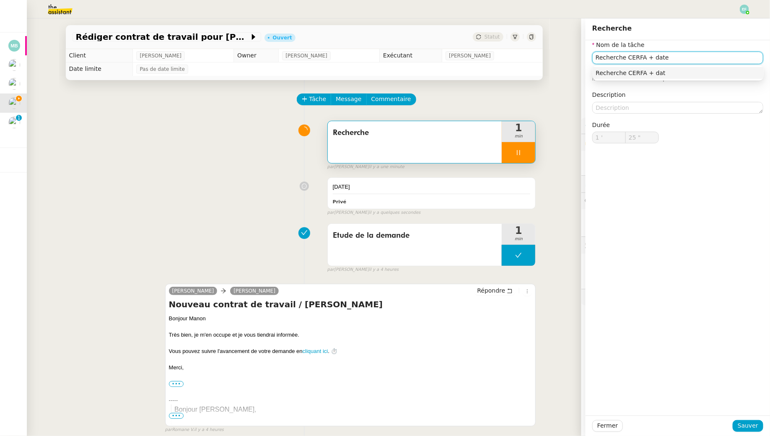
type input "Recherche CERFA + date"
type input "26 ""
type input "Recherche CERFA + date de fin"
type input "27 ""
type input "Recherche CERFA + date de fin"
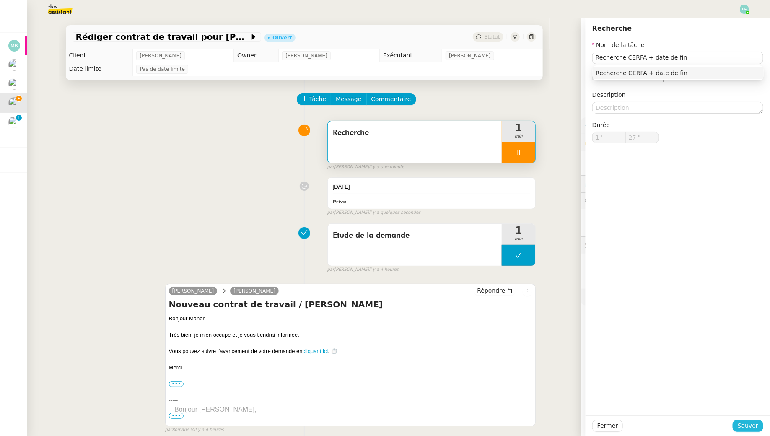
click at [740, 426] on span "Sauver" at bounding box center [748, 426] width 21 height 10
type input "28 ""
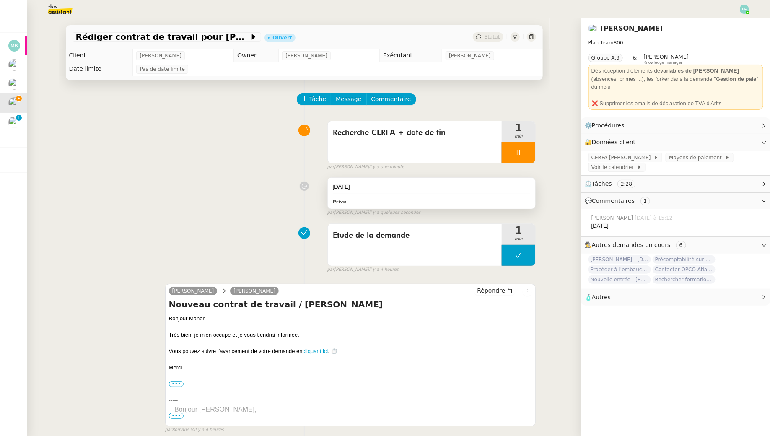
click at [473, 192] on div "19/10/2025 Privé" at bounding box center [432, 193] width 208 height 31
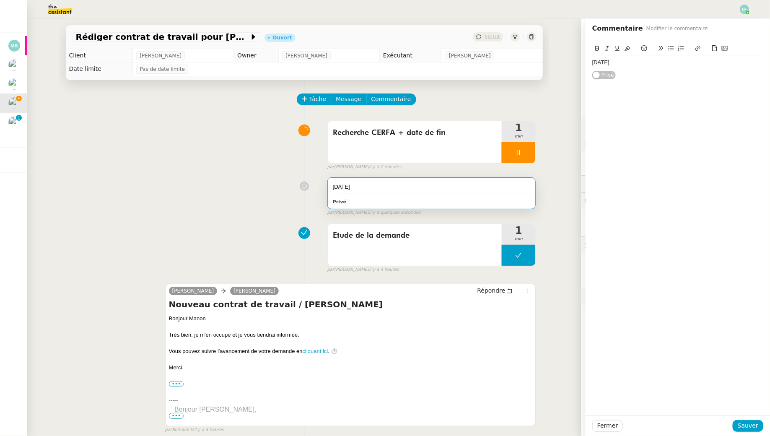
click at [218, 196] on div "19/10/2025 Privé false par Emelyne F. il y a quelques secondes" at bounding box center [305, 195] width 464 height 42
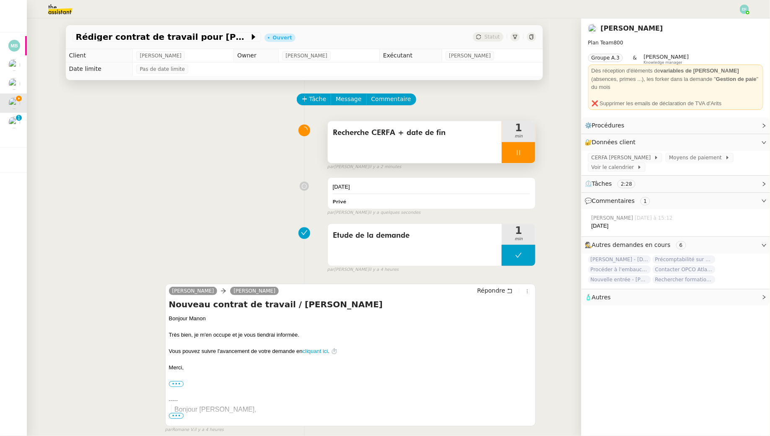
click at [438, 154] on div "Recherche CERFA + date de fin" at bounding box center [415, 142] width 174 height 42
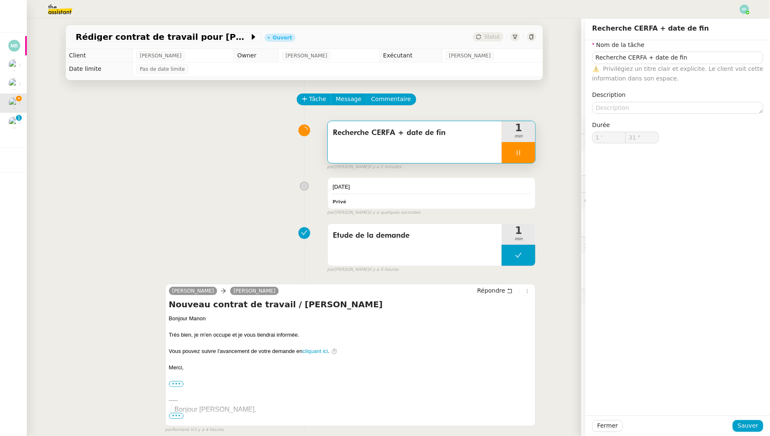
type input "32 ""
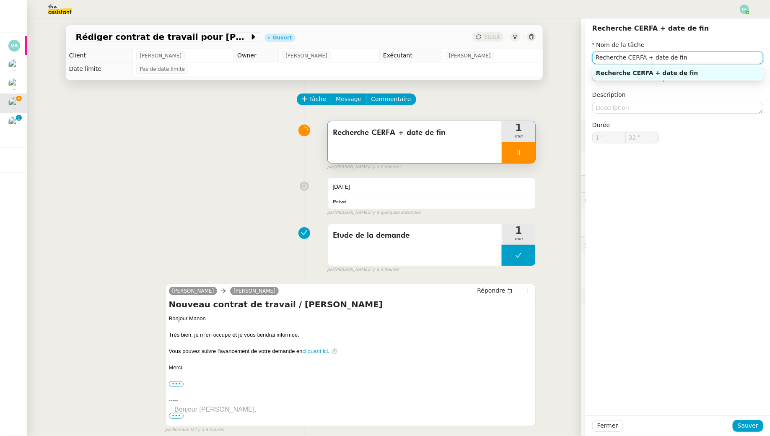
click at [706, 60] on input "Recherche CERFA + date de fin" at bounding box center [677, 58] width 171 height 12
type input "Recherche CERFA + date de fin co"
type input "33 ""
type input "Recherche CERFA + date de fin contrat"
type input "34 ""
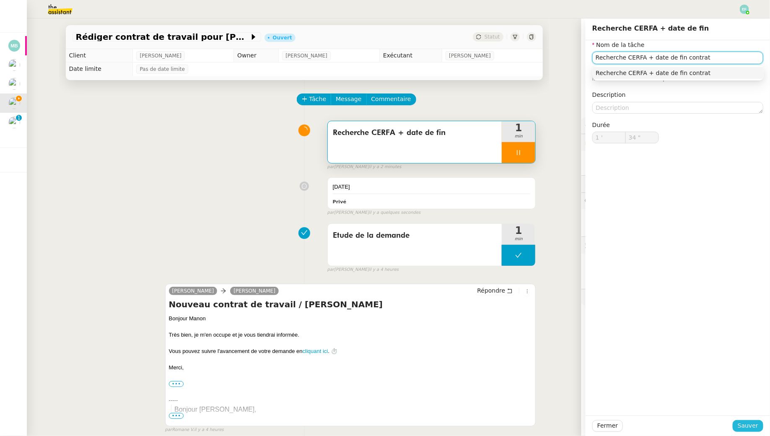
type input "Recherche CERFA + date de fin contrat"
click at [749, 429] on span "Sauver" at bounding box center [748, 426] width 21 height 10
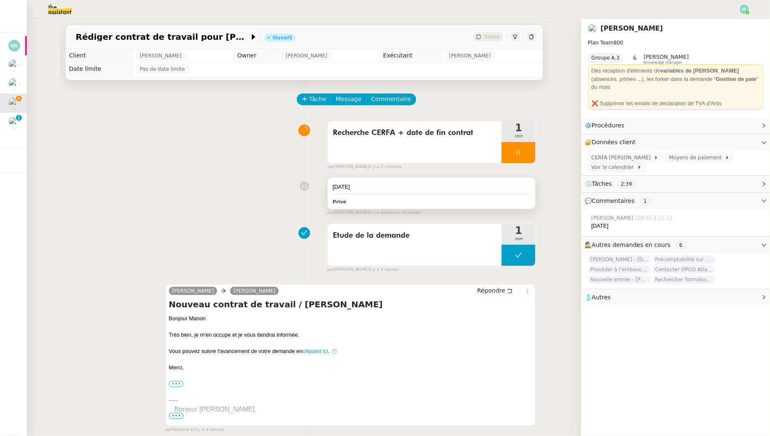
click at [392, 195] on div "19/10/2025 Privé" at bounding box center [432, 193] width 208 height 31
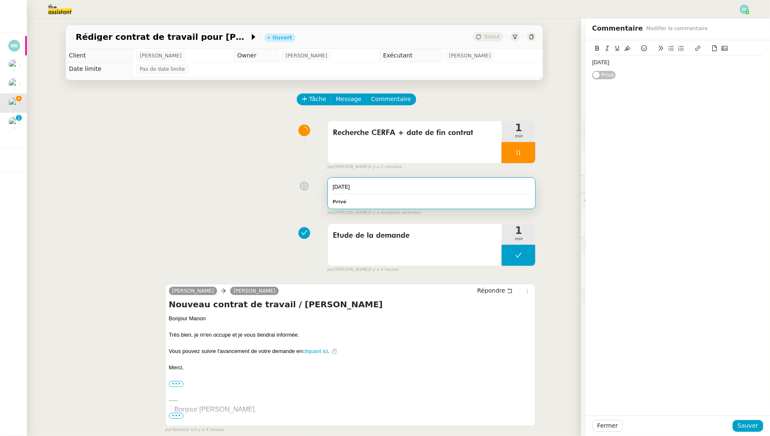
click at [701, 62] on div "19/10/2025" at bounding box center [677, 63] width 171 height 8
click at [714, 47] on icon at bounding box center [715, 48] width 6 height 6
click at [752, 423] on span "Sauver" at bounding box center [748, 426] width 21 height 10
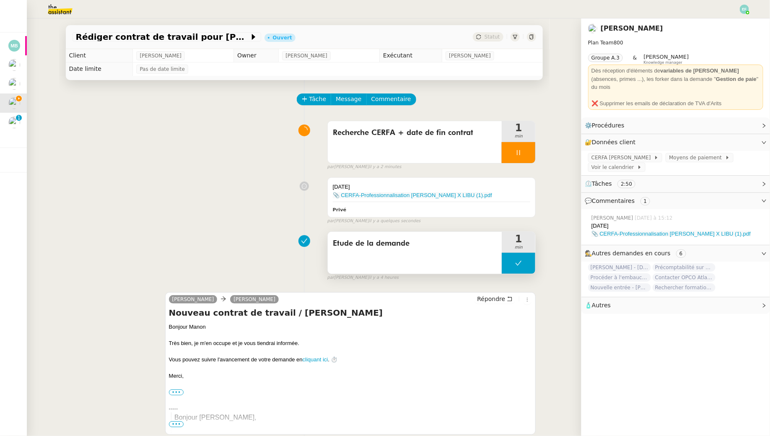
scroll to position [205, 0]
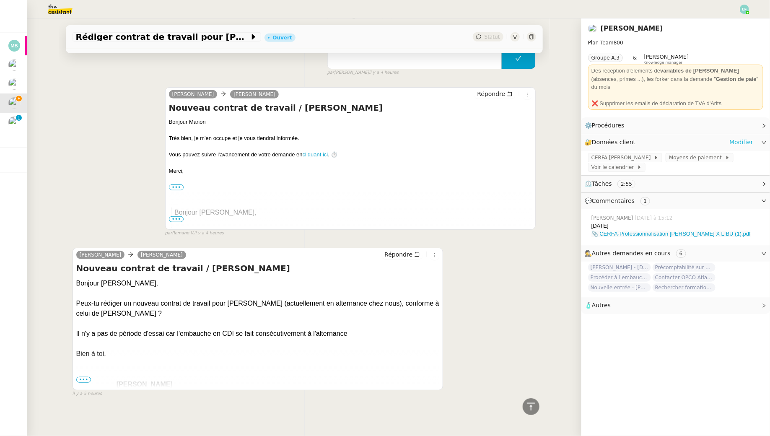
click at [737, 138] on link "Modifier" at bounding box center [741, 143] width 24 height 10
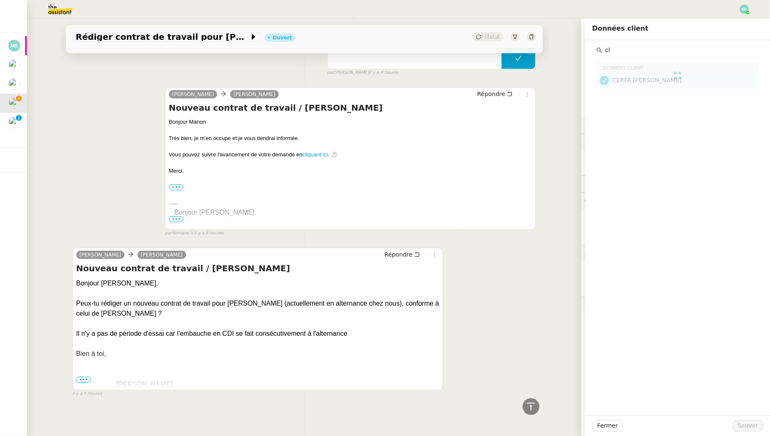
type input "c"
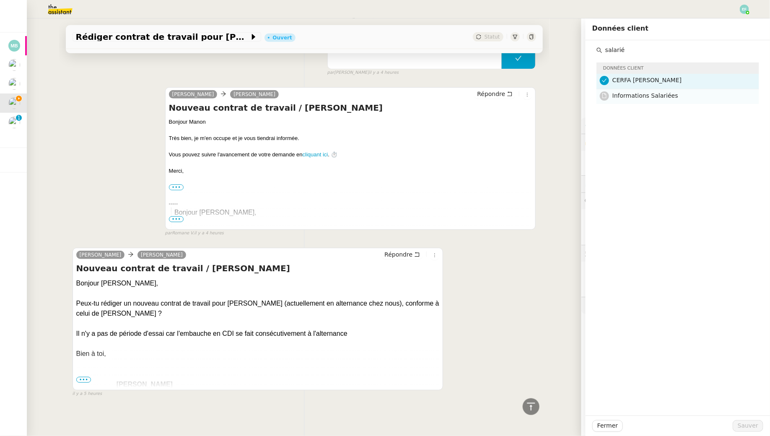
type input "salarié"
click at [659, 103] on nz-list-item "Informations Salariées" at bounding box center [678, 96] width 163 height 15
click at [742, 427] on span "Sauver" at bounding box center [748, 426] width 21 height 10
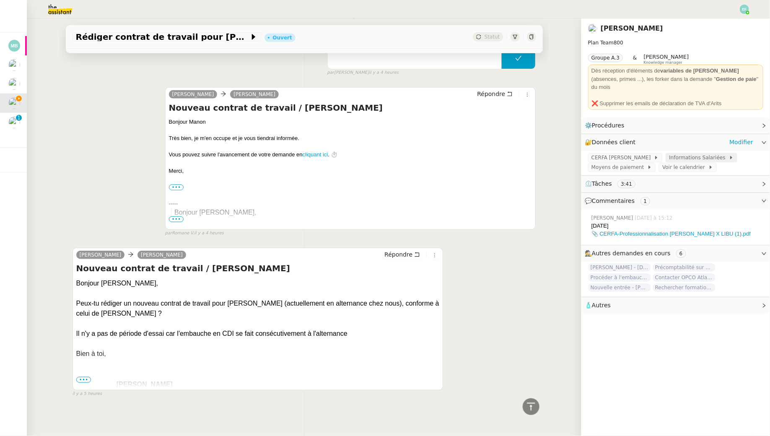
click at [690, 153] on span "Informations Salariées" at bounding box center [699, 157] width 60 height 8
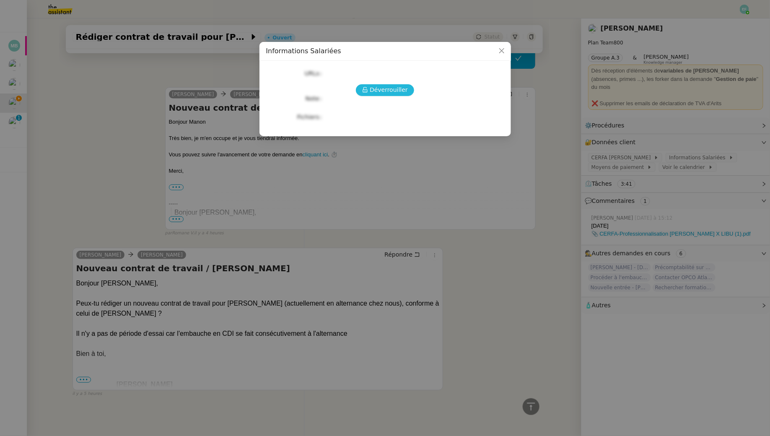
click at [391, 85] on span "Déverrouiller" at bounding box center [389, 90] width 38 height 10
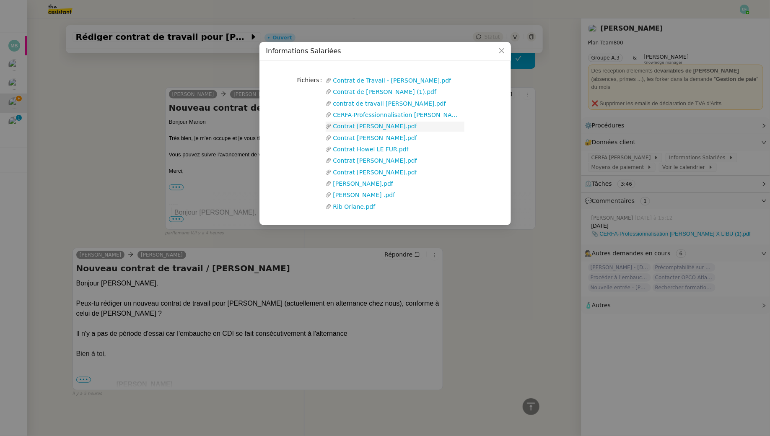
click at [393, 126] on link "Contrat Clara Marie KRUCKER.pdf" at bounding box center [398, 127] width 133 height 10
click at [63, 113] on nz-modal-container "Informations Salariées Fichiers Upload Contrat de Travail - Paul Trement.pdf Co…" at bounding box center [385, 218] width 770 height 436
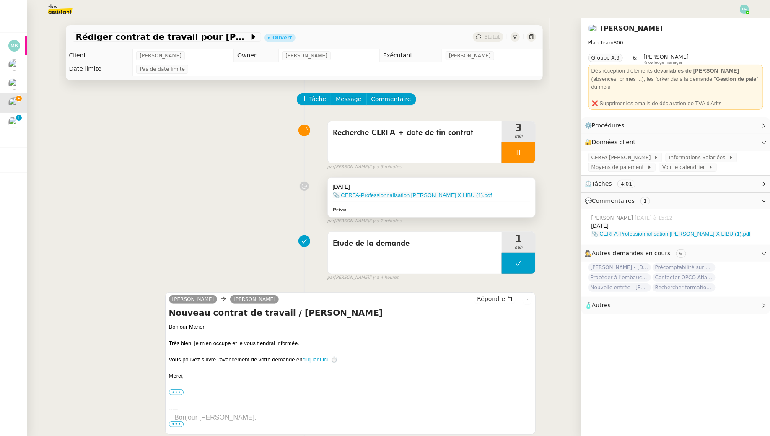
click at [468, 182] on div "19/10/2025 📎 CERFA-Professionnalisation FERNANDEZ Orlane X LIBU (1).pdf Privé" at bounding box center [432, 197] width 208 height 39
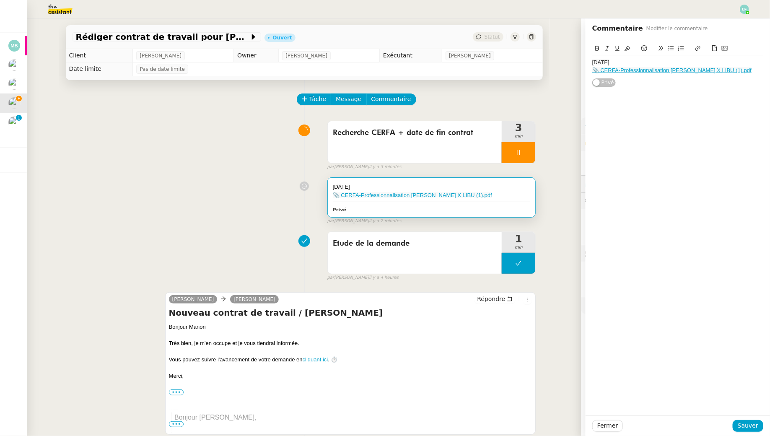
click at [758, 72] on div "📎 CERFA-Professionnalisation FERNANDEZ Orlane X LIBU (1).pdf" at bounding box center [677, 71] width 171 height 8
click at [714, 47] on icon at bounding box center [715, 48] width 6 height 6
click at [755, 424] on span "Sauver" at bounding box center [748, 426] width 21 height 10
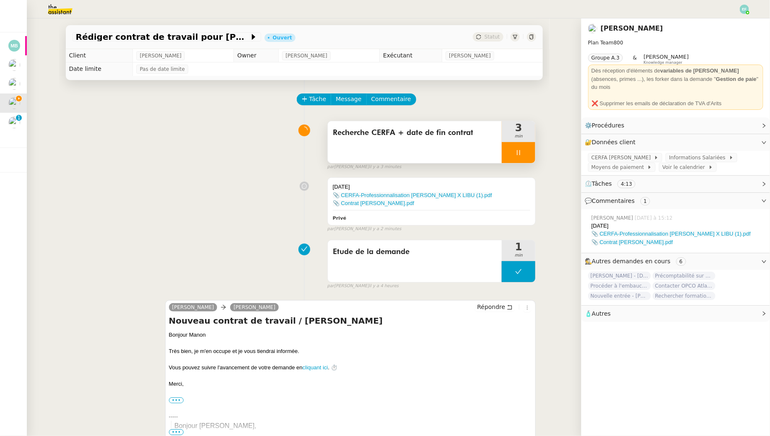
click at [385, 144] on div "Recherche CERFA + date de fin contrat" at bounding box center [415, 142] width 174 height 42
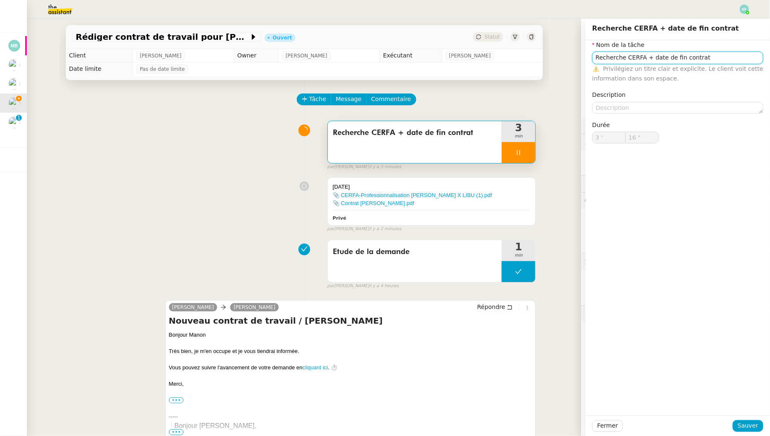
click at [606, 57] on input "Recherche CERFA + date de fin contrat" at bounding box center [677, 58] width 171 height 12
type input "17 ""
type input "Récupér CERFA + date de fin contrat"
type input "18 ""
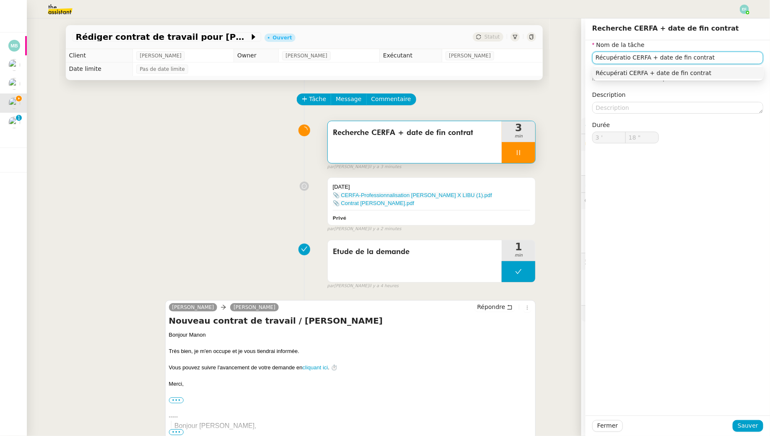
type input "Récupération CERFA + date de fin contrat"
type input "19 ""
click at [718, 59] on input "Récupération CERFA + date de fin contrat" at bounding box center [677, 58] width 171 height 12
type input "Récupération CERFA + date de fin contrat +"
type input "20 ""
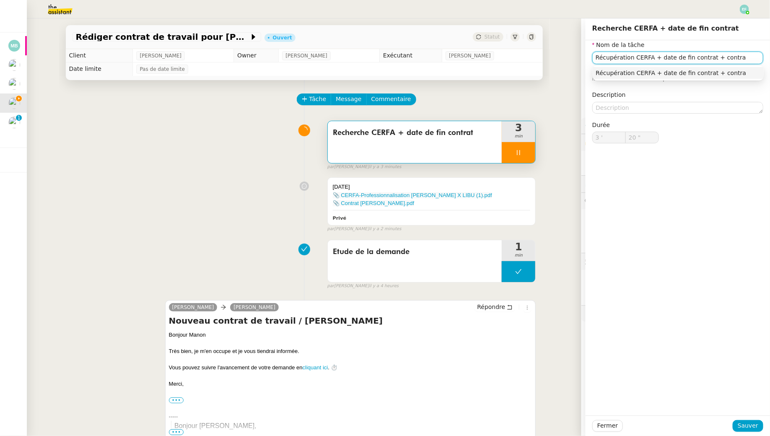
type input "Récupération CERFA + date de fin contrat + contrat"
type input "21 ""
type input "Récupération CERFA + date de fin contrat + contrat"
click at [744, 425] on span "Sauver" at bounding box center [748, 426] width 21 height 10
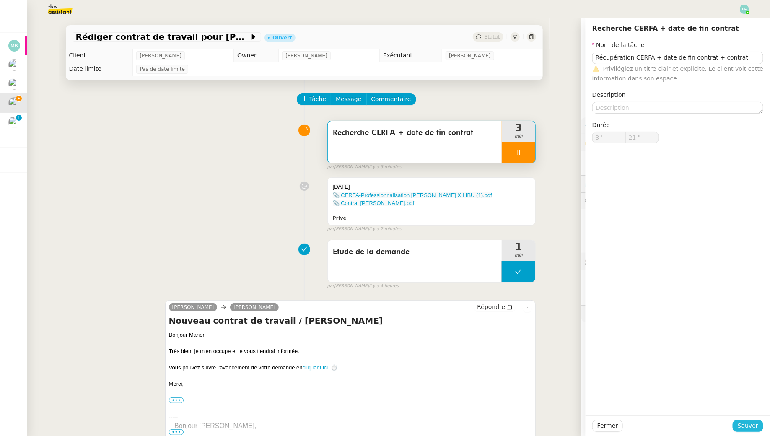
type input "22 ""
click at [521, 155] on icon at bounding box center [518, 152] width 7 height 7
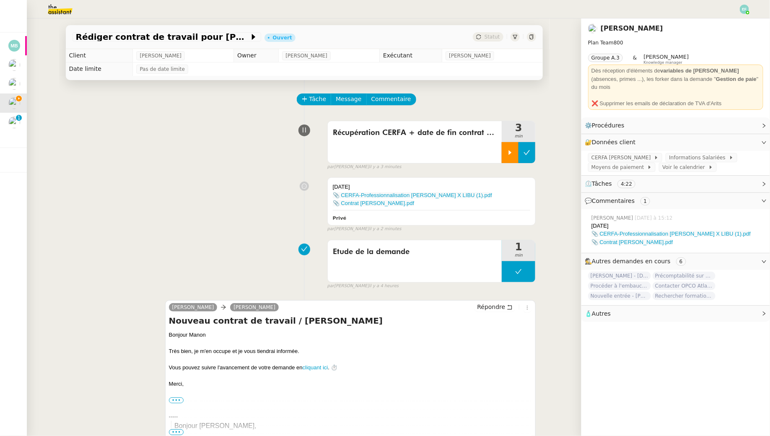
click at [526, 155] on icon at bounding box center [527, 152] width 7 height 7
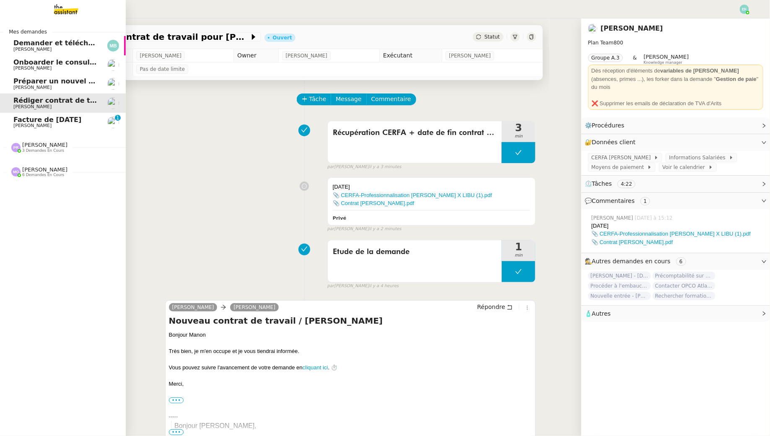
click at [23, 125] on span "[PERSON_NAME]" at bounding box center [32, 125] width 38 height 5
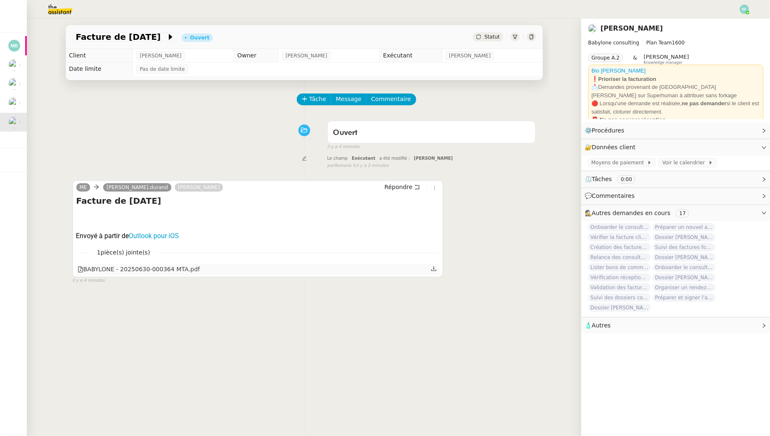
click at [433, 271] on icon at bounding box center [434, 269] width 6 height 6
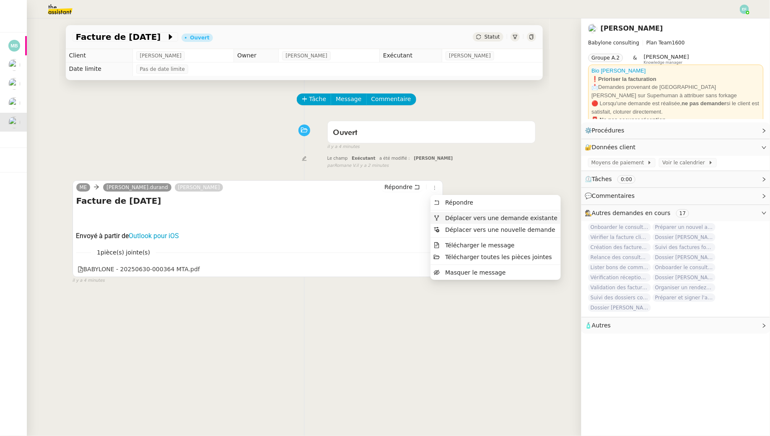
click at [453, 223] on li "Déplacer vers une demande existante" at bounding box center [496, 218] width 130 height 12
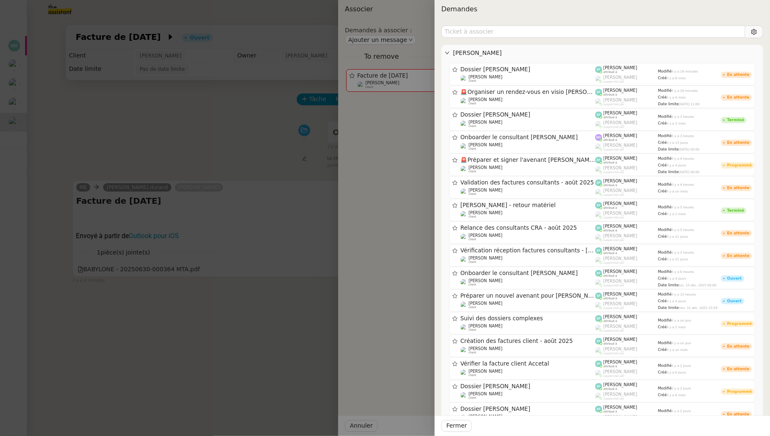
click at [152, 374] on div at bounding box center [385, 218] width 770 height 436
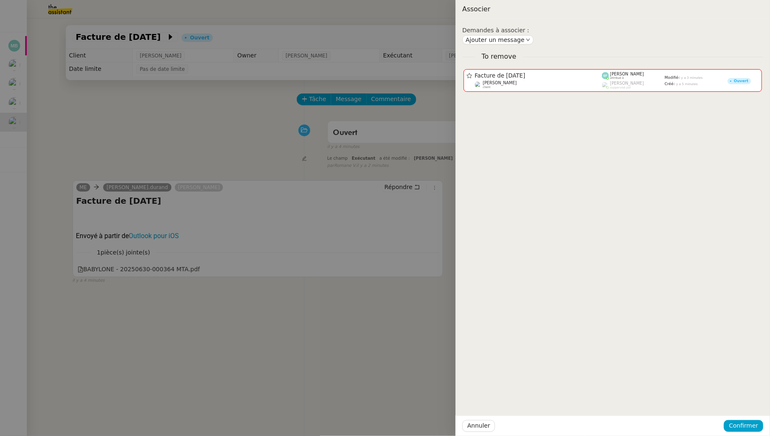
click at [323, 171] on div at bounding box center [385, 218] width 770 height 436
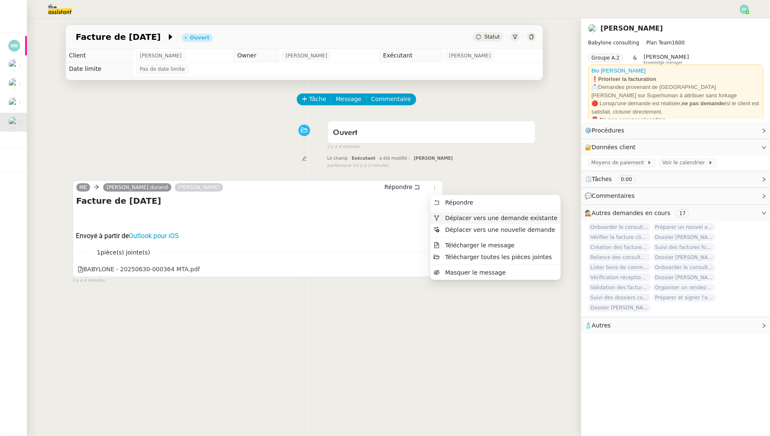
click at [454, 216] on span "Déplacer vers une demande existante" at bounding box center [501, 218] width 112 height 7
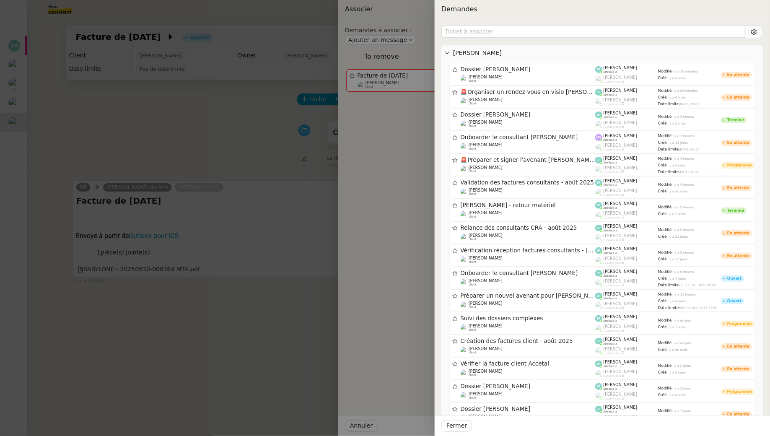
type input "r"
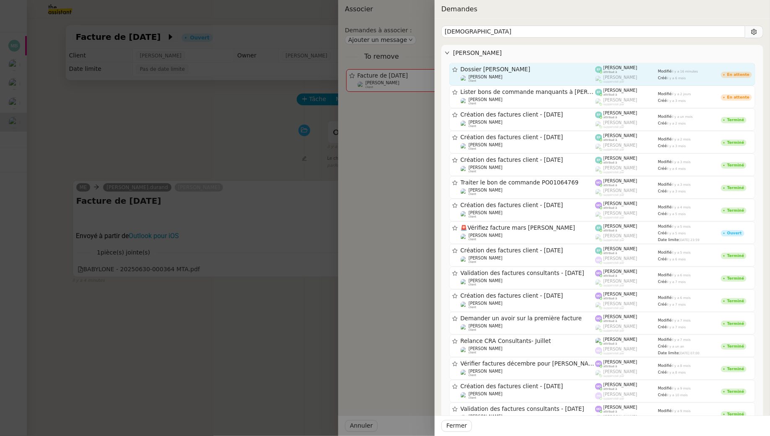
type input "taohid"
click at [586, 67] on span "Dossier [PERSON_NAME]" at bounding box center [528, 70] width 135 height 6
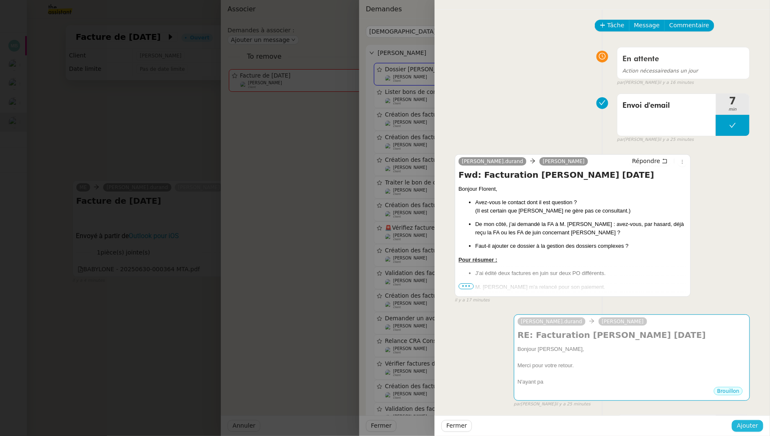
click at [745, 430] on span "Ajouter" at bounding box center [747, 426] width 21 height 10
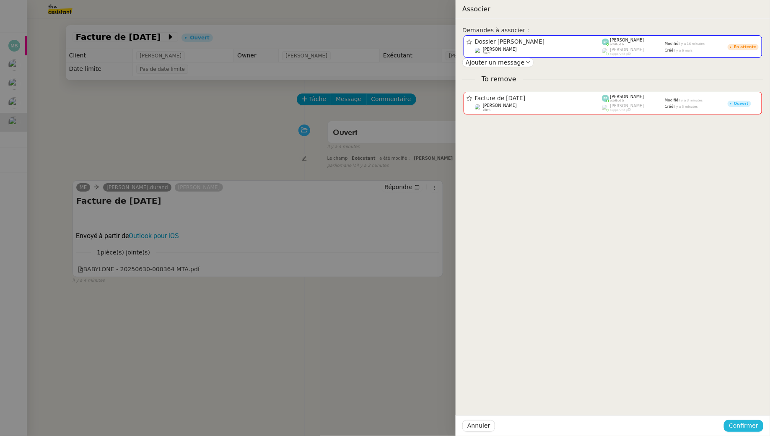
click at [745, 428] on span "Confirmer" at bounding box center [743, 426] width 29 height 10
click at [745, 404] on span "Ajouter" at bounding box center [744, 403] width 21 height 8
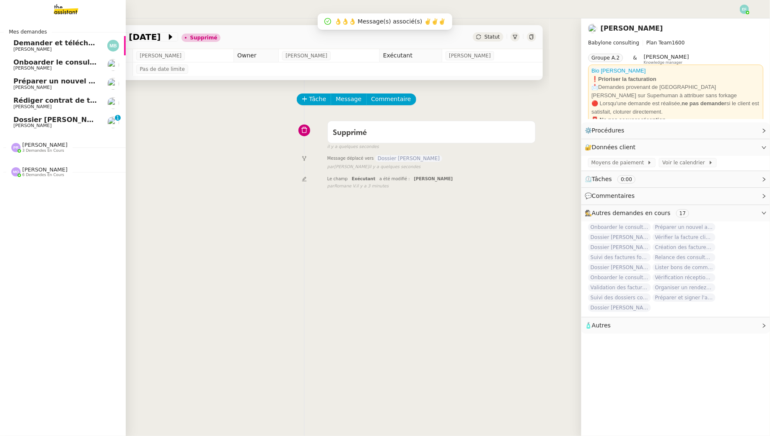
click at [41, 127] on span "[PERSON_NAME]" at bounding box center [32, 125] width 38 height 5
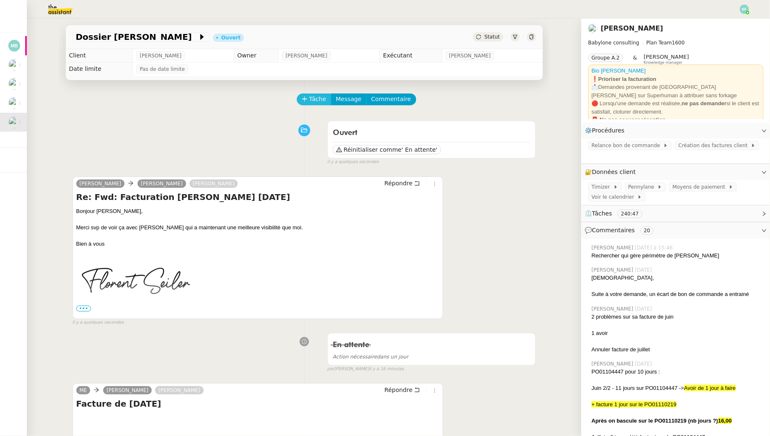
click at [304, 99] on icon at bounding box center [304, 99] width 5 height 0
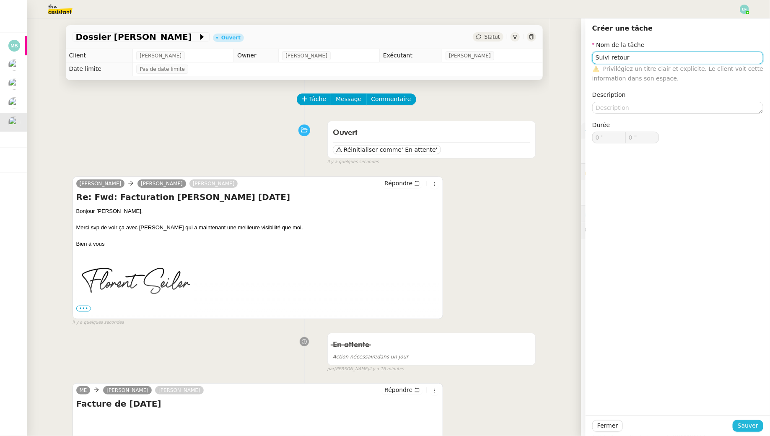
type input "Suivi retour"
click at [752, 425] on span "Sauver" at bounding box center [748, 426] width 21 height 10
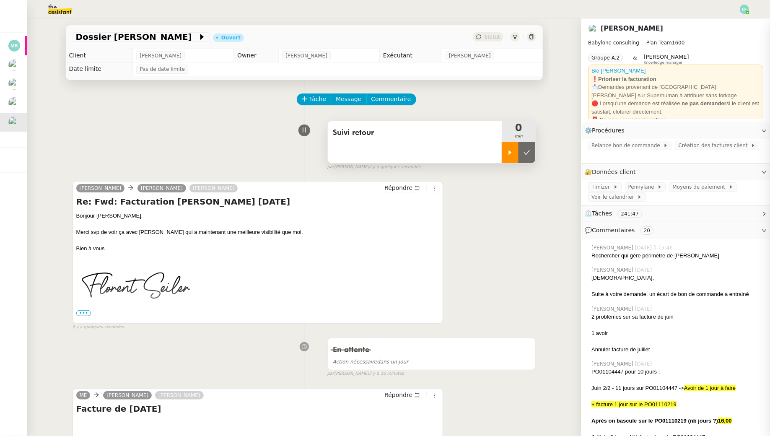
click at [516, 149] on div at bounding box center [510, 152] width 17 height 21
click at [521, 157] on div at bounding box center [519, 152] width 34 height 21
click at [535, 161] on button at bounding box center [527, 152] width 17 height 21
click at [517, 153] on icon at bounding box center [518, 152] width 7 height 7
click at [513, 153] on icon at bounding box center [510, 152] width 7 height 7
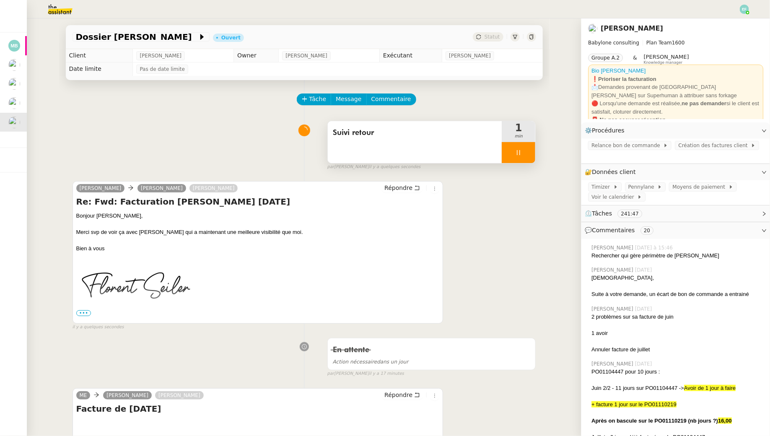
click at [445, 143] on div "Suivi retour" at bounding box center [415, 142] width 174 height 42
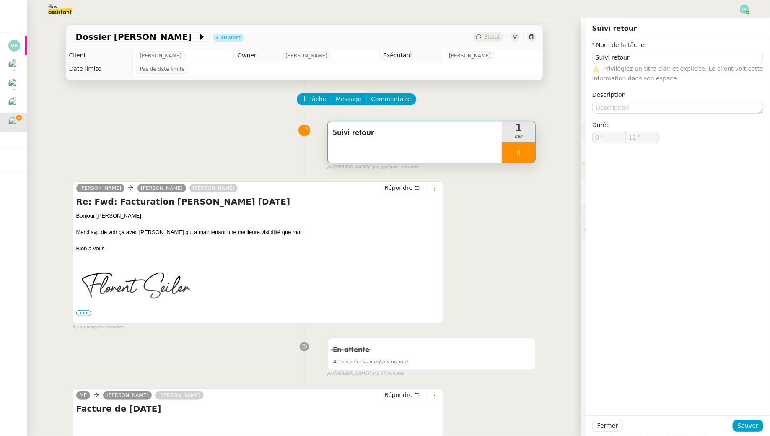
type input "13 ""
click at [700, 58] on input "Suivi retour" at bounding box center [677, 58] width 171 height 12
type input "Suivi retours"
click at [754, 428] on span "Sauver" at bounding box center [748, 426] width 21 height 10
type input "15 ""
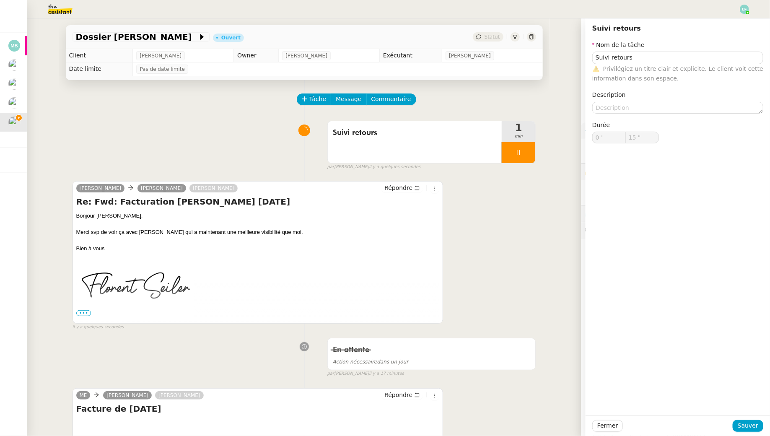
click at [523, 154] on div at bounding box center [519, 152] width 34 height 21
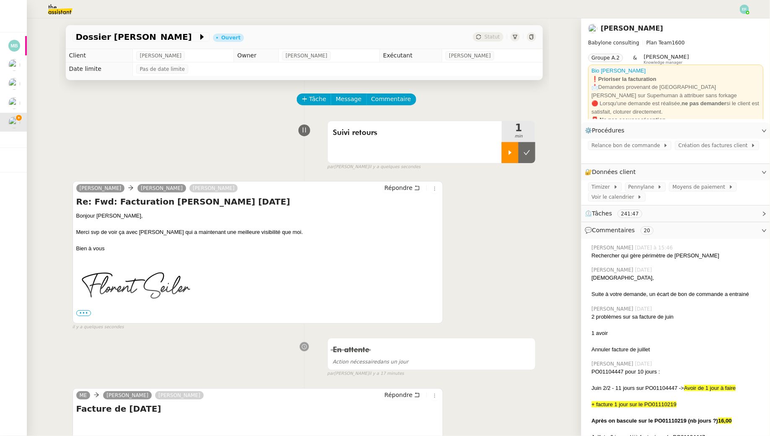
click at [523, 154] on button at bounding box center [527, 152] width 17 height 21
click at [311, 98] on span "Tâche" at bounding box center [317, 99] width 17 height 10
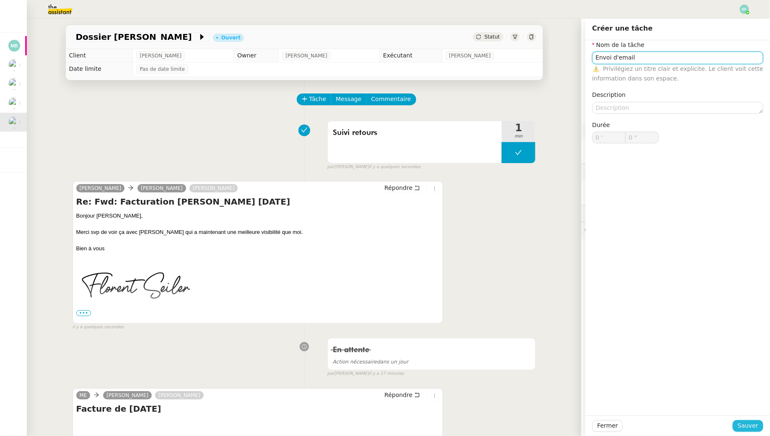
type input "Envoi d'email"
click at [755, 429] on span "Sauver" at bounding box center [748, 426] width 21 height 10
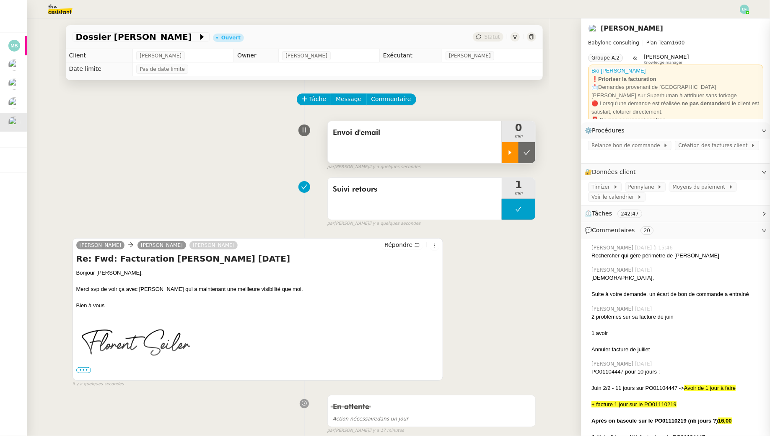
click at [512, 145] on div at bounding box center [510, 152] width 17 height 21
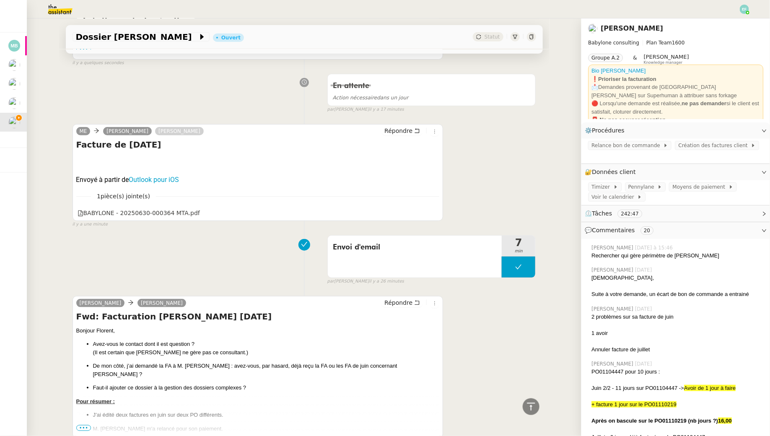
scroll to position [322, 0]
click at [435, 212] on icon at bounding box center [434, 212] width 6 height 6
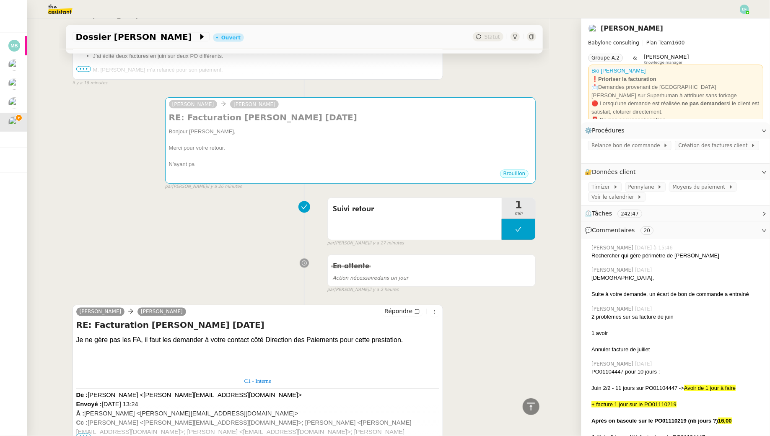
scroll to position [700, 0]
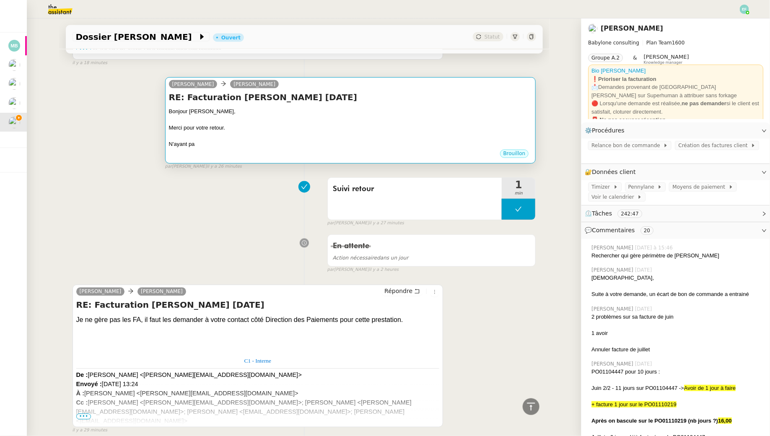
click at [397, 105] on div "RE: Facturation [PERSON_NAME] [DATE] Bonjour [PERSON_NAME], Merci pour votre re…" at bounding box center [350, 120] width 363 height 57
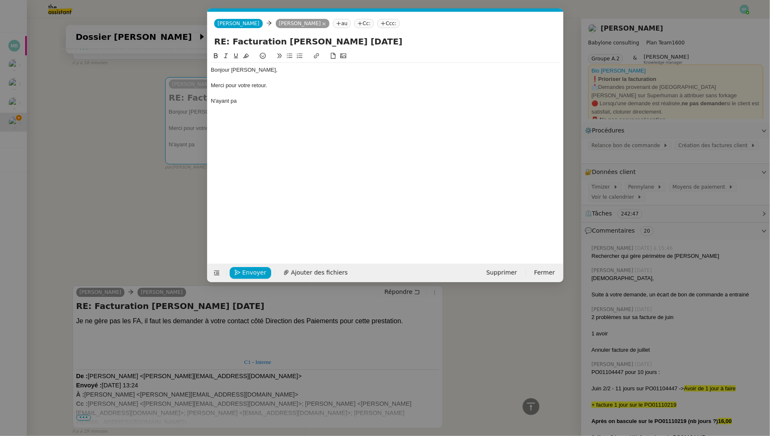
scroll to position [0, 18]
click at [509, 273] on span "Supprimer" at bounding box center [501, 273] width 31 height 10
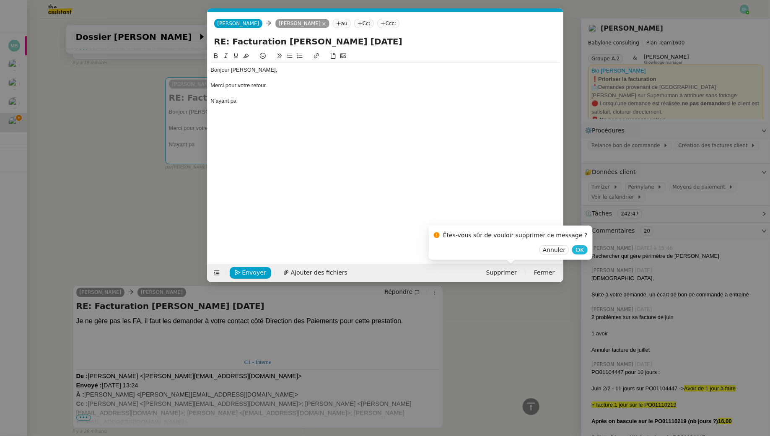
click at [576, 249] on span "OK" at bounding box center [580, 250] width 8 height 8
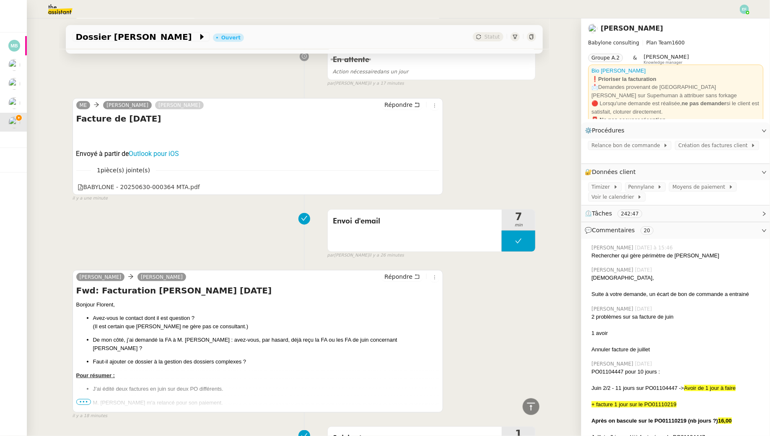
scroll to position [351, 0]
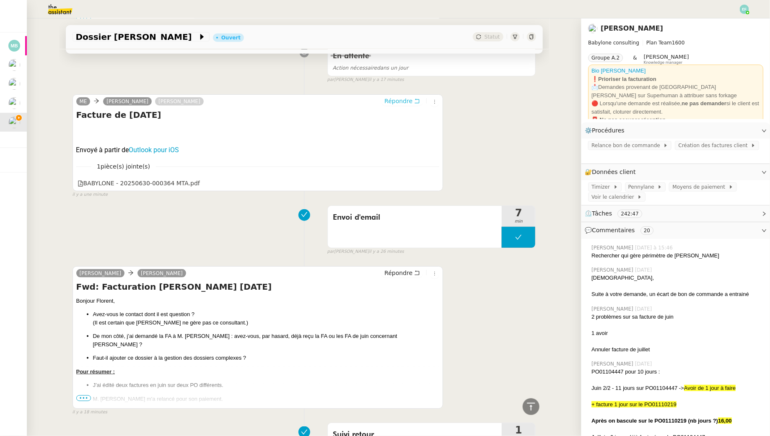
click at [413, 99] on button "Répondre" at bounding box center [402, 100] width 42 height 9
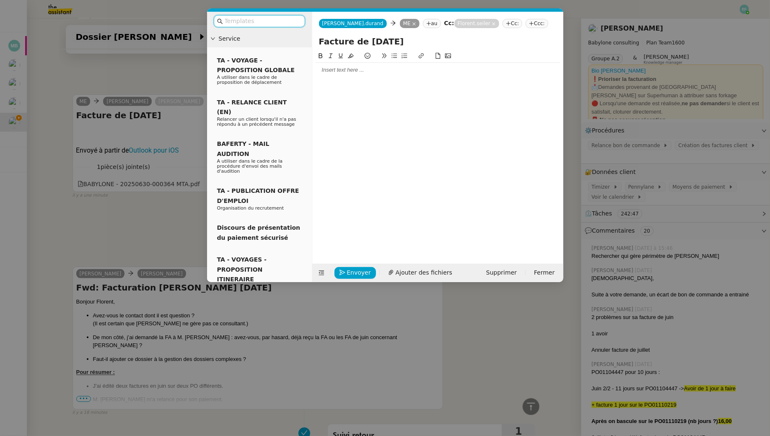
scroll to position [415, 0]
click at [424, 73] on div at bounding box center [438, 70] width 244 height 8
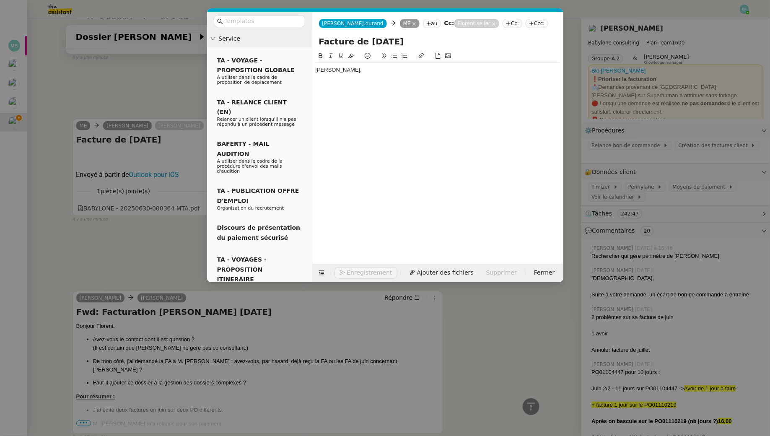
scroll to position [440, 0]
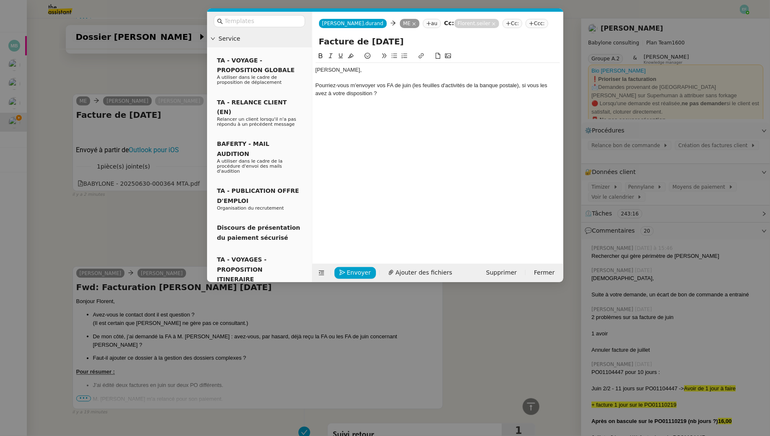
click at [485, 86] on div "Pourriez-vous m'envoyer vos FA de juin (les feuilles d'activités de la banque p…" at bounding box center [438, 90] width 244 height 16
click at [503, 86] on div "Pourriez-vous m'envoyer vos FA de juin (les feuilles d'activités de la Banque p…" at bounding box center [438, 90] width 244 height 16
click at [517, 84] on div "Pourriez-vous m'envoyer vos FA de juin (les feuilles d'activités de la Banque P…" at bounding box center [438, 90] width 244 height 16
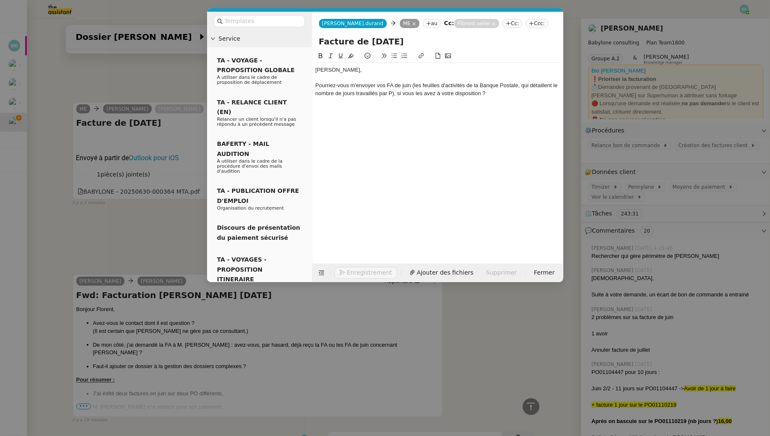
scroll to position [448, 0]
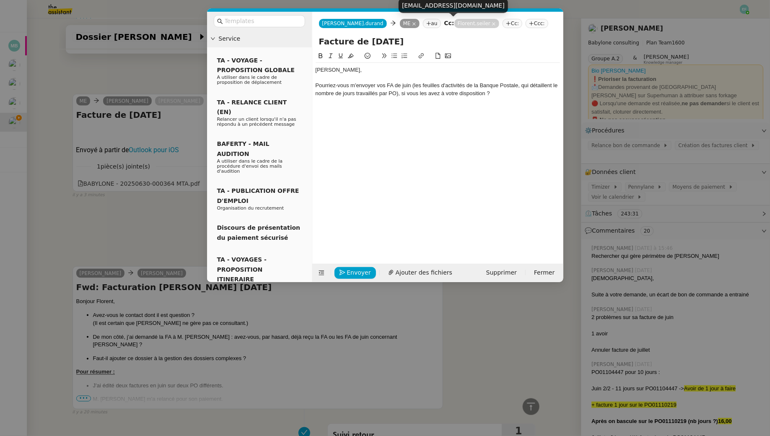
click at [492, 23] on icon at bounding box center [494, 24] width 4 height 4
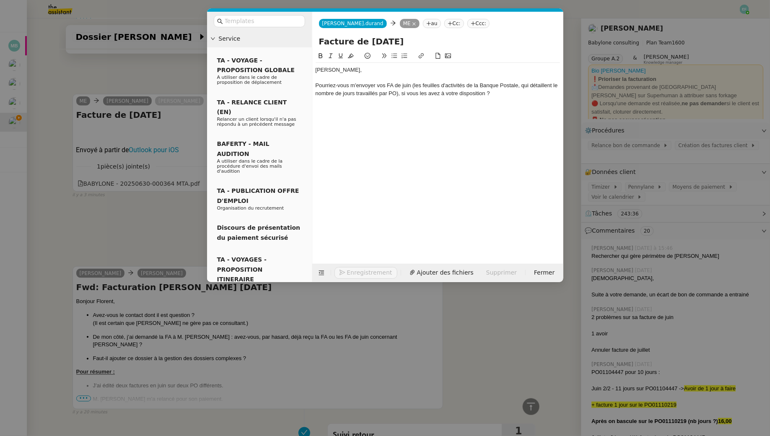
click at [498, 94] on div "Pourriez-vous m'envoyer vos FA de juin (les feuilles d'activités de la Banque P…" at bounding box center [438, 90] width 244 height 16
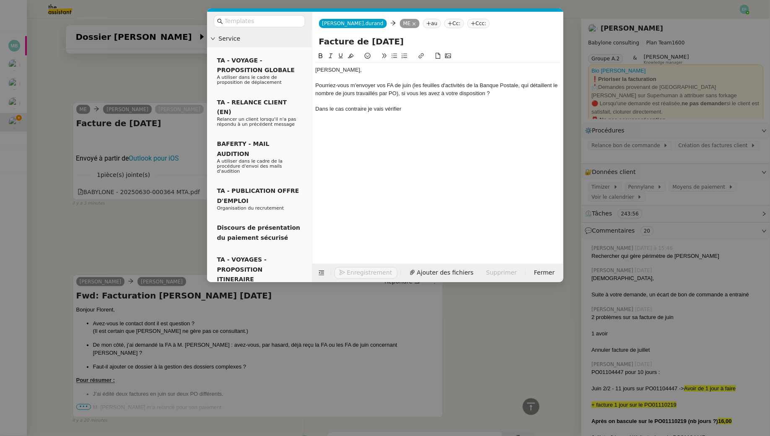
scroll to position [464, 0]
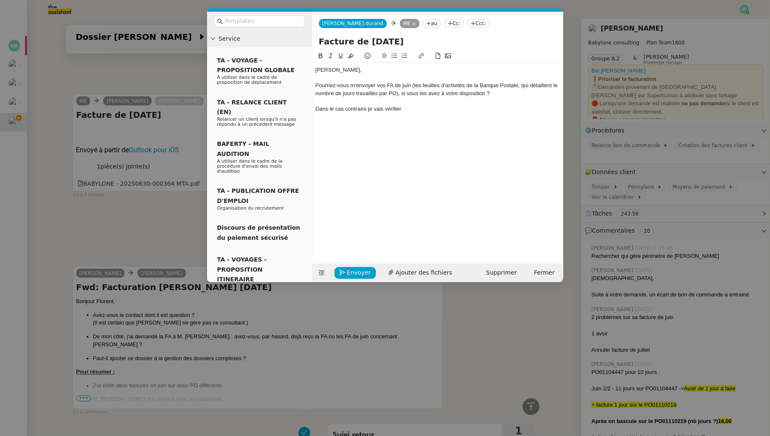
click at [359, 109] on div "Dans le cas contraire je vais vérifier" at bounding box center [438, 109] width 244 height 8
click at [366, 107] on div "Dans le cas contraire je vais vérifier" at bounding box center [438, 109] width 244 height 8
click at [426, 106] on div "Dans le cas contraire, je vais vérifier" at bounding box center [438, 109] width 244 height 8
drag, startPoint x: 432, startPoint y: 104, endPoint x: 383, endPoint y: 106, distance: 48.7
click at [383, 106] on div "[PERSON_NAME], Pourriez-vous m'envoyer vos FA de juin (les feuilles d'activités…" at bounding box center [438, 89] width 244 height 53
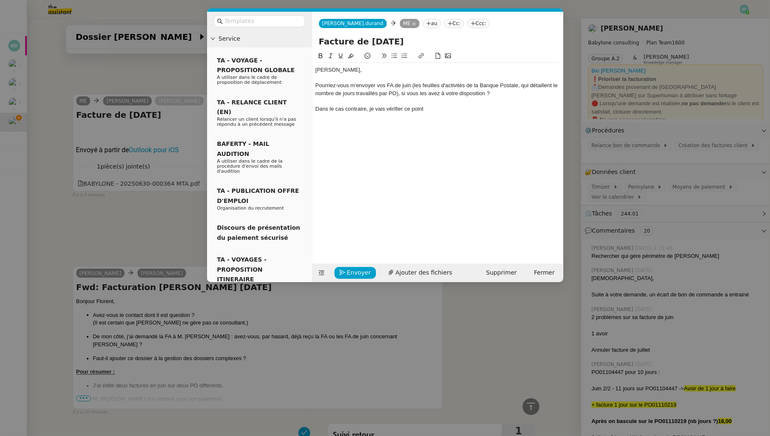
click at [394, 107] on div "Dans le cas contraire, je vais vérifier ce point" at bounding box center [438, 109] width 244 height 8
drag, startPoint x: 427, startPoint y: 110, endPoint x: 404, endPoint y: 110, distance: 23.1
click at [404, 110] on div "Dans le cas contraire, je vais vérifier ce point" at bounding box center [438, 109] width 244 height 8
drag, startPoint x: 413, startPoint y: 109, endPoint x: 301, endPoint y: 107, distance: 112.0
click at [301, 107] on nz-layout "Service TA - VOYAGE - PROPOSITION GLOBALE A utiliser dans le cadre de propositi…" at bounding box center [385, 147] width 356 height 270
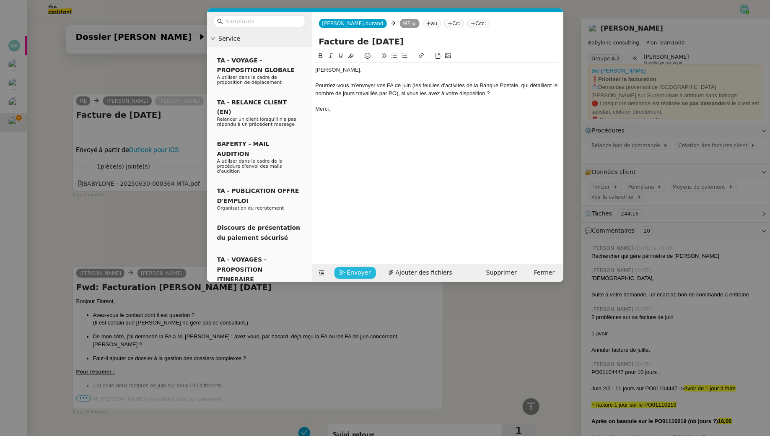
click at [364, 269] on span "Envoyer" at bounding box center [359, 273] width 24 height 10
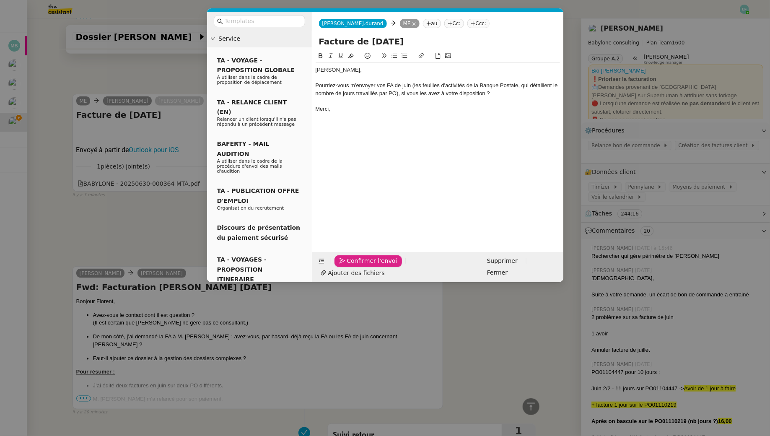
click at [364, 266] on span "Confirmer l'envoi" at bounding box center [372, 261] width 50 height 10
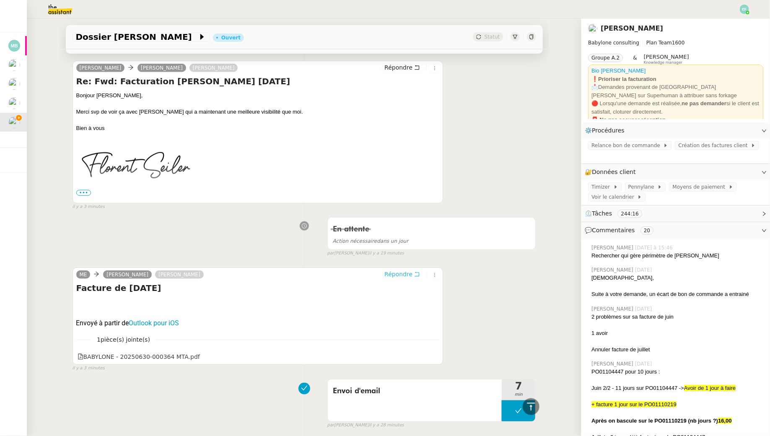
scroll to position [0, 0]
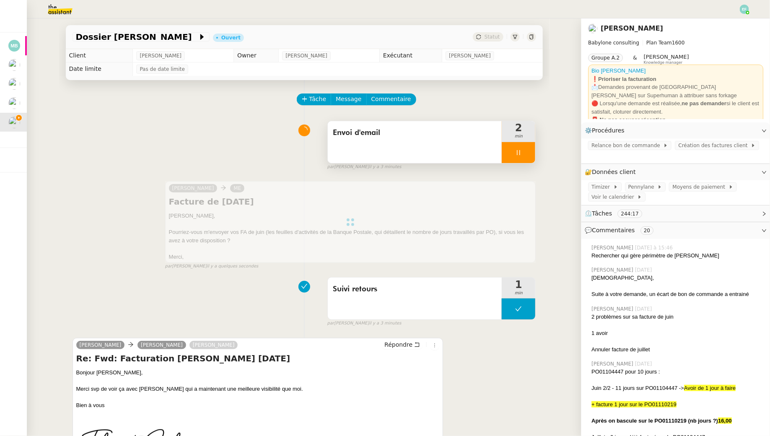
click at [525, 157] on div at bounding box center [519, 152] width 34 height 21
click at [531, 153] on button at bounding box center [527, 152] width 17 height 21
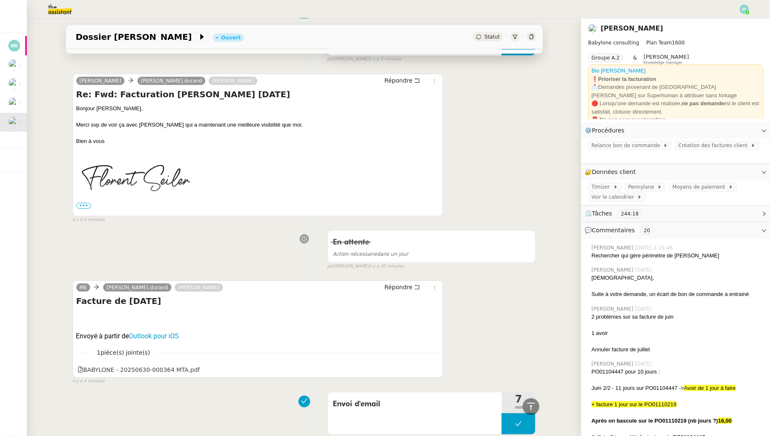
scroll to position [326, 0]
click at [84, 202] on span "•••" at bounding box center [83, 205] width 15 height 6
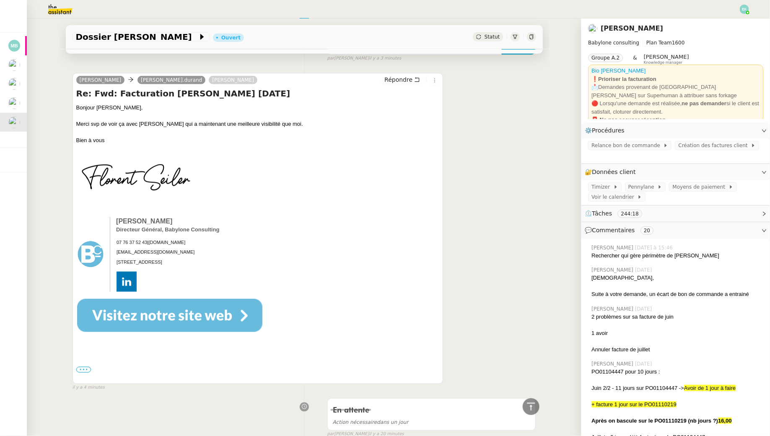
click at [82, 367] on label "•••" at bounding box center [83, 370] width 15 height 6
click at [0, 0] on input "•••" at bounding box center [0, 0] width 0 height 0
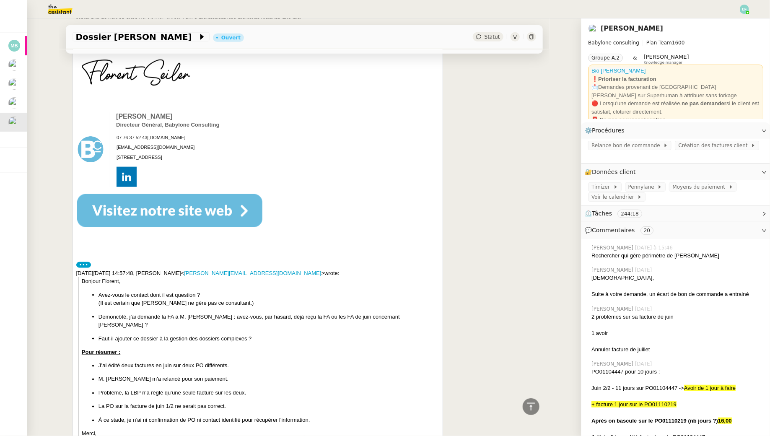
scroll to position [434, 0]
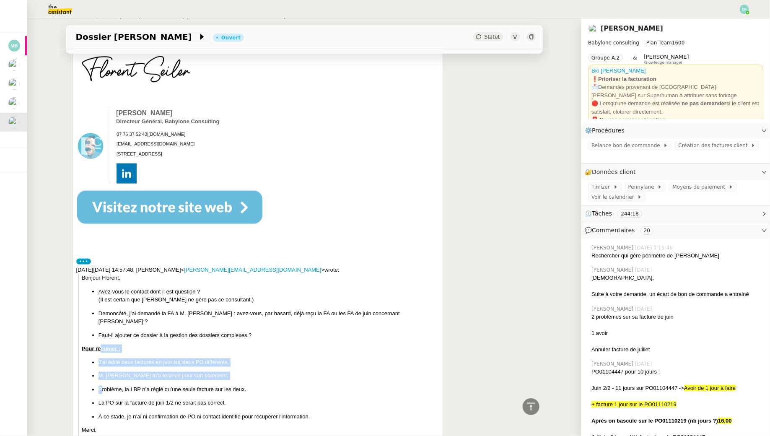
drag, startPoint x: 100, startPoint y: 340, endPoint x: 102, endPoint y: 384, distance: 44.1
click at [102, 386] on p "Problème, la LBP n’a réglé qu’une seule facture sur les deux." at bounding box center [269, 390] width 341 height 8
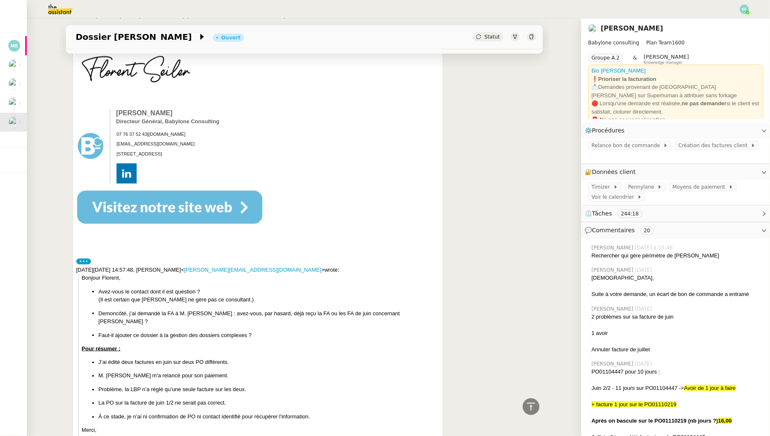
scroll to position [500, 0]
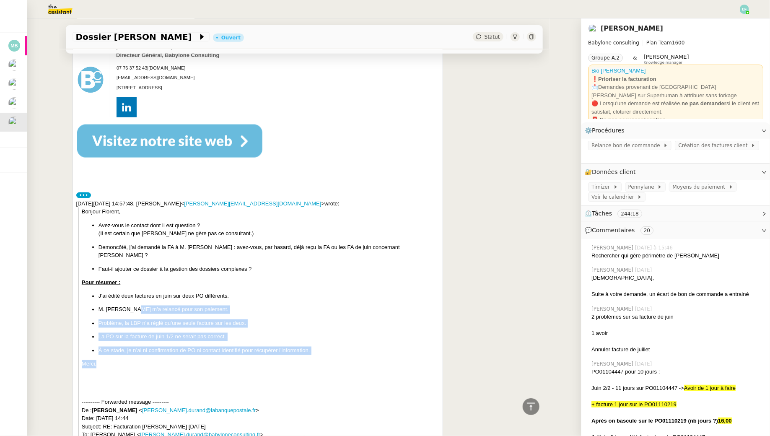
drag, startPoint x: 130, startPoint y: 298, endPoint x: 131, endPoint y: 356, distance: 58.7
click at [131, 360] on p "Merci," at bounding box center [261, 364] width 358 height 8
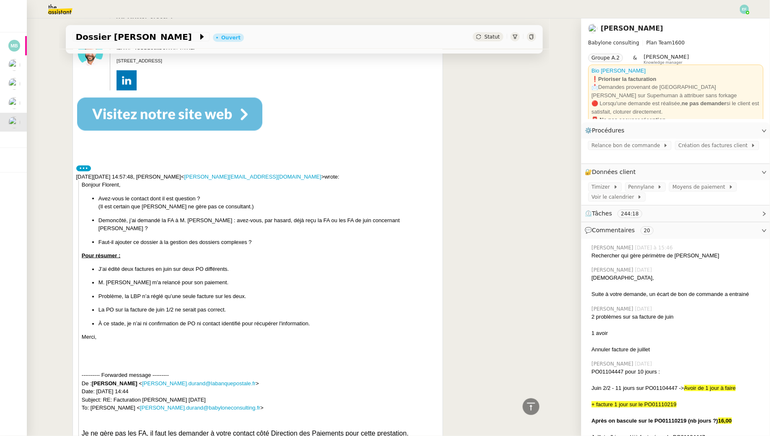
scroll to position [0, 0]
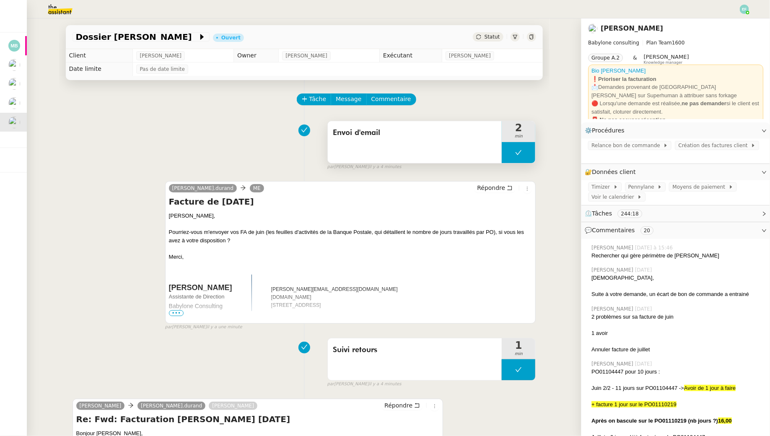
click at [506, 155] on button at bounding box center [519, 152] width 34 height 21
click at [506, 155] on div at bounding box center [510, 152] width 17 height 21
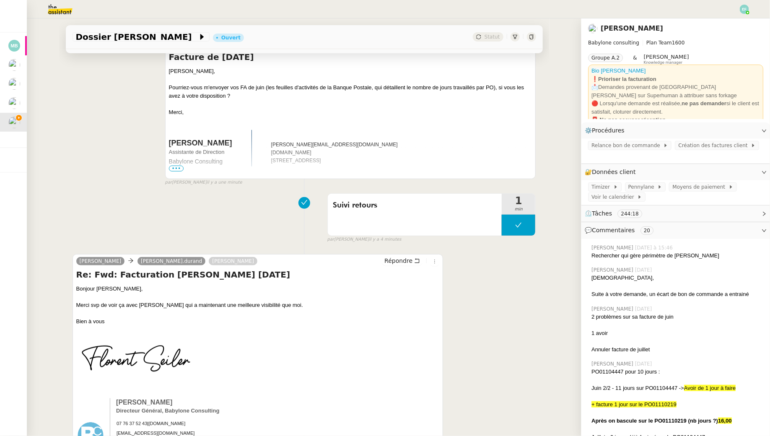
scroll to position [156, 0]
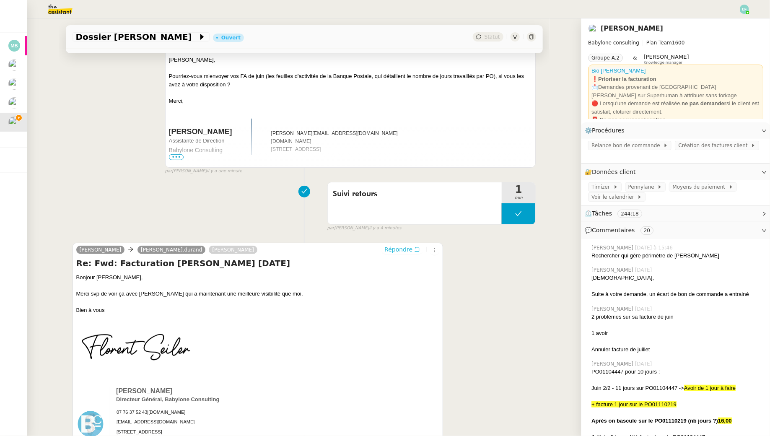
click at [417, 249] on icon at bounding box center [417, 249] width 6 height 6
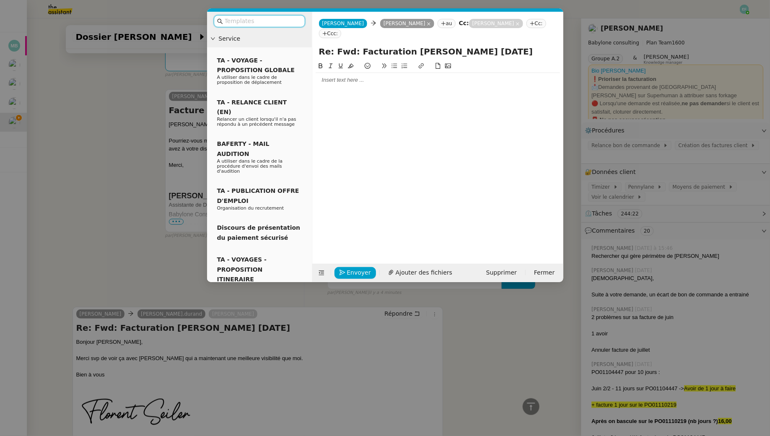
scroll to position [220, 0]
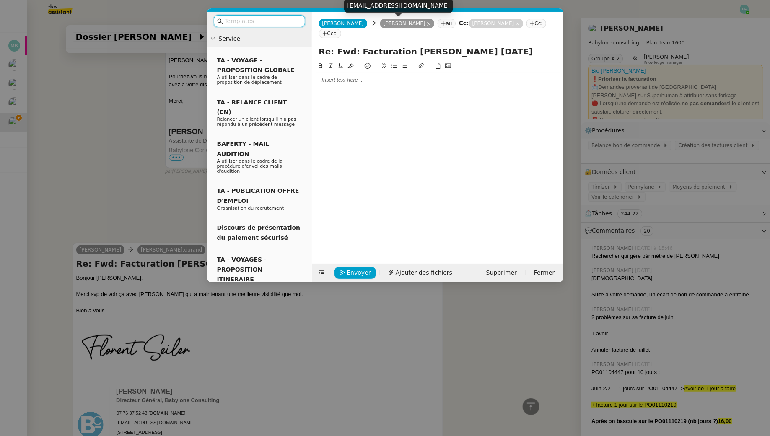
click at [413, 25] on nz-tag "[PERSON_NAME]" at bounding box center [407, 23] width 54 height 9
click at [427, 24] on icon at bounding box center [429, 24] width 4 height 4
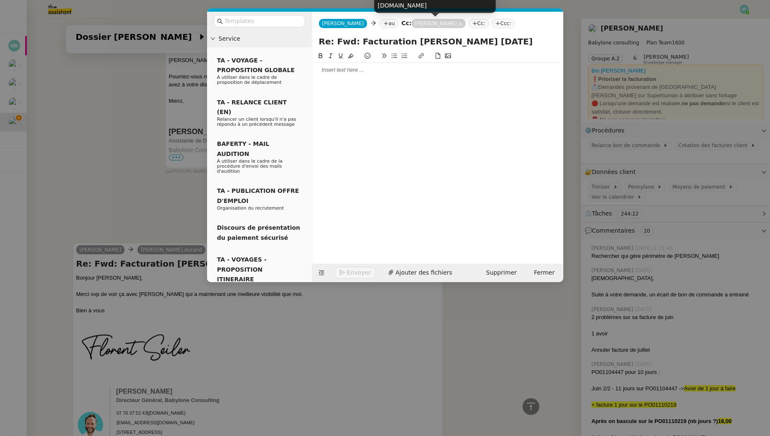
click at [416, 5] on div "[PERSON_NAME][EMAIL_ADDRESS][DOMAIN_NAME]" at bounding box center [435, 1] width 122 height 25
copy div "[PERSON_NAME][EMAIL_ADDRESS][DOMAIN_NAME]"
click at [388, 26] on nz-tag "au" at bounding box center [389, 23] width 18 height 9
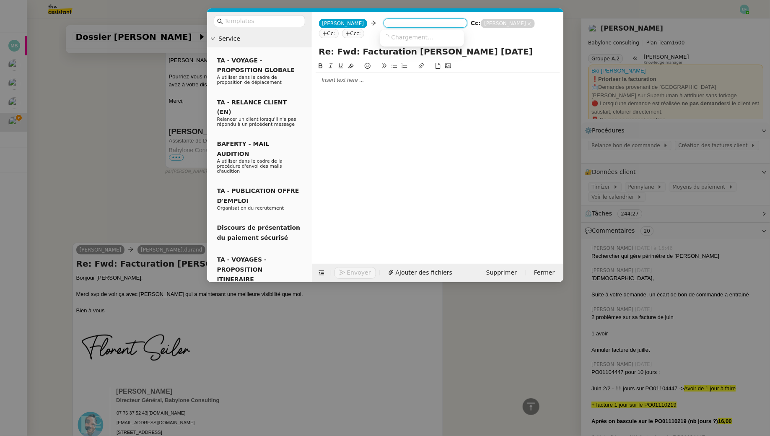
paste input "[PERSON_NAME][EMAIL_ADDRESS][DOMAIN_NAME]"
type input "[PERSON_NAME][EMAIL_ADDRESS][DOMAIN_NAME]"
click at [437, 39] on span "[PERSON_NAME]" at bounding box center [443, 37] width 119 height 7
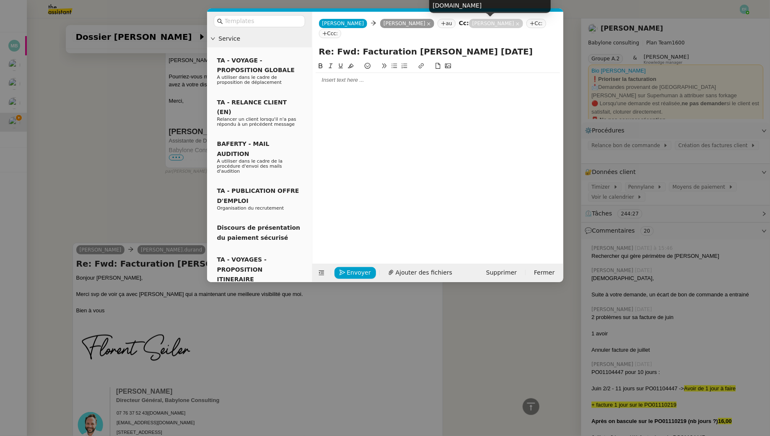
click at [516, 25] on icon at bounding box center [518, 24] width 4 height 4
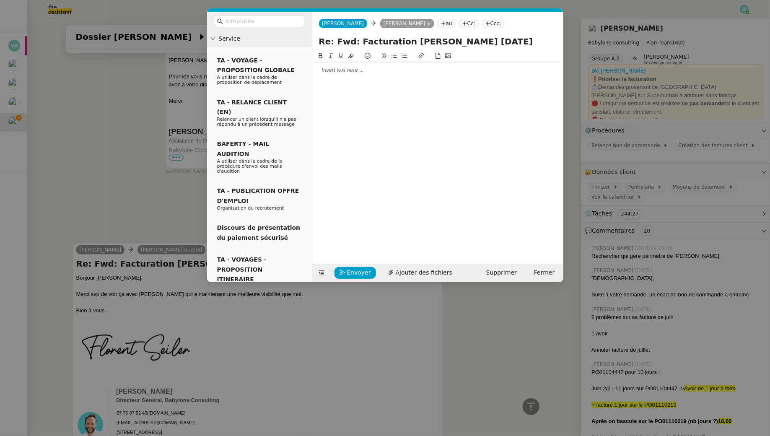
click at [468, 26] on nz-tag "Cc:" at bounding box center [469, 23] width 20 height 9
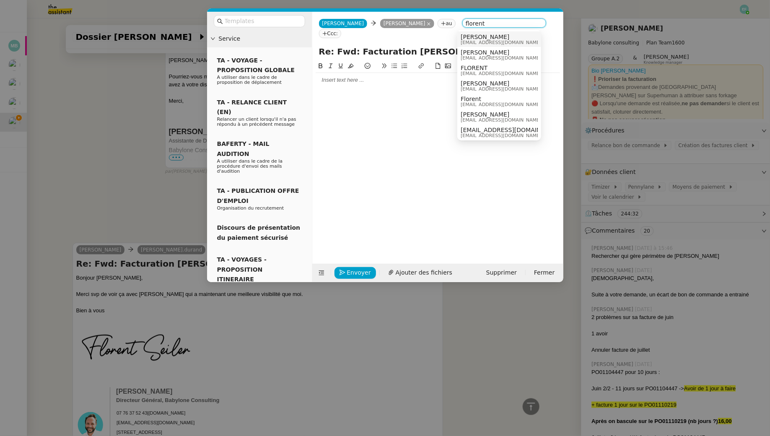
type input "florent"
click at [498, 39] on span "Florent Seiler" at bounding box center [501, 37] width 80 height 7
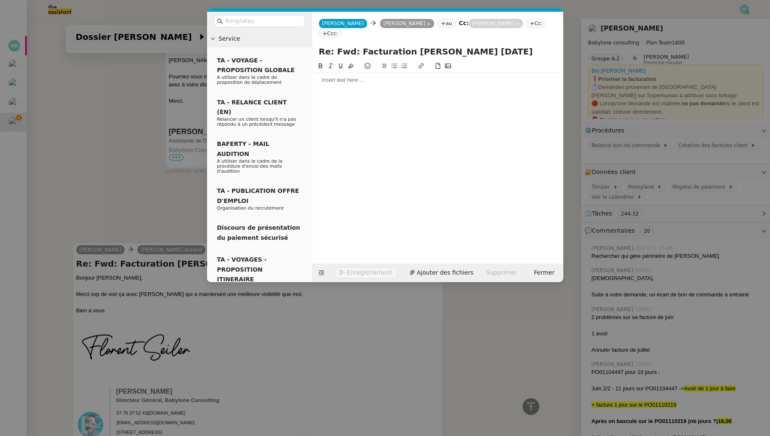
click at [402, 86] on div at bounding box center [438, 80] width 244 height 14
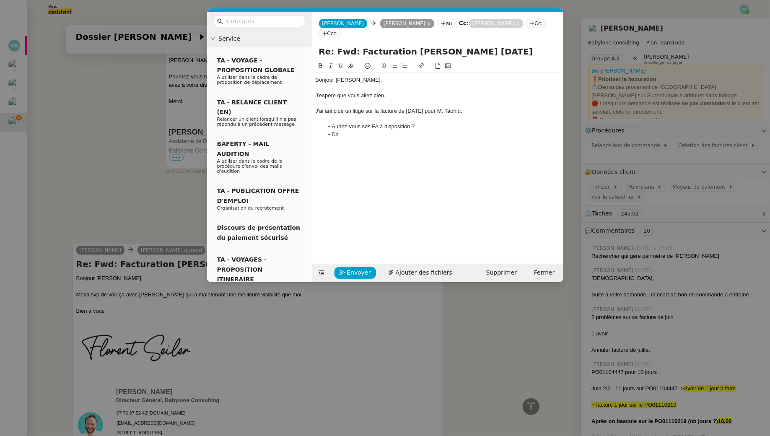
scroll to position [296, 0]
click at [446, 140] on li "Dans le cas contraire, pourriez-vous contacter la LBP pour récupérer l'informat…" at bounding box center [442, 139] width 236 height 16
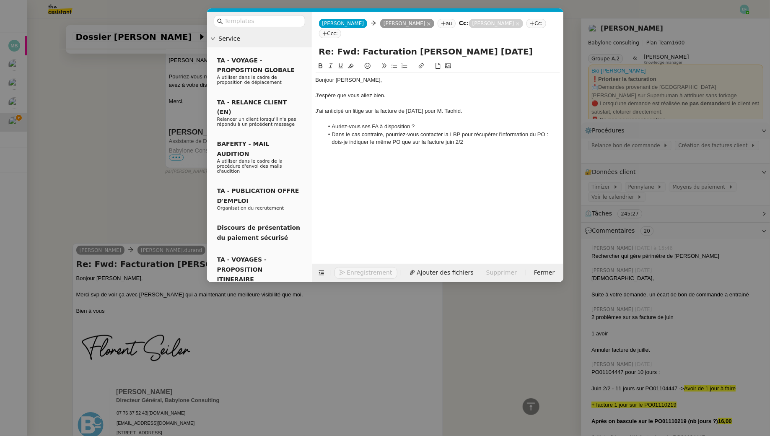
click at [479, 141] on li "Dans le cas contraire, pourriez-vous contacter la LBP pour récupérer l'informat…" at bounding box center [442, 139] width 236 height 16
click at [111, 180] on nz-modal-container "Service TA - VOYAGE - PROPOSITION GLOBALE A utiliser dans le cadre de propositi…" at bounding box center [385, 218] width 770 height 436
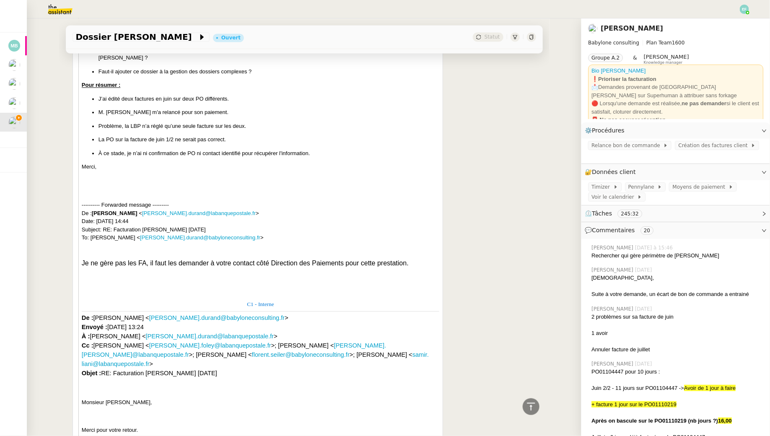
scroll to position [832, 0]
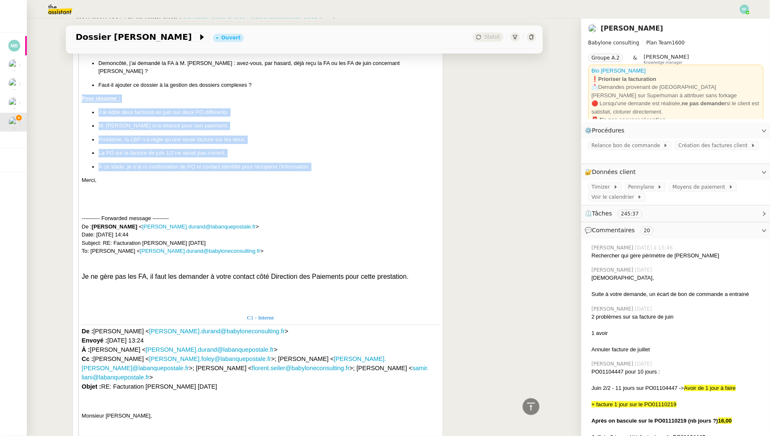
drag, startPoint x: 79, startPoint y: 88, endPoint x: 331, endPoint y: 162, distance: 262.1
copy div "Pour résumer : J’ai édité deux factures en juin sur deux PO différents. M. Taoh…"
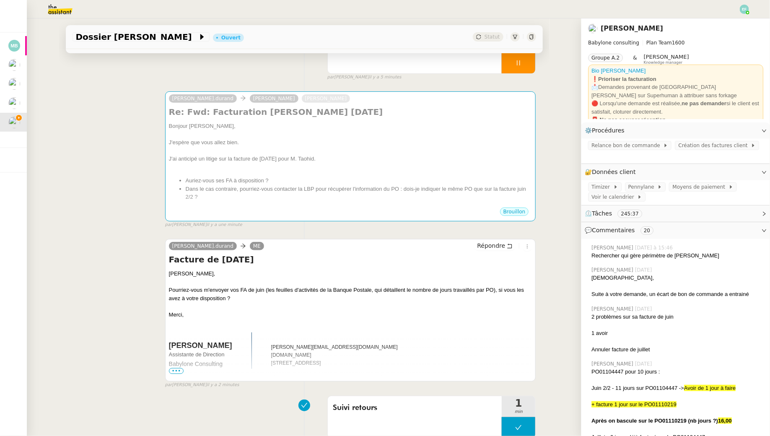
scroll to position [0, 0]
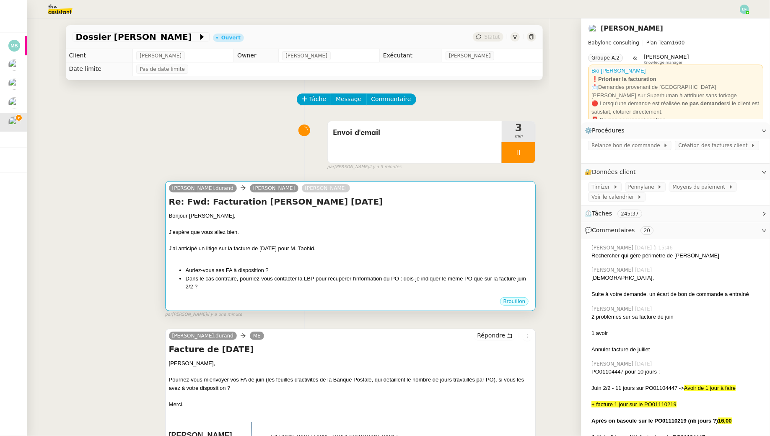
click at [334, 246] on div "J'ai anticipé un litige sur la facture de [DATE] pour M. Taohid." at bounding box center [350, 248] width 363 height 8
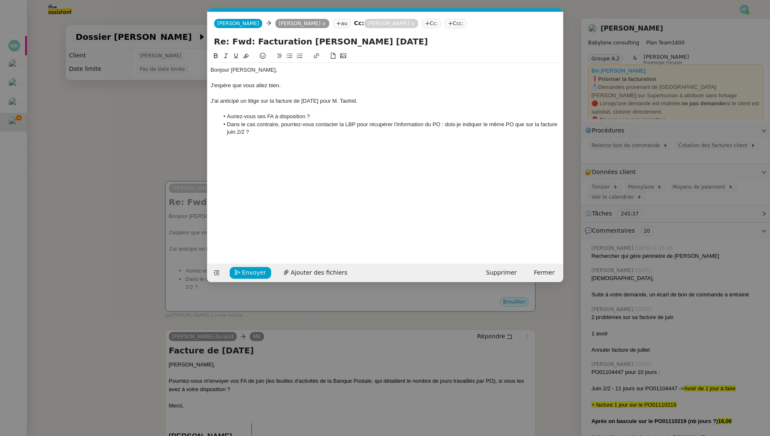
scroll to position [0, 18]
click at [262, 133] on li "Dans le cas contraire, pourriez-vous contacter la LBP pour récupérer l'informat…" at bounding box center [389, 129] width 341 height 16
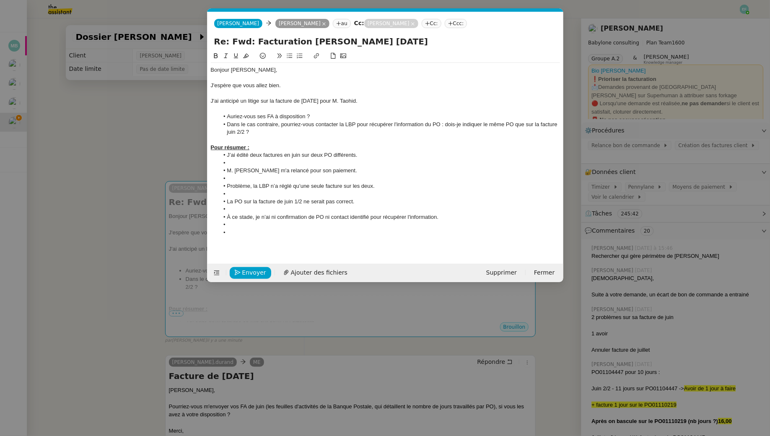
click at [272, 131] on li "Dans le cas contraire, pourriez-vous contacter la LBP pour récupérer l'informat…" at bounding box center [389, 129] width 341 height 16
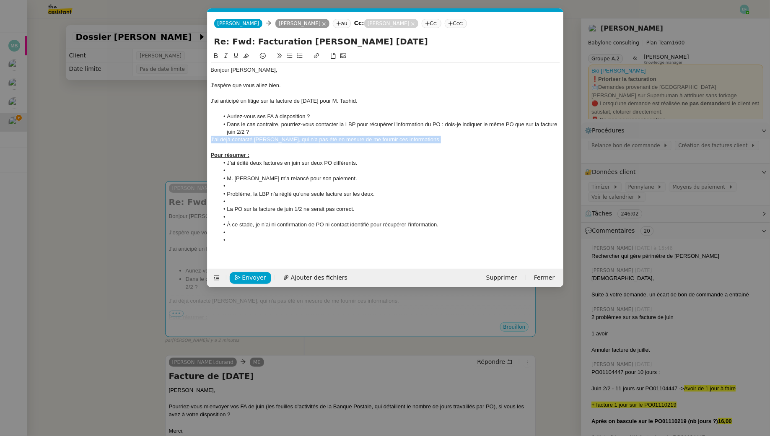
drag, startPoint x: 441, startPoint y: 143, endPoint x: 180, endPoint y: 139, distance: 260.8
click at [180, 139] on nz-modal-container "Service TA - VOYAGE - PROPOSITION GLOBALE A utiliser dans le cadre de propositi…" at bounding box center [385, 218] width 770 height 436
click at [228, 58] on icon at bounding box center [226, 56] width 6 height 6
click at [442, 144] on div at bounding box center [385, 148] width 349 height 8
click at [270, 167] on li at bounding box center [389, 171] width 341 height 8
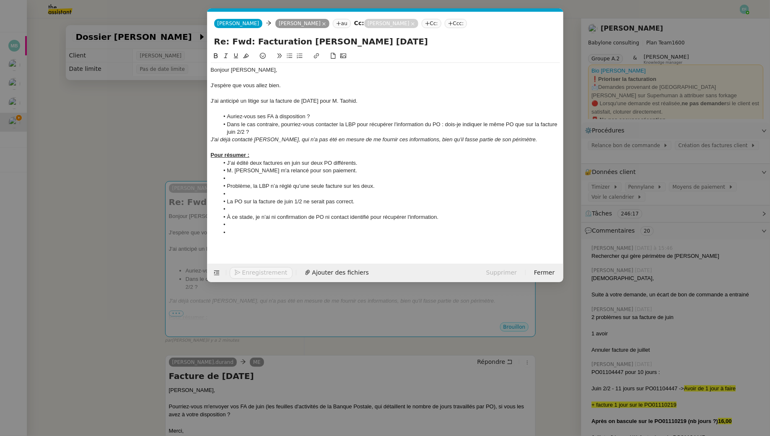
click at [236, 176] on li at bounding box center [389, 179] width 341 height 8
click at [236, 186] on li at bounding box center [389, 186] width 341 height 8
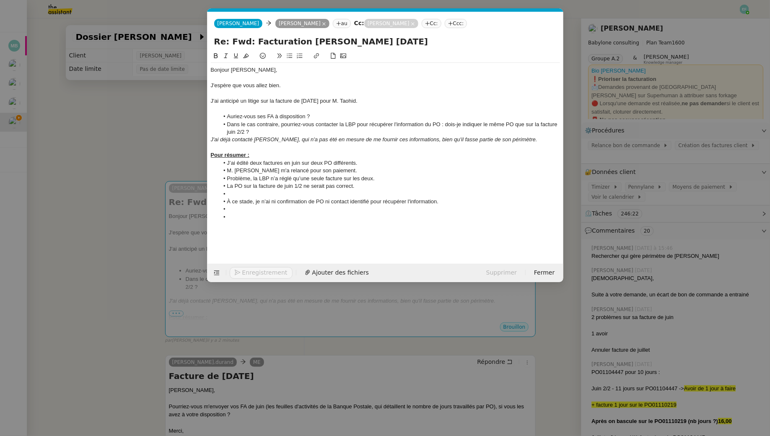
click at [238, 200] on li "À ce stade, je n’ai ni confirmation de PO ni contact identifié pour récupérer l…" at bounding box center [389, 202] width 341 height 8
click at [236, 195] on li at bounding box center [389, 194] width 341 height 8
click at [233, 192] on li at bounding box center [389, 194] width 341 height 8
click at [234, 208] on li at bounding box center [389, 209] width 341 height 8
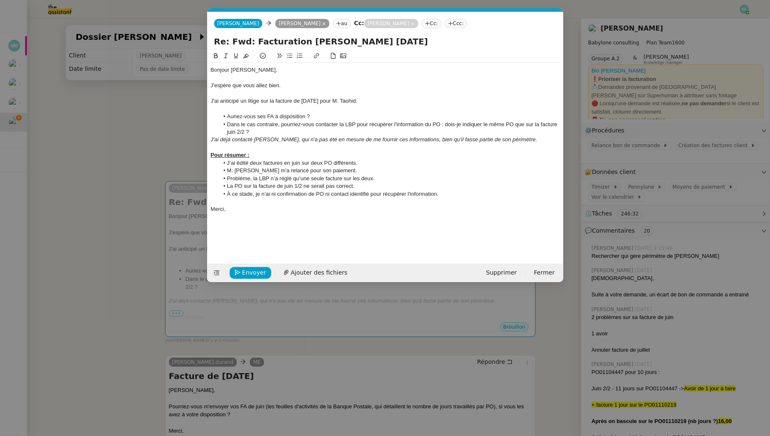
click at [281, 128] on li "Dans le cas contraire, pourriez-vous contacter la LBP pour récupérer l'informat…" at bounding box center [389, 129] width 341 height 16
click at [452, 138] on em "J'ai déjà contacté Jérôme Durand, qui n'a pas été en mesure de me fournir ces i…" at bounding box center [374, 139] width 327 height 6
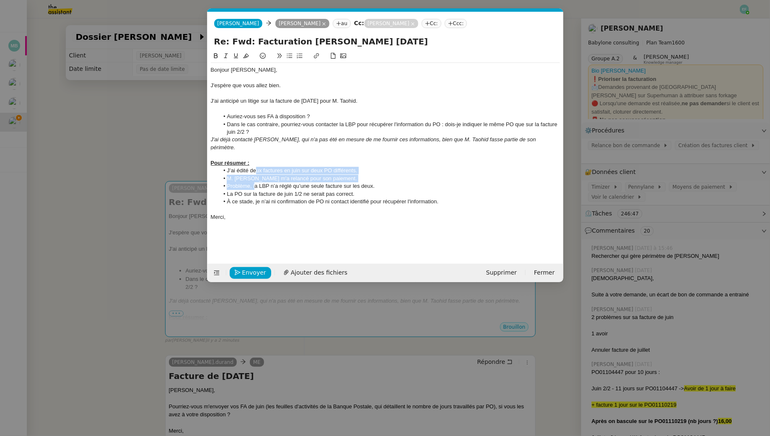
drag, startPoint x: 254, startPoint y: 162, endPoint x: 255, endPoint y: 180, distance: 17.6
click at [255, 180] on ul "J’ai édité deux factures en juin sur deux PO différents. M. Taohid m'a relancé …" at bounding box center [385, 186] width 349 height 39
click at [255, 182] on li "Problème, la LBP n’a réglé qu’une seule facture sur les deux." at bounding box center [389, 186] width 341 height 8
click at [245, 269] on span "Envoyer" at bounding box center [254, 273] width 24 height 10
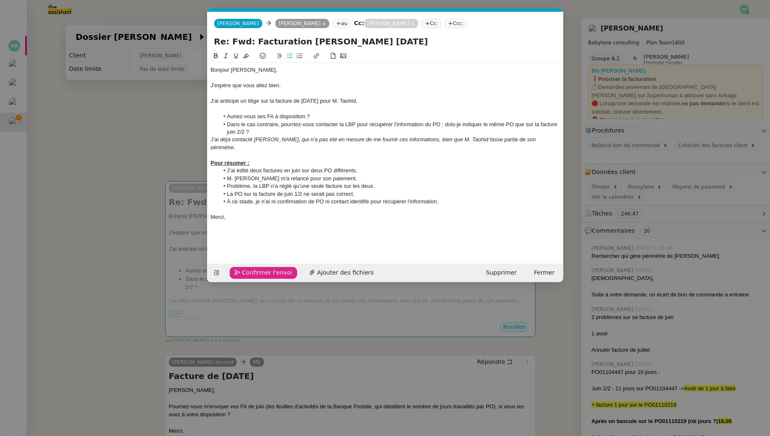
click at [245, 269] on span "Confirmer l'envoi" at bounding box center [267, 273] width 50 height 10
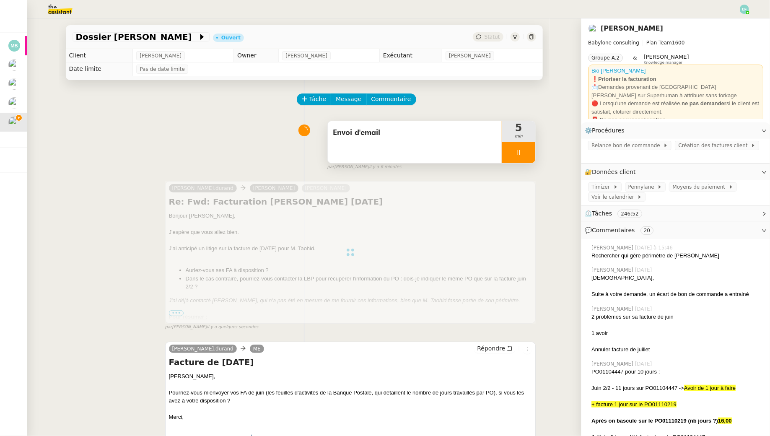
click at [514, 149] on div at bounding box center [519, 152] width 34 height 21
click at [524, 150] on icon at bounding box center [527, 152] width 7 height 7
click at [178, 311] on div at bounding box center [350, 252] width 371 height 143
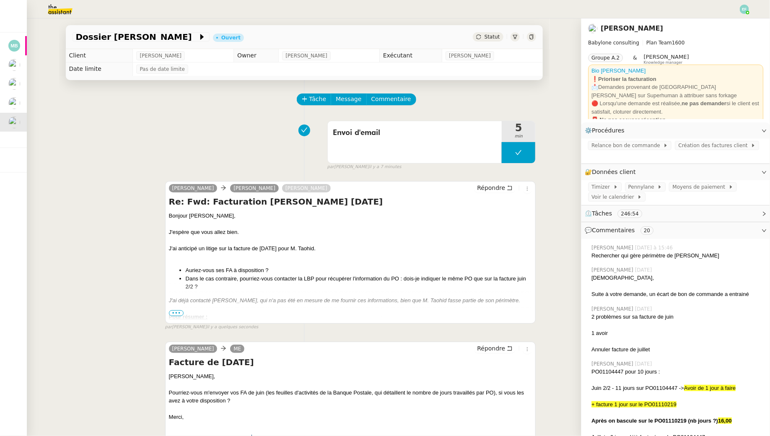
click at [171, 313] on span "•••" at bounding box center [176, 313] width 15 height 6
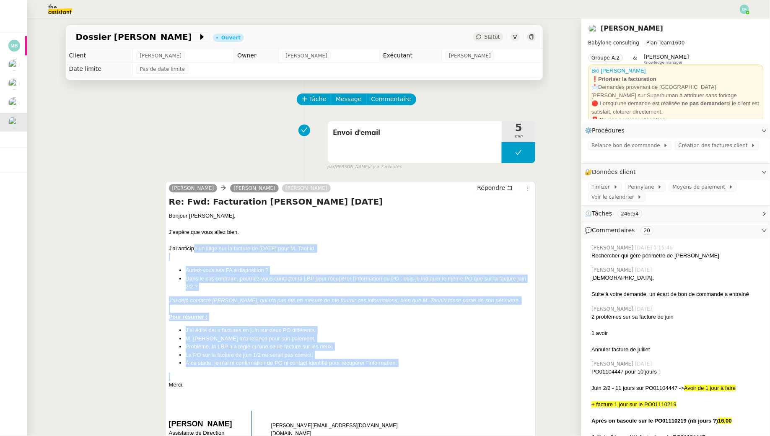
drag, startPoint x: 195, startPoint y: 252, endPoint x: 207, endPoint y: 370, distance: 118.4
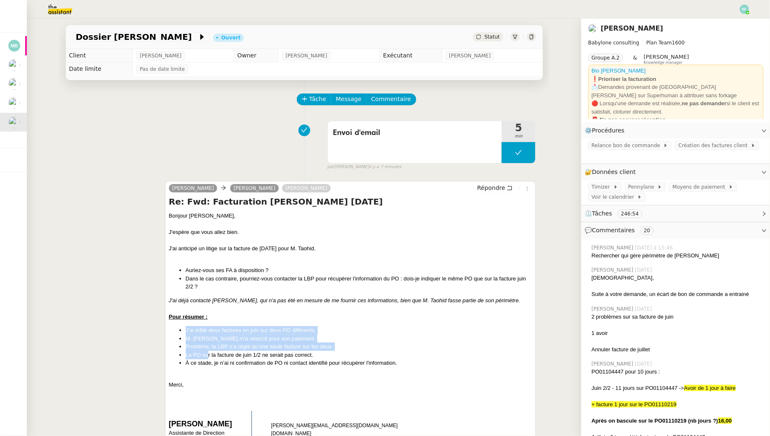
drag, startPoint x: 199, startPoint y: 325, endPoint x: 207, endPoint y: 355, distance: 31.6
click at [207, 355] on li "La PO sur la facture de juin 1/2 ne serait pas correct." at bounding box center [359, 355] width 347 height 8
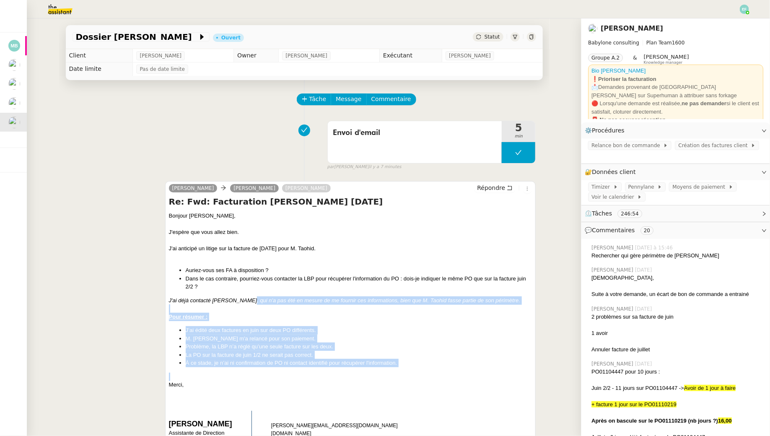
drag, startPoint x: 261, startPoint y: 378, endPoint x: 249, endPoint y: 301, distance: 77.6
click at [249, 301] on em "J'ai déjà contacté [PERSON_NAME], qui n'a pas été en mesure de me fournir ces i…" at bounding box center [344, 300] width 351 height 6
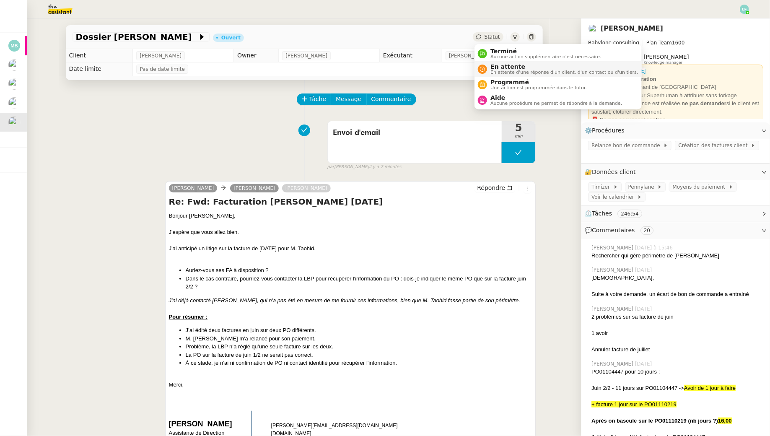
click at [493, 67] on span "En attente" at bounding box center [564, 66] width 148 height 7
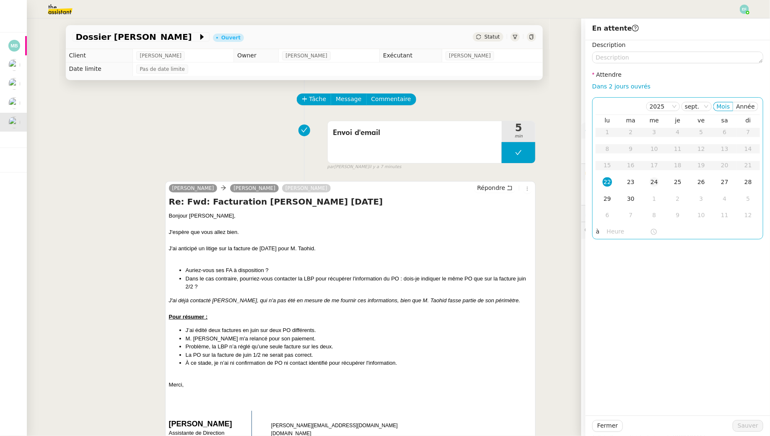
click at [659, 179] on td "24" at bounding box center [654, 182] width 23 height 17
click at [748, 423] on span "Sauver" at bounding box center [748, 426] width 21 height 10
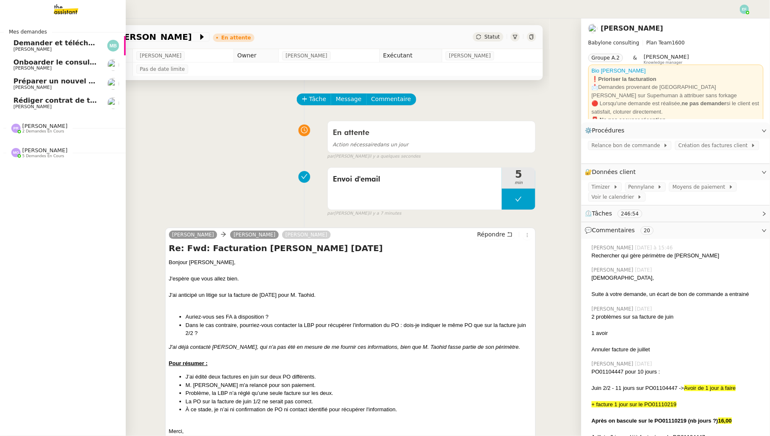
click at [47, 100] on span "Rédiger contrat de travail pour Orlane Fernandez" at bounding box center [104, 100] width 182 height 8
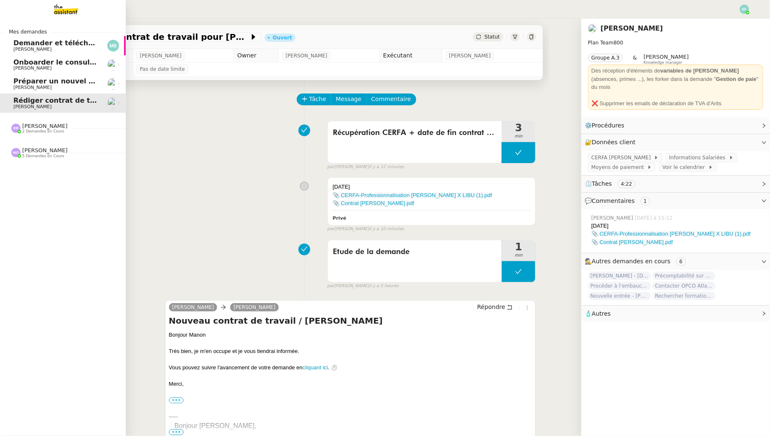
click at [21, 48] on span "[PERSON_NAME]" at bounding box center [32, 49] width 38 height 5
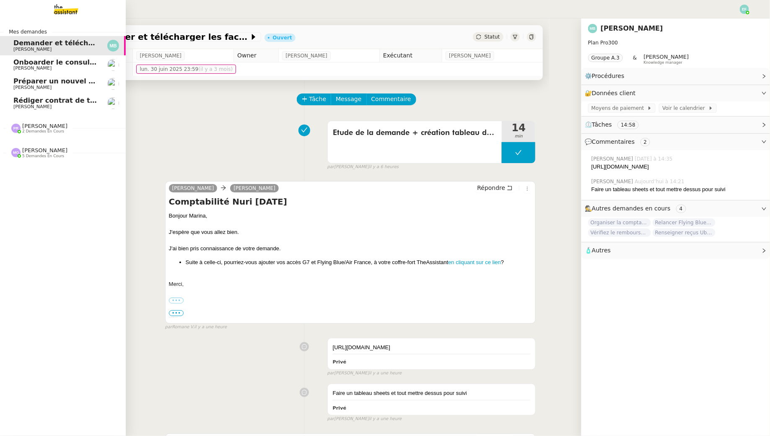
click at [24, 73] on link "Onboarder le consultant [PERSON_NAME] [PERSON_NAME]" at bounding box center [63, 64] width 126 height 19
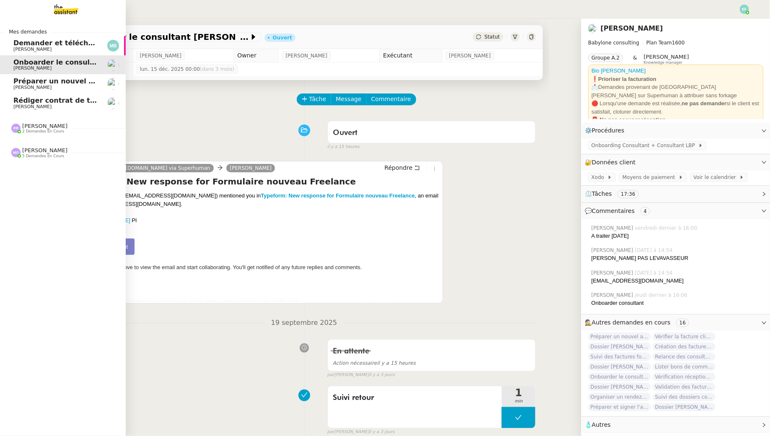
click at [13, 83] on span "Préparer un nouvel avenant pour Laurelle NTA" at bounding box center [108, 81] width 190 height 8
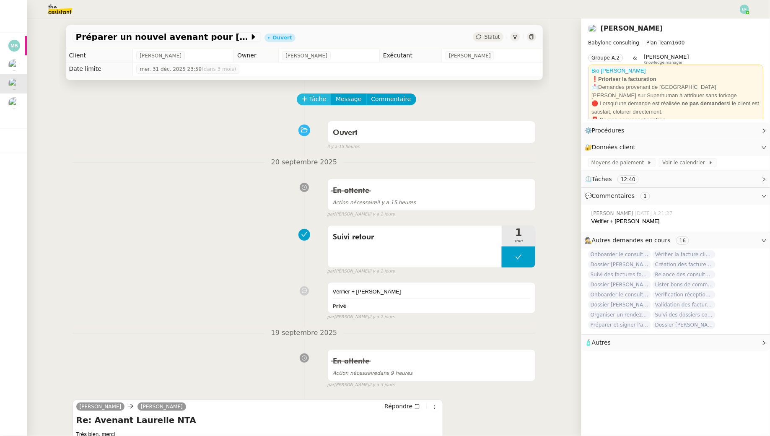
click at [311, 102] on span "Tâche" at bounding box center [317, 99] width 17 height 10
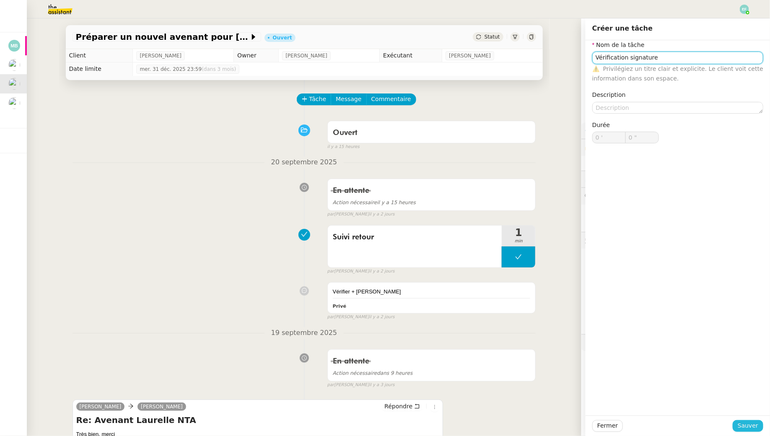
type input "Vérification signature"
click at [757, 427] on span "Sauver" at bounding box center [748, 426] width 21 height 10
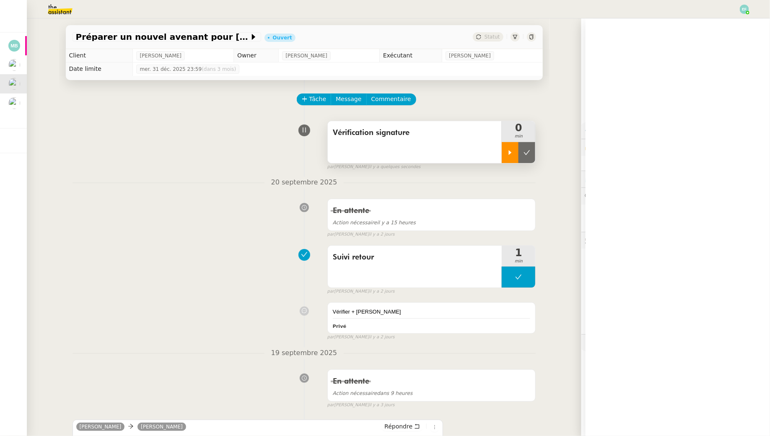
click at [511, 157] on div at bounding box center [510, 152] width 17 height 21
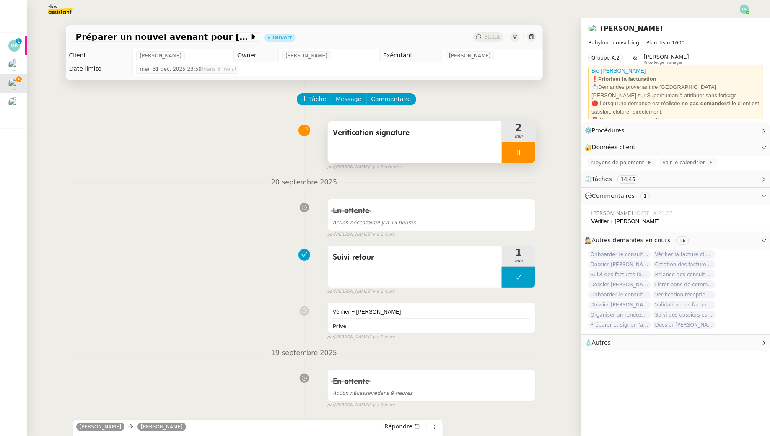
click at [519, 144] on div at bounding box center [519, 152] width 34 height 21
click at [523, 145] on button at bounding box center [527, 152] width 17 height 21
click at [474, 136] on span "Vérification signature" at bounding box center [415, 133] width 164 height 13
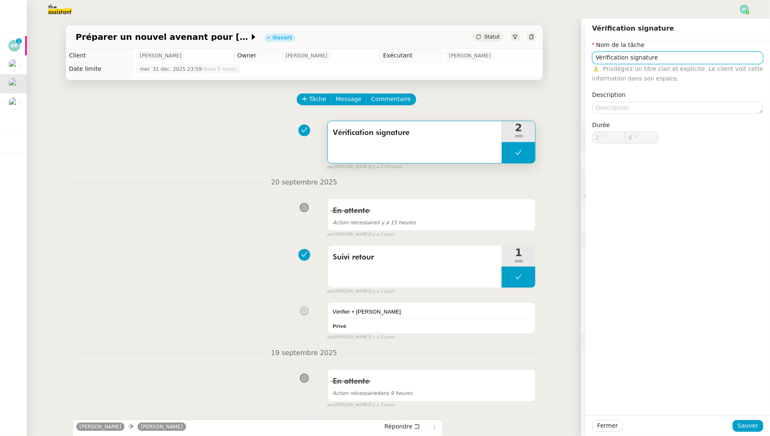
click at [708, 57] on input "Vérification signature" at bounding box center [677, 58] width 171 height 12
type input "Vérification signature + ajout Notion"
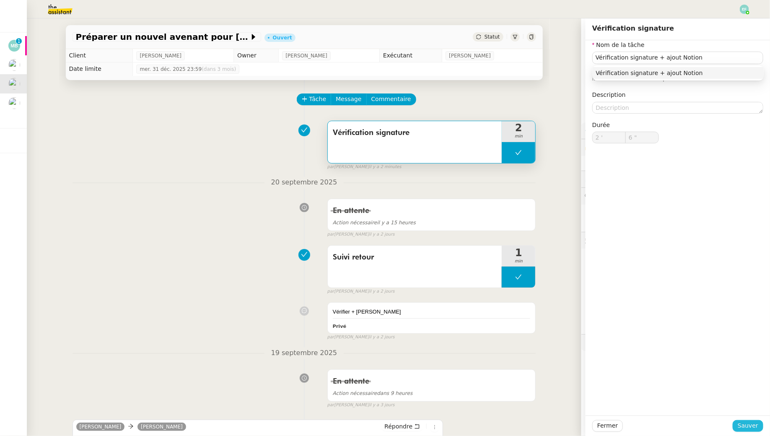
click at [750, 425] on span "Sauver" at bounding box center [748, 426] width 21 height 10
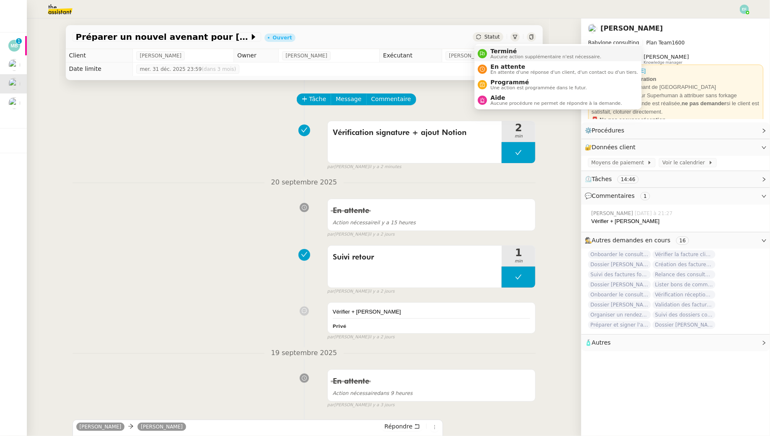
click at [486, 51] on nz-avatar at bounding box center [482, 53] width 9 height 9
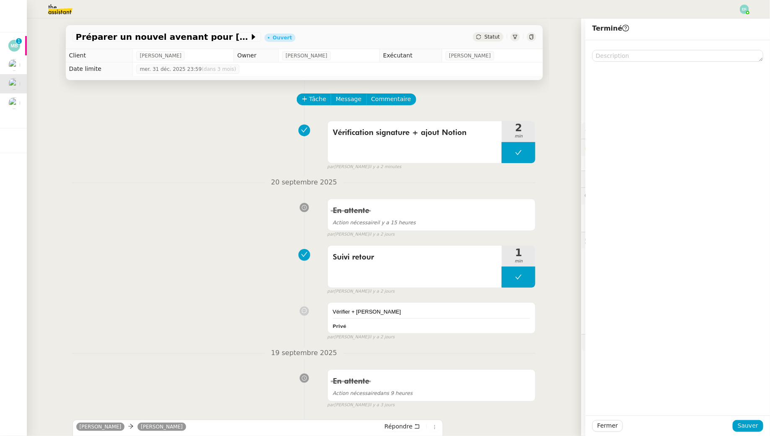
click at [746, 419] on div "Fermer Sauver" at bounding box center [678, 425] width 184 height 21
click at [746, 431] on button "Sauver" at bounding box center [748, 426] width 31 height 12
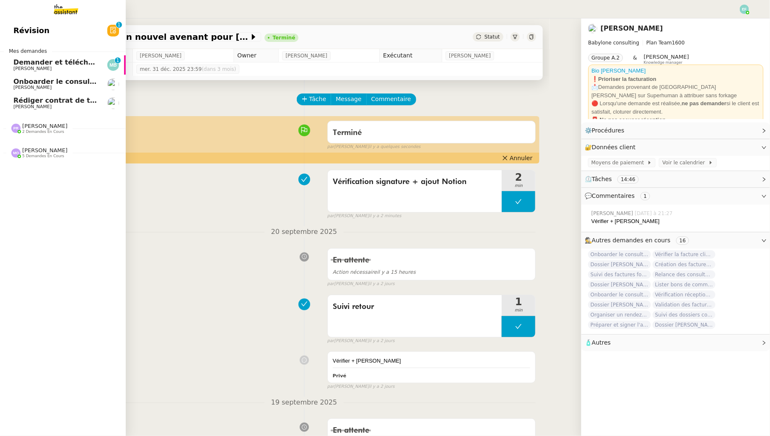
click at [16, 64] on span "Demander et télécharger les factures pour Qonto" at bounding box center [106, 62] width 187 height 8
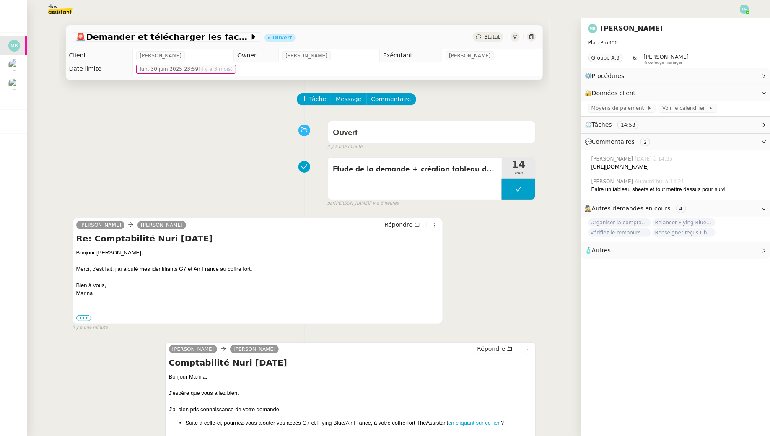
click at [749, 8] on img at bounding box center [744, 9] width 9 height 9
click at [740, 23] on li "Suivi" at bounding box center [722, 24] width 54 height 12
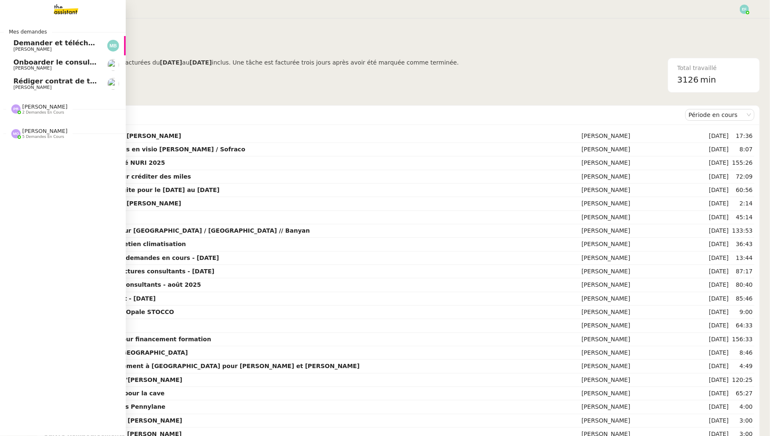
click at [36, 87] on span "Manon Loustau" at bounding box center [32, 87] width 38 height 5
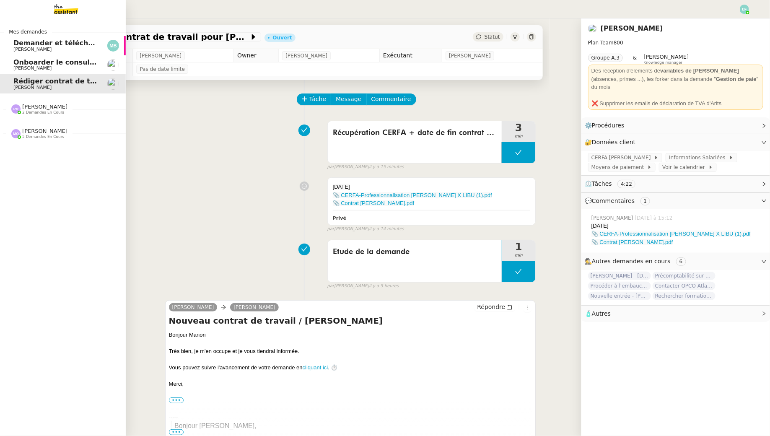
click at [26, 70] on span "[PERSON_NAME]" at bounding box center [32, 67] width 38 height 5
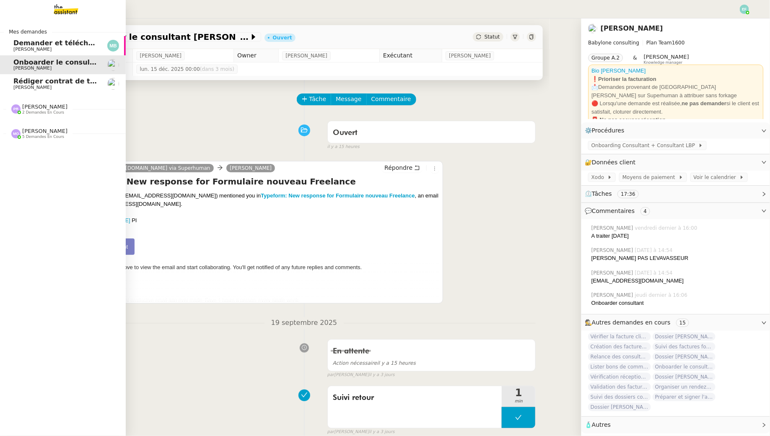
click at [22, 83] on span "Rédiger contrat de travail pour Orlane Fernandez" at bounding box center [104, 81] width 182 height 8
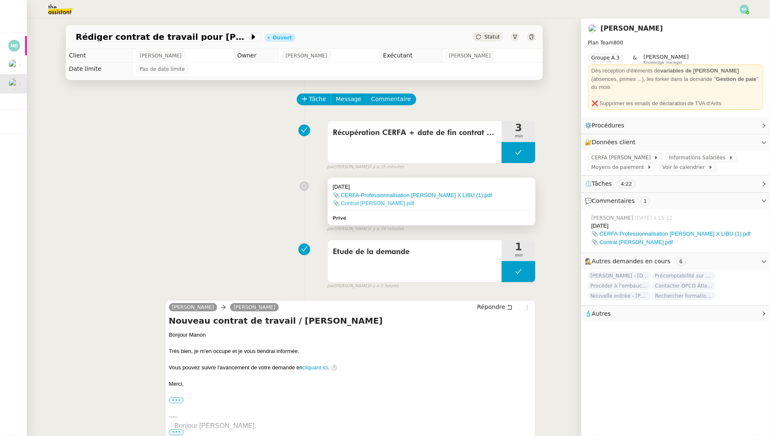
click at [402, 202] on link "📎 Contrat Clara Marie KRUCKER.pdf" at bounding box center [373, 203] width 81 height 6
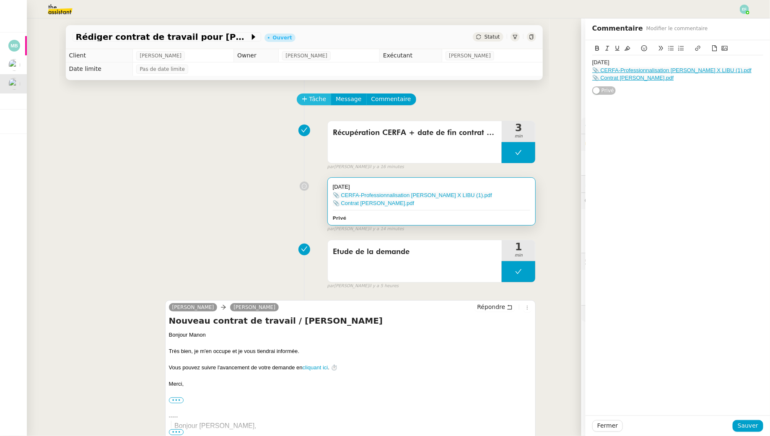
click at [322, 98] on span "Tâche" at bounding box center [317, 99] width 17 height 10
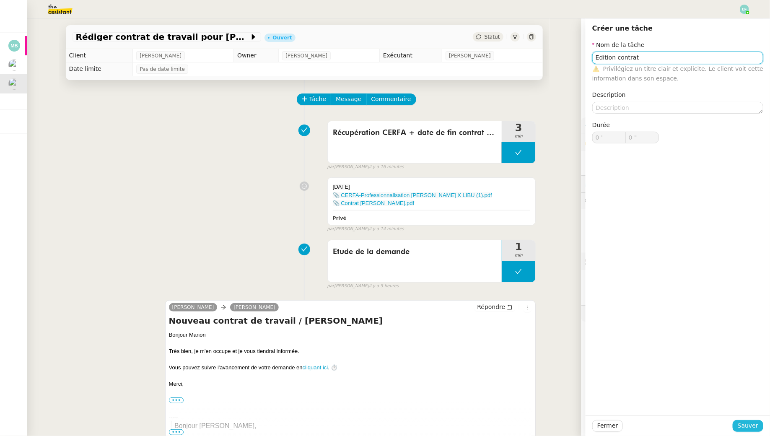
type input "Edition contrat"
click at [744, 429] on span "Sauver" at bounding box center [748, 426] width 21 height 10
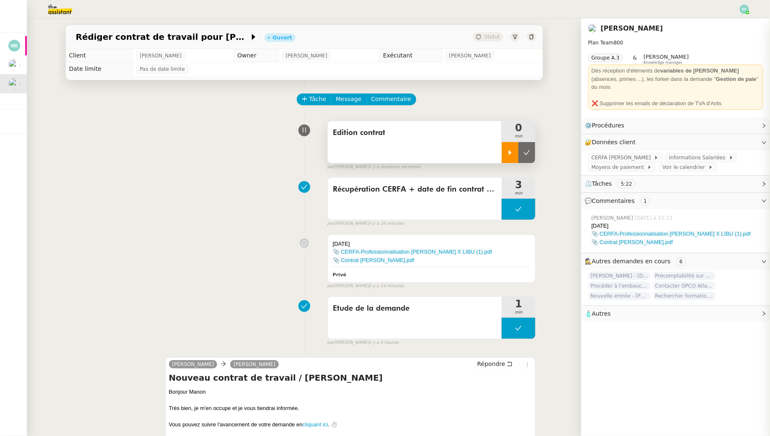
click at [511, 149] on icon at bounding box center [510, 152] width 7 height 7
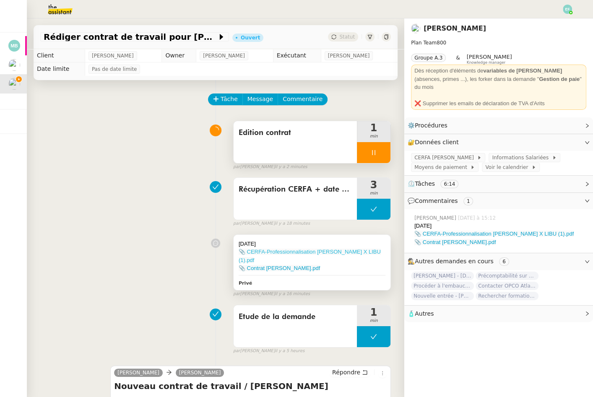
click at [282, 251] on link "📎 CERFA-Professionnalisation FERNANDEZ Orlane X LIBU (1).pdf" at bounding box center [310, 256] width 142 height 15
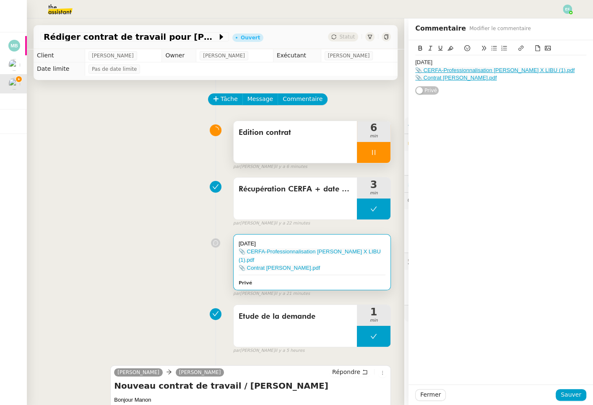
click at [174, 239] on div "19/10/2025 📎 CERFA-Professionnalisation FERNANDEZ Orlane X LIBU (1).pdf 📎 Contr…" at bounding box center [215, 264] width 350 height 67
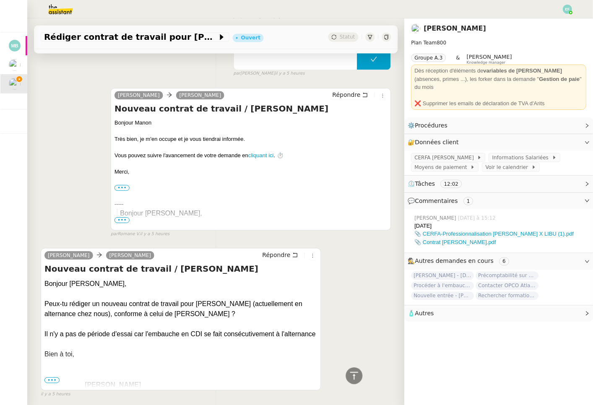
scroll to position [308, 0]
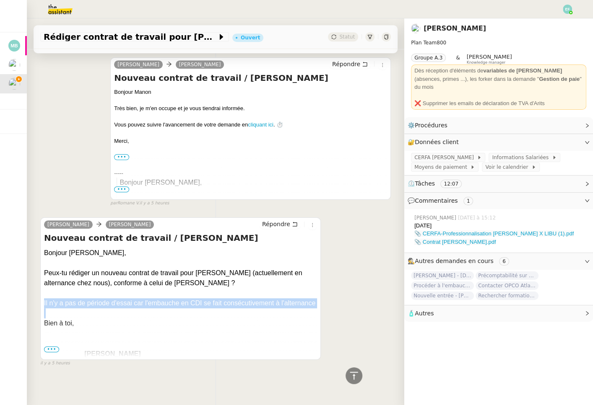
drag, startPoint x: 42, startPoint y: 301, endPoint x: 313, endPoint y: 308, distance: 271.3
click at [313, 308] on div "Manon Loustau Sam Répondre Nouveau contrat de travail / Orlane Fernandez Bonjou…" at bounding box center [180, 289] width 280 height 143
copy div "Il n'y a pas de période d'essai car l'embauche en CDI se fait consécutivement à…"
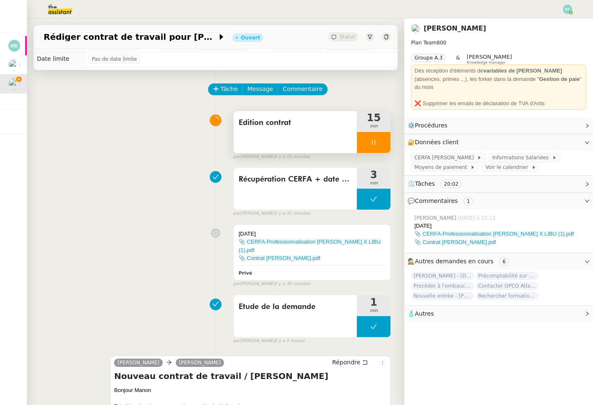
scroll to position [0, 0]
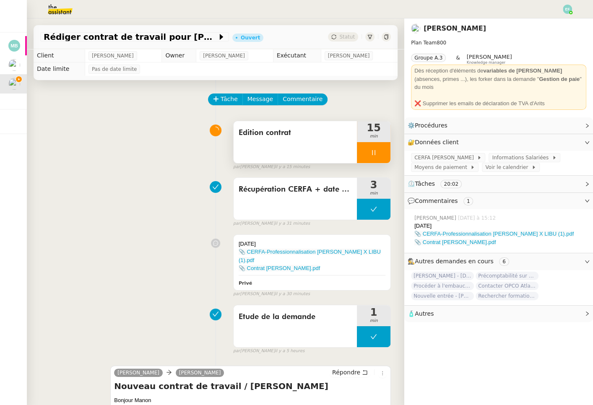
click at [369, 154] on div at bounding box center [374, 152] width 34 height 21
click at [358, 152] on div at bounding box center [365, 152] width 17 height 21
click at [448, 153] on span "CERFA Orlane Fernandez" at bounding box center [445, 157] width 62 height 8
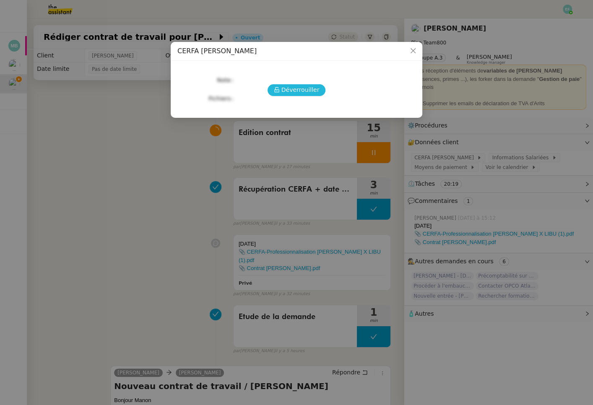
click at [309, 91] on span "Déverrouiller" at bounding box center [300, 90] width 38 height 10
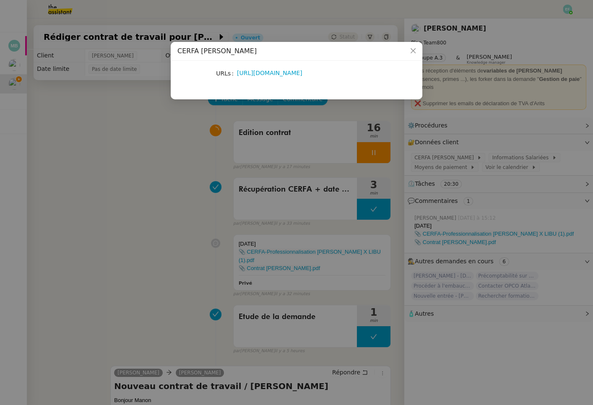
click at [108, 157] on nz-modal-container "CERFA Orlane Fernandez URLs https://libu33-my.sharepoint.com/:b:/g/personal/man…" at bounding box center [296, 202] width 593 height 405
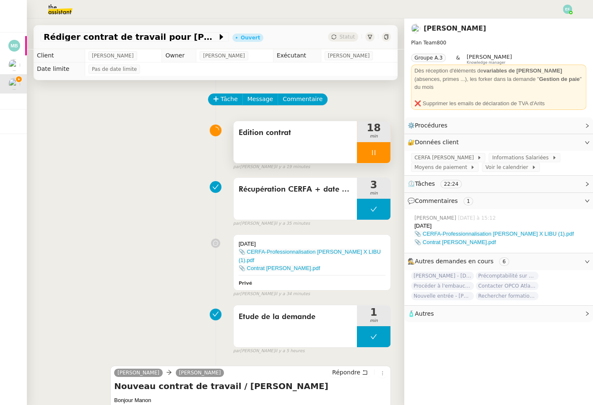
click at [300, 140] on div "Edition contrat" at bounding box center [295, 142] width 123 height 42
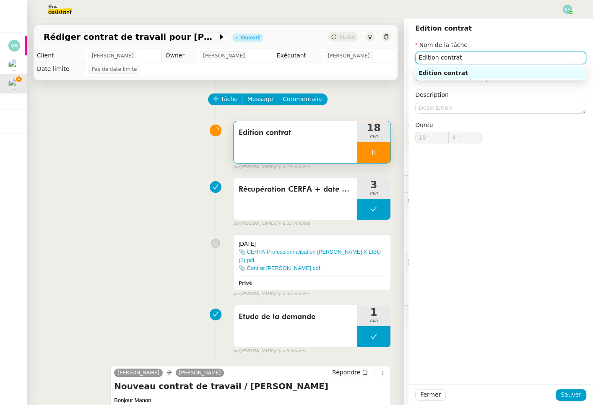
click at [537, 56] on input "Edition contrat" at bounding box center [500, 58] width 171 height 12
type input "Edition contrat +"
type input "5 ""
type input "Edition contrat + recherc"
type input "6 ""
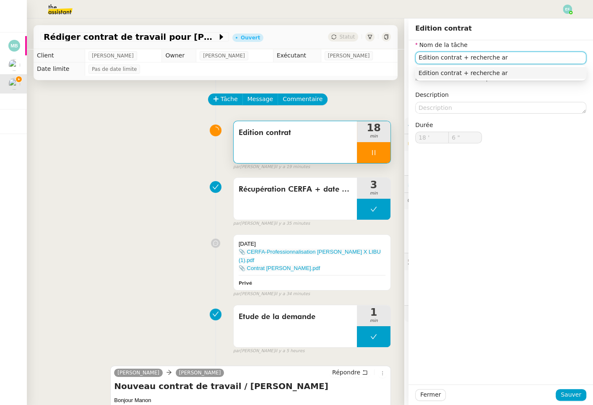
type input "Edition contrat + recherche art"
type input "7 ""
type input "Edition contrat + recherche article +"
type input "8 ""
type input "Edition contrat + recherche article + envoid 'e"
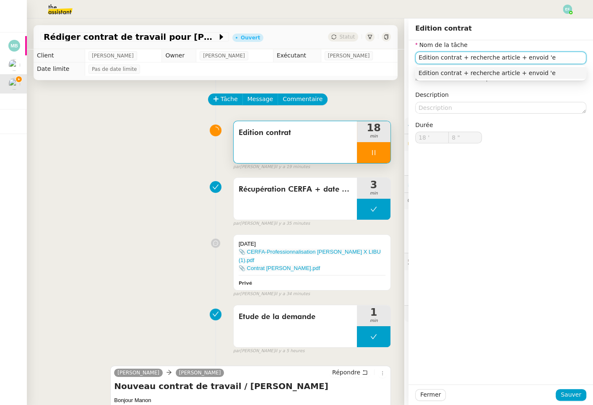
type input "9 ""
type input "Edition contrat + recherche article + envoi d'"
type input "10 ""
type input "Edition contrat + recherche article + envoi d'email"
type input "11 ""
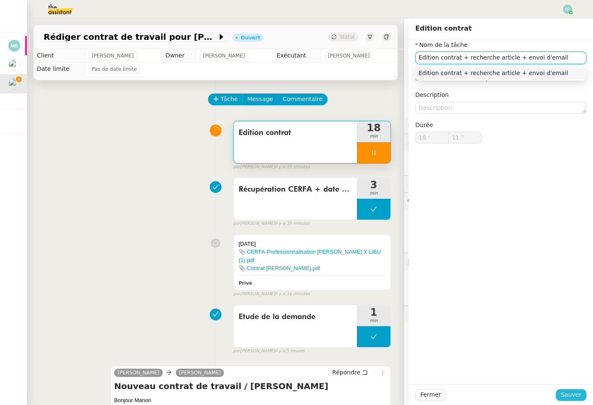
type input "Edition contrat + recherche article + envoi d'email"
click at [570, 390] on span "Sauver" at bounding box center [570, 395] width 21 height 10
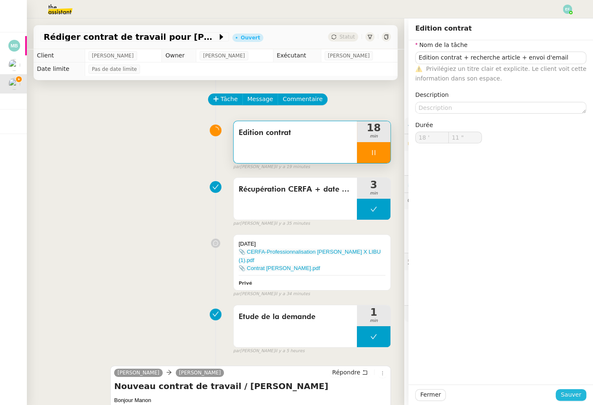
type input "12 ""
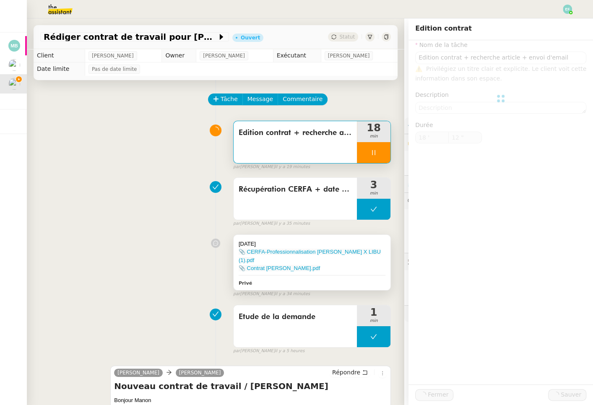
type input "Edition contrat + recherche article + envoi d'email"
type input "18 '"
type input "12 ""
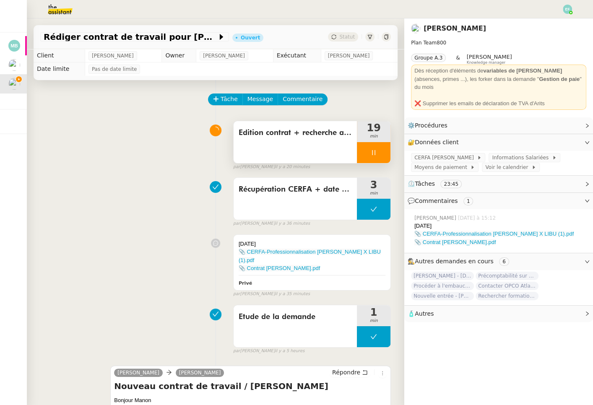
click at [372, 149] on icon at bounding box center [373, 152] width 7 height 7
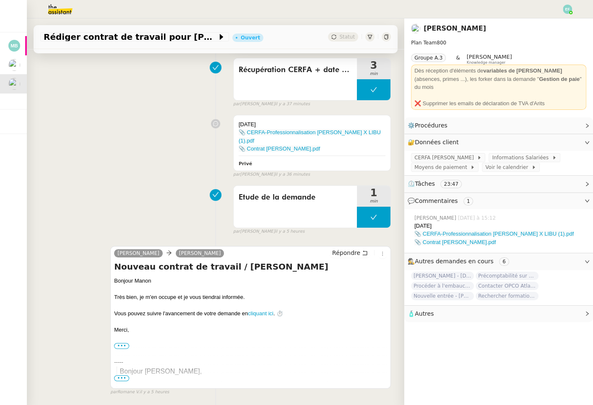
scroll to position [127, 0]
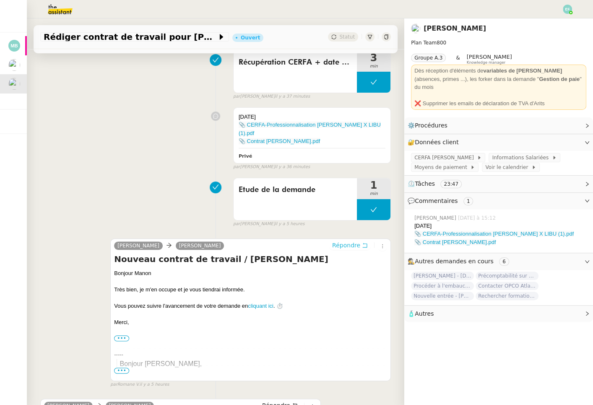
click at [362, 242] on icon at bounding box center [365, 245] width 6 height 6
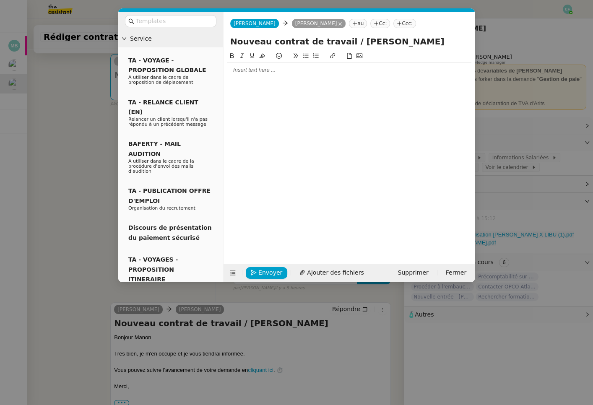
click at [65, 134] on nz-modal-container "Service TA - VOYAGE - PROPOSITION GLOBALE A utiliser dans le cadre de propositi…" at bounding box center [296, 202] width 593 height 405
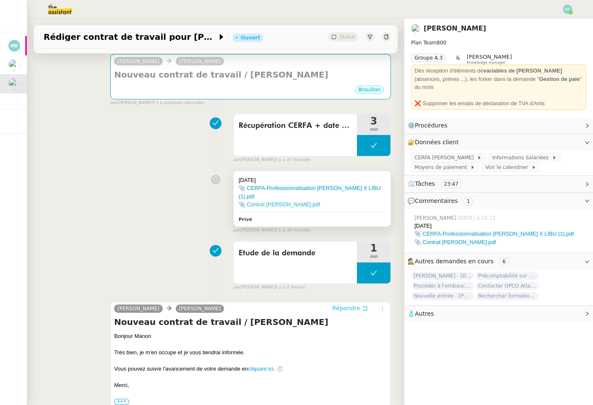
scroll to position [0, 0]
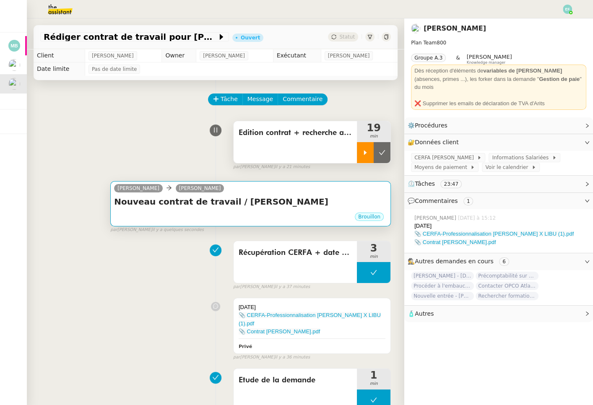
click at [327, 200] on h4 "Nouveau contrat de travail / Orlane Fernandez" at bounding box center [250, 202] width 273 height 12
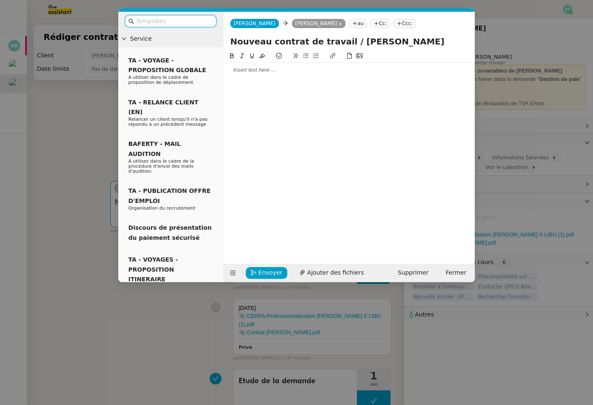
click at [86, 150] on nz-modal-container "Service TA - VOYAGE - PROPOSITION GLOBALE A utiliser dans le cadre de propositi…" at bounding box center [296, 202] width 593 height 405
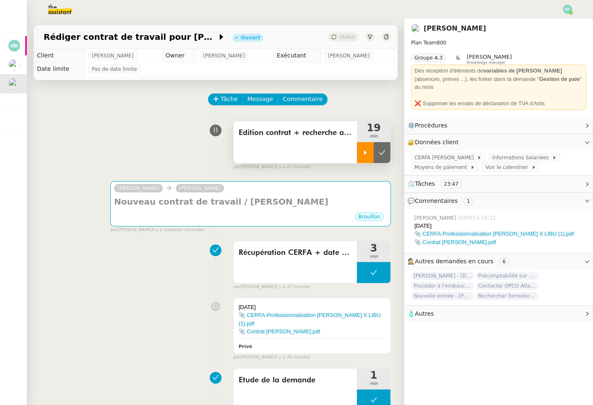
click at [364, 150] on icon at bounding box center [365, 152] width 7 height 7
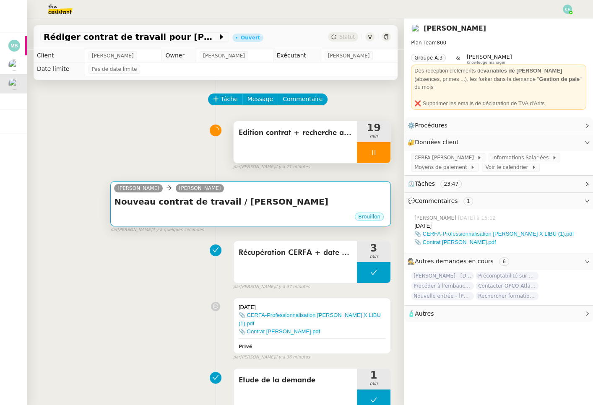
click at [345, 208] on div "Nouveau contrat de travail / Orlane Fernandez •••" at bounding box center [250, 204] width 273 height 16
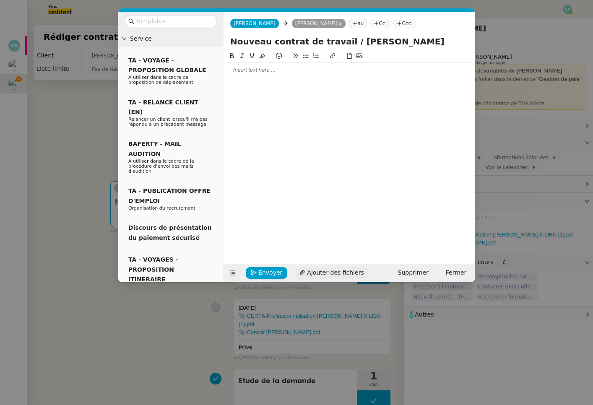
click at [311, 277] on span "Ajouter des fichiers" at bounding box center [335, 273] width 57 height 10
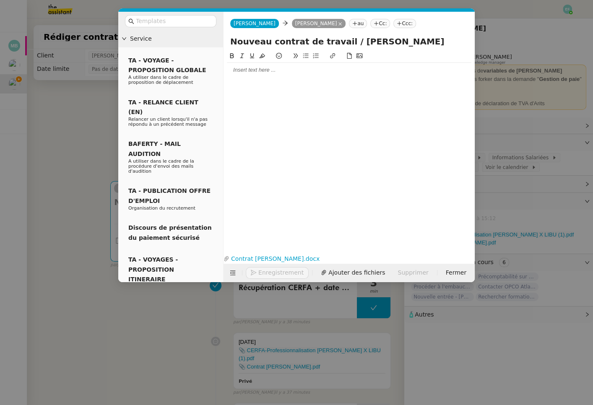
click at [287, 70] on div at bounding box center [349, 70] width 244 height 8
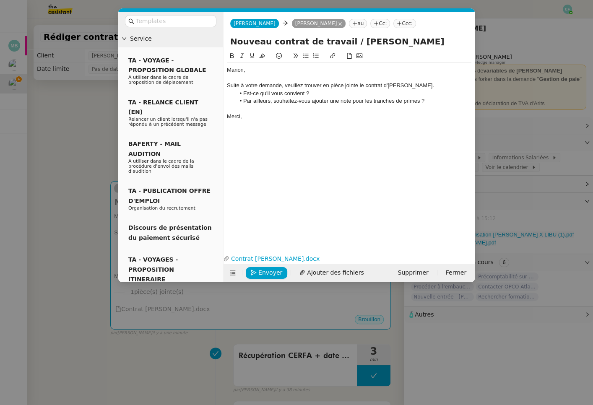
click at [229, 70] on div "Manon," at bounding box center [349, 70] width 244 height 8
click at [434, 103] on li "Par ailleurs, souhaitez-vous ajouter une note pour les tranches de primes ?" at bounding box center [353, 101] width 236 height 8
click at [57, 112] on nz-modal-container "Service TA - VOYAGE - PROPOSITION GLOBALE A utiliser dans le cadre de propositi…" at bounding box center [296, 202] width 593 height 405
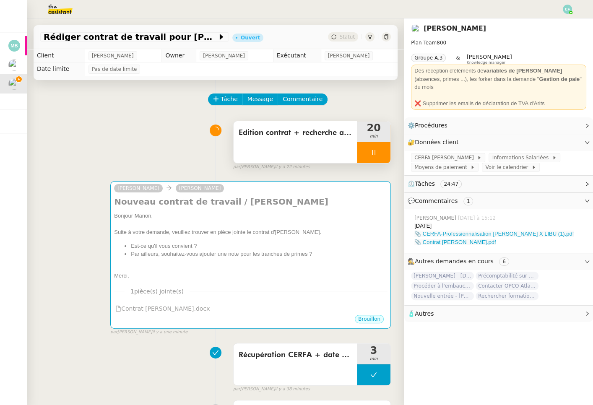
click at [373, 158] on div at bounding box center [374, 152] width 34 height 21
click at [384, 156] on icon at bounding box center [382, 152] width 7 height 7
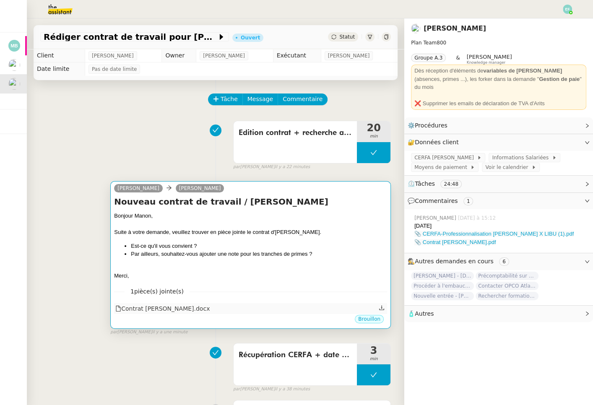
click at [209, 305] on div "Contrat Orlane FERNANDEZ.docx" at bounding box center [162, 309] width 94 height 10
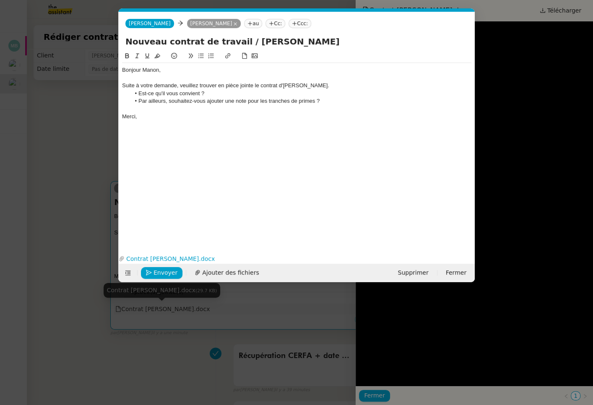
scroll to position [0, 18]
click at [36, 160] on nz-modal-container "Service TA - VOYAGE - PROPOSITION GLOBALE A utiliser dans le cadre de propositi…" at bounding box center [296, 202] width 593 height 405
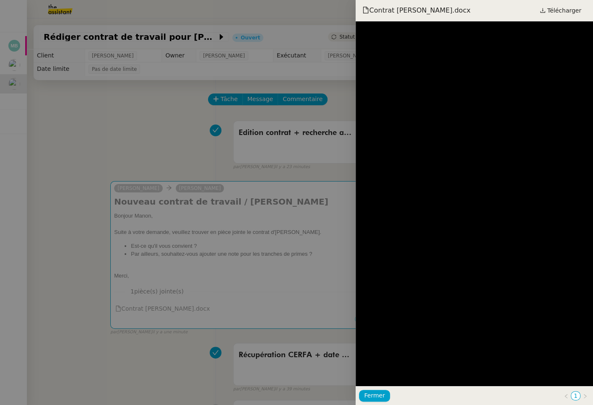
click at [175, 197] on div at bounding box center [296, 202] width 593 height 405
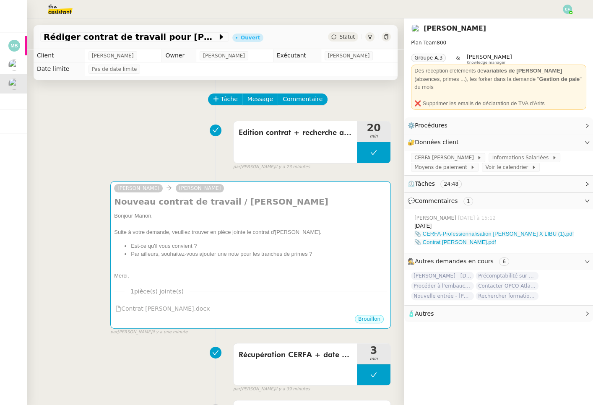
click at [151, 147] on div "Edition contrat + recherche article + envoi d'email 20 min false par Emelyne F.…" at bounding box center [215, 144] width 350 height 54
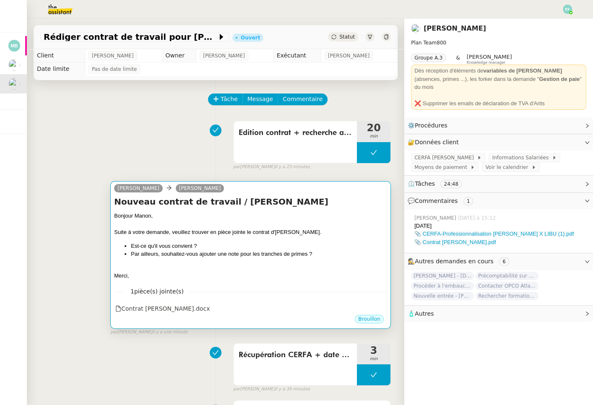
click at [294, 215] on div "Bonjour Manon," at bounding box center [250, 216] width 273 height 8
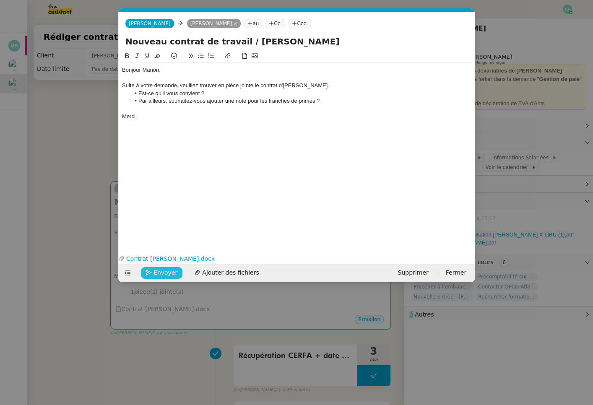
click at [153, 271] on span "Envoyer" at bounding box center [165, 273] width 24 height 10
click at [153, 271] on span "Confirmer l'envoi" at bounding box center [178, 273] width 50 height 10
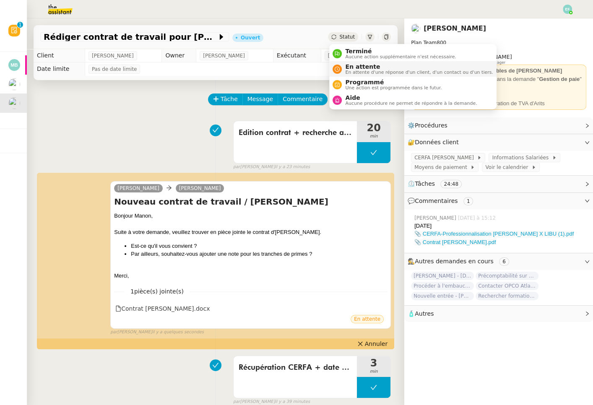
click at [341, 65] on div "En attente En attente d'une réponse d'un client, d'un contact ou d'un tiers." at bounding box center [412, 68] width 160 height 11
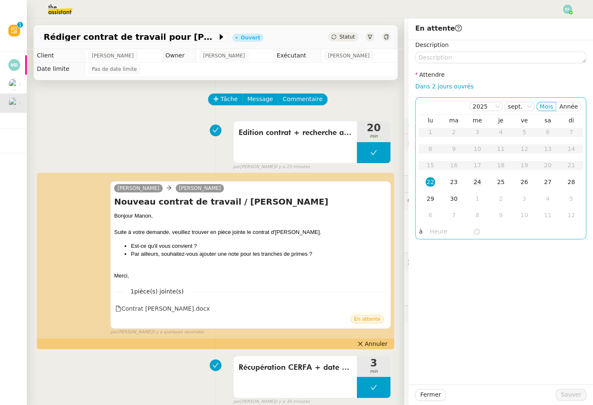
click at [481, 179] on div "24" at bounding box center [476, 181] width 9 height 9
click at [567, 390] on span "Sauver" at bounding box center [570, 395] width 21 height 10
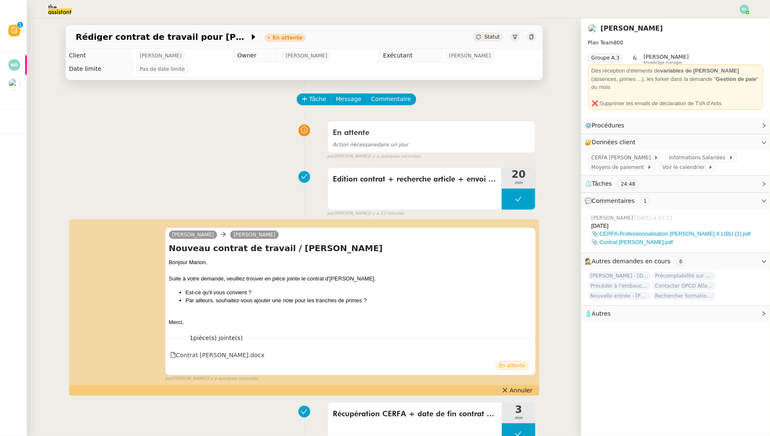
click at [751, 4] on nz-header at bounding box center [385, 9] width 770 height 18
click at [750, 8] on nz-header at bounding box center [385, 9] width 770 height 18
click at [747, 12] on div at bounding box center [744, 9] width 9 height 9
click at [737, 25] on li "Suivi" at bounding box center [722, 24] width 54 height 12
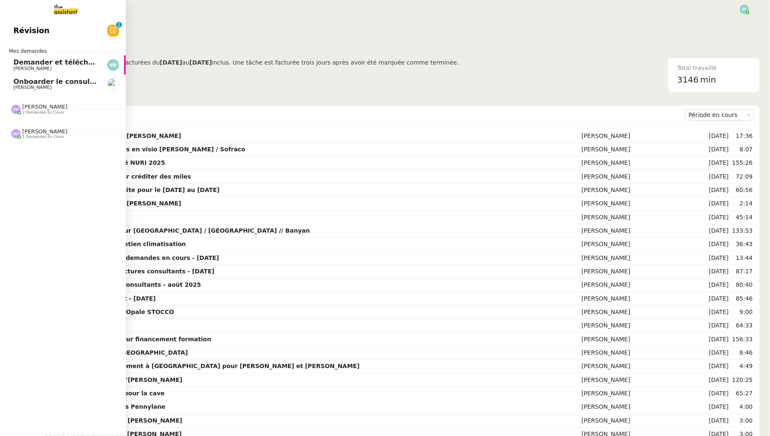
click at [42, 59] on span "Demander et télécharger les factures pour Qonto" at bounding box center [106, 62] width 187 height 8
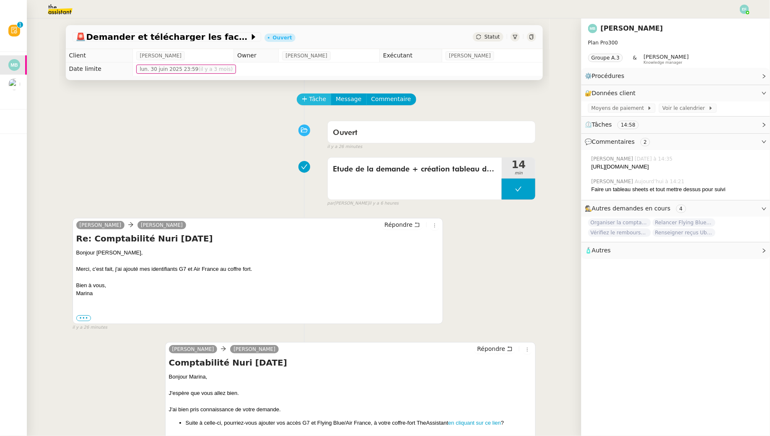
click at [309, 98] on span "Tâche" at bounding box center [317, 99] width 17 height 10
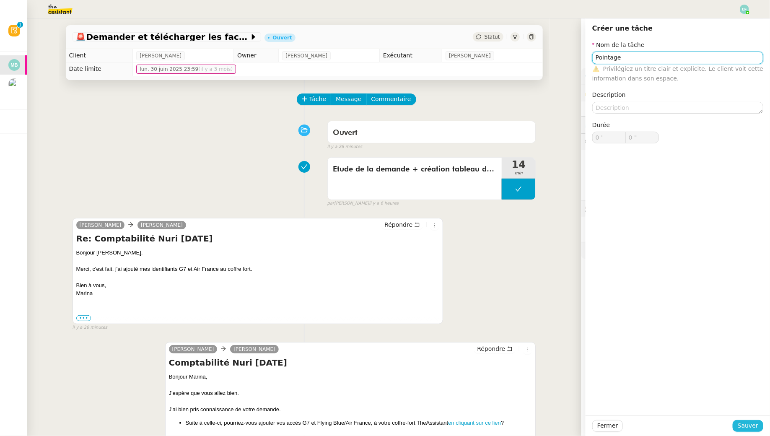
type input "Pointage"
click at [741, 422] on span "Sauver" at bounding box center [748, 426] width 21 height 10
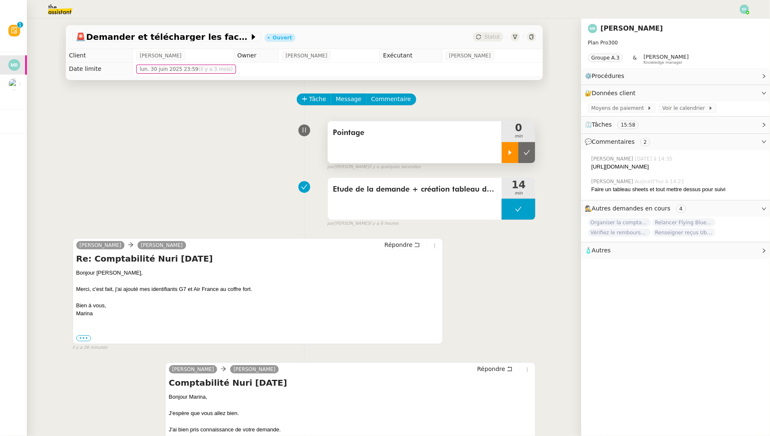
click at [506, 145] on div at bounding box center [510, 152] width 17 height 21
click at [737, 95] on link "Modifier" at bounding box center [741, 93] width 24 height 10
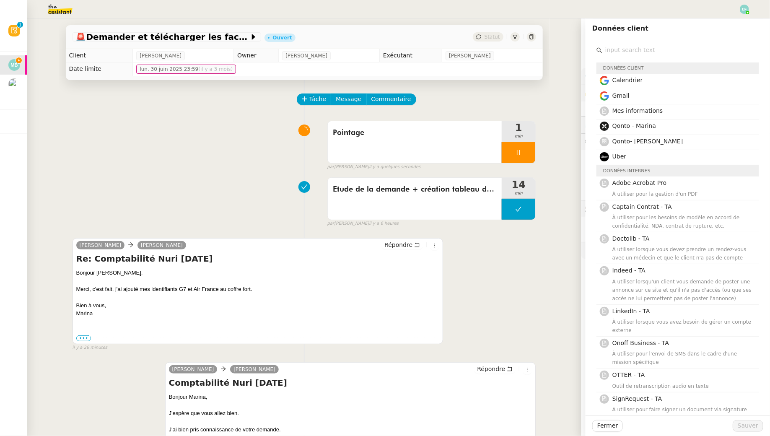
click at [614, 51] on input "text" at bounding box center [680, 49] width 157 height 11
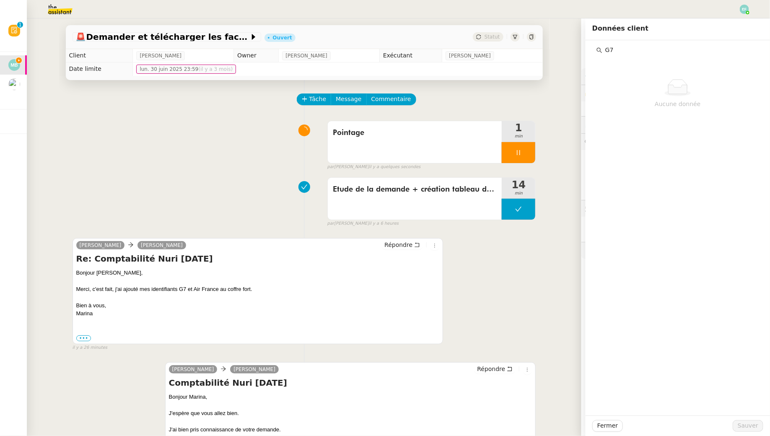
type input "G"
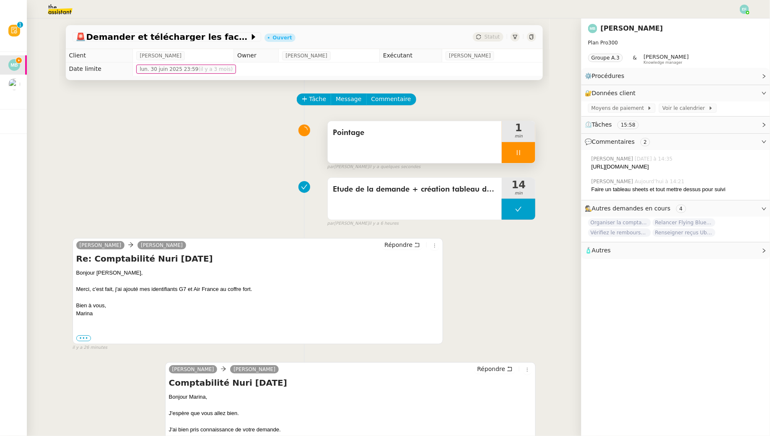
click at [522, 153] on icon at bounding box center [518, 152] width 7 height 7
click at [527, 153] on icon at bounding box center [527, 152] width 6 height 5
click at [740, 95] on link "Modifier" at bounding box center [741, 93] width 24 height 10
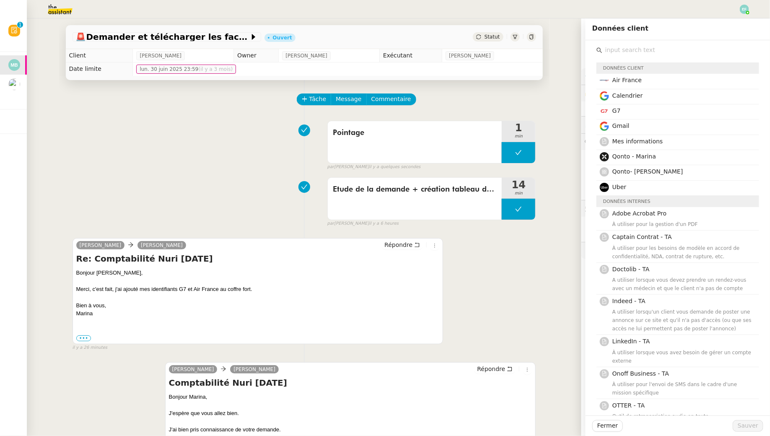
click at [504, 104] on div "Tâche Message Commentaire" at bounding box center [417, 103] width 239 height 20
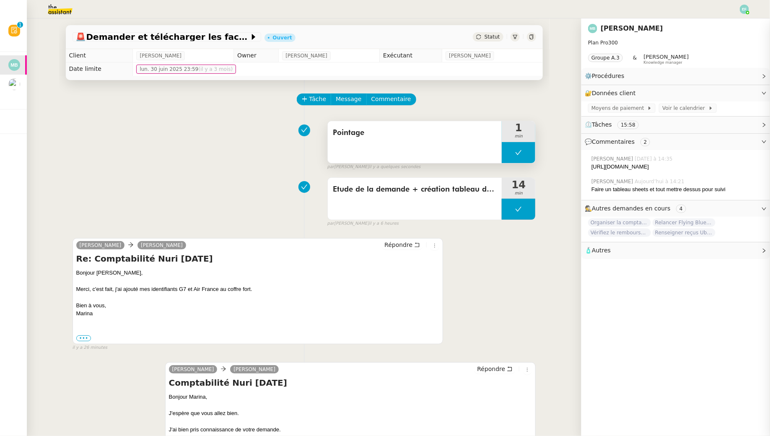
click at [521, 158] on button at bounding box center [519, 152] width 34 height 21
click at [511, 157] on div at bounding box center [510, 152] width 17 height 21
click at [750, 90] on link "Modifier" at bounding box center [741, 93] width 24 height 10
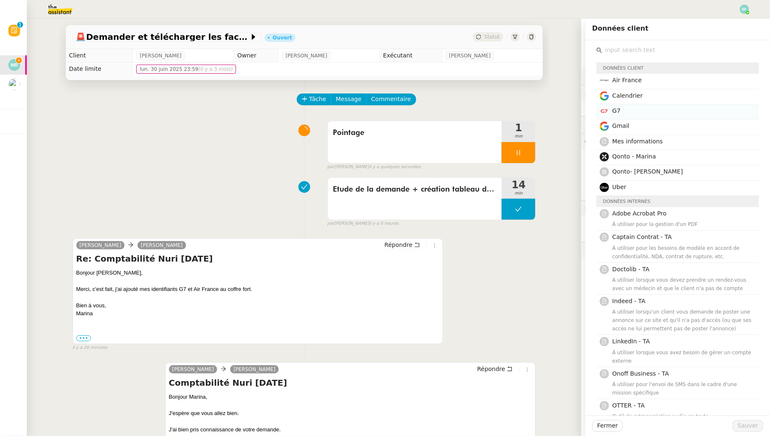
click at [615, 107] on span "G7" at bounding box center [616, 110] width 8 height 7
click at [640, 80] on span "Air France" at bounding box center [626, 80] width 29 height 7
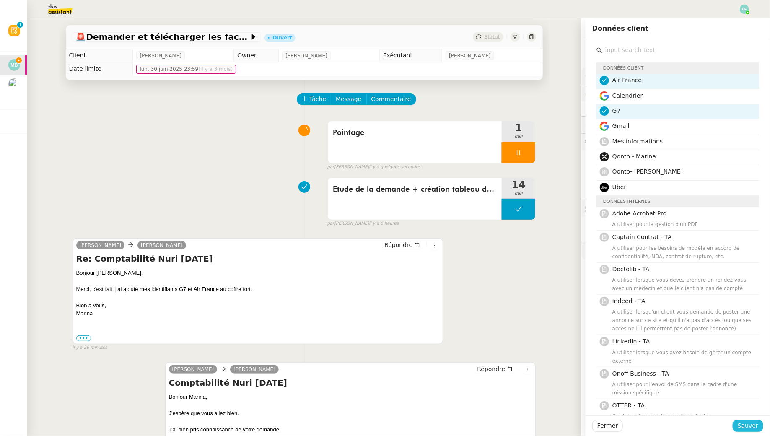
click at [749, 425] on span "Sauver" at bounding box center [748, 426] width 21 height 10
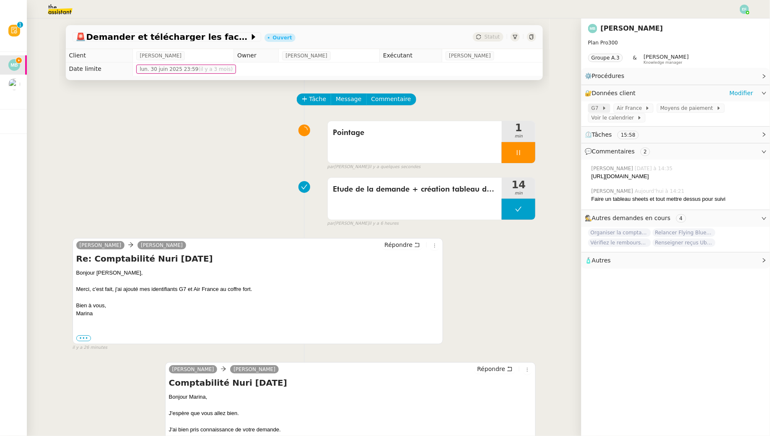
click at [604, 109] on icon at bounding box center [604, 107] width 2 height 3
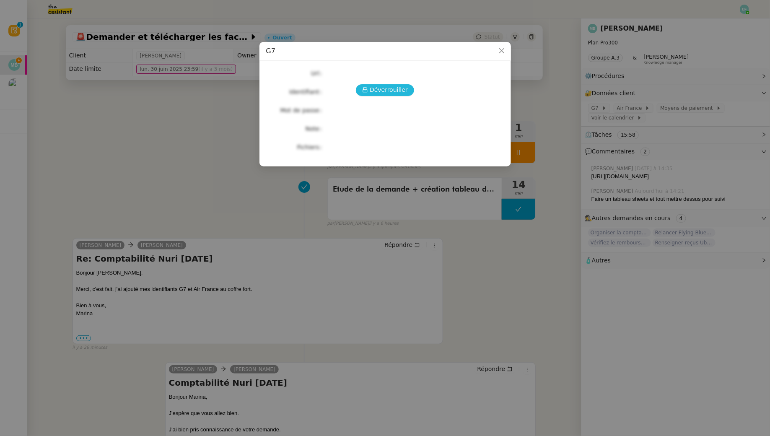
click at [373, 92] on span "Déverrouiller" at bounding box center [389, 90] width 38 height 10
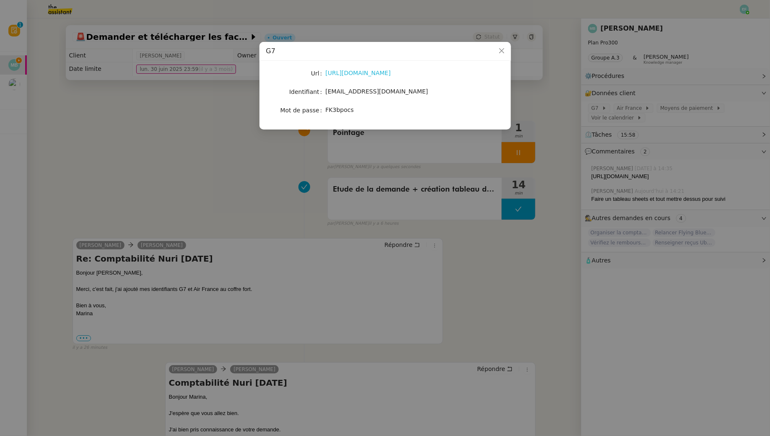
click at [363, 75] on link "[URL][DOMAIN_NAME]" at bounding box center [358, 73] width 65 height 7
click at [381, 92] on span "[EMAIL_ADDRESS][DOMAIN_NAME]" at bounding box center [377, 91] width 103 height 7
copy span "[EMAIL_ADDRESS][DOMAIN_NAME]"
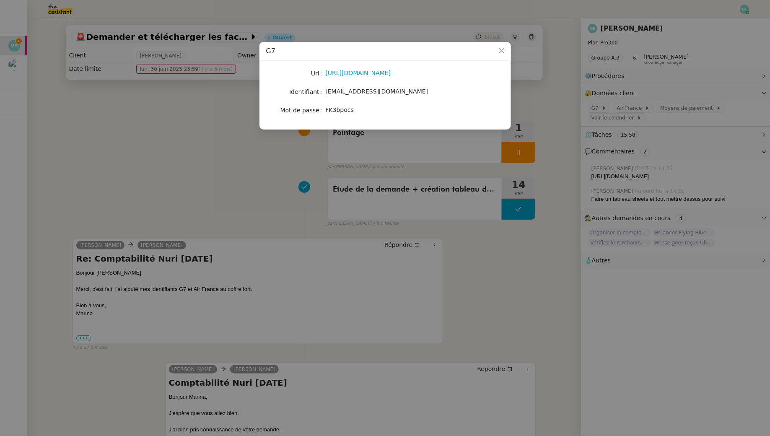
click at [345, 114] on div "FK3bpocs" at bounding box center [395, 110] width 139 height 10
copy span "FK3bpocs"
click at [145, 183] on nz-modal-container "G7 Url [URL][DOMAIN_NAME] Identifiant [EMAIL_ADDRESS][DOMAIN_NAME] Mot de passe…" at bounding box center [385, 218] width 770 height 436
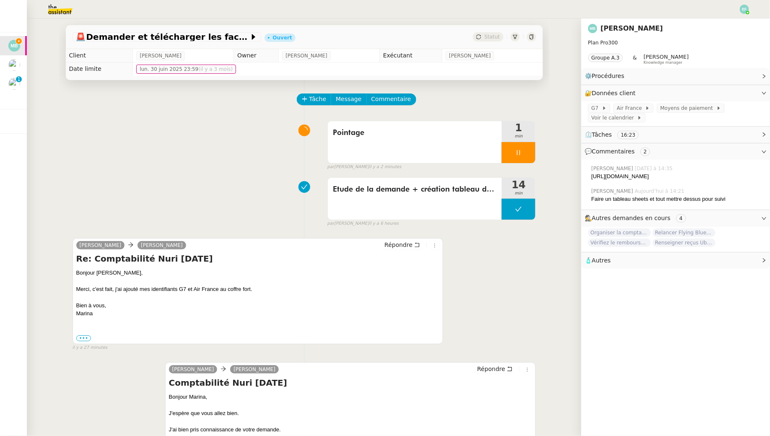
drag, startPoint x: 633, startPoint y: 188, endPoint x: 591, endPoint y: 177, distance: 44.2
click at [591, 177] on div "[PERSON_NAME] [DATE] à 14:35 [URL][DOMAIN_NAME]" at bounding box center [675, 172] width 175 height 23
copy div "[URL][DOMAIN_NAME]"
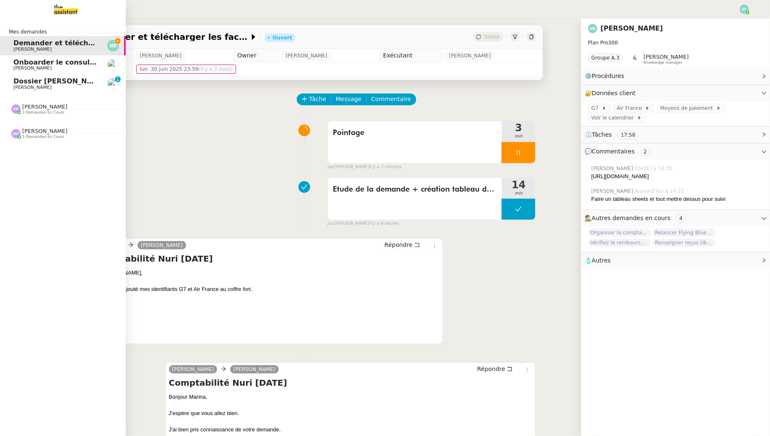
click at [27, 87] on span "[PERSON_NAME]" at bounding box center [32, 87] width 38 height 5
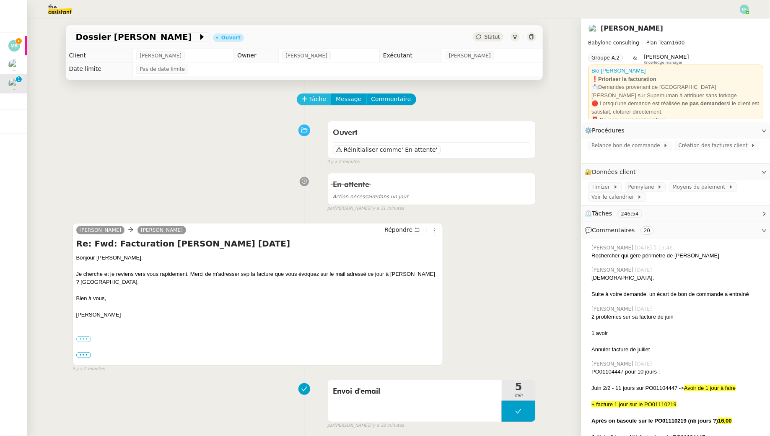
click at [319, 98] on span "Tâche" at bounding box center [317, 99] width 17 height 10
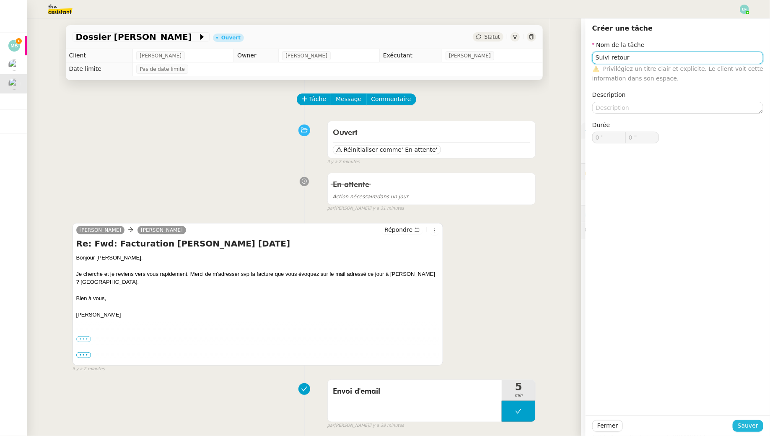
type input "Suivi retour"
click at [747, 426] on span "Sauver" at bounding box center [748, 426] width 21 height 10
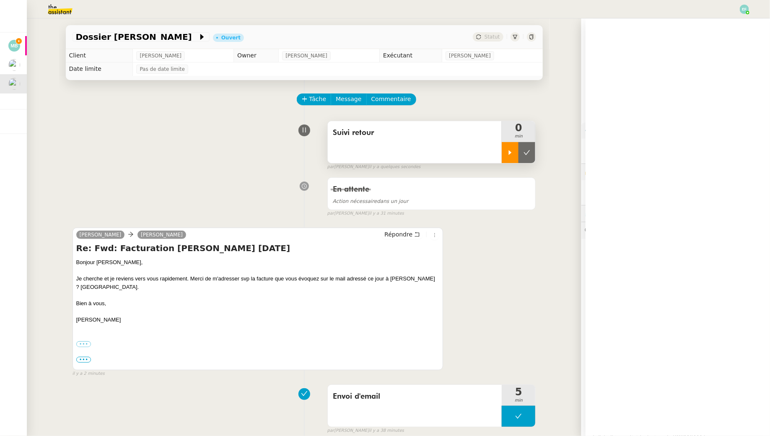
click at [515, 153] on div at bounding box center [510, 152] width 17 height 21
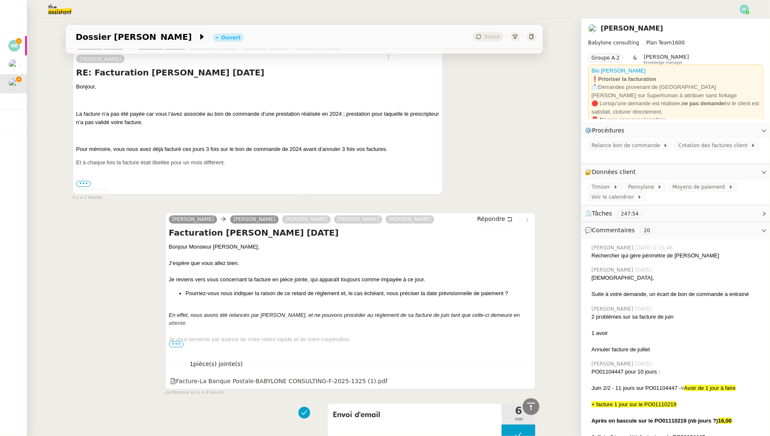
scroll to position [2394, 0]
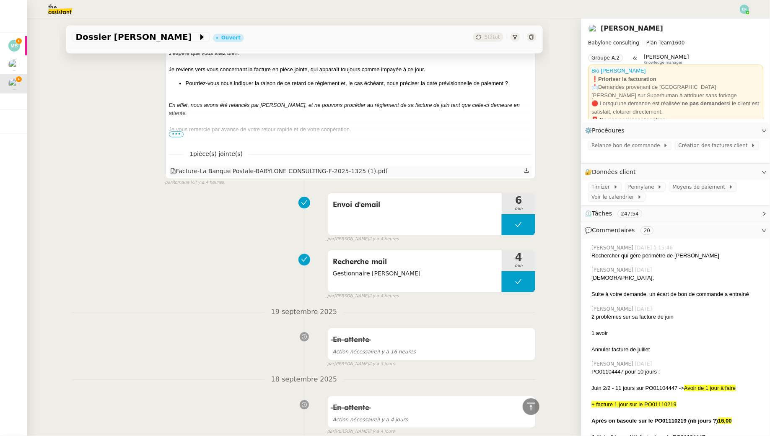
click at [527, 167] on icon at bounding box center [527, 170] width 6 height 6
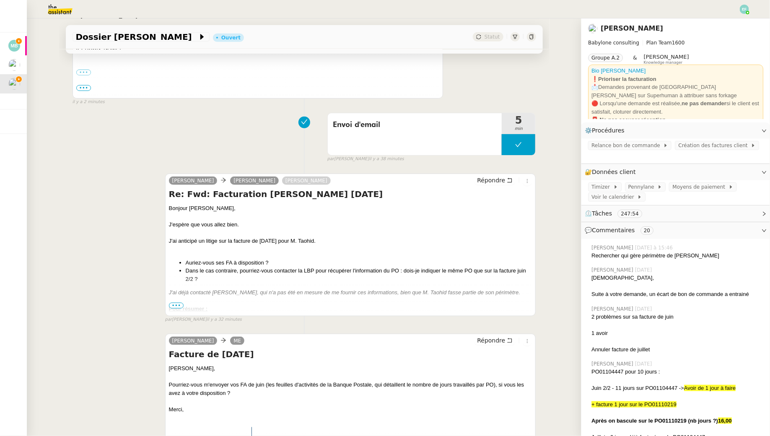
scroll to position [0, 0]
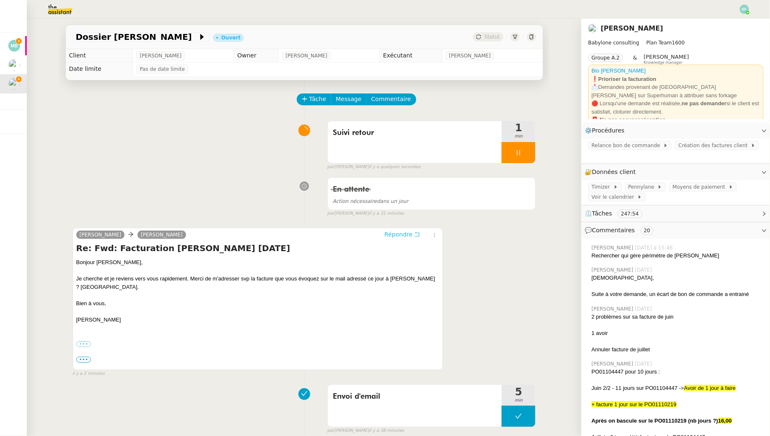
click at [415, 234] on icon at bounding box center [417, 234] width 6 height 6
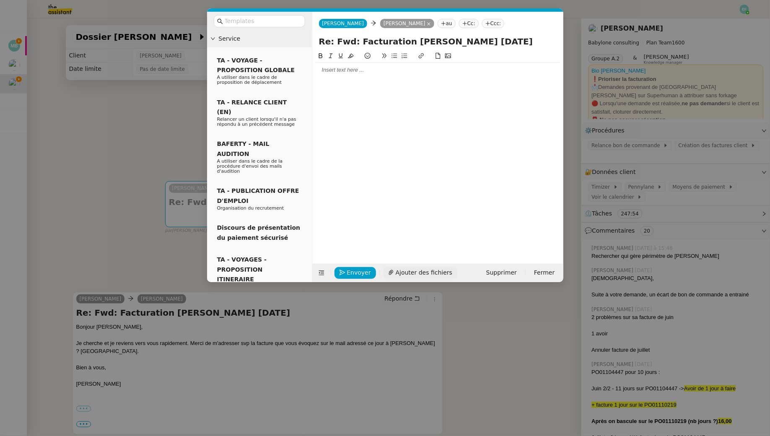
click at [396, 269] on span "Ajouter des fichiers" at bounding box center [424, 273] width 57 height 10
click at [124, 132] on nz-modal-container "Service TA - VOYAGE - PROPOSITION GLOBALE A utiliser dans le cadre de propositi…" at bounding box center [385, 218] width 770 height 436
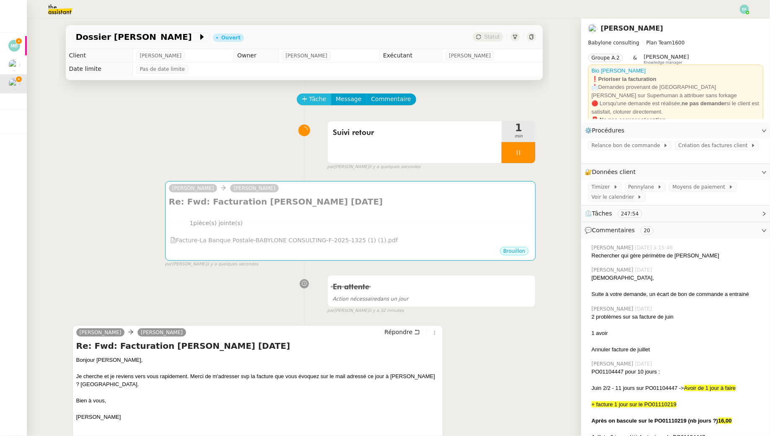
click at [311, 98] on span "Tâche" at bounding box center [317, 99] width 17 height 10
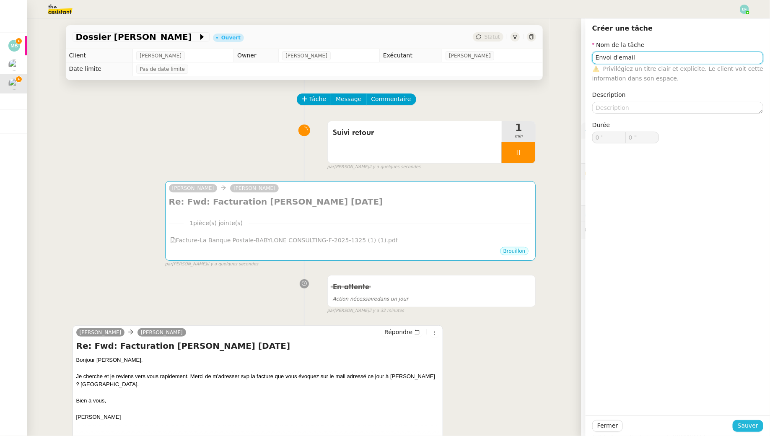
type input "Envoi d'email"
click at [743, 428] on span "Sauver" at bounding box center [748, 426] width 21 height 10
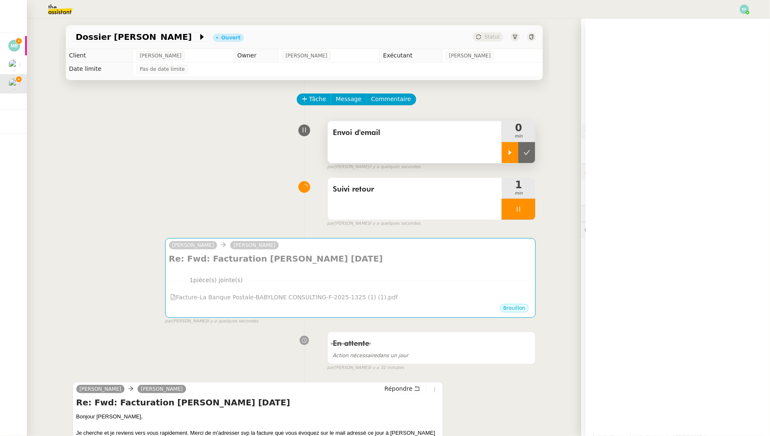
click at [509, 154] on icon at bounding box center [510, 152] width 7 height 7
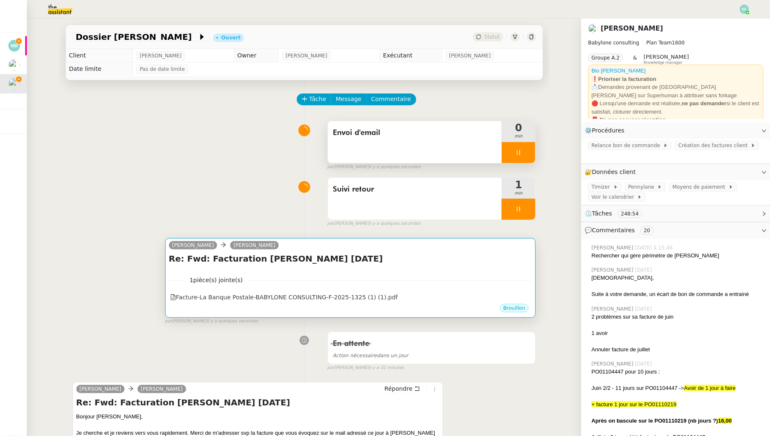
click at [426, 288] on div "1 pièce(s) jointe(s) Facture-La Banque Postale-BABYLONE CONSULTING-F-2025-1325 …" at bounding box center [350, 286] width 363 height 34
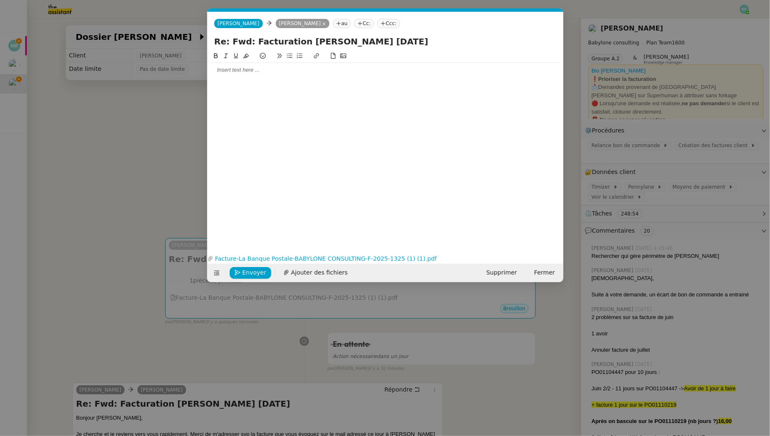
scroll to position [0, 18]
click at [295, 63] on div at bounding box center [385, 70] width 349 height 14
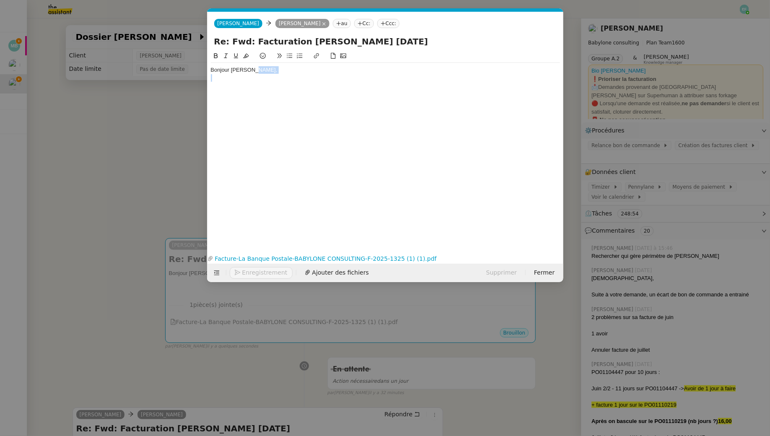
click at [337, 73] on div "Bonjour [PERSON_NAME]," at bounding box center [385, 78] width 349 height 30
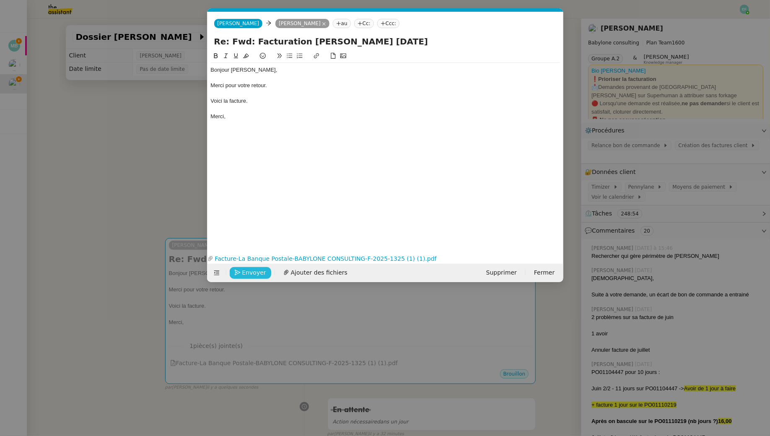
click at [254, 269] on span "Envoyer" at bounding box center [254, 273] width 24 height 10
click at [254, 269] on span "Confirmer l'envoi" at bounding box center [267, 273] width 50 height 10
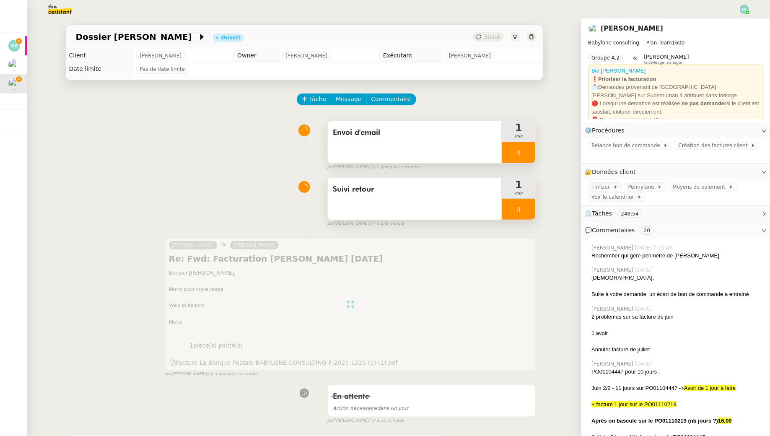
click at [517, 208] on icon at bounding box center [518, 209] width 7 height 7
click at [529, 208] on icon at bounding box center [527, 209] width 6 height 5
click at [527, 152] on div at bounding box center [519, 152] width 34 height 21
click at [527, 152] on icon at bounding box center [527, 152] width 7 height 7
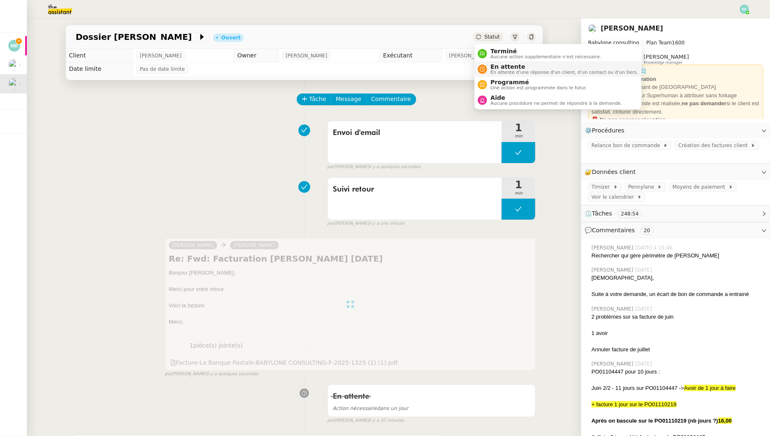
click at [492, 72] on span "En attente d'une réponse d'un client, d'un contact ou d'un tiers." at bounding box center [564, 72] width 148 height 5
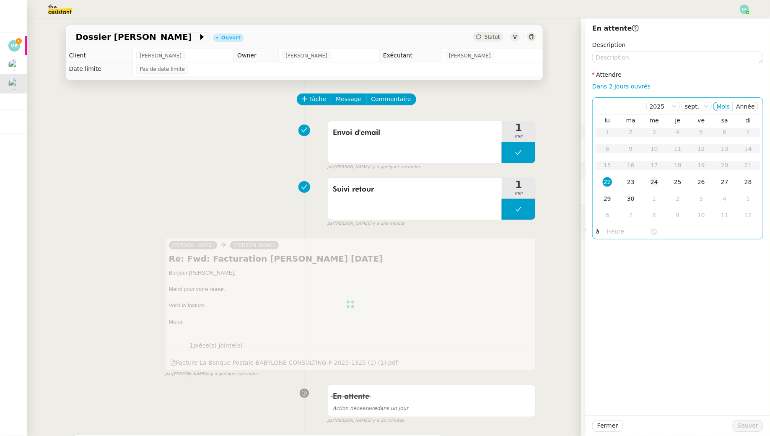
click at [652, 186] on div "24" at bounding box center [654, 181] width 9 height 9
click at [746, 424] on span "Sauver" at bounding box center [748, 426] width 21 height 10
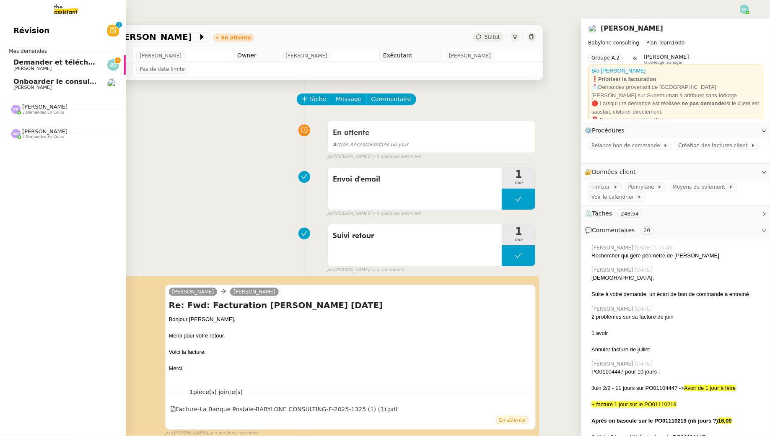
click at [22, 66] on span "[PERSON_NAME]" at bounding box center [32, 68] width 38 height 5
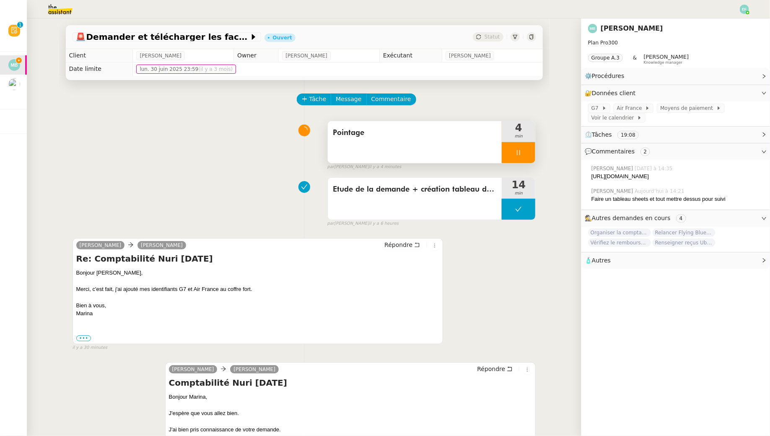
click at [524, 153] on div at bounding box center [519, 152] width 34 height 21
click at [514, 153] on div at bounding box center [510, 152] width 17 height 21
click at [521, 149] on icon at bounding box center [518, 152] width 7 height 7
click at [500, 143] on div "Pointage" at bounding box center [415, 142] width 174 height 42
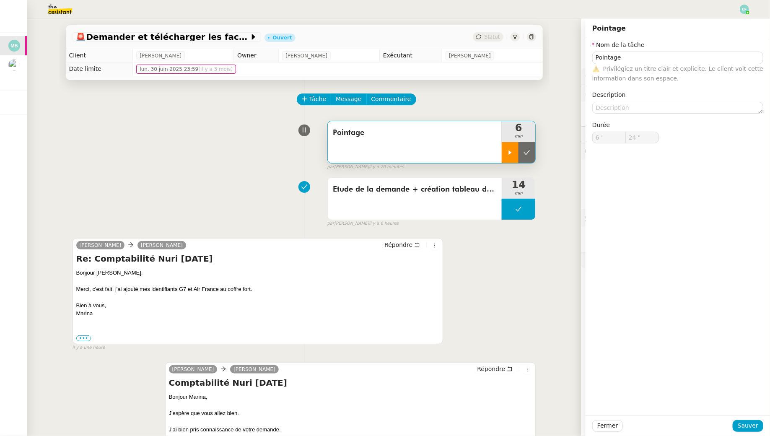
click at [512, 146] on div at bounding box center [510, 152] width 17 height 21
type input "Pointage"
type input "6 '"
type input "24 ""
click at [225, 165] on div "Pointage 6 min false par [PERSON_NAME] il y a 20 minutes" at bounding box center [305, 144] width 464 height 54
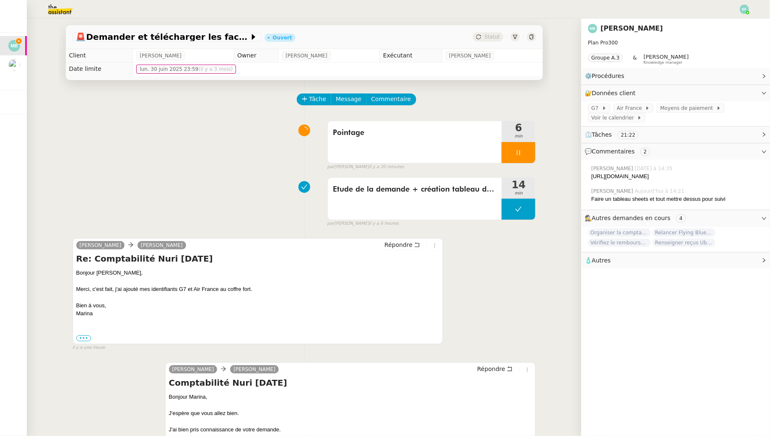
scroll to position [646, 0]
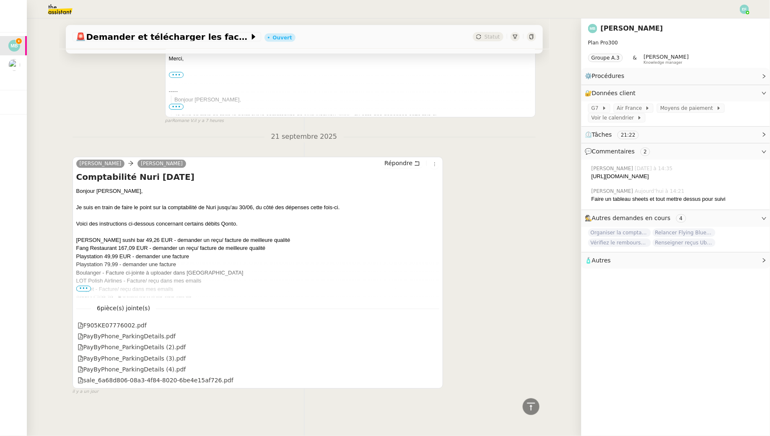
click at [80, 291] on span "•••" at bounding box center [83, 289] width 15 height 6
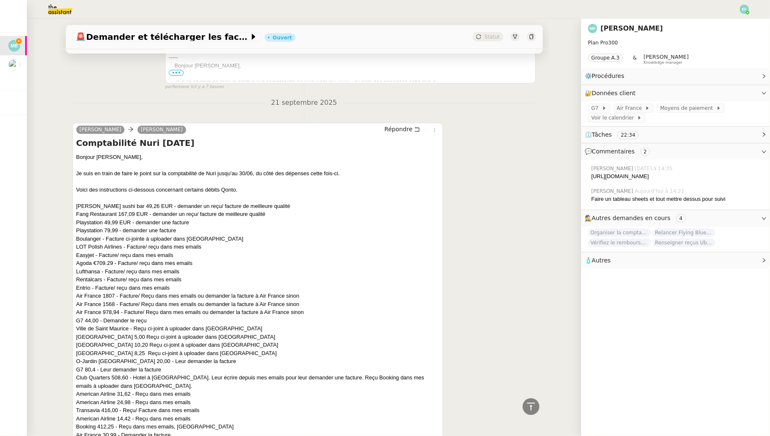
scroll to position [624, 0]
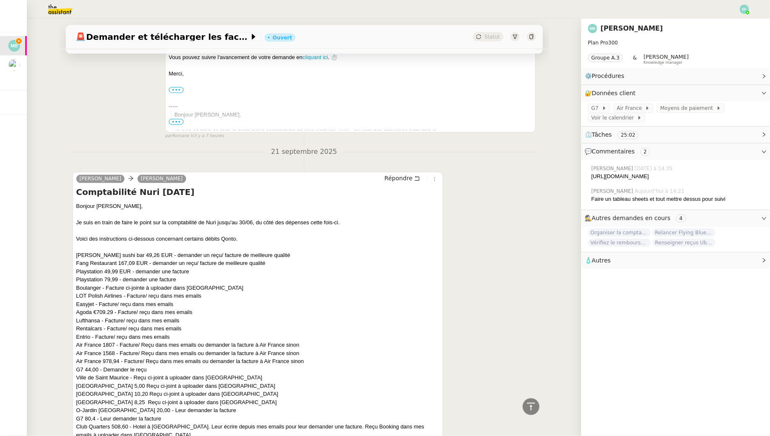
drag, startPoint x: 635, startPoint y: 184, endPoint x: 591, endPoint y: 178, distance: 44.5
click at [591, 178] on div "[PERSON_NAME] [DATE] à 14:35 [URL][DOMAIN_NAME]" at bounding box center [675, 172] width 175 height 23
copy div "[URL][DOMAIN_NAME]"
click at [643, 106] on span at bounding box center [643, 108] width 3 height 6
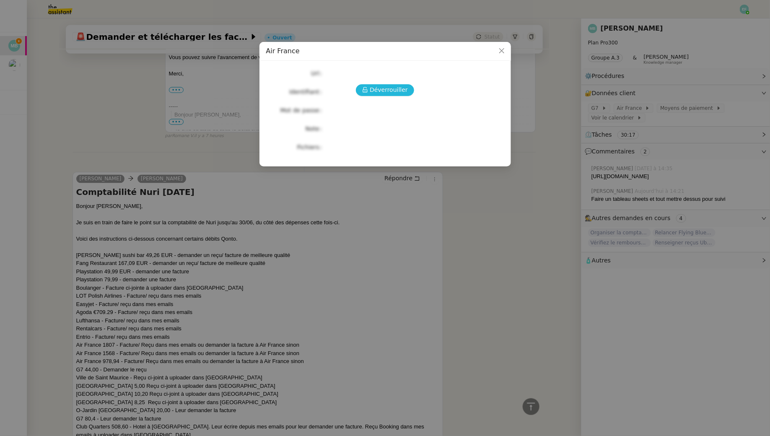
click at [370, 93] on button "Déverrouiller" at bounding box center [385, 90] width 58 height 12
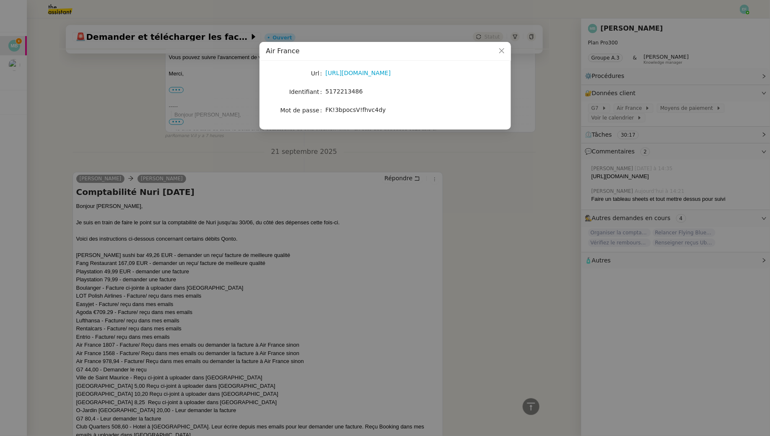
click at [356, 91] on span "5172213486" at bounding box center [344, 91] width 37 height 7
copy span "5172213486"
click at [366, 67] on div "Url [URL][DOMAIN_NAME] Identifiant 5172213486 Mot de passe [SECURITY_DATA]" at bounding box center [385, 95] width 252 height 69
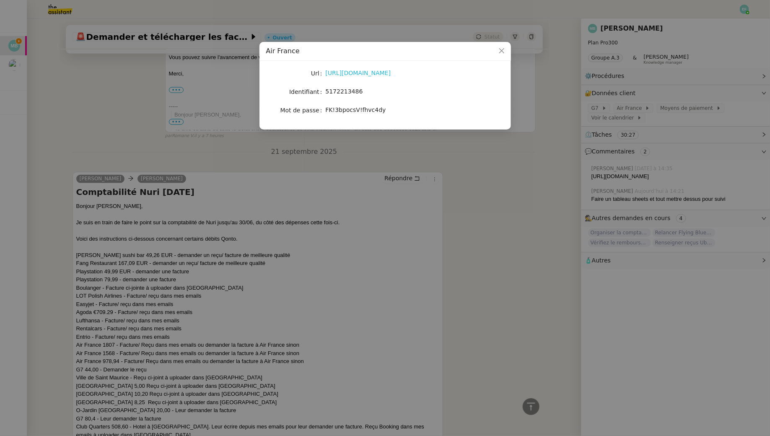
click at [366, 70] on link "[URL][DOMAIN_NAME]" at bounding box center [358, 73] width 65 height 7
click at [345, 91] on span "5172213486" at bounding box center [344, 91] width 37 height 7
copy span "5172213486"
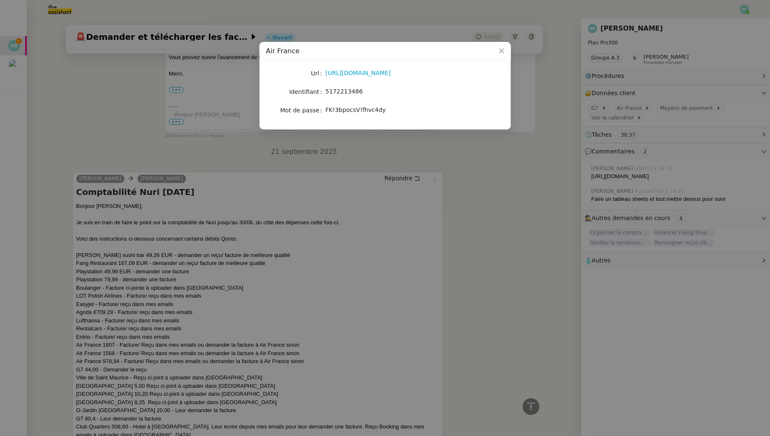
click at [365, 111] on span "FK!3bpocsV!fhvc4dy" at bounding box center [356, 109] width 60 height 7
copy span "FK!3bpocsV!fhvc4dy"
click at [215, 171] on nz-modal-container "Air France Url [URL][DOMAIN_NAME] Identifiant 5172213486 Mot de passe [SECURITY…" at bounding box center [385, 218] width 770 height 436
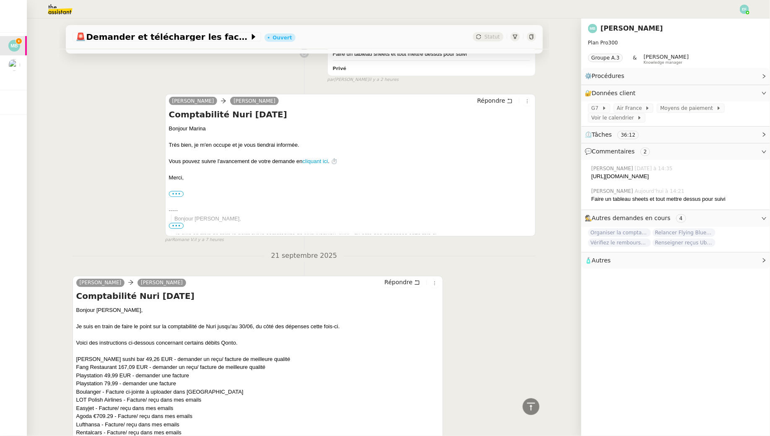
scroll to position [0, 0]
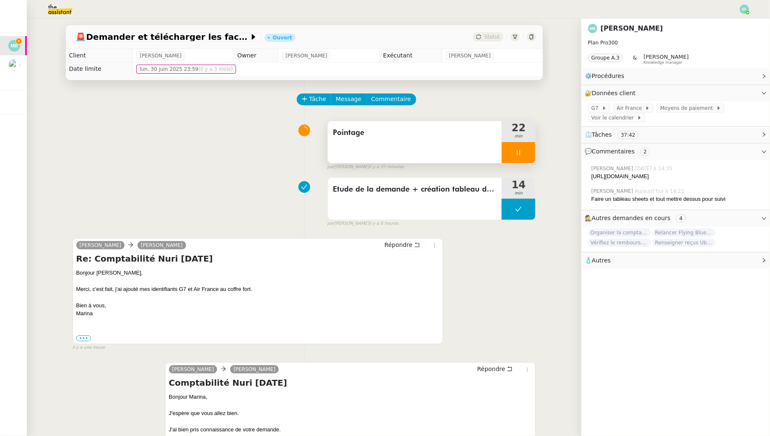
click at [460, 144] on div "Pointage" at bounding box center [415, 142] width 174 height 42
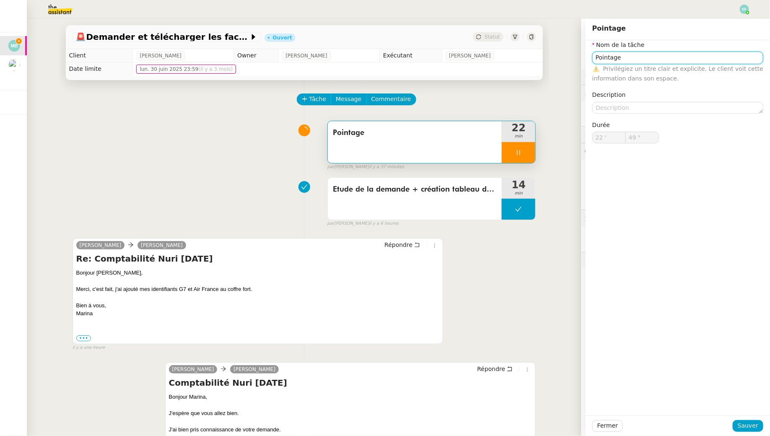
click at [614, 55] on input "Pointage" at bounding box center [677, 58] width 171 height 12
type input "50 ""
type input "Récupérat"
type input "51 ""
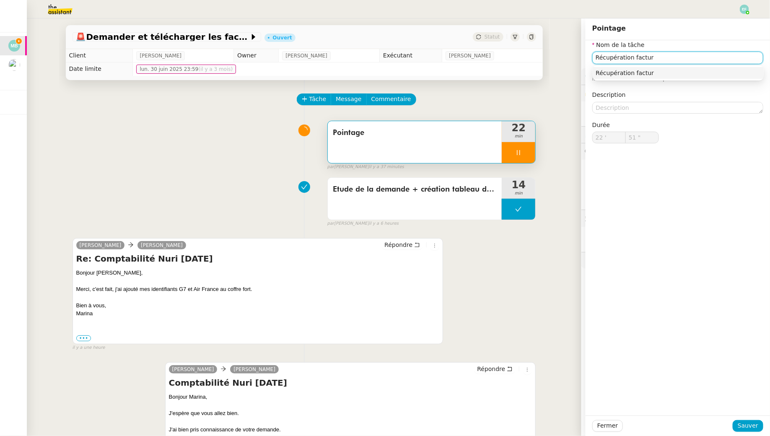
type input "Récupération facture"
type input "52 ""
type input "Récupération factures"
type input "53 ""
type input "Récupération factures + poi"
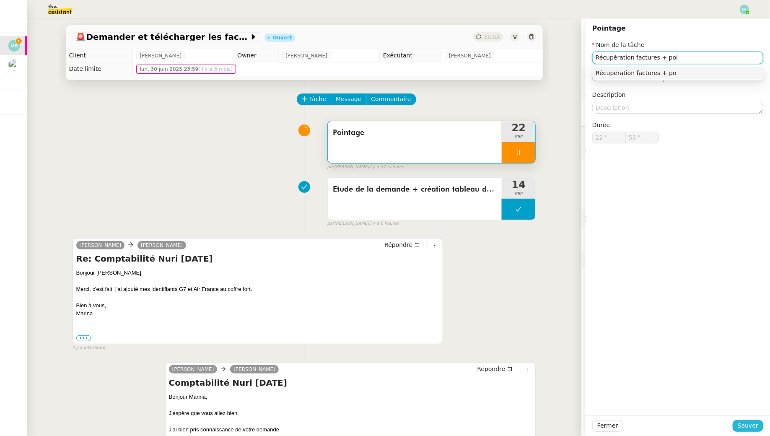
type input "54 ""
type input "Récupération factures + pointage"
type input "55 ""
type input "Récupération factures + pointage"
click at [747, 423] on span "Sauver" at bounding box center [748, 426] width 21 height 10
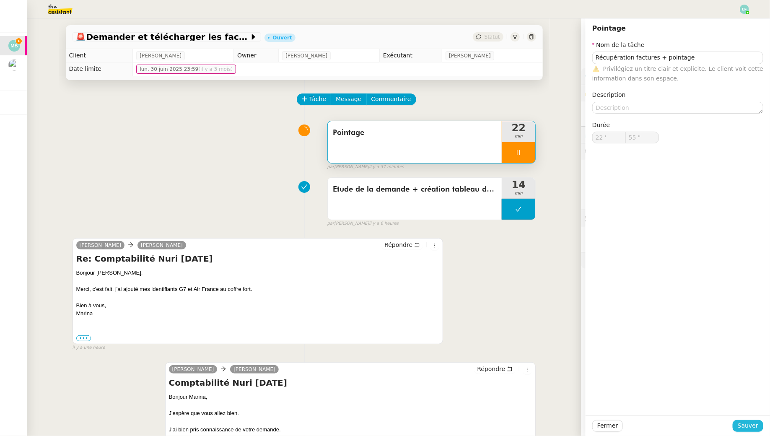
type input "56 ""
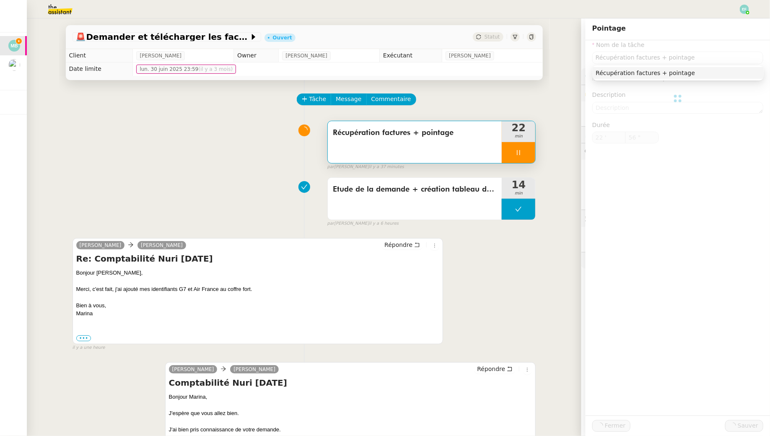
type input "Récupération factures + pointage"
type input "22 '"
type input "56 ""
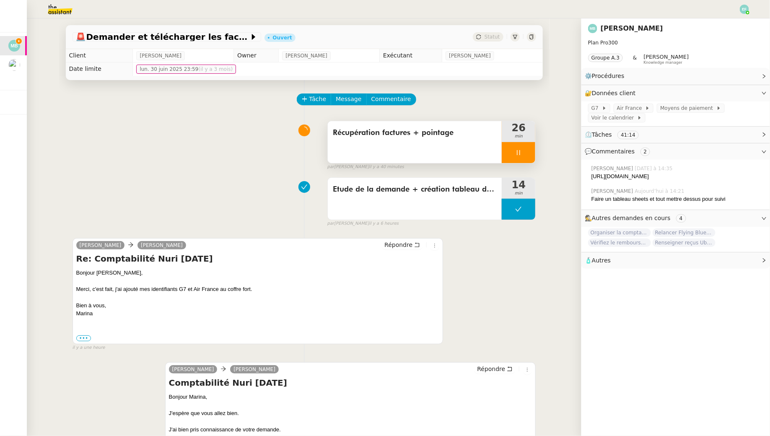
click at [532, 153] on div at bounding box center [519, 152] width 34 height 21
click at [388, 96] on span "Commentaire" at bounding box center [391, 99] width 40 height 10
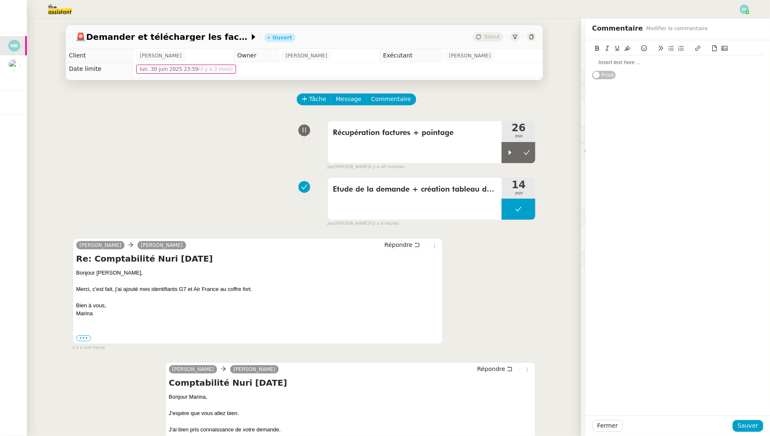
click at [639, 60] on div at bounding box center [677, 63] width 171 height 8
click at [592, 60] on div "Air France en cours Privé" at bounding box center [678, 59] width 184 height 39
click at [594, 62] on div "Air France en cours" at bounding box center [677, 63] width 171 height 8
click at [741, 426] on span "Sauver" at bounding box center [748, 426] width 21 height 10
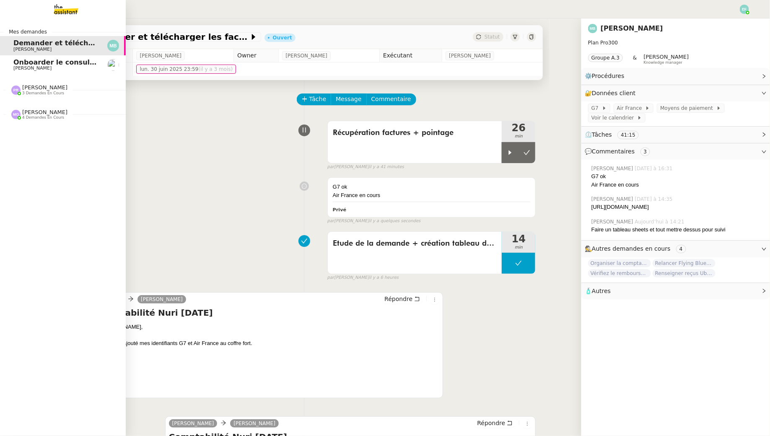
click at [44, 67] on span "[PERSON_NAME]" at bounding box center [55, 68] width 85 height 5
